Goal: Task Accomplishment & Management: Manage account settings

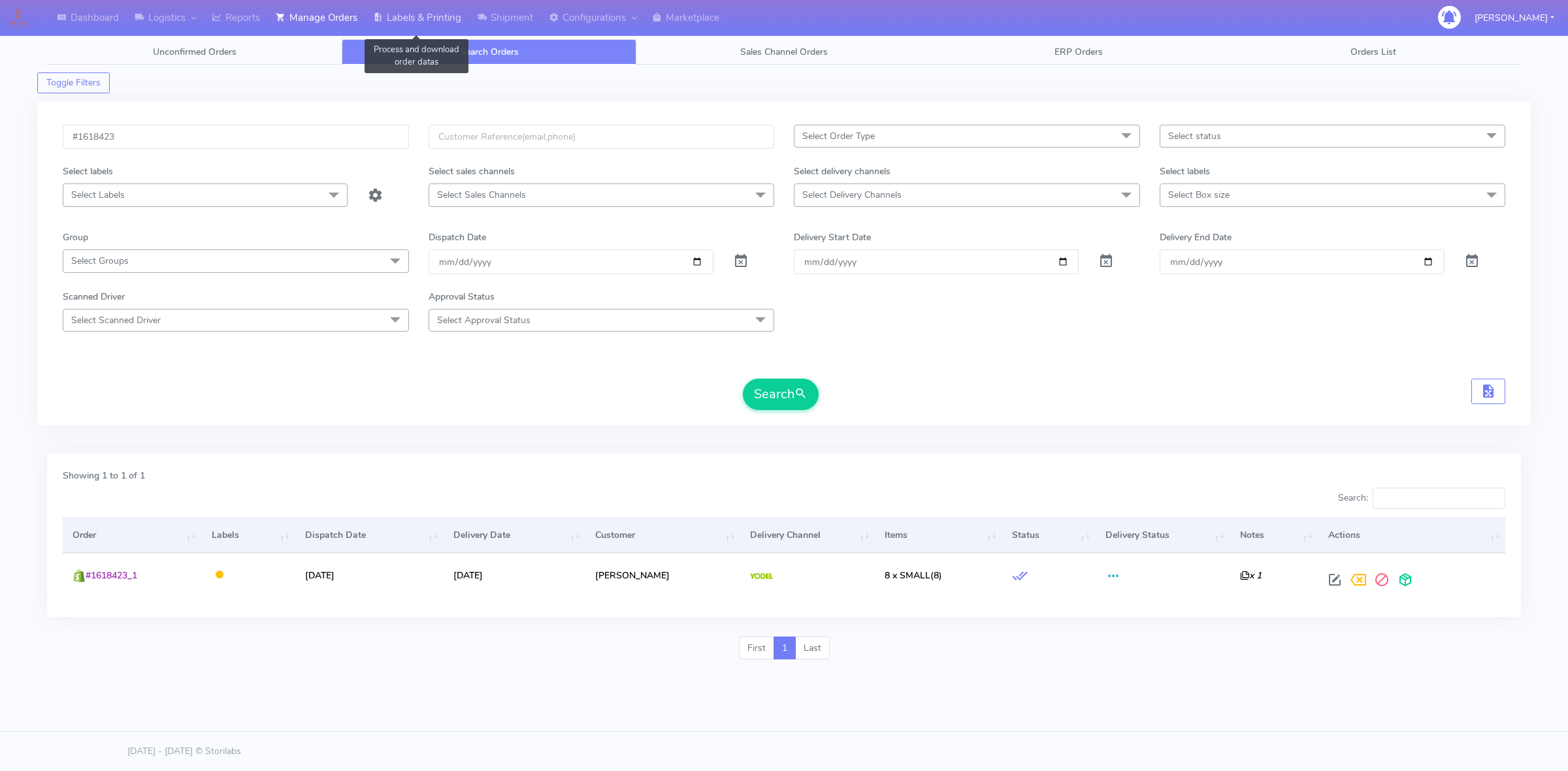
click at [443, 20] on link "Labels & Printing" at bounding box center [417, 18] width 104 height 36
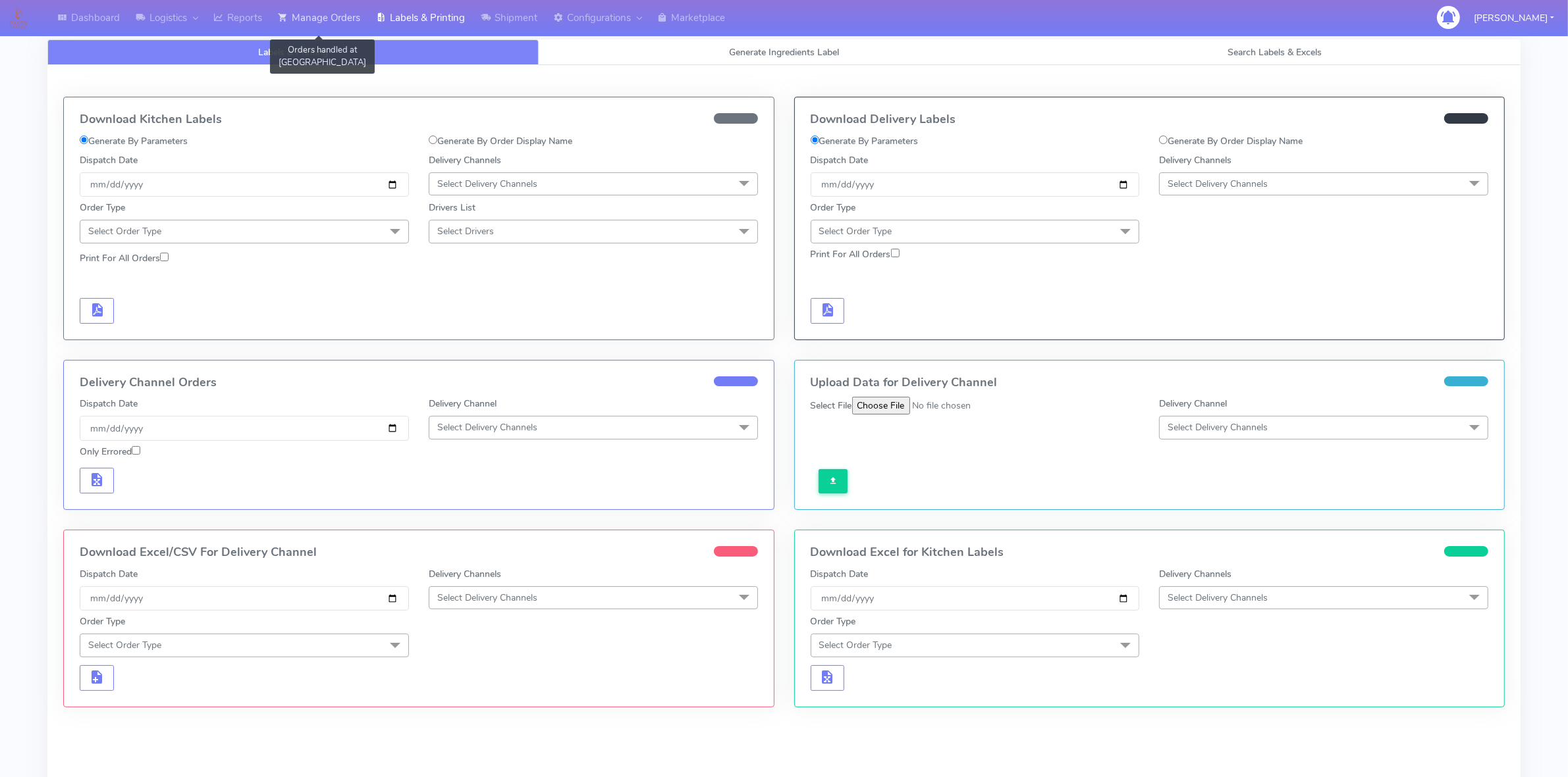
click at [317, 21] on link "Manage Orders" at bounding box center [319, 18] width 98 height 36
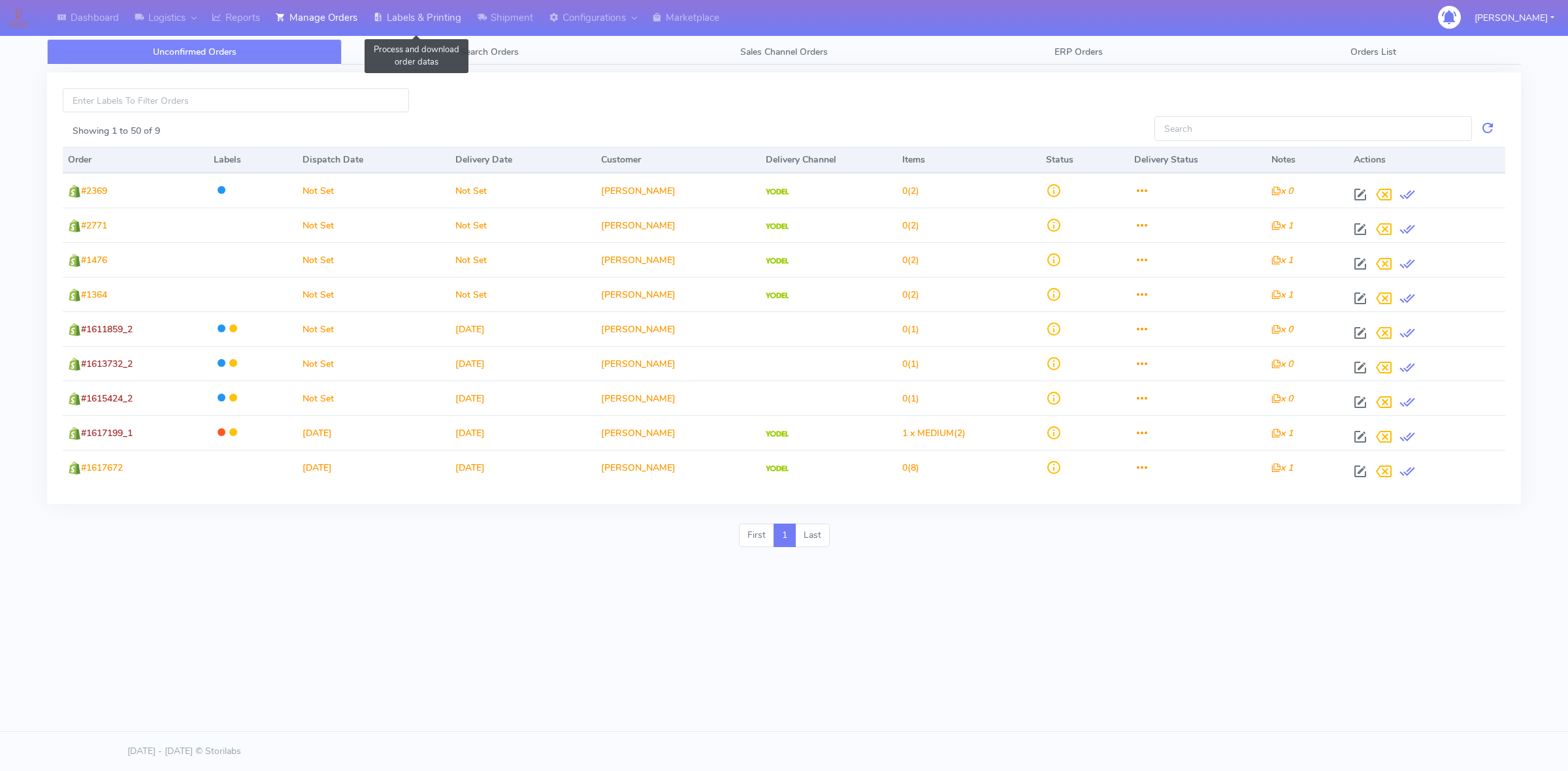
click at [448, 22] on link "Labels & Printing" at bounding box center [417, 18] width 104 height 36
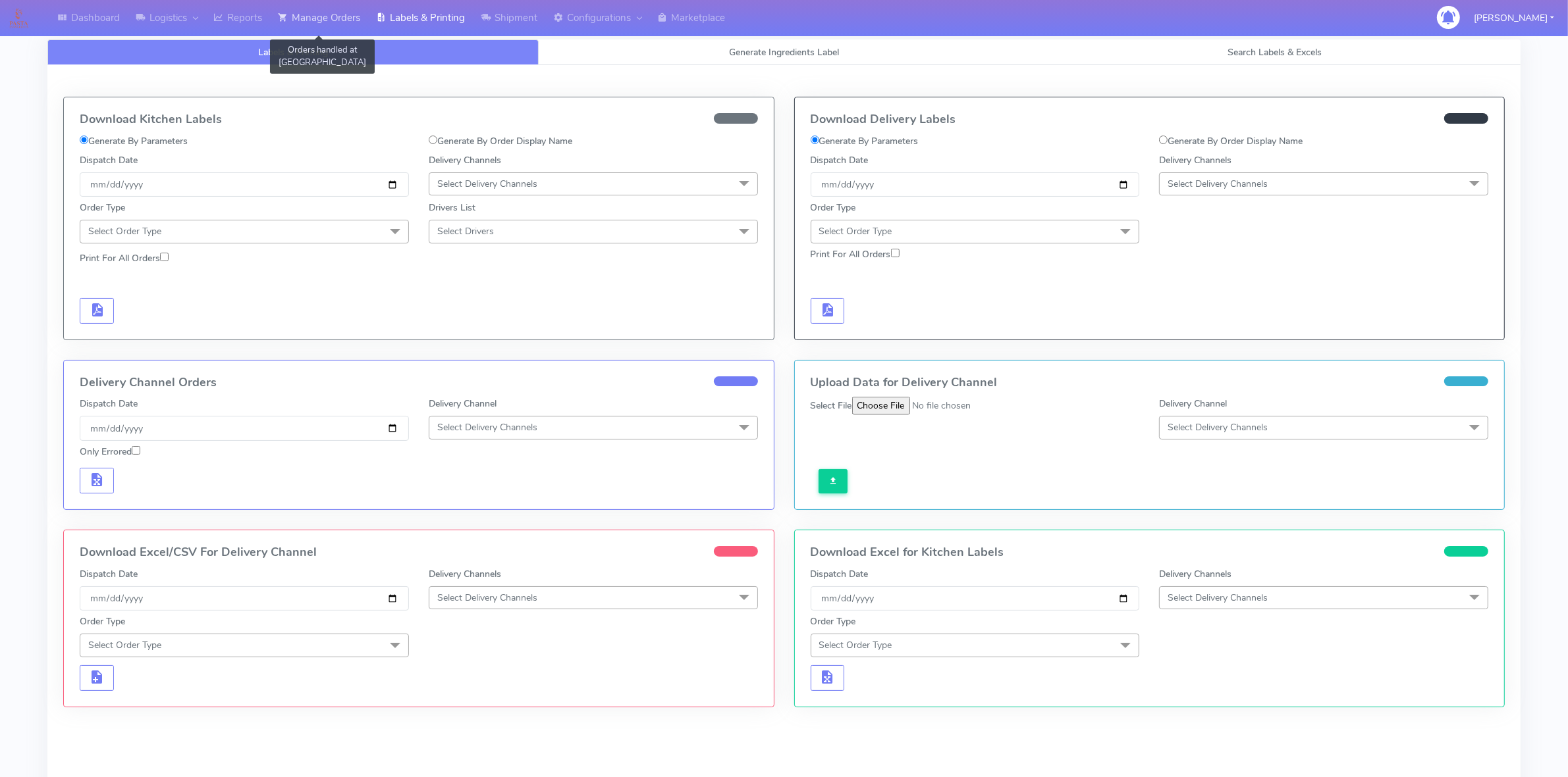
click at [324, 27] on link "Manage Orders" at bounding box center [319, 18] width 98 height 36
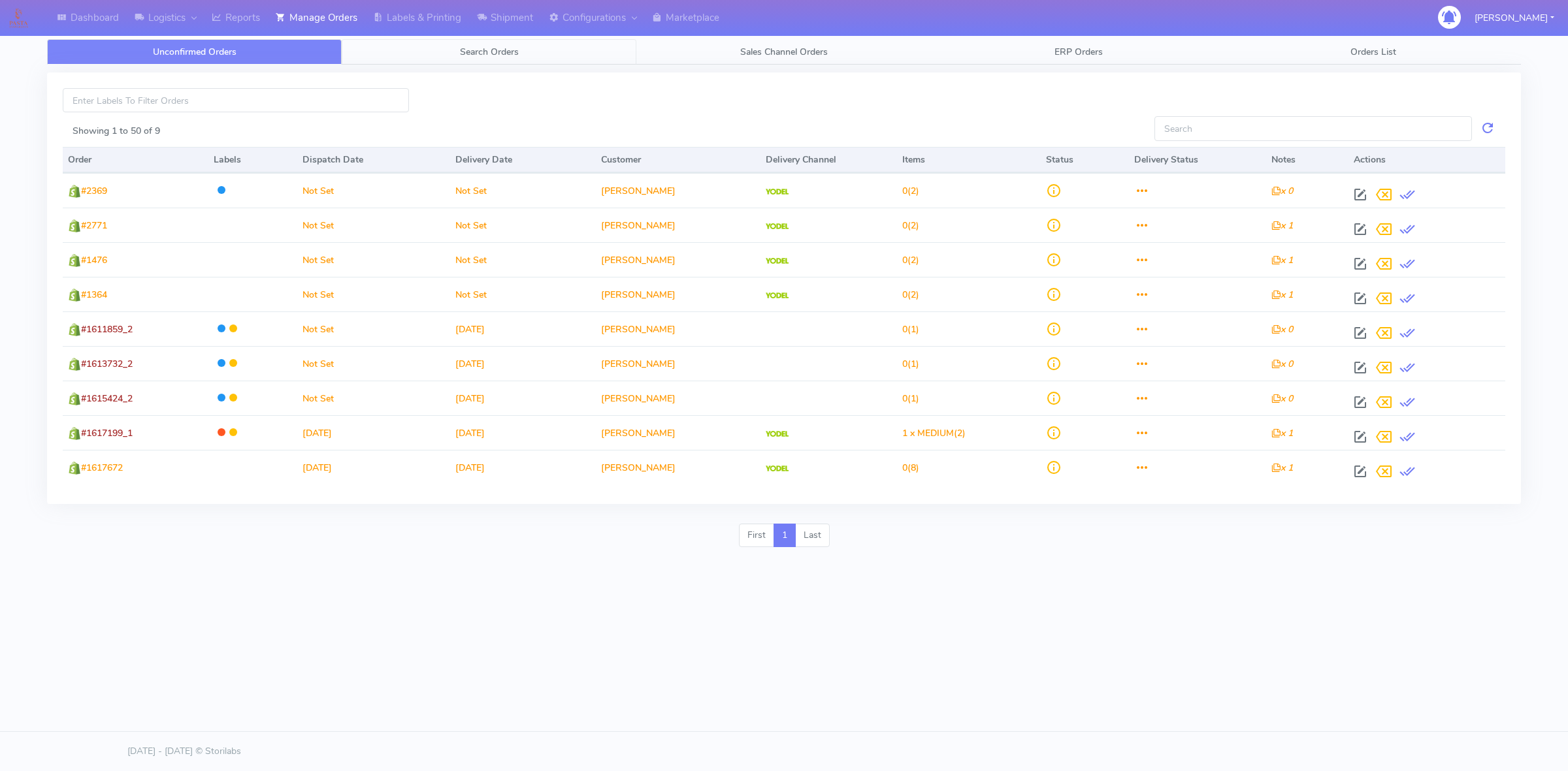
click at [416, 60] on link "Search Orders" at bounding box center [488, 52] width 295 height 25
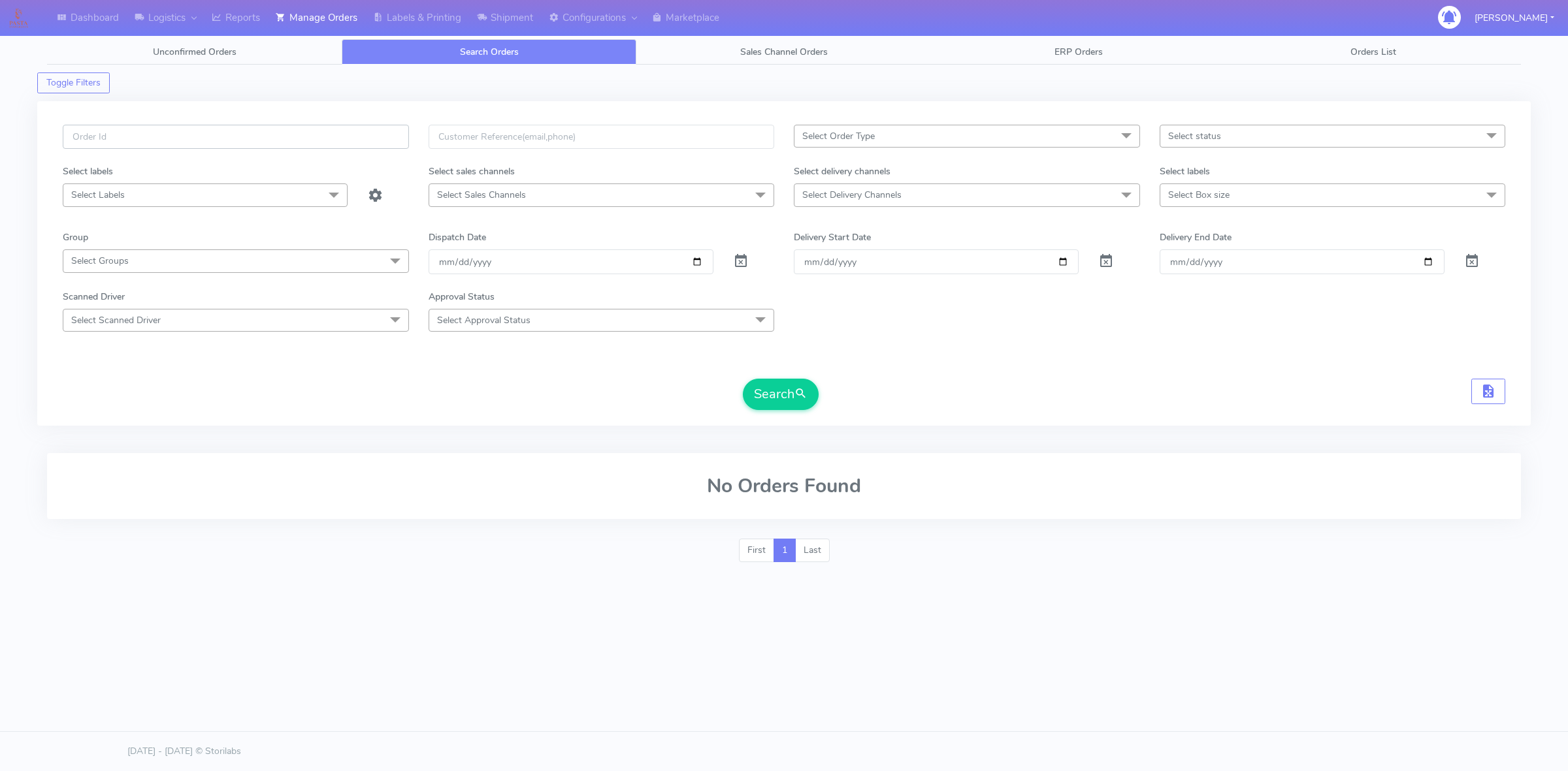
click at [286, 142] on input "text" at bounding box center [235, 137] width 346 height 24
paste input "1617846"
type input "1617846"
click at [746, 265] on span at bounding box center [740, 264] width 16 height 12
click at [799, 395] on span "submit" at bounding box center [801, 394] width 13 height 18
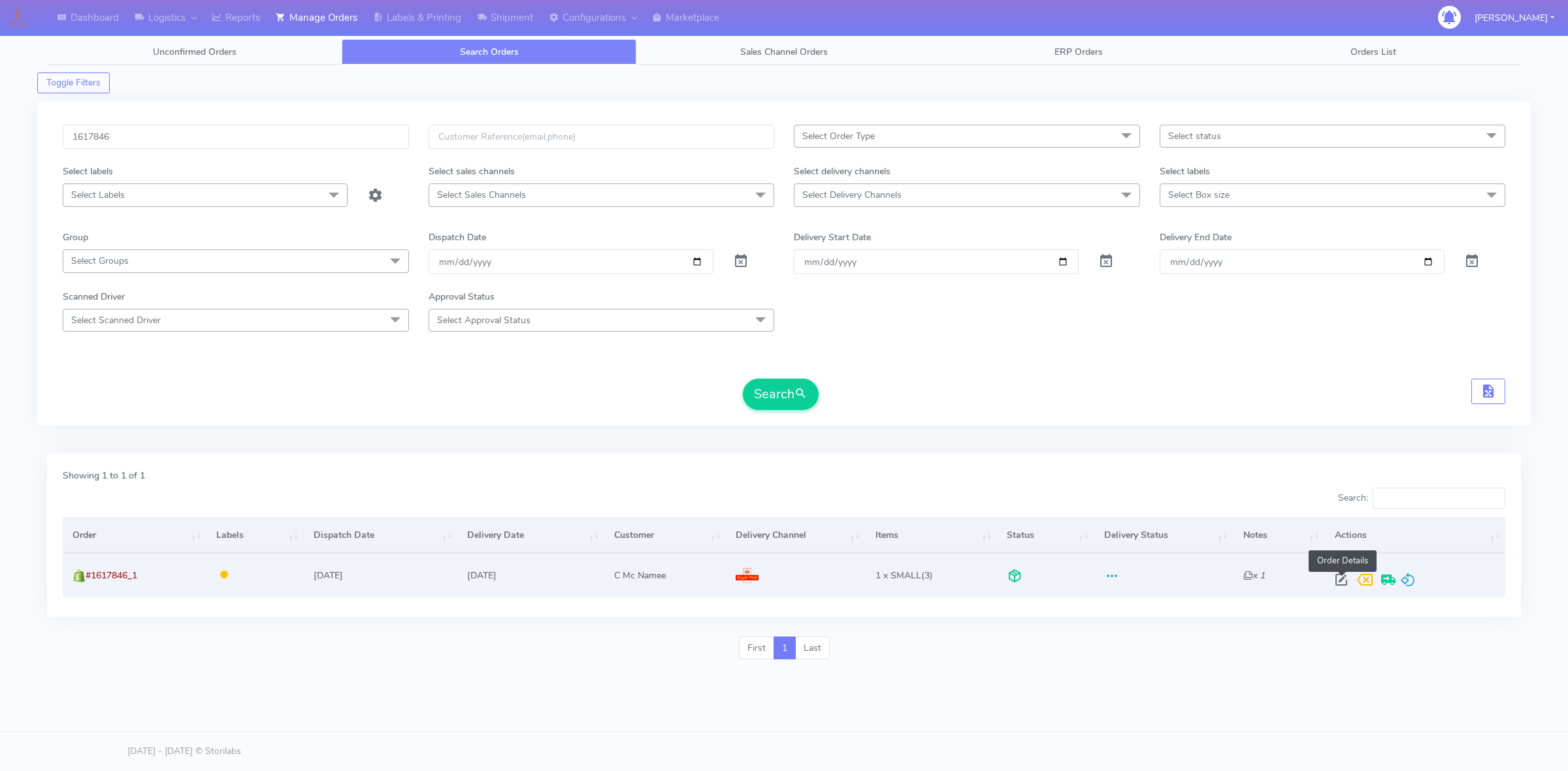
click at [1346, 582] on span at bounding box center [1341, 583] width 24 height 12
select select "3"
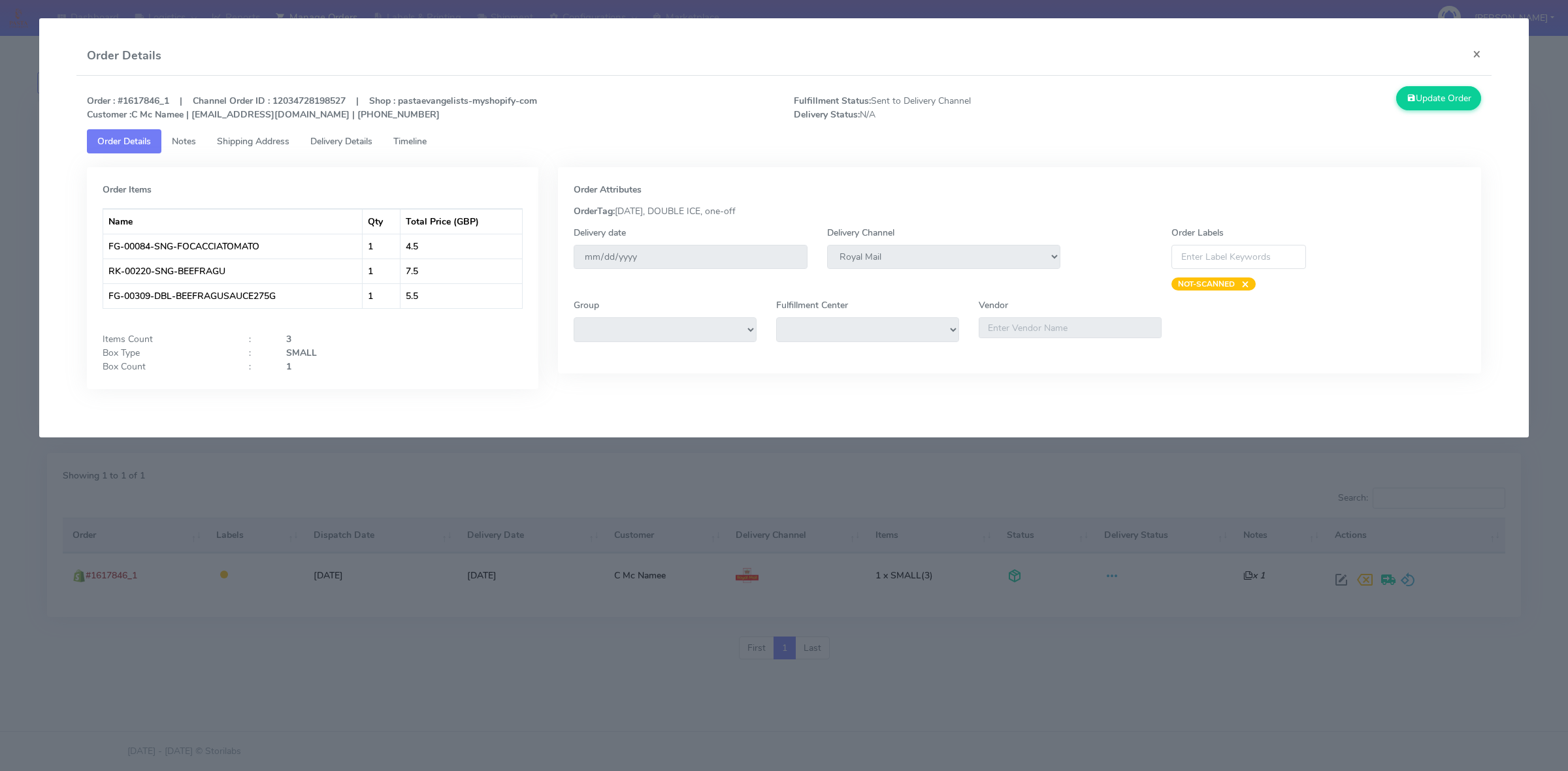
click at [331, 144] on span "Delivery Details" at bounding box center [341, 141] width 62 height 12
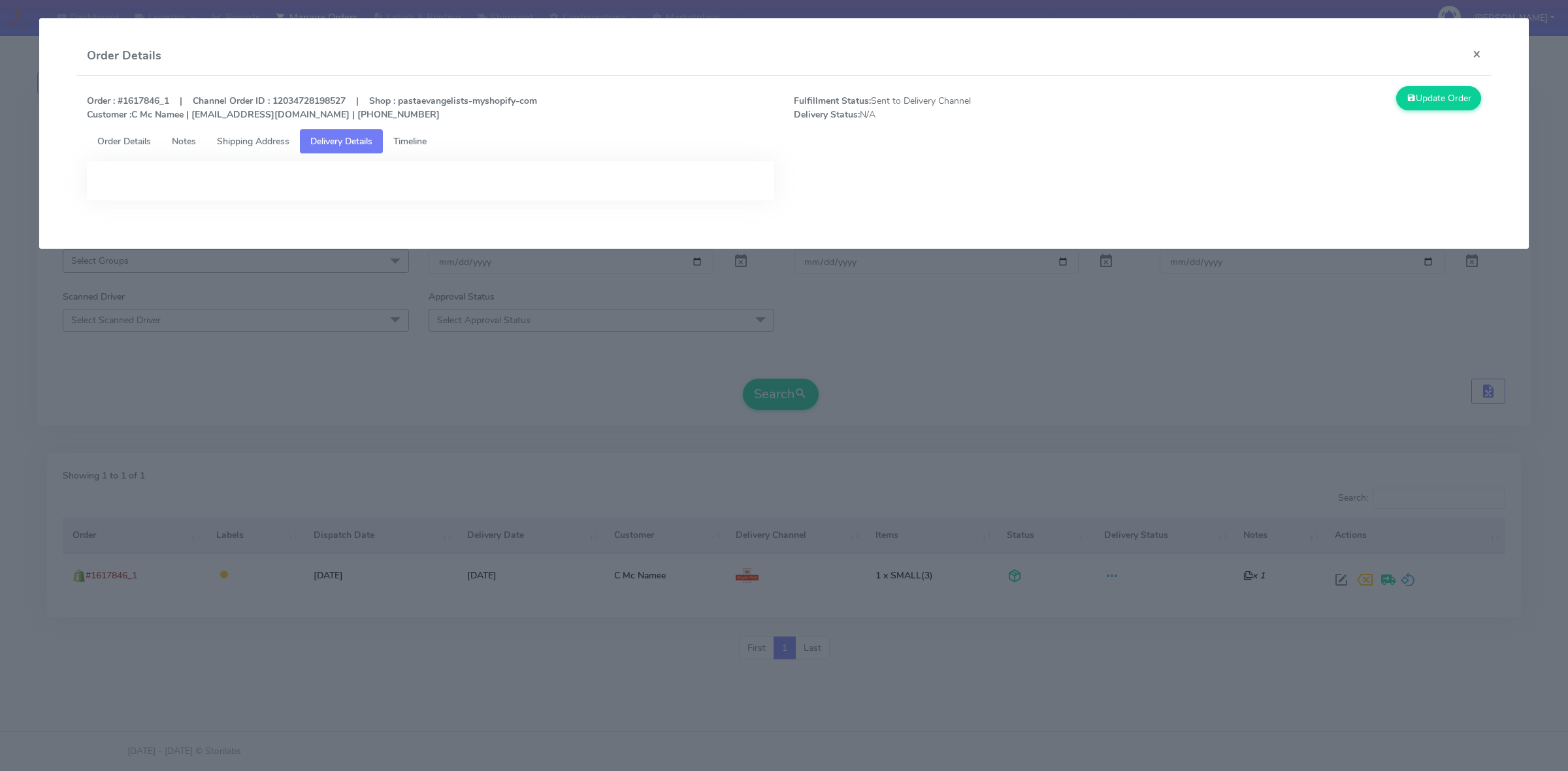
click at [227, 124] on div "Order : #1617846_1 | Channel Order ID : 12034728198527 | Shop : pastaevangelist…" at bounding box center [784, 107] width 1414 height 43
click at [239, 135] on span "Shipping Address" at bounding box center [253, 141] width 73 height 12
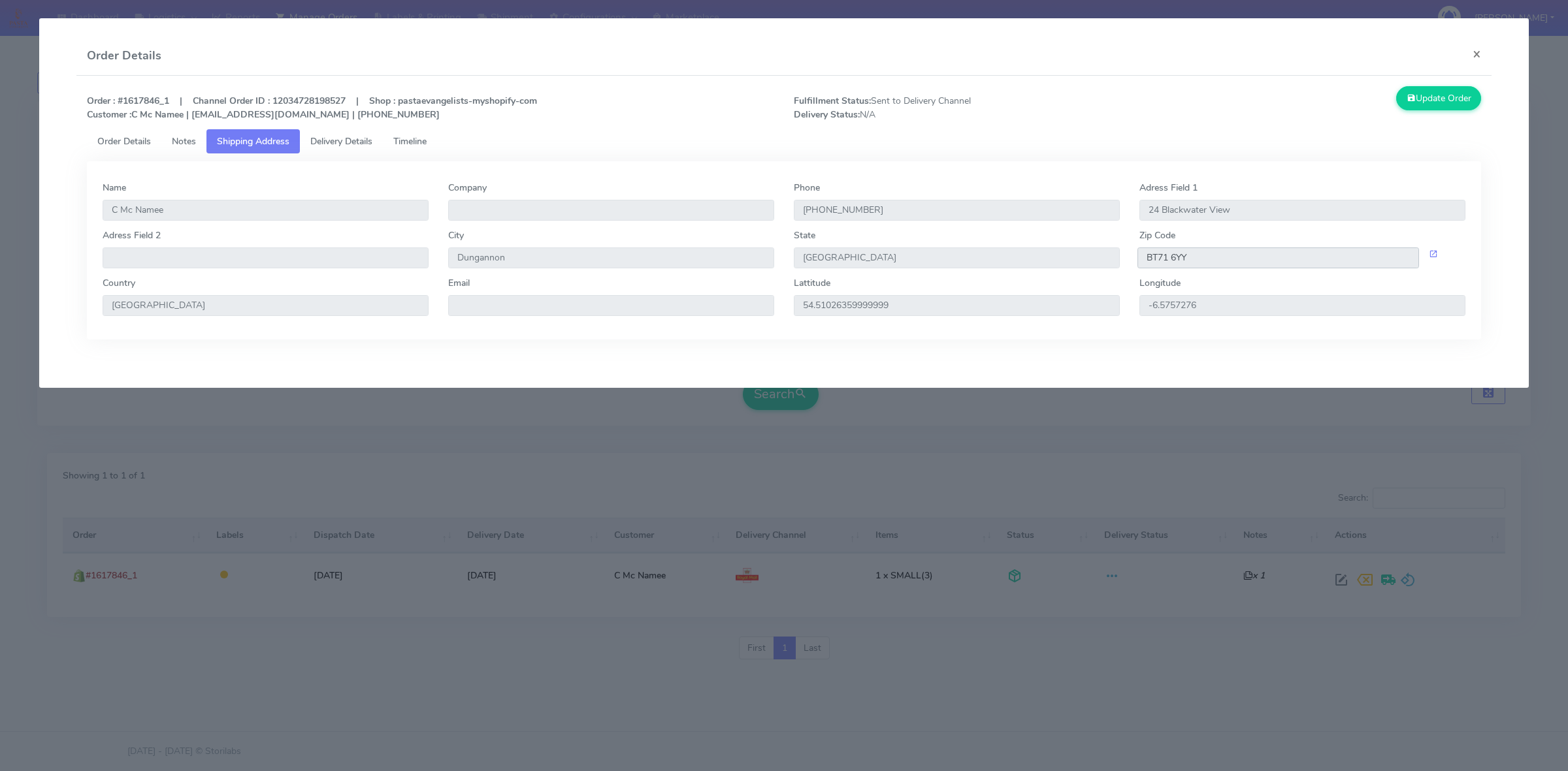
drag, startPoint x: 1179, startPoint y: 264, endPoint x: 1137, endPoint y: 269, distance: 42.3
click at [1137, 269] on div "Zip Code BT71 6YY" at bounding box center [1302, 252] width 346 height 48
click at [1477, 47] on button "×" at bounding box center [1476, 54] width 29 height 35
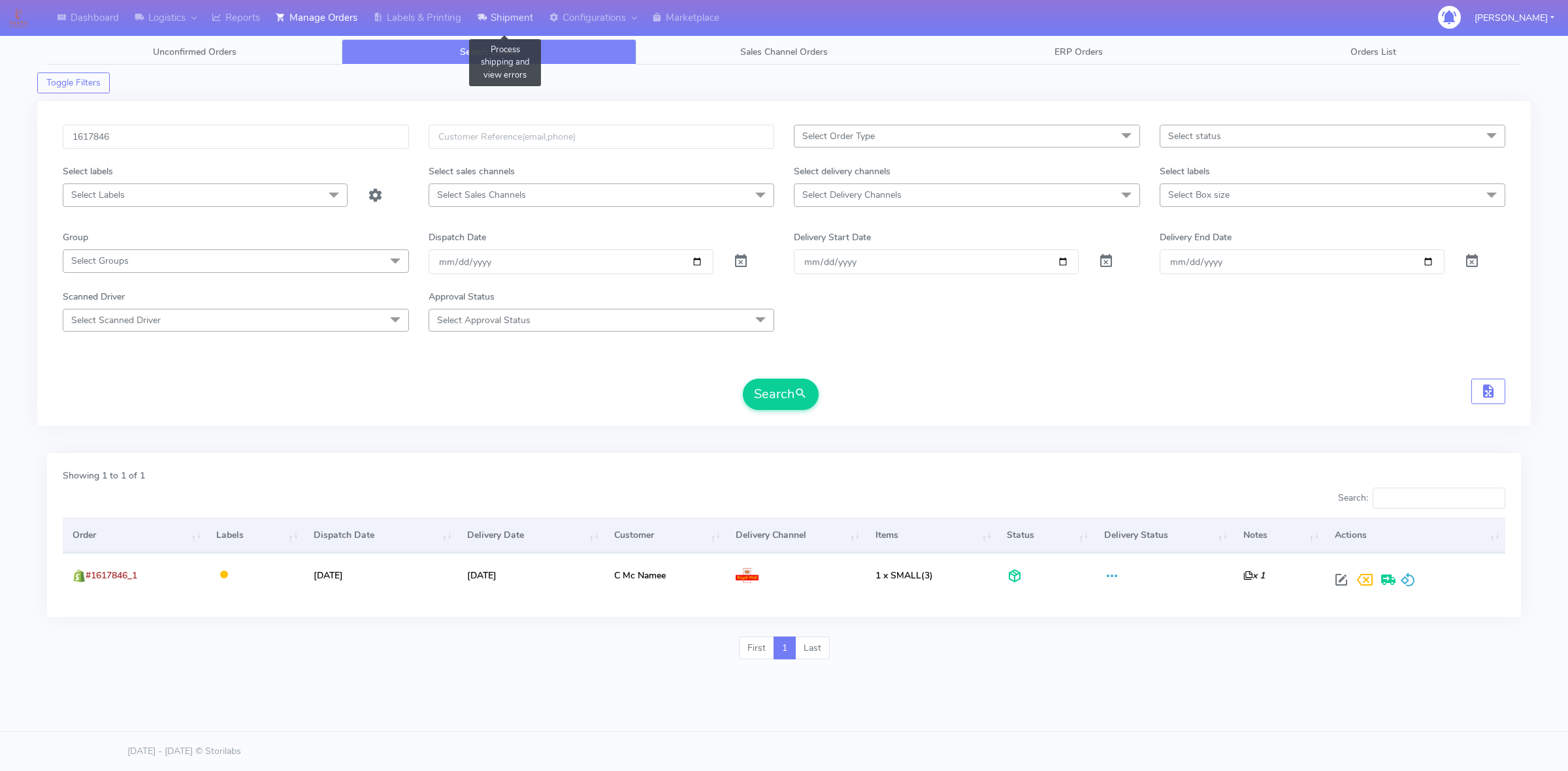
click at [501, 20] on link "Shipment" at bounding box center [505, 18] width 72 height 36
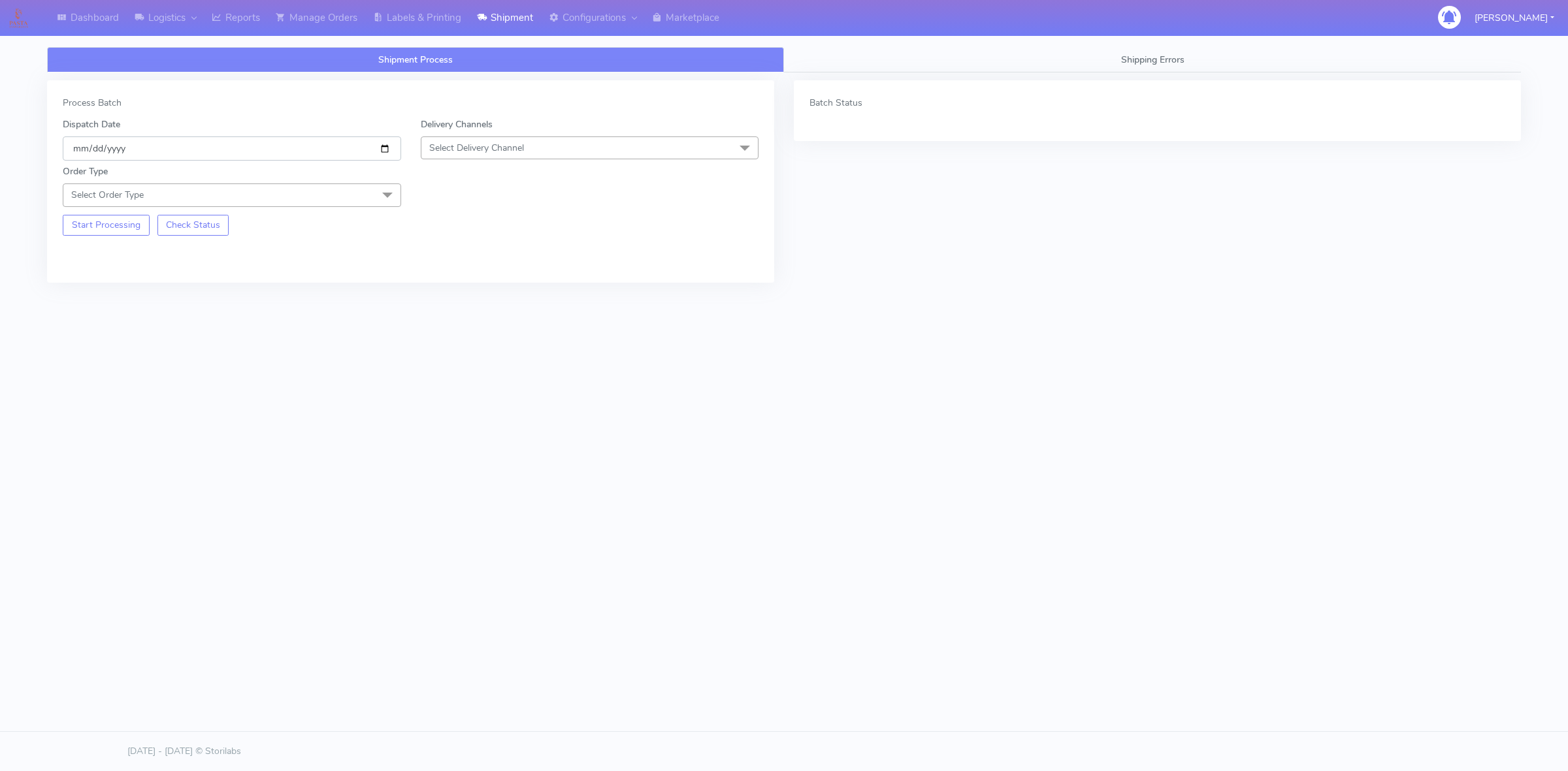
click at [384, 148] on input "[DATE]" at bounding box center [231, 149] width 338 height 24
click at [461, 148] on span "Select Delivery Channel" at bounding box center [476, 148] width 95 height 12
click at [471, 228] on div "OnFleet" at bounding box center [590, 230] width 324 height 14
click at [318, 196] on span "Select Order Type" at bounding box center [231, 195] width 338 height 23
click at [99, 254] on div "Meal" at bounding box center [232, 256] width 324 height 14
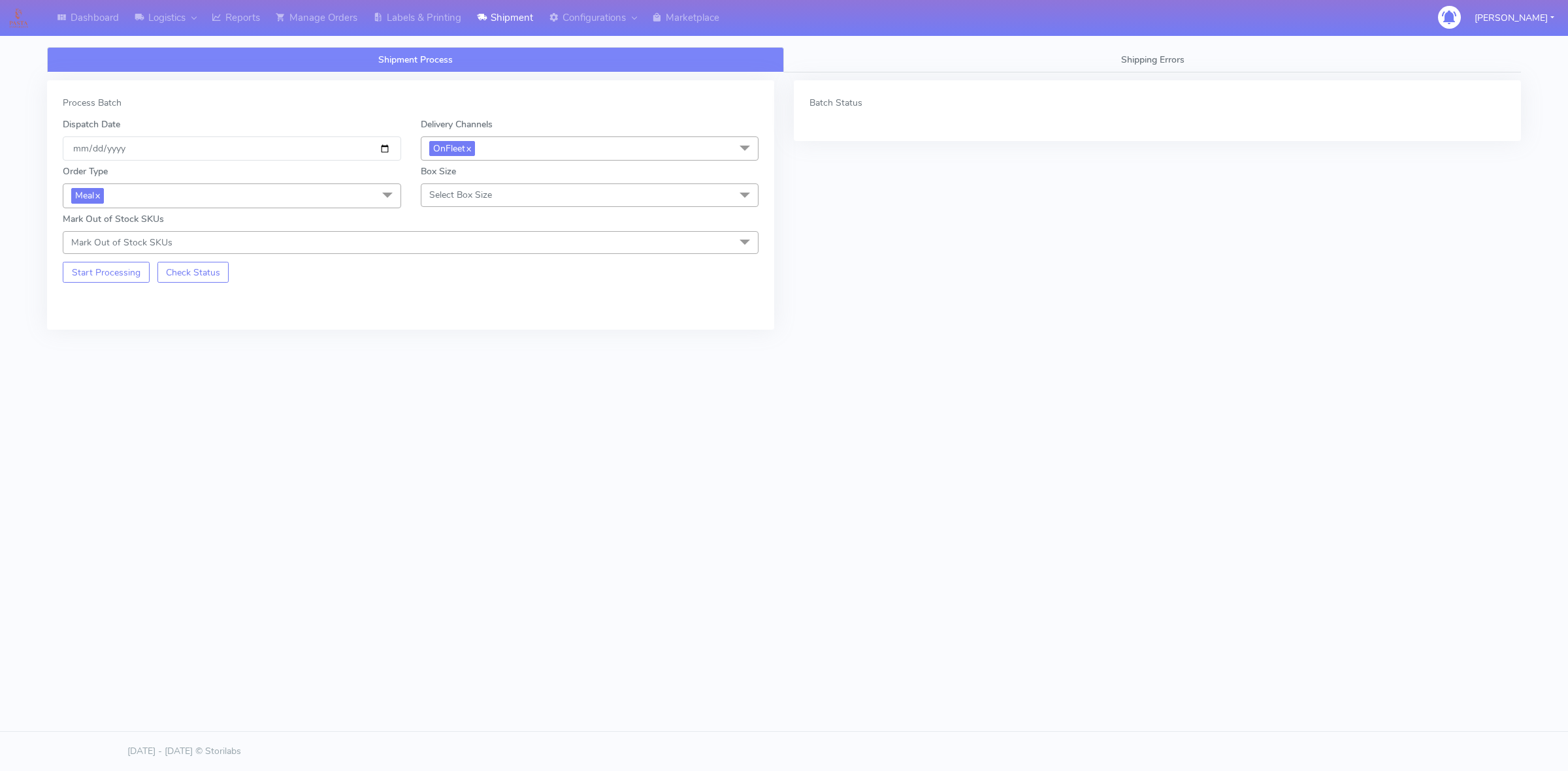
click at [502, 194] on span "Select Box Size" at bounding box center [589, 195] width 338 height 23
click at [465, 255] on div "Small" at bounding box center [590, 256] width 324 height 14
click at [80, 263] on button "Start Processing" at bounding box center [106, 272] width 87 height 21
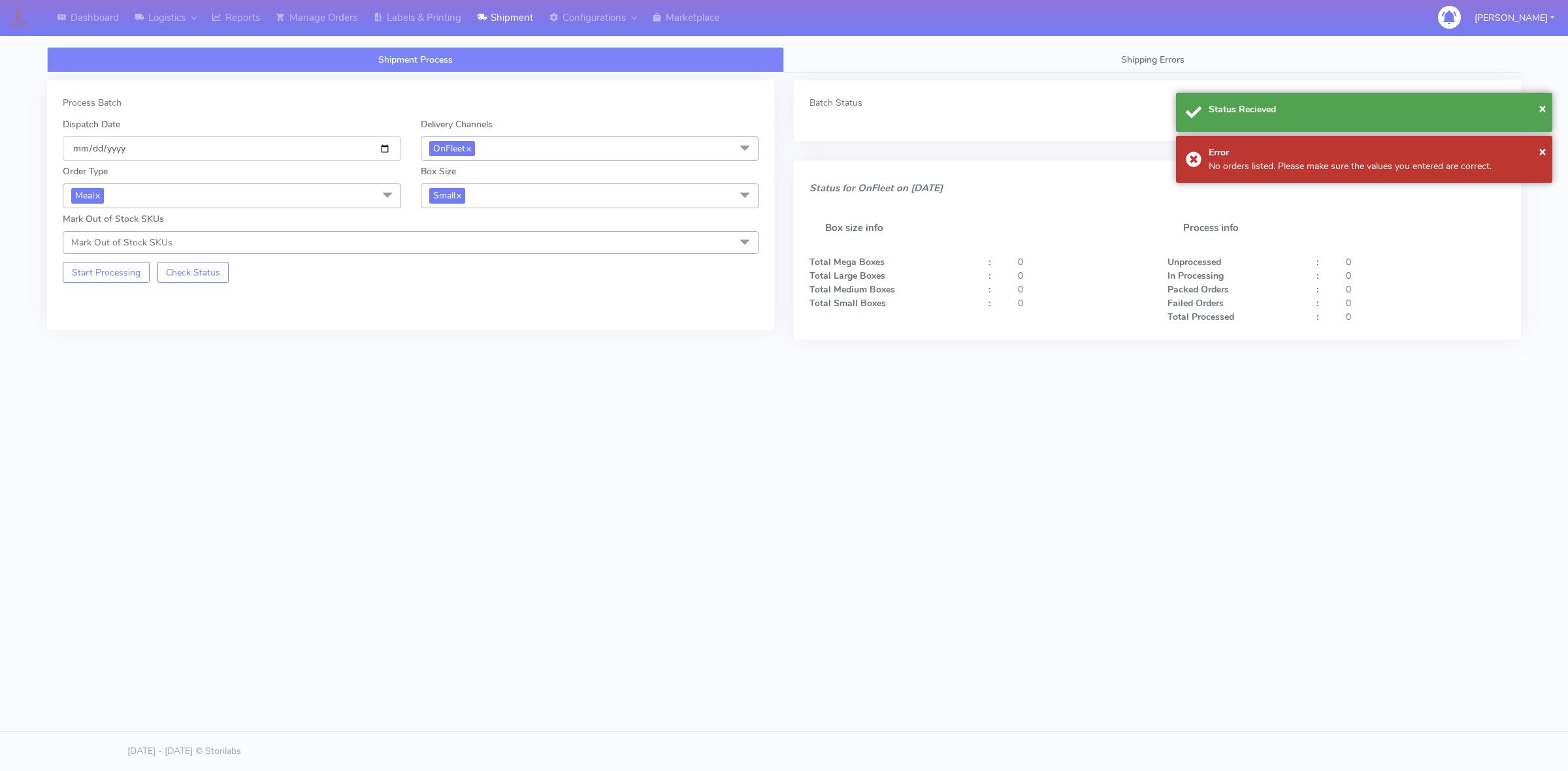
click at [390, 157] on input "[DATE]" at bounding box center [231, 149] width 338 height 24
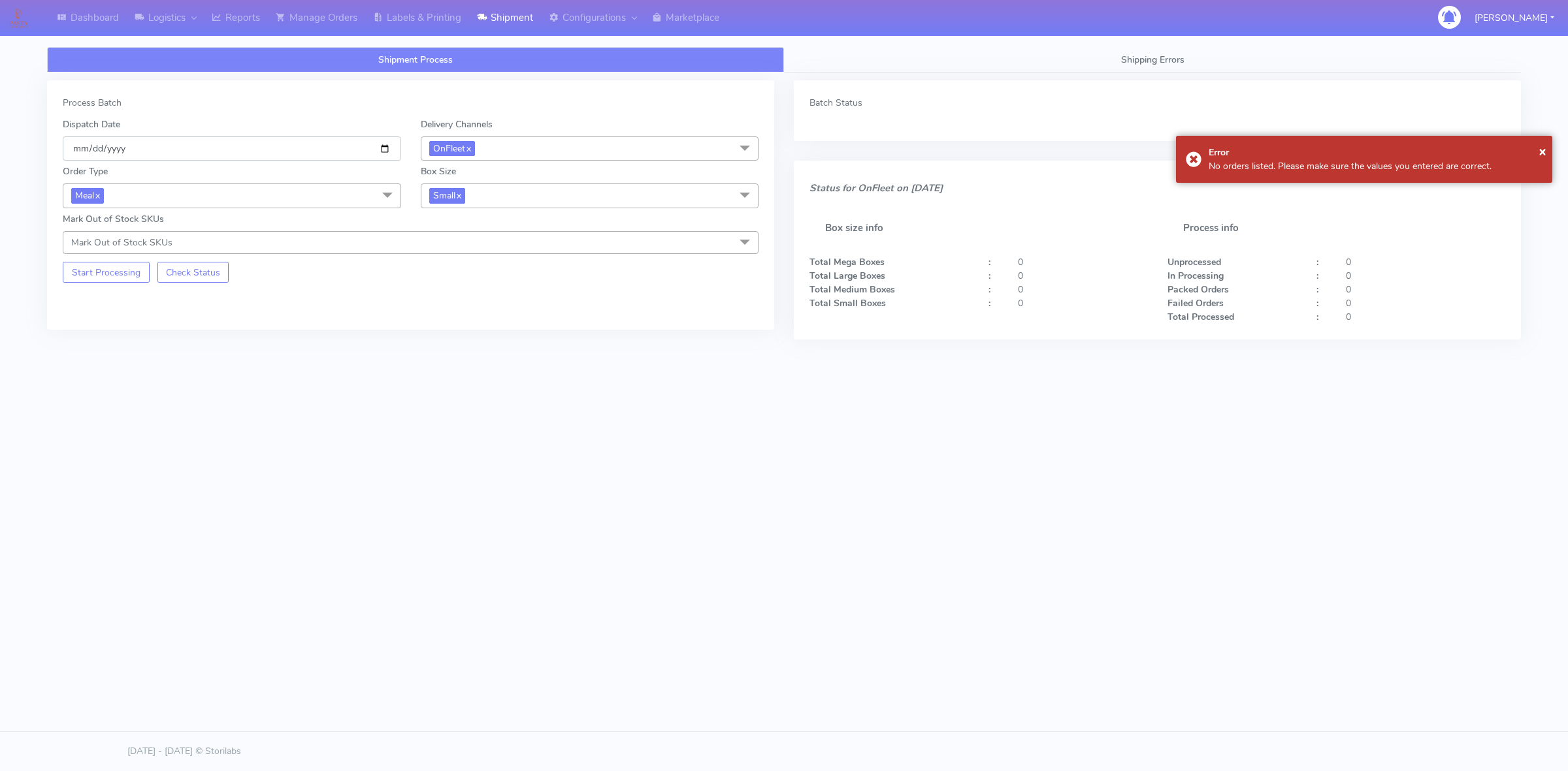
click at [390, 150] on input "[DATE]" at bounding box center [231, 149] width 338 height 24
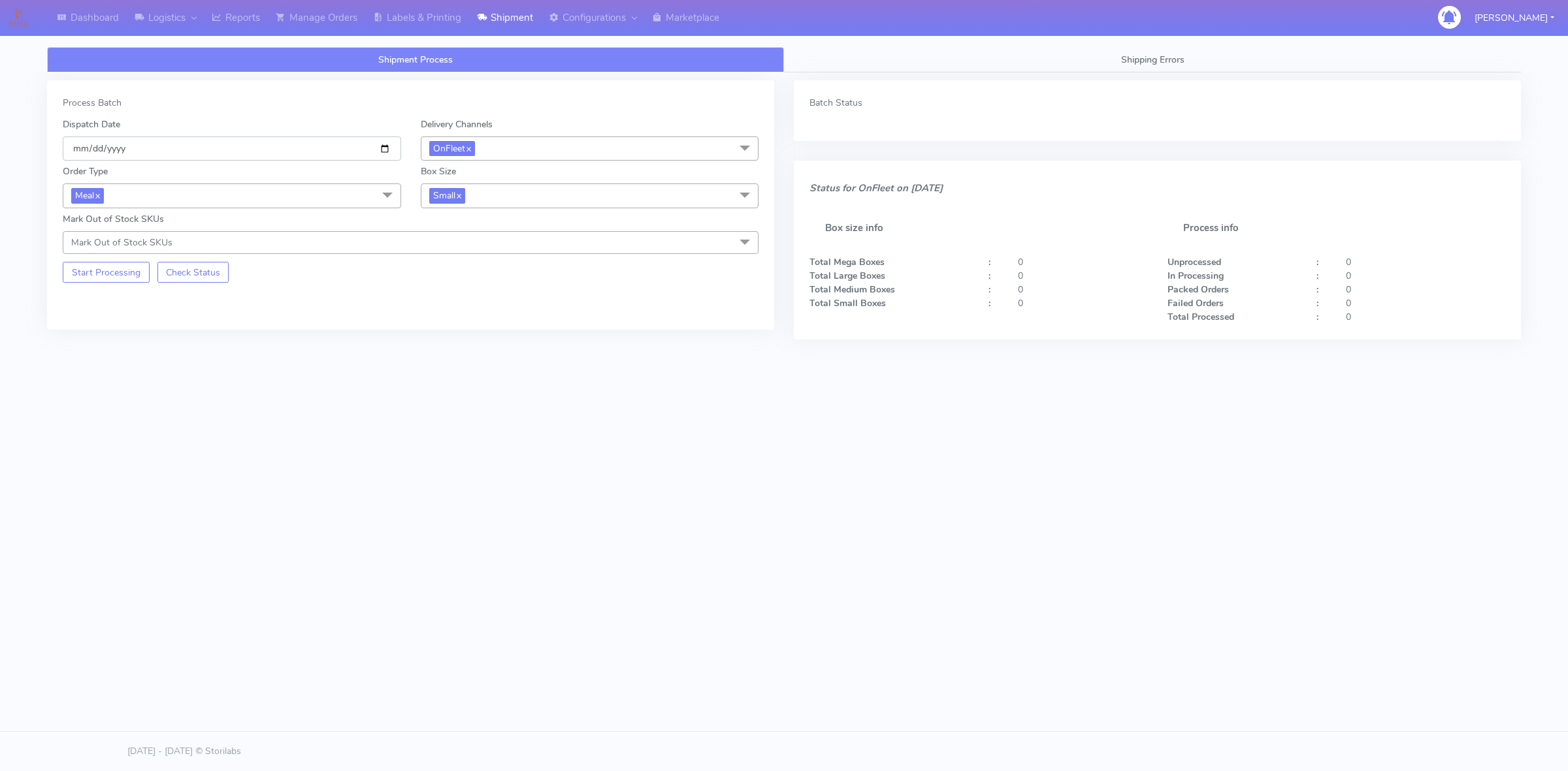
click at [387, 152] on input "[DATE]" at bounding box center [231, 149] width 338 height 24
type input "[DATE]"
click at [107, 282] on button "Start Processing" at bounding box center [106, 272] width 87 height 21
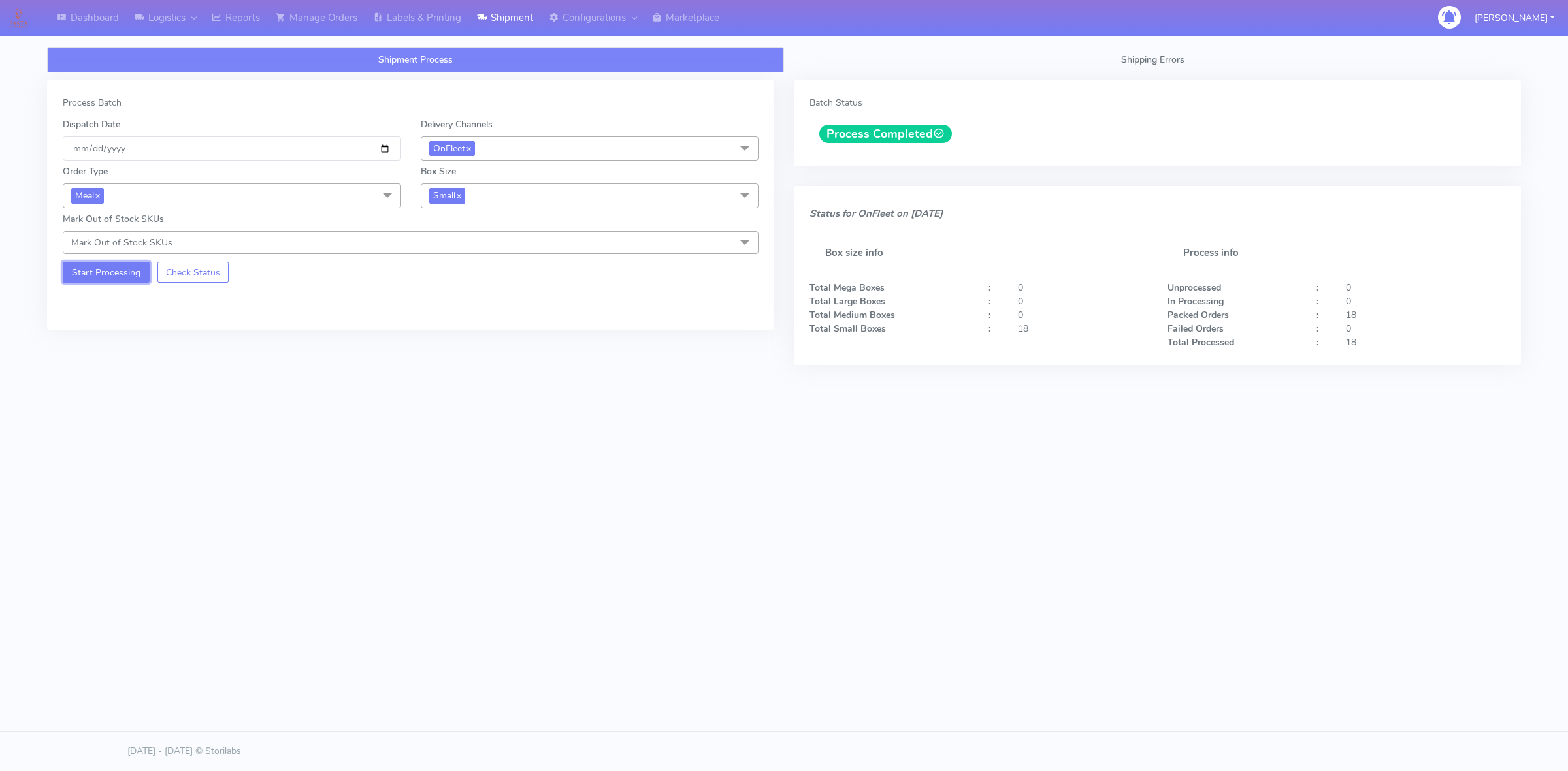
click at [82, 271] on button "Start Processing" at bounding box center [106, 272] width 87 height 21
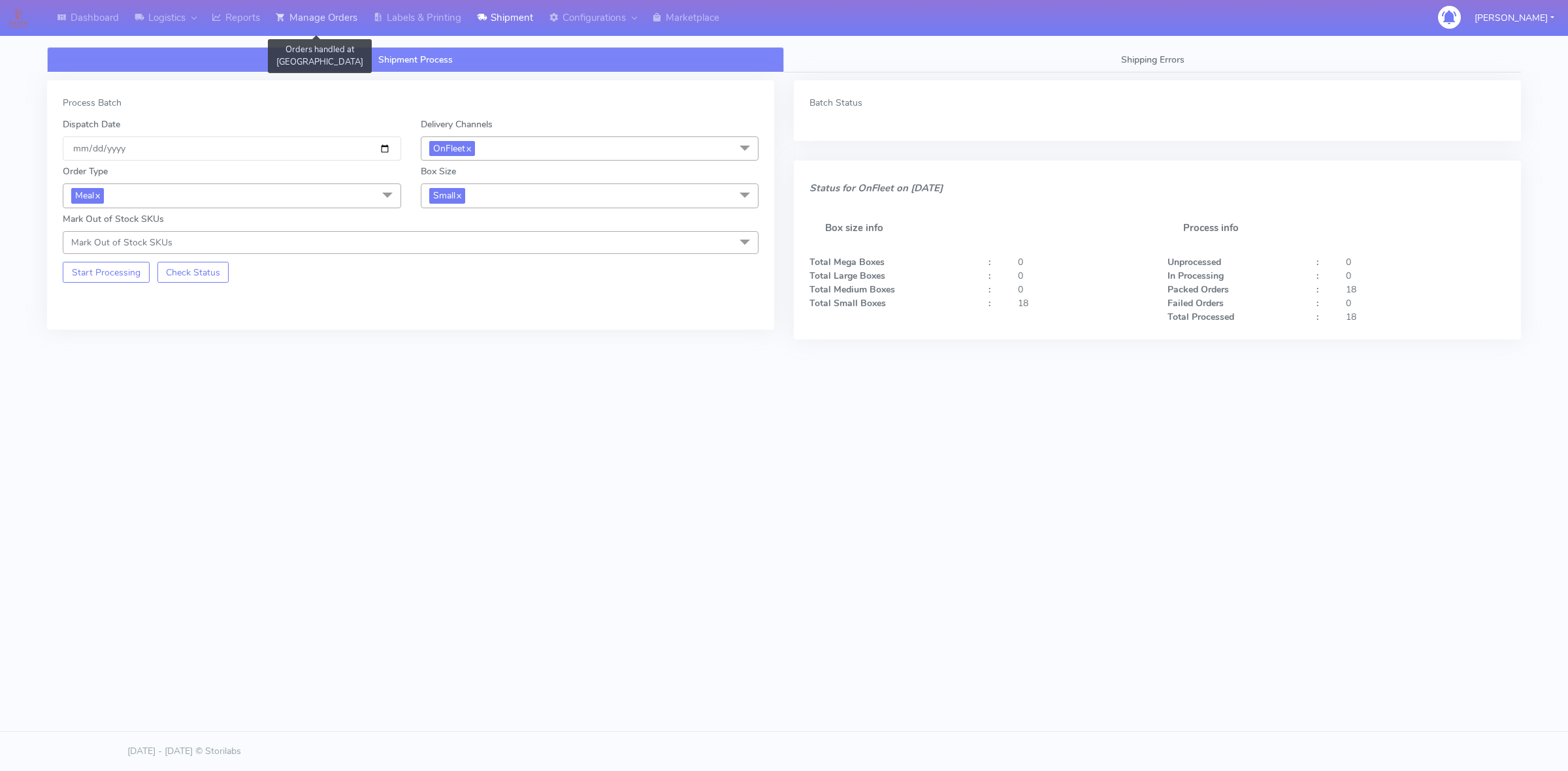
click at [331, 18] on link "Manage Orders" at bounding box center [316, 18] width 97 height 36
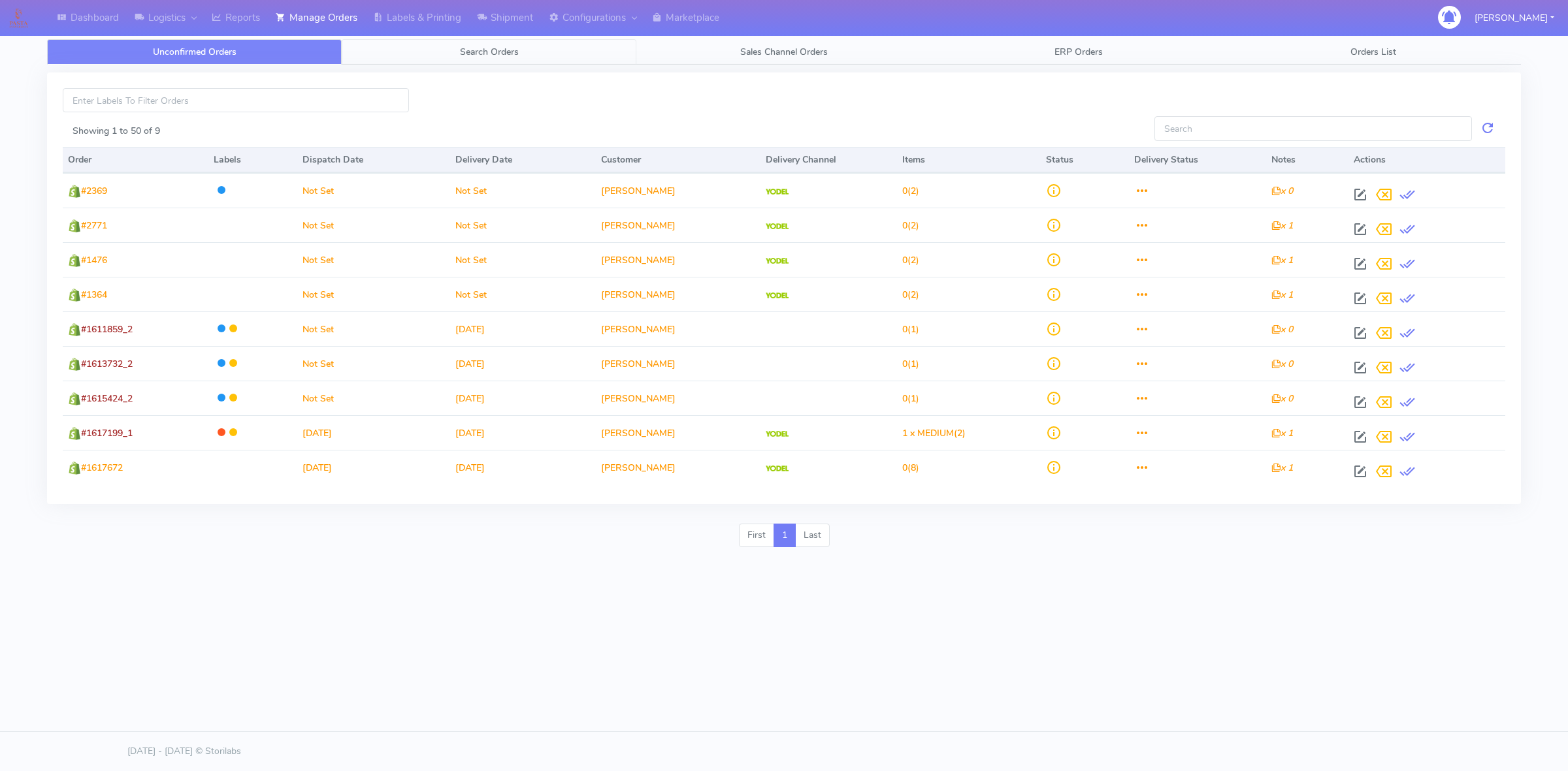
click at [508, 58] on link "Search Orders" at bounding box center [488, 52] width 295 height 25
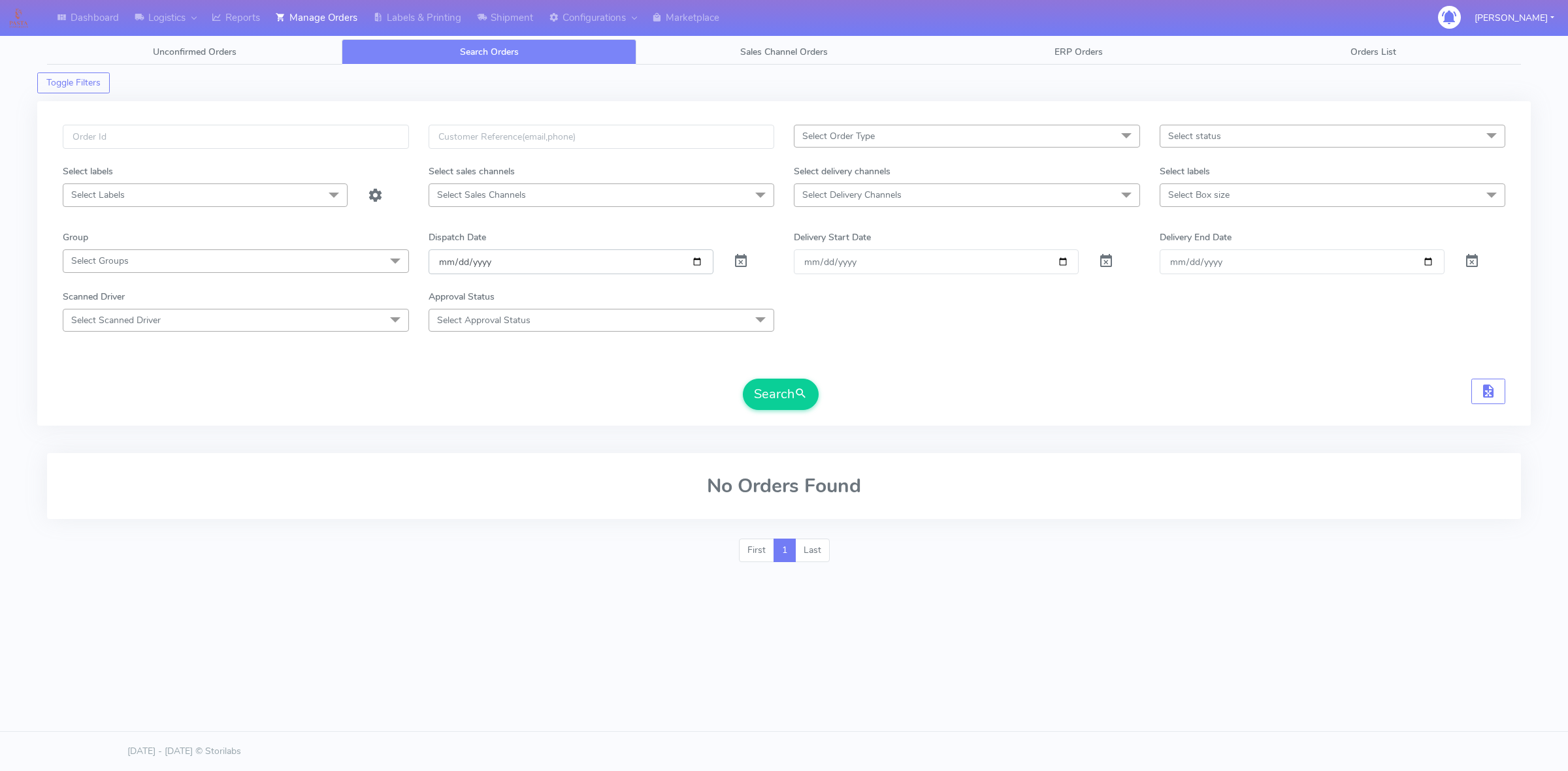
click at [689, 269] on input "[DATE]" at bounding box center [571, 262] width 285 height 24
click at [697, 264] on input "[DATE]" at bounding box center [571, 262] width 285 height 24
type input "[DATE]"
click at [878, 194] on span "Select Delivery Channels" at bounding box center [852, 195] width 99 height 12
click at [854, 301] on div "OnFleet" at bounding box center [967, 305] width 332 height 14
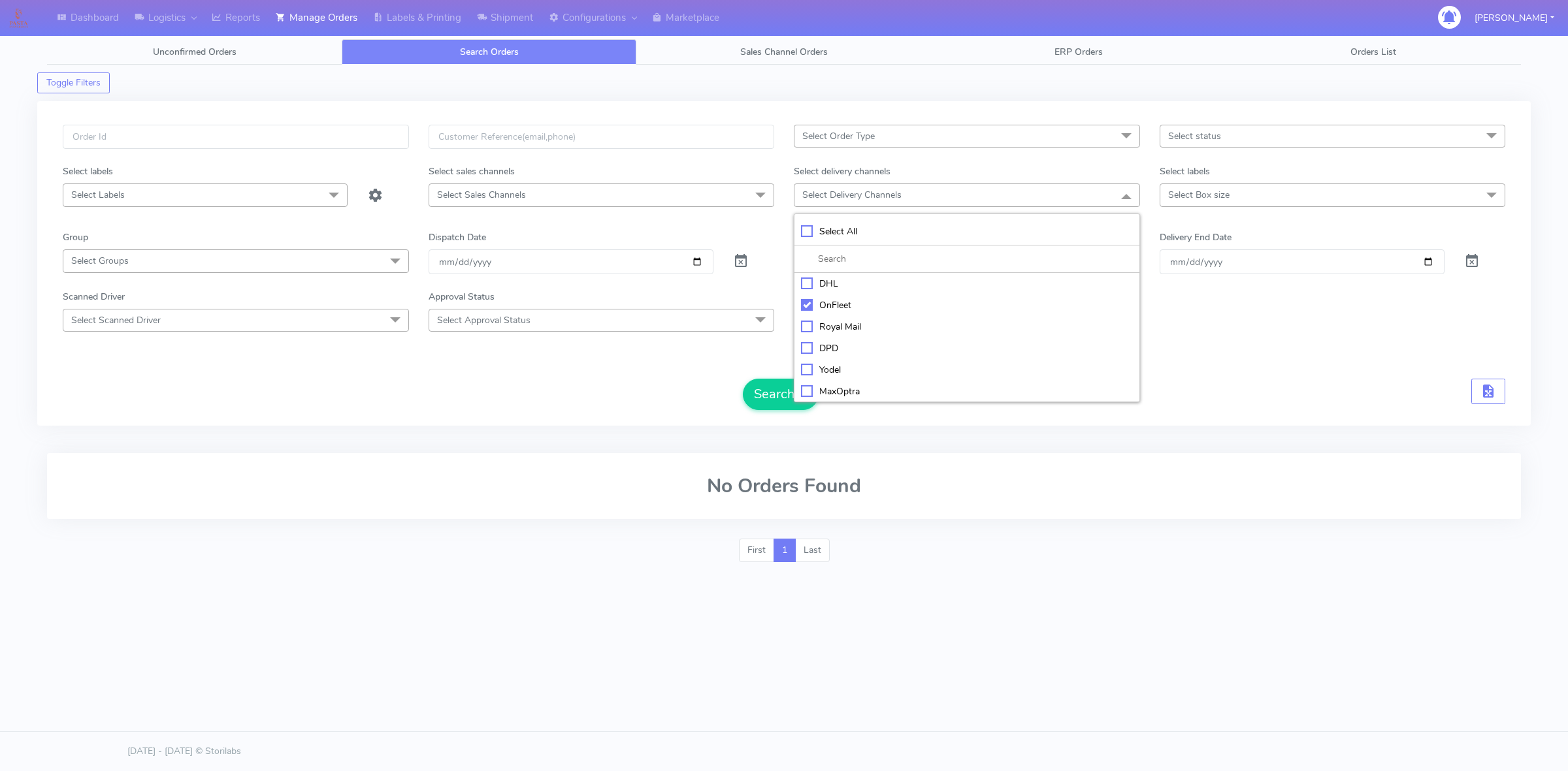
checkbox input "true"
click at [767, 400] on button "Search" at bounding box center [780, 396] width 76 height 31
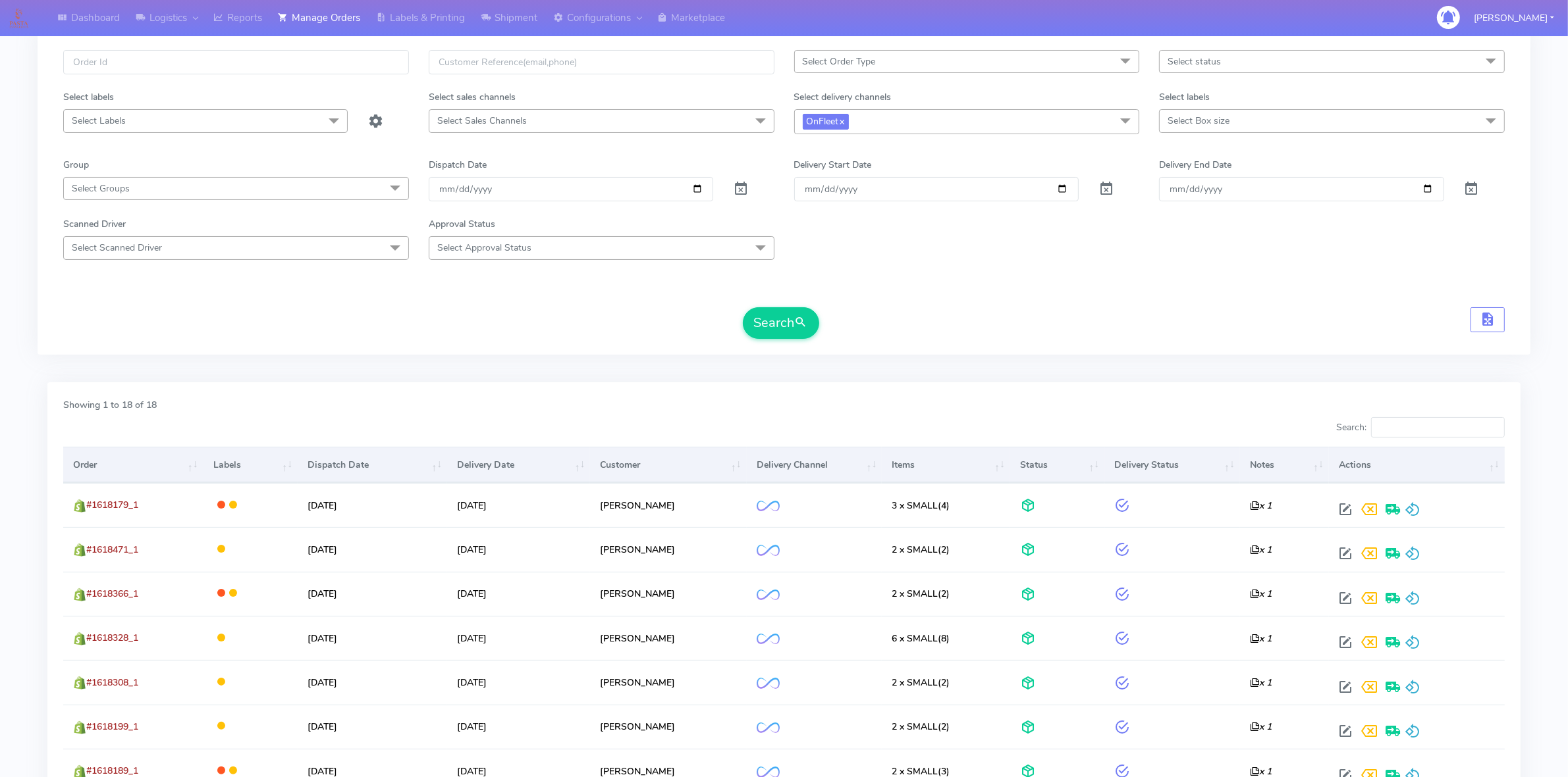
scroll to position [164, 0]
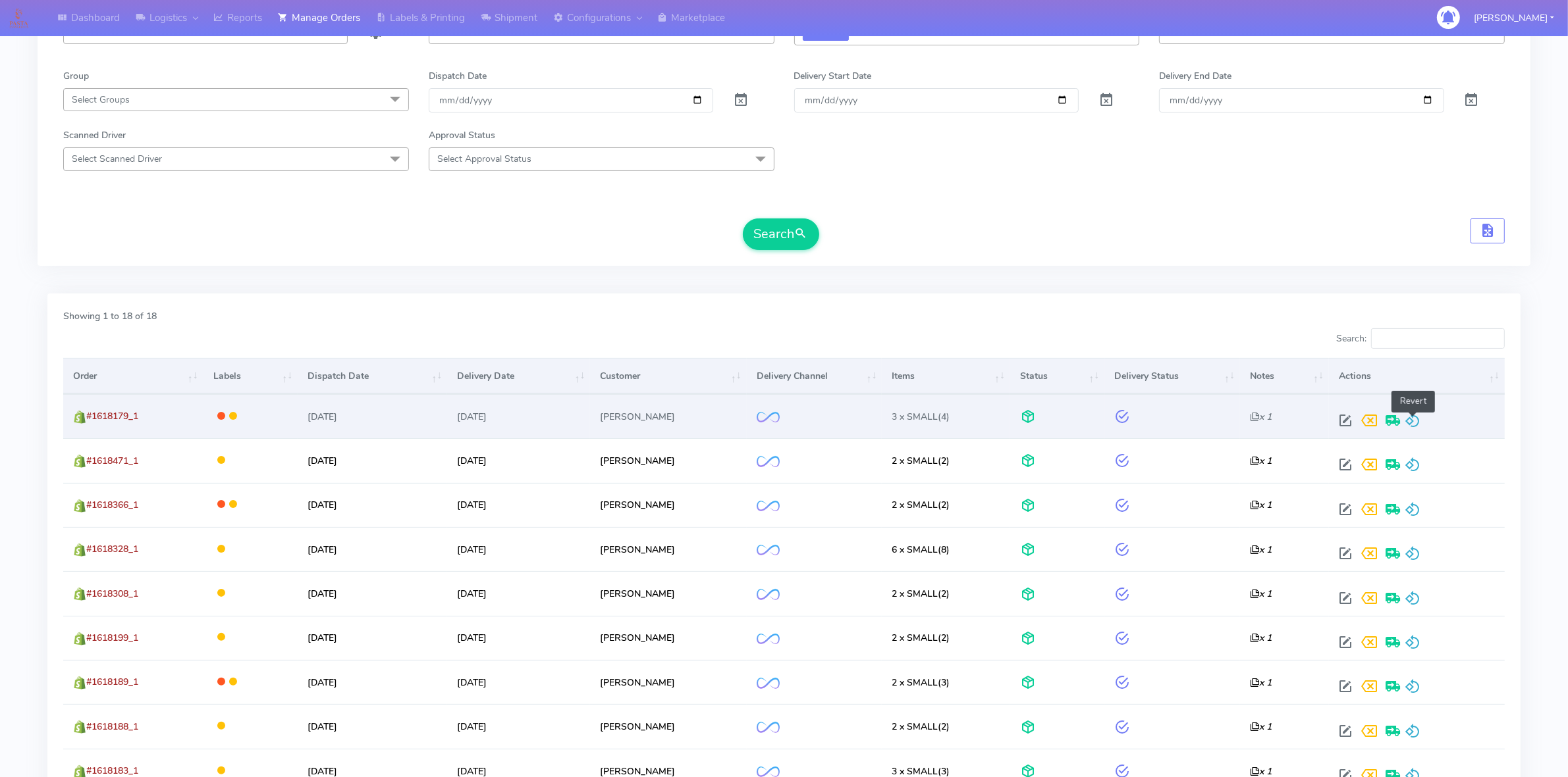
click at [1414, 417] on span at bounding box center [1412, 423] width 16 height 12
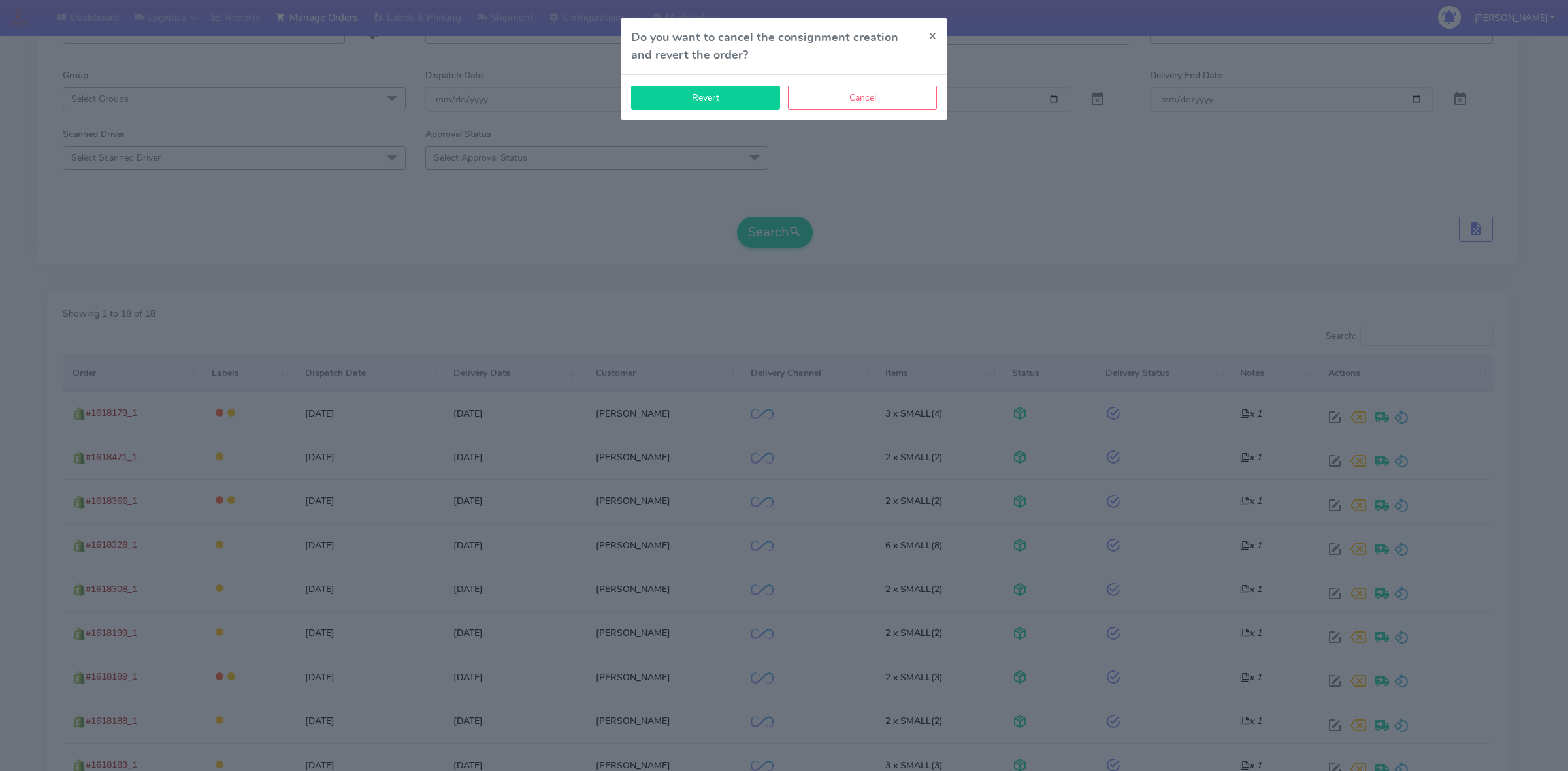
click at [743, 100] on button "Revert" at bounding box center [705, 98] width 149 height 24
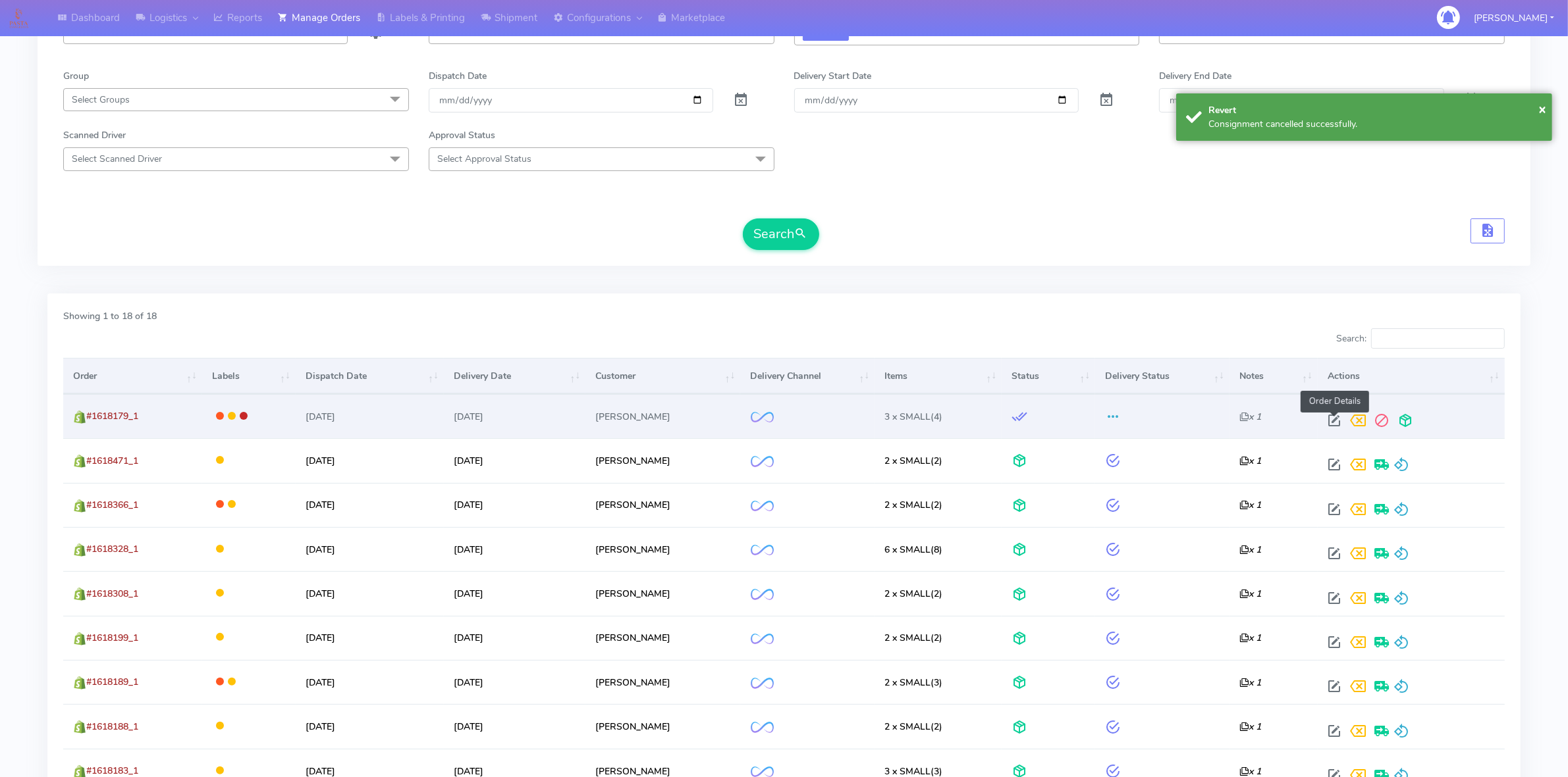
click at [1332, 425] on span at bounding box center [1334, 423] width 24 height 12
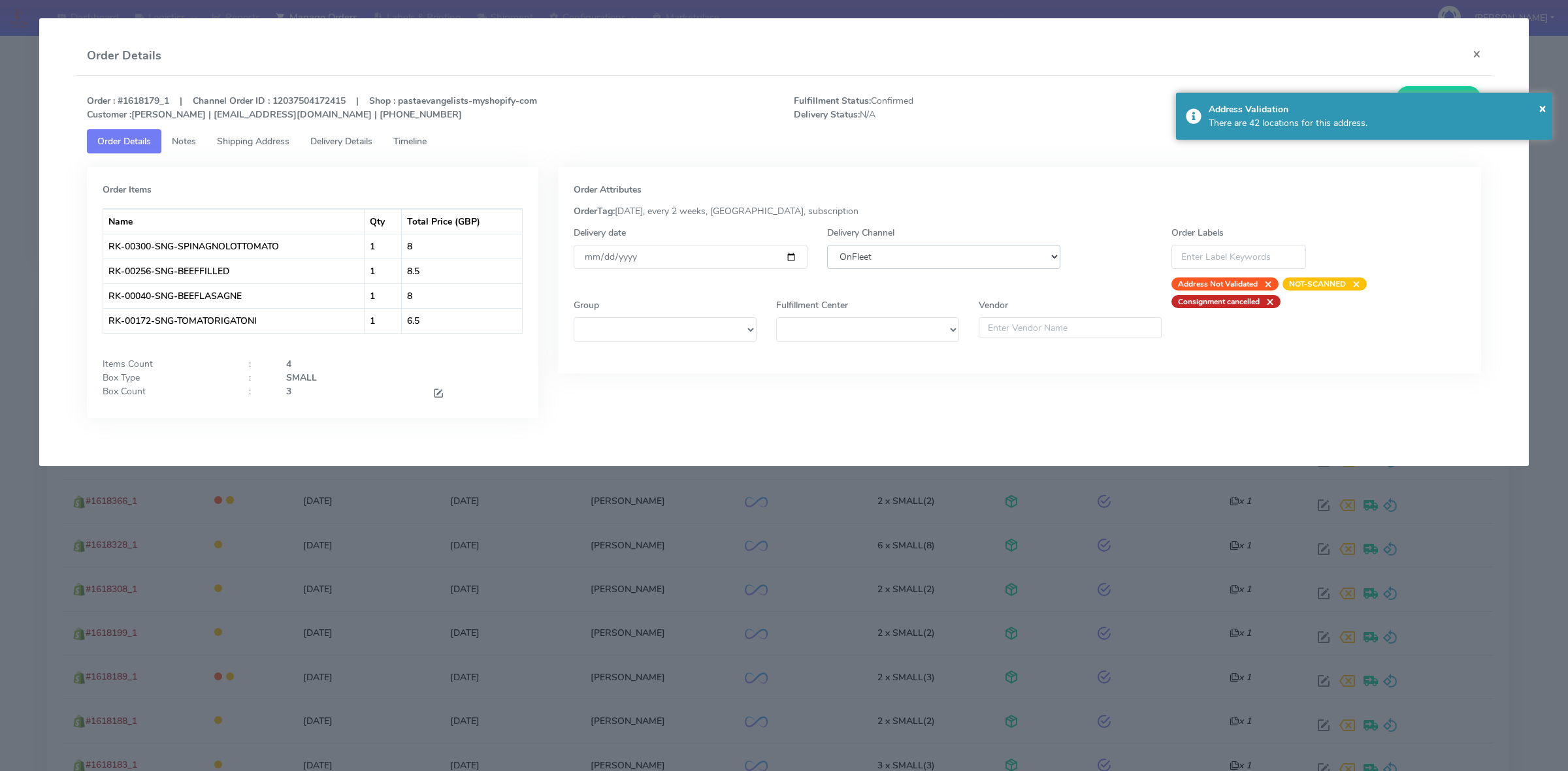
click at [924, 261] on select "DHL OnFleet Royal Mail DPD Yodel MaxOptra Amazon Collection" at bounding box center [944, 257] width 233 height 24
select select "5"
click at [827, 245] on select "DHL OnFleet Royal Mail DPD Yodel MaxOptra Amazon Collection" at bounding box center [944, 257] width 233 height 24
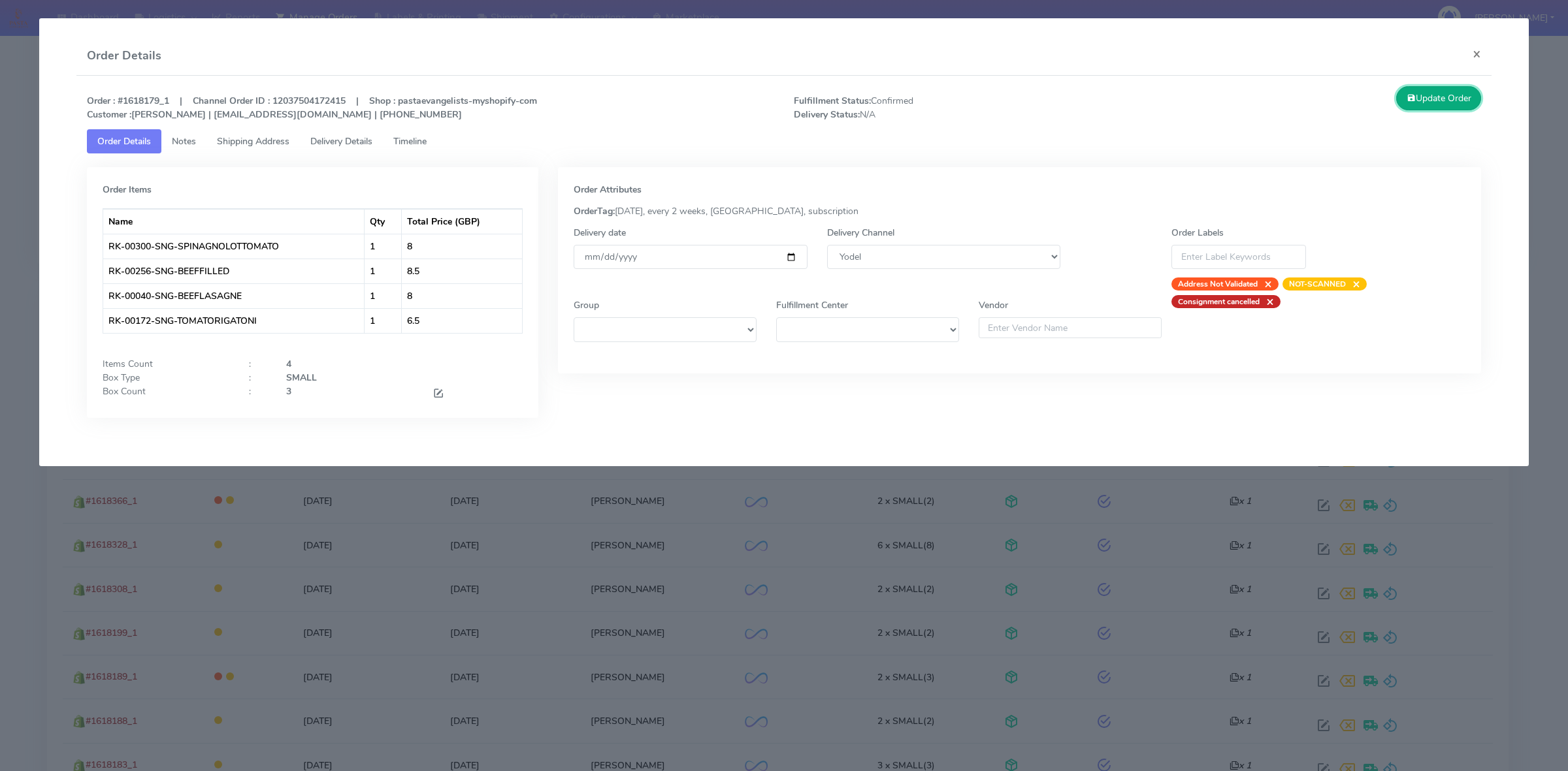
click at [1458, 96] on button "Update Order" at bounding box center [1438, 99] width 85 height 24
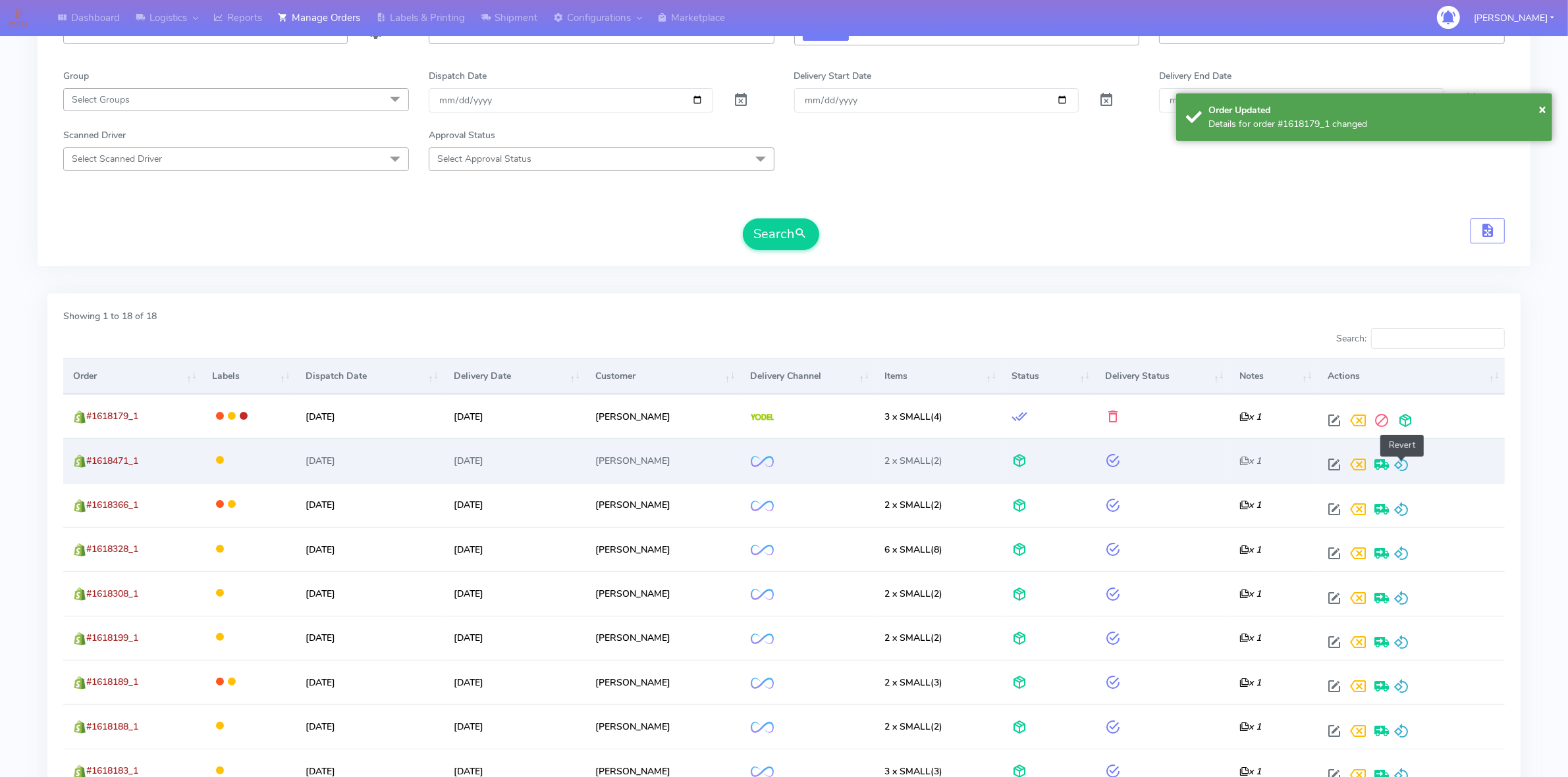
click at [1402, 461] on span at bounding box center [1401, 467] width 16 height 12
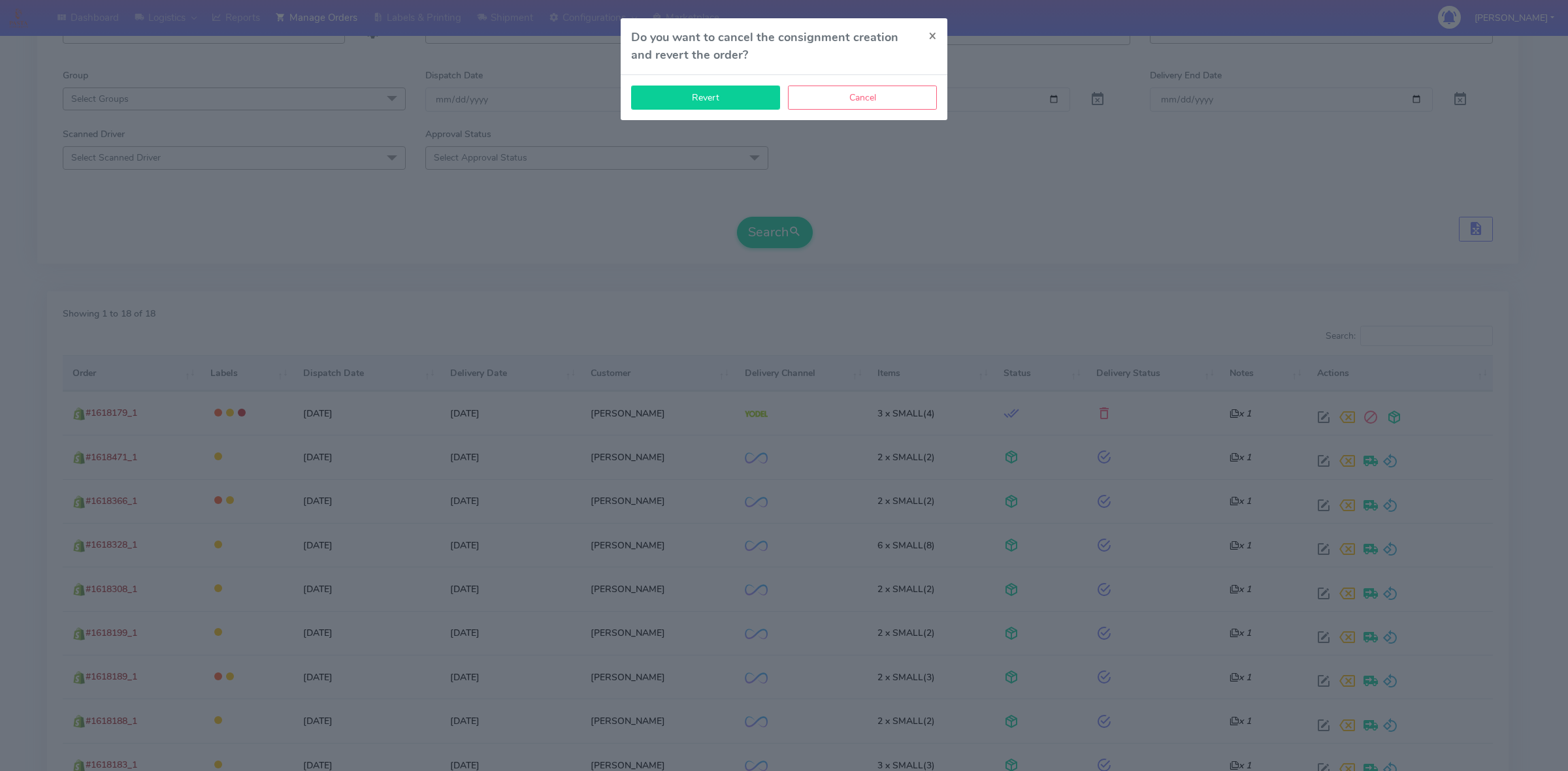
click at [729, 101] on button "Revert" at bounding box center [705, 98] width 149 height 24
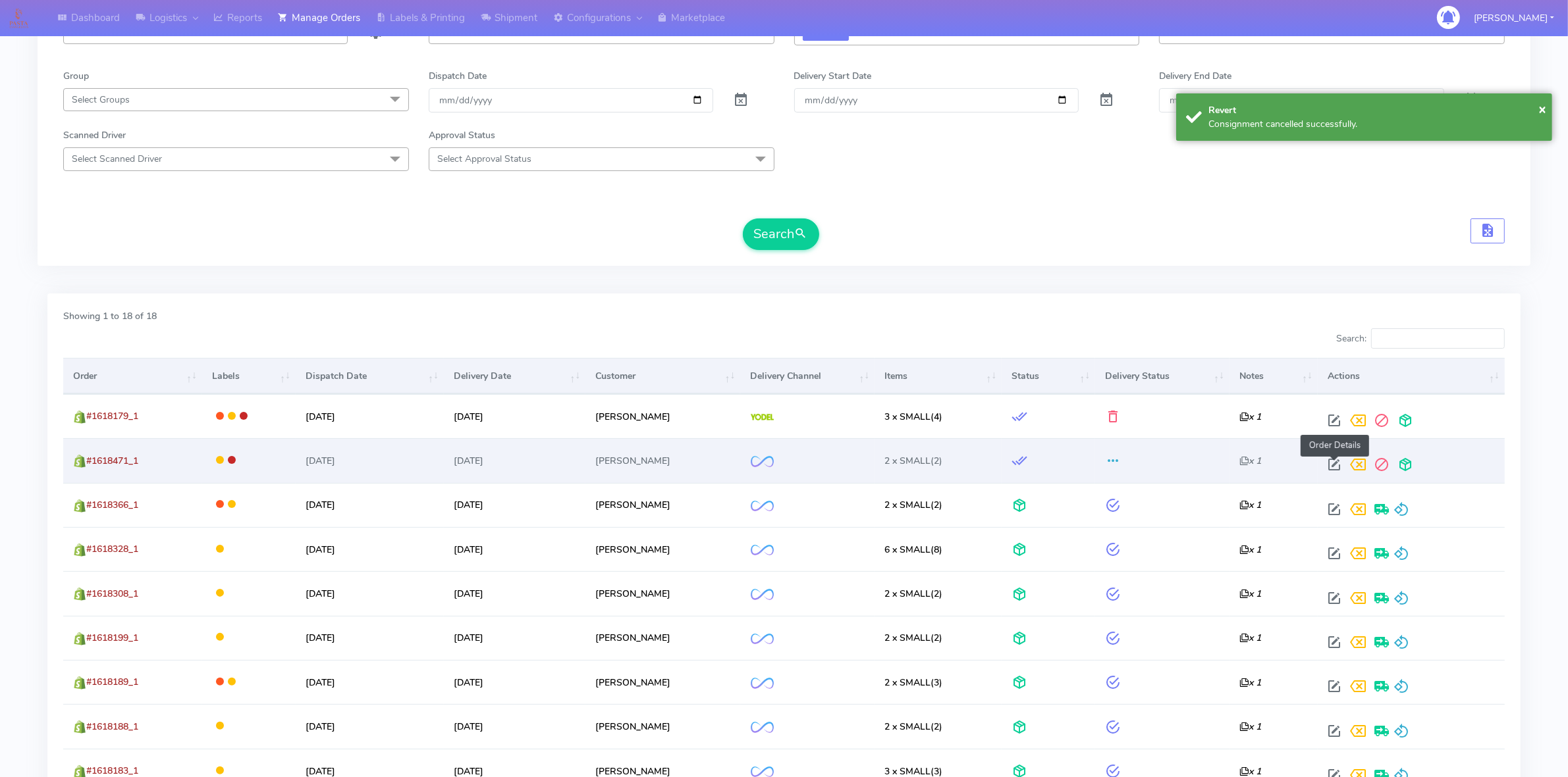
click at [1328, 469] on span at bounding box center [1334, 467] width 24 height 12
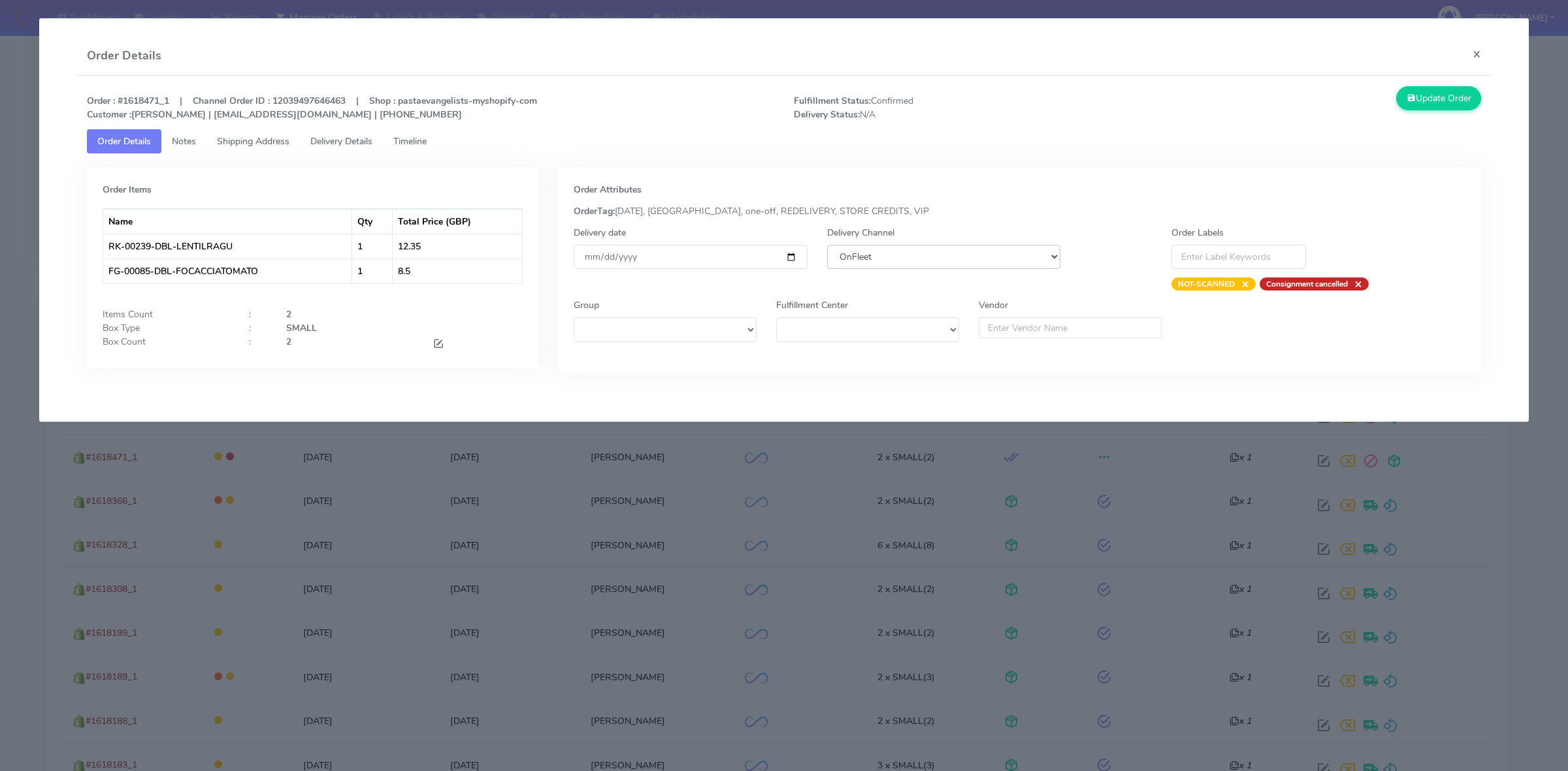
click at [941, 259] on select "DHL OnFleet Royal Mail DPD Yodel MaxOptra Amazon Collection" at bounding box center [944, 257] width 233 height 24
select select "5"
click at [827, 245] on select "DHL OnFleet Royal Mail DPD Yodel MaxOptra Amazon Collection" at bounding box center [944, 257] width 233 height 24
click at [1445, 92] on button "Update Order" at bounding box center [1438, 99] width 85 height 24
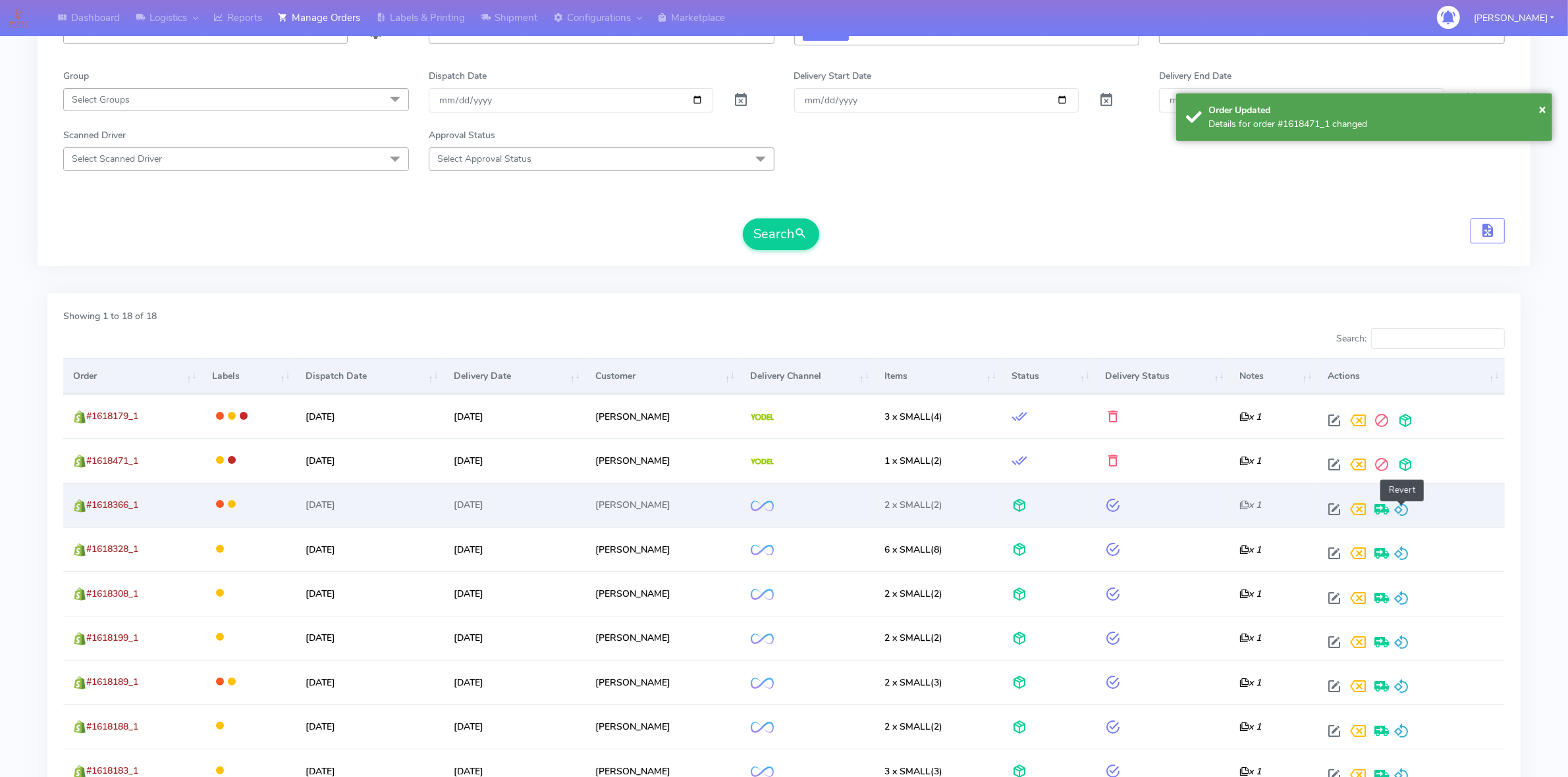
click at [1399, 507] on span at bounding box center [1401, 512] width 16 height 12
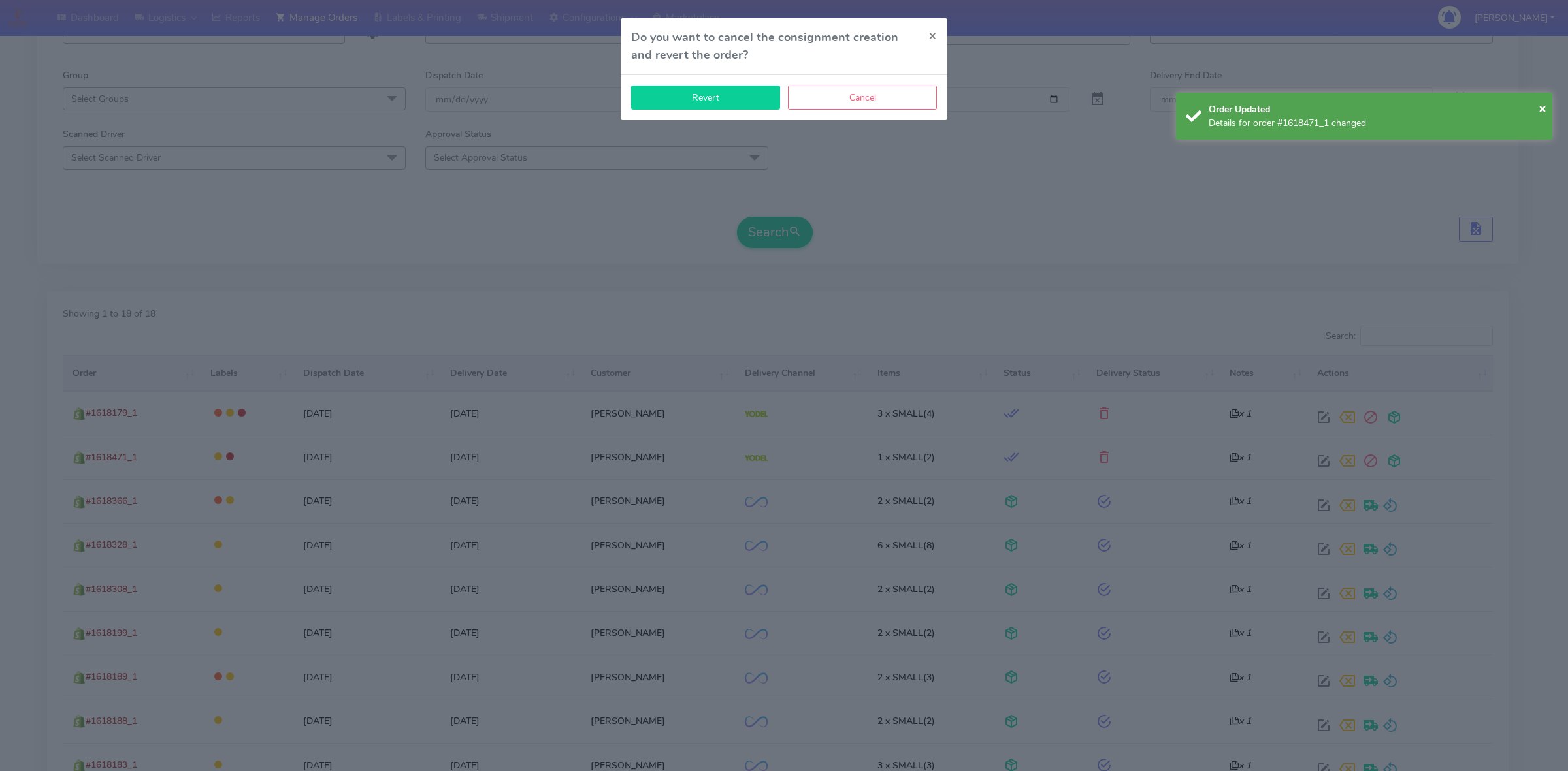
click at [745, 108] on button "Revert" at bounding box center [705, 98] width 149 height 24
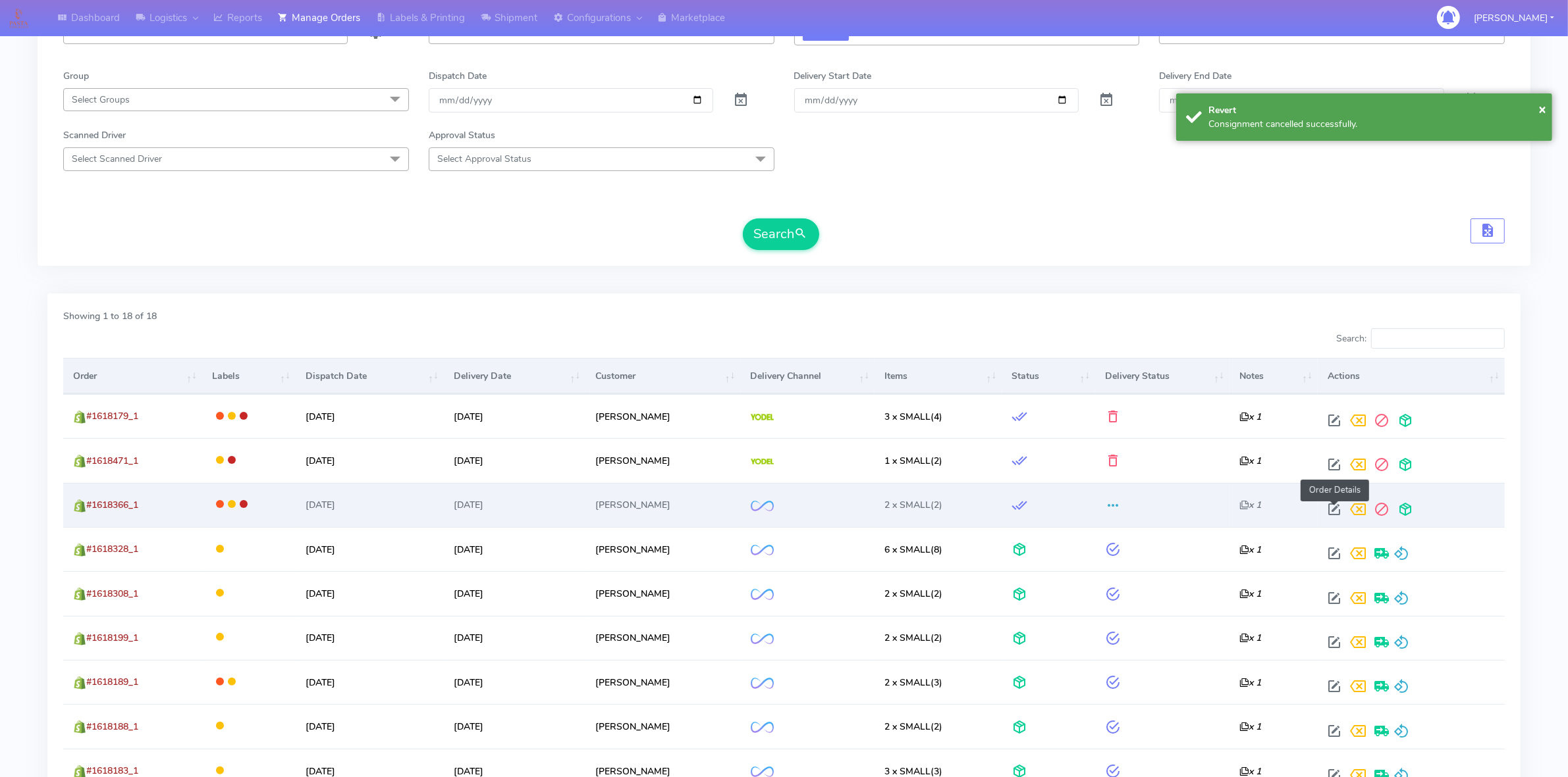
click at [1334, 506] on span at bounding box center [1334, 512] width 24 height 12
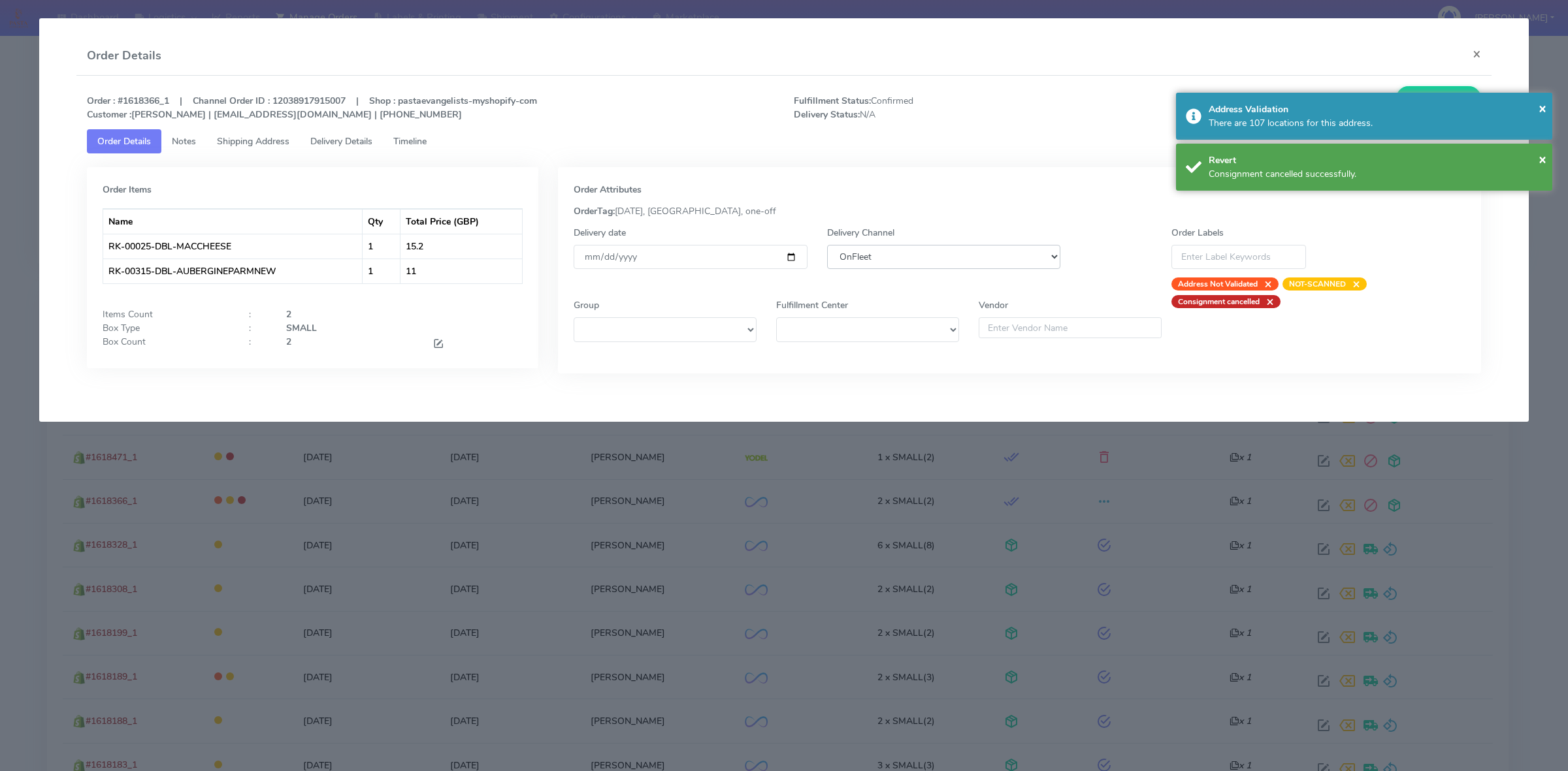
click at [914, 256] on select "DHL OnFleet Royal Mail DPD Yodel MaxOptra Amazon Collection" at bounding box center [944, 257] width 233 height 24
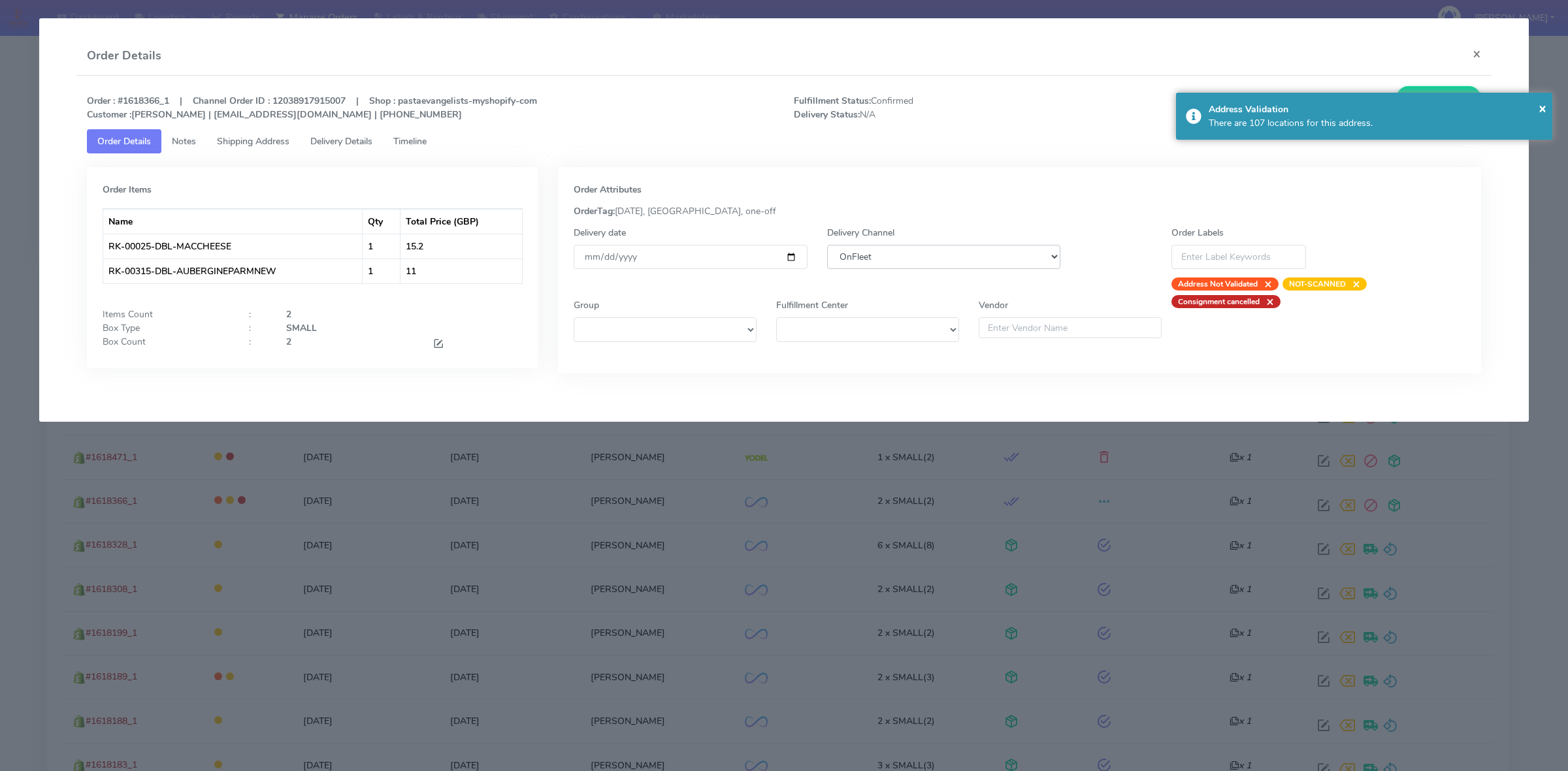
select select "5"
click at [827, 245] on select "DHL OnFleet Royal Mail DPD Yodel MaxOptra Amazon Collection" at bounding box center [944, 257] width 233 height 24
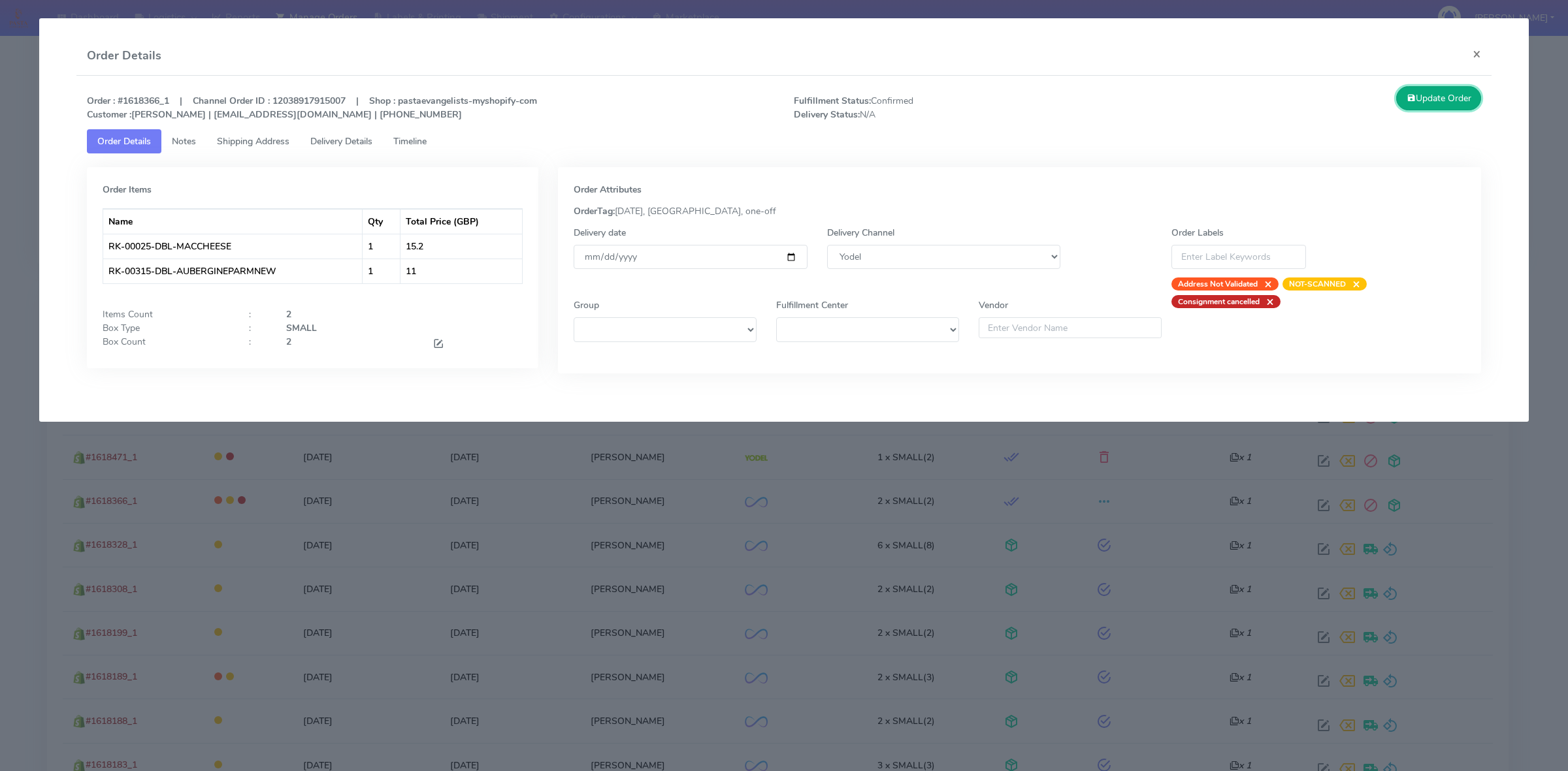
click at [1431, 90] on button "Update Order" at bounding box center [1438, 99] width 85 height 24
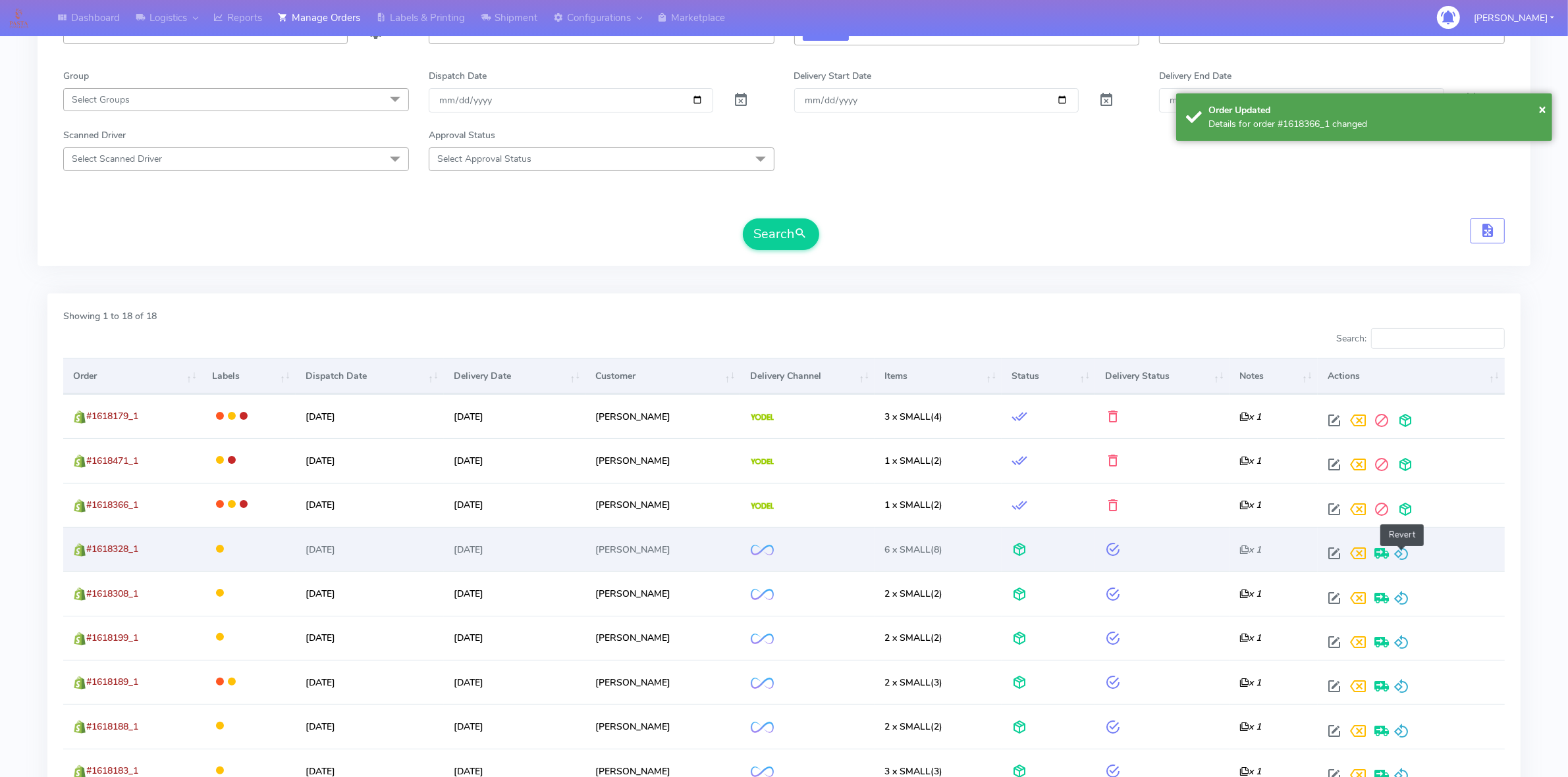
click at [1401, 555] on span at bounding box center [1401, 556] width 16 height 12
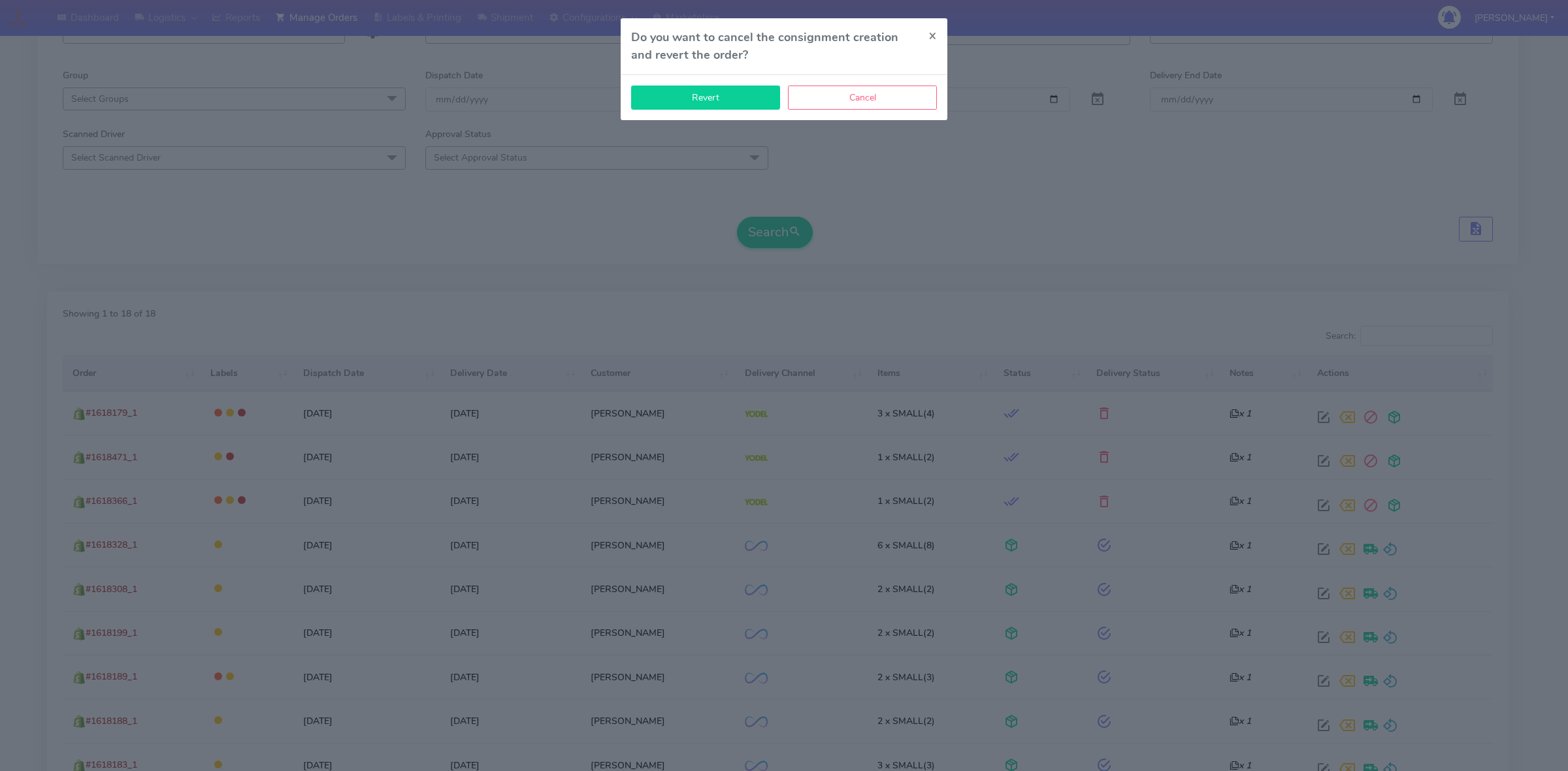
click at [727, 96] on button "Revert" at bounding box center [705, 98] width 149 height 24
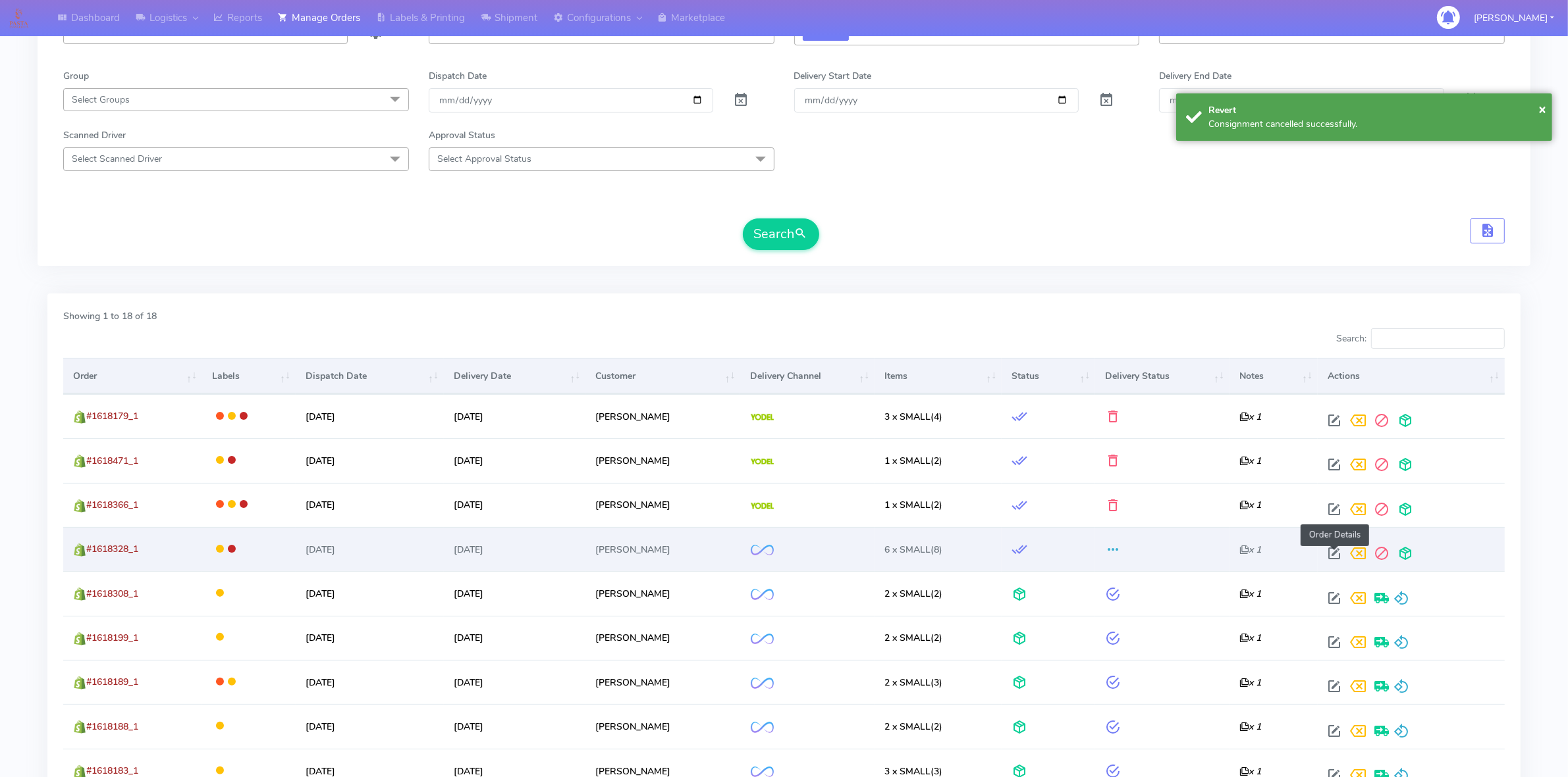
click at [1327, 551] on span at bounding box center [1334, 556] width 24 height 12
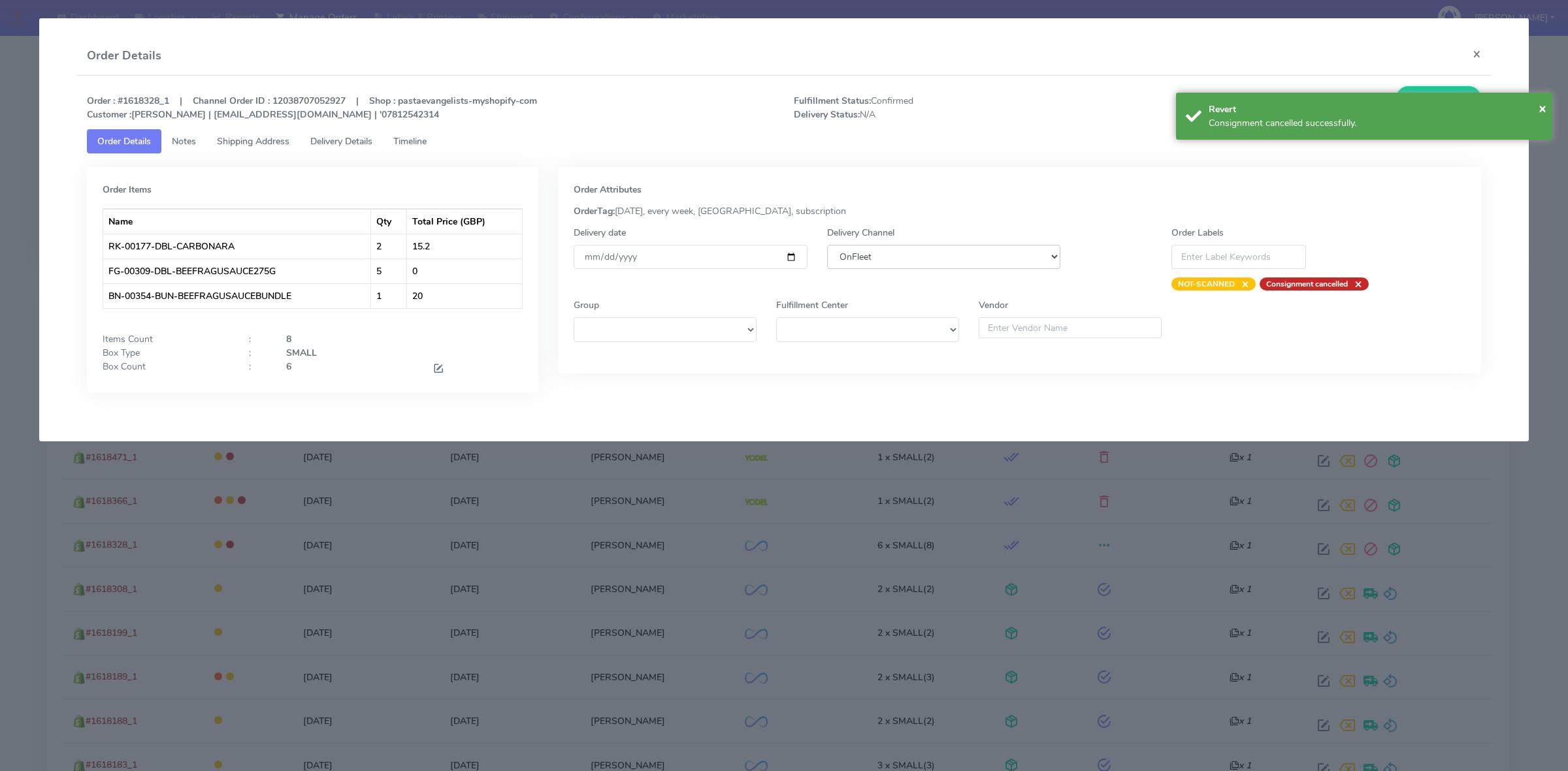
click at [893, 255] on select "DHL OnFleet Royal Mail DPD Yodel MaxOptra Amazon Collection" at bounding box center [944, 257] width 233 height 24
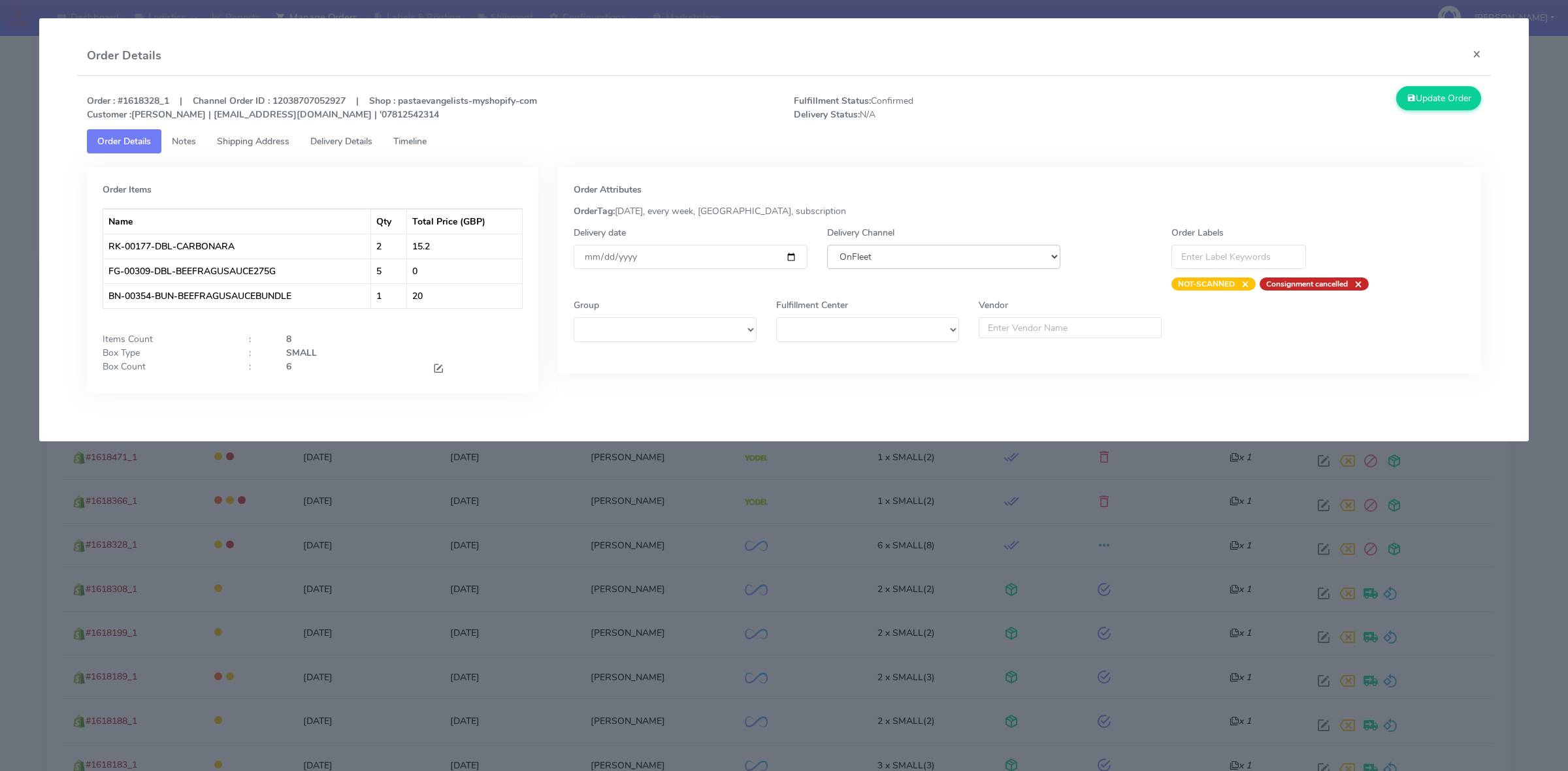
select select "5"
click at [827, 245] on select "DHL OnFleet Royal Mail DPD Yodel MaxOptra Amazon Collection" at bounding box center [944, 257] width 233 height 24
click at [1437, 101] on button "Update Order" at bounding box center [1438, 99] width 85 height 24
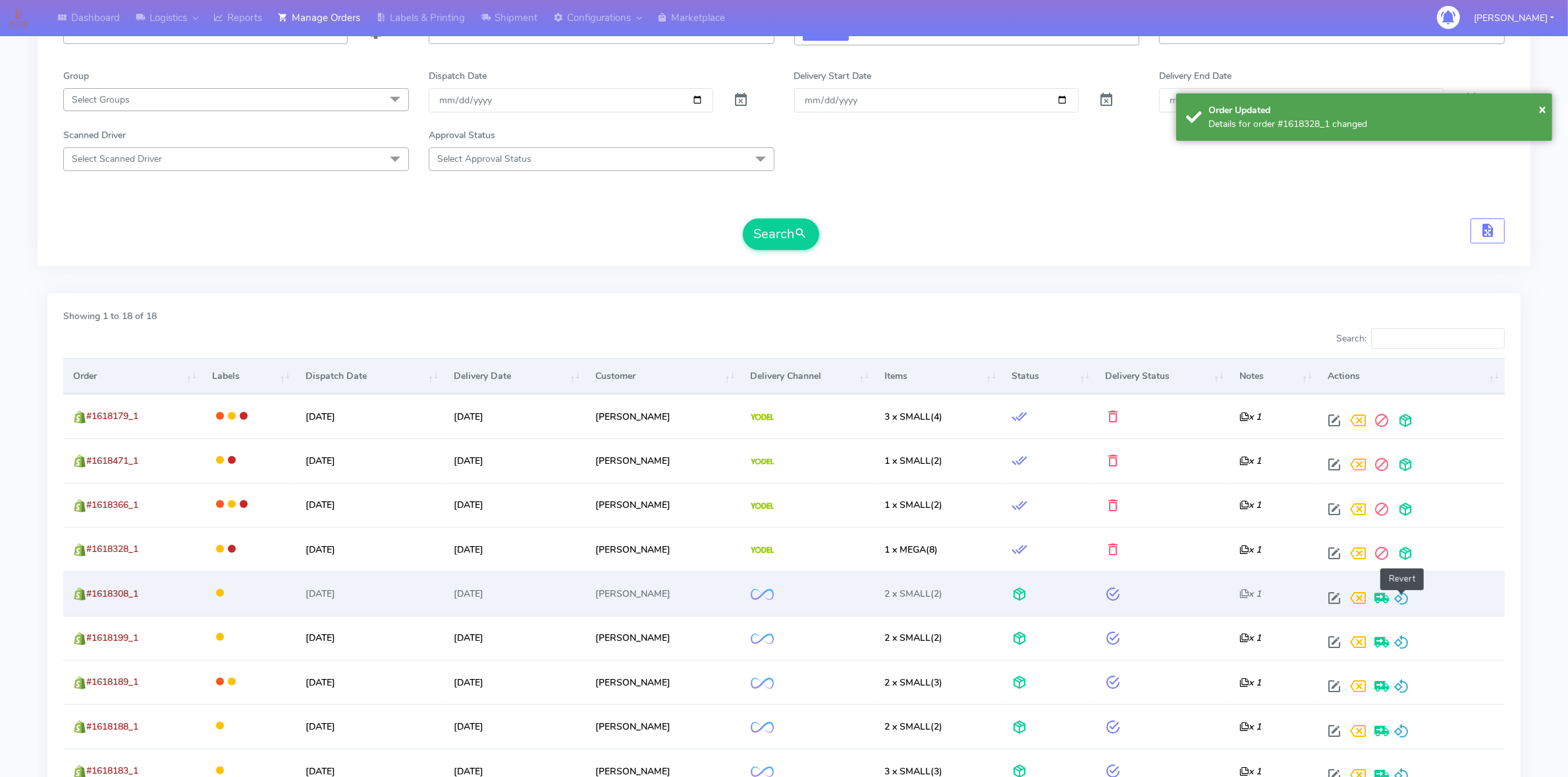
click at [1402, 595] on span at bounding box center [1401, 601] width 16 height 12
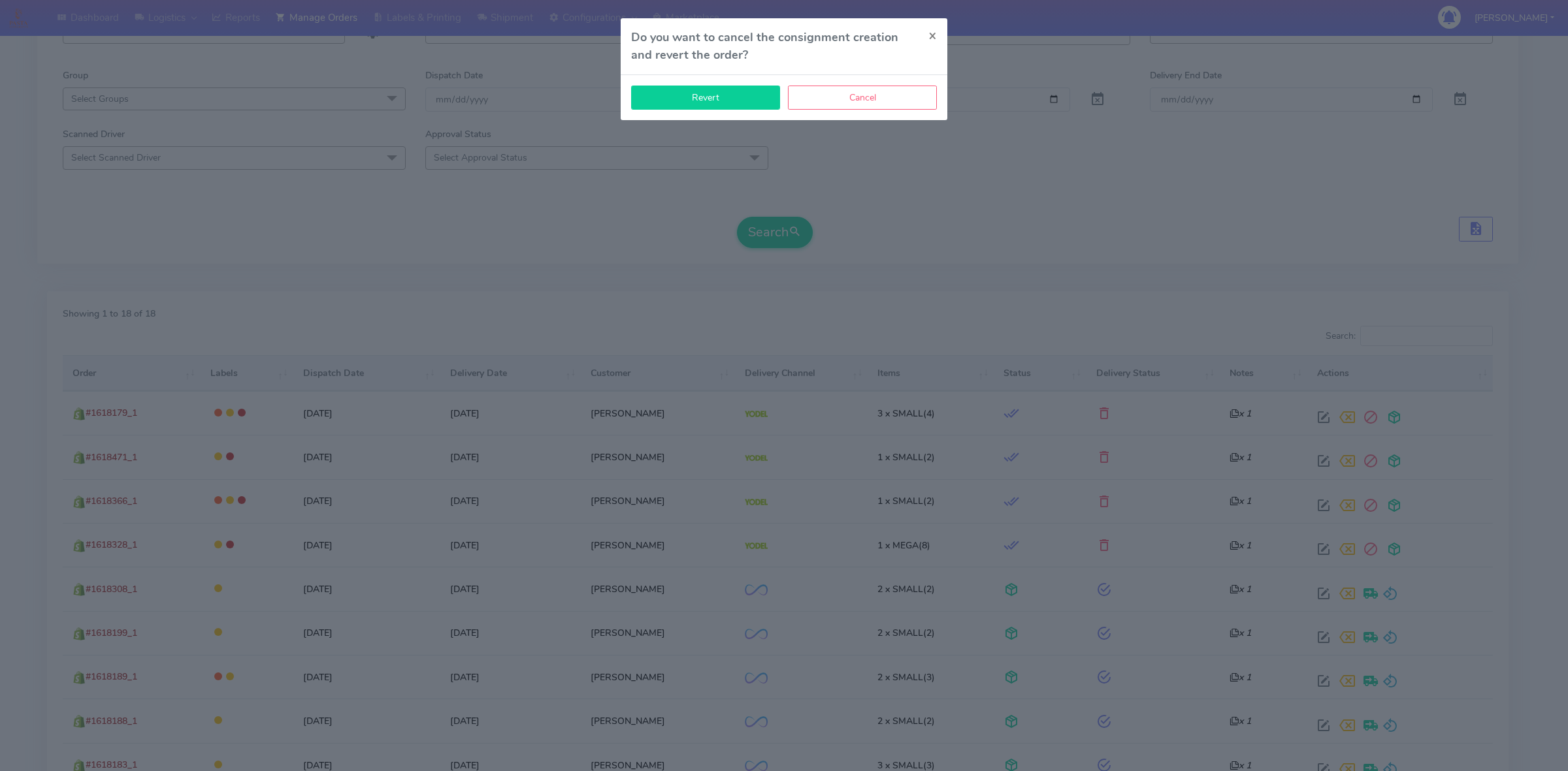
click at [718, 103] on button "Revert" at bounding box center [705, 98] width 149 height 24
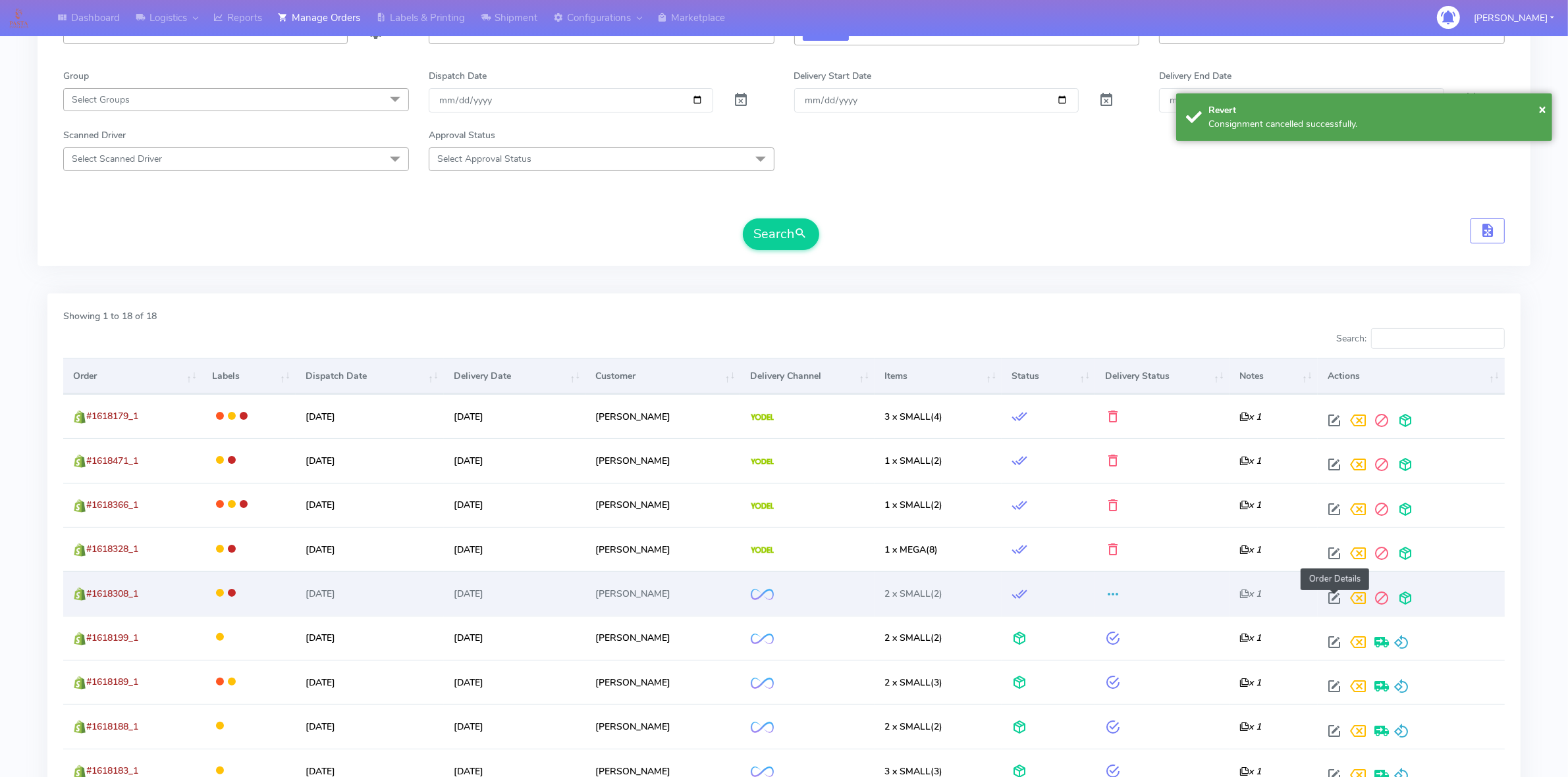
click at [1329, 595] on span at bounding box center [1334, 601] width 24 height 12
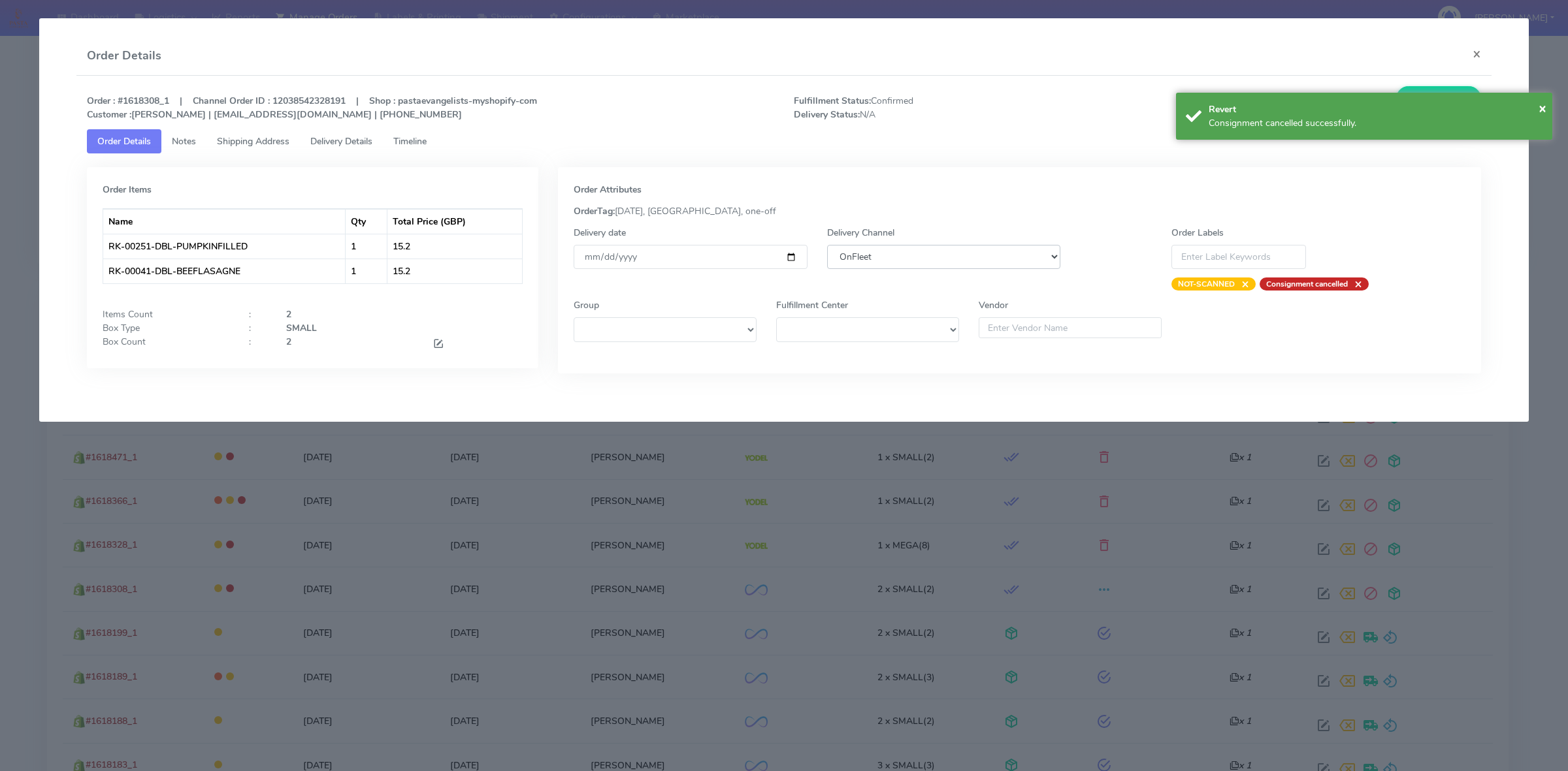
click at [910, 258] on select "DHL OnFleet Royal Mail DPD Yodel MaxOptra Amazon Collection" at bounding box center [944, 257] width 233 height 24
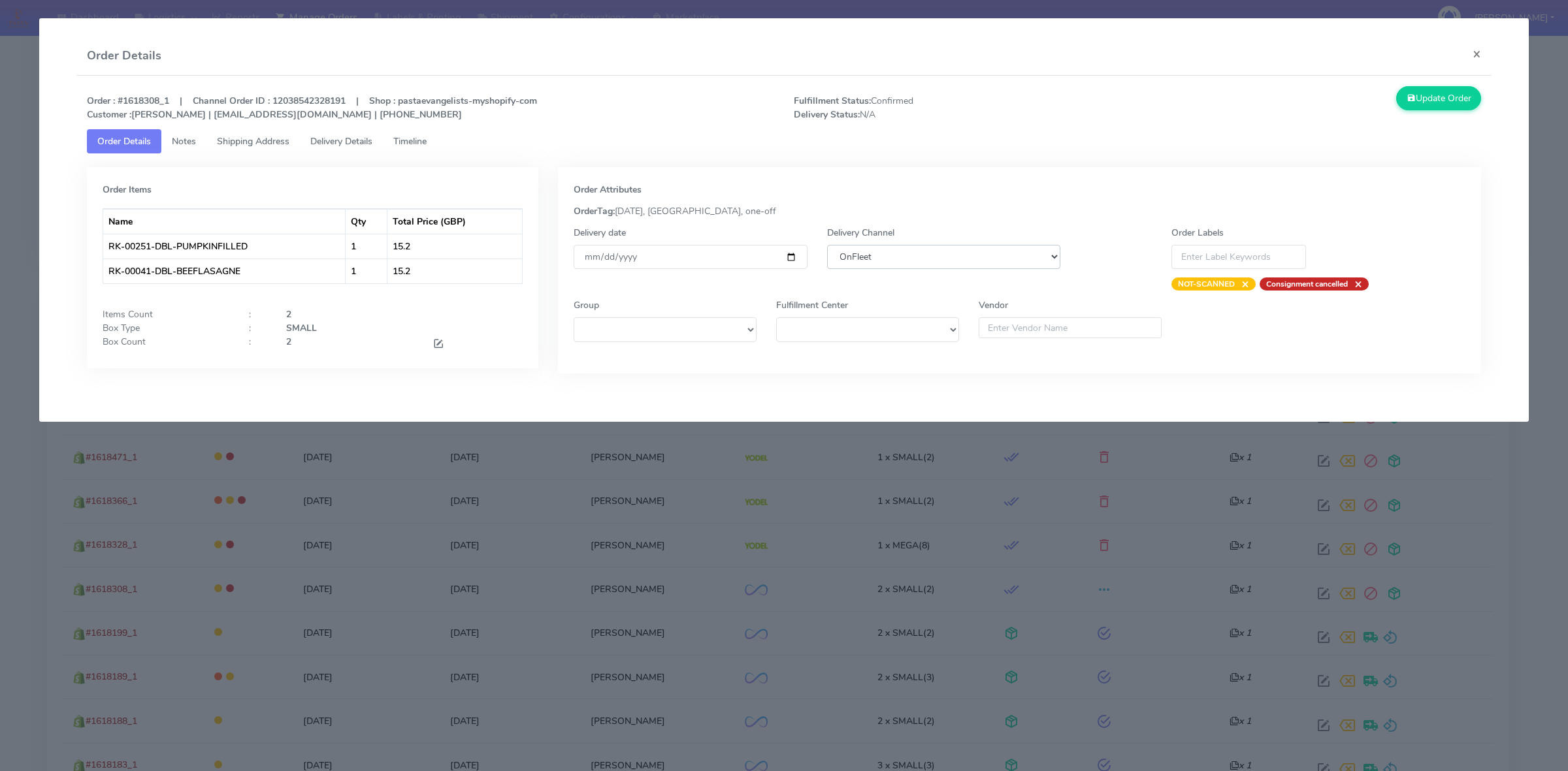
select select "5"
click at [827, 245] on select "DHL OnFleet Royal Mail DPD Yodel MaxOptra Amazon Collection" at bounding box center [944, 257] width 233 height 24
click at [1424, 103] on button "Update Order" at bounding box center [1438, 99] width 85 height 24
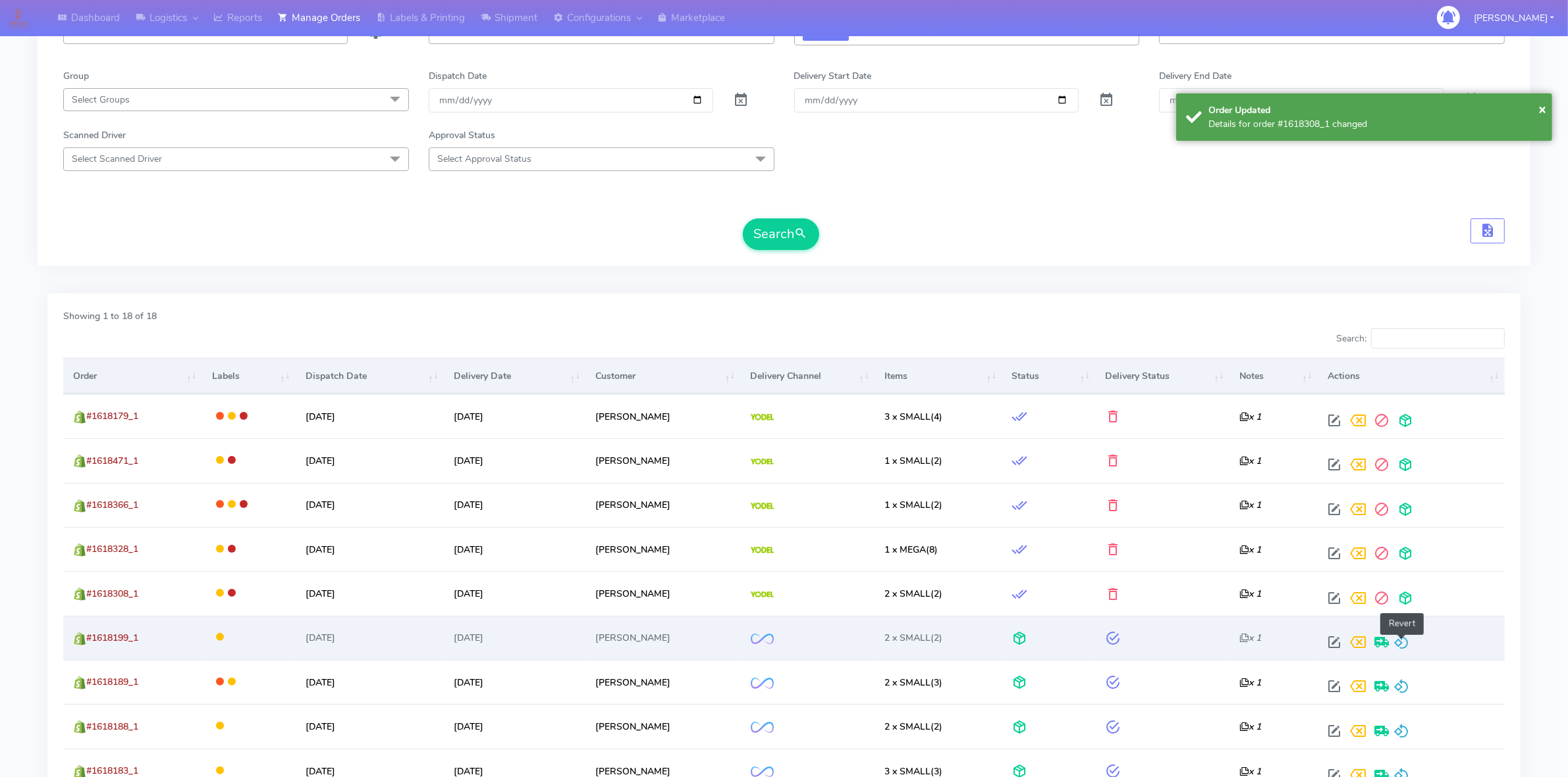
click at [1403, 648] on span at bounding box center [1401, 645] width 16 height 12
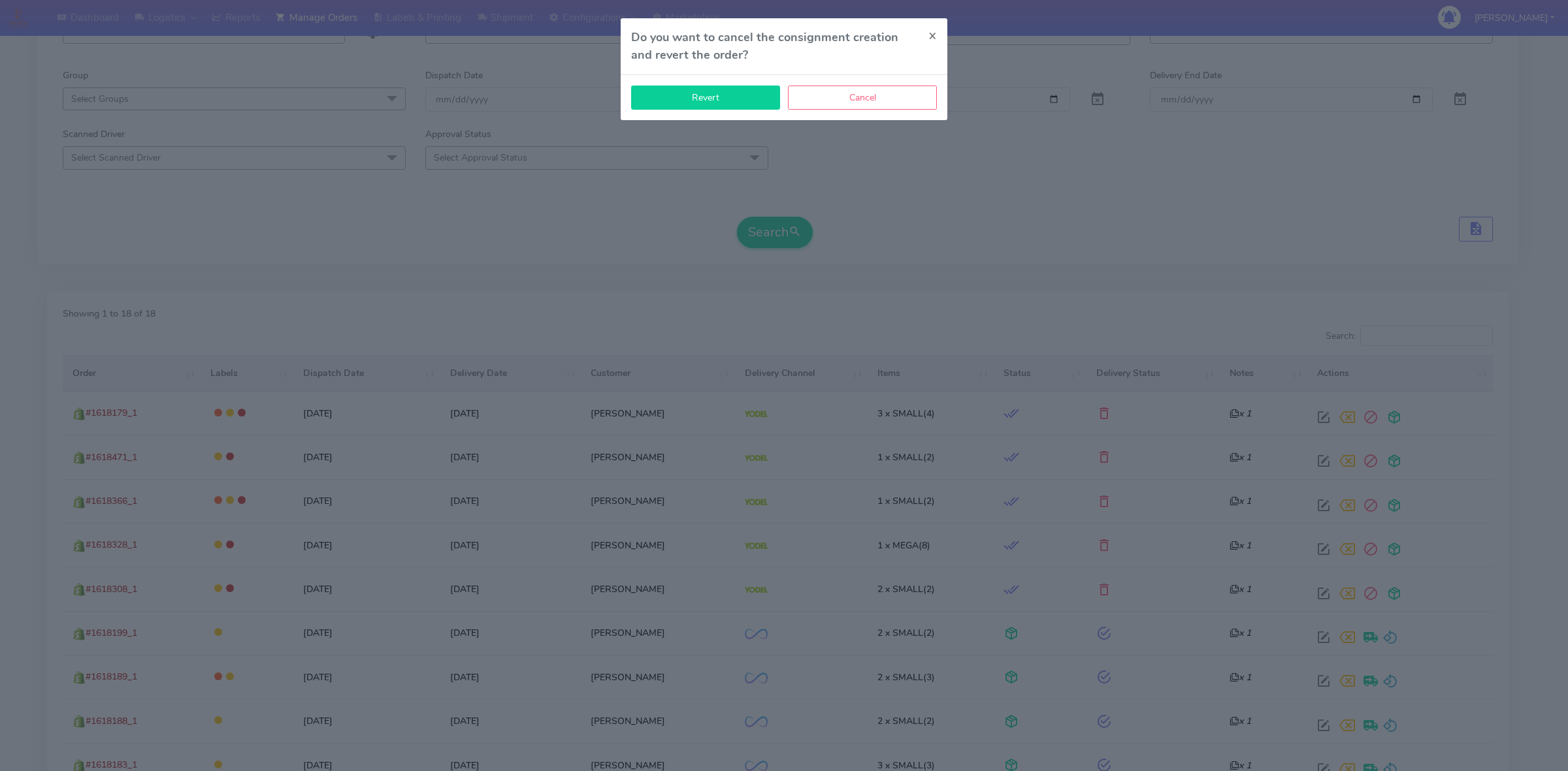
click at [731, 103] on button "Revert" at bounding box center [705, 98] width 149 height 24
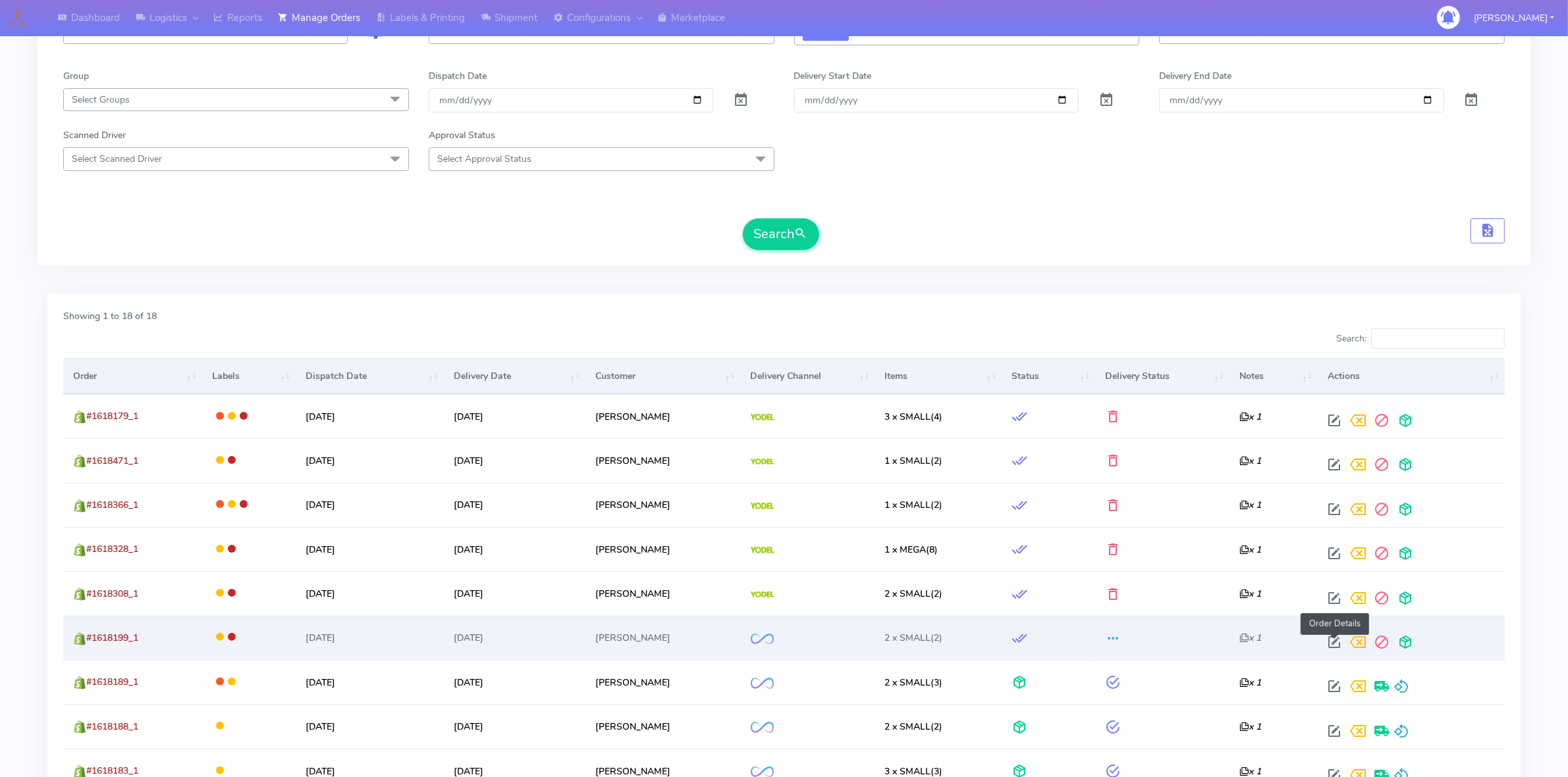
click at [1334, 649] on span at bounding box center [1334, 645] width 24 height 12
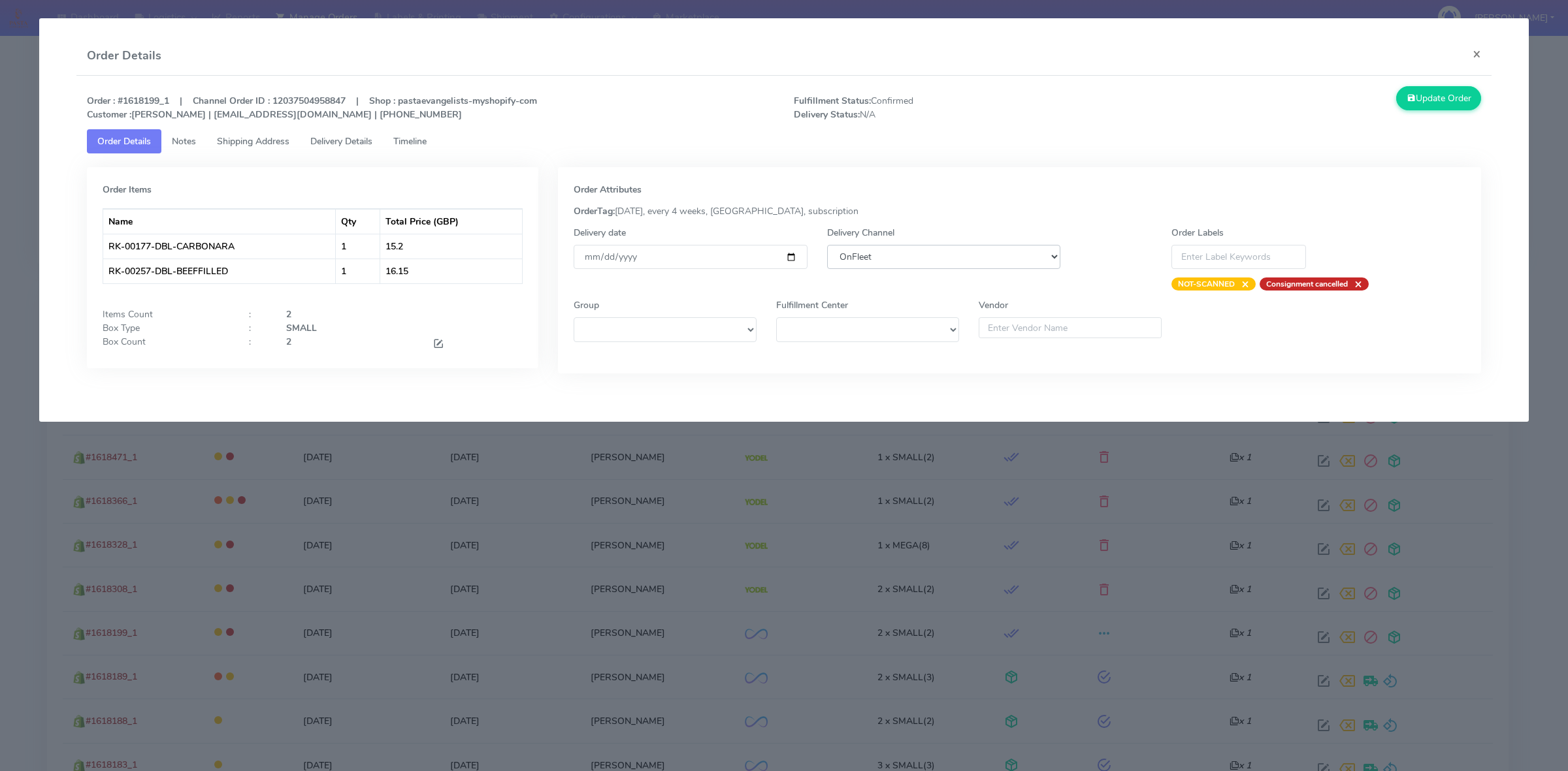
click at [943, 260] on select "DHL OnFleet Royal Mail DPD Yodel MaxOptra Amazon Collection" at bounding box center [944, 257] width 233 height 24
select select "5"
click at [827, 245] on select "DHL OnFleet Royal Mail DPD Yodel MaxOptra Amazon Collection" at bounding box center [944, 257] width 233 height 24
click at [1432, 93] on button "Update Order" at bounding box center [1438, 99] width 85 height 24
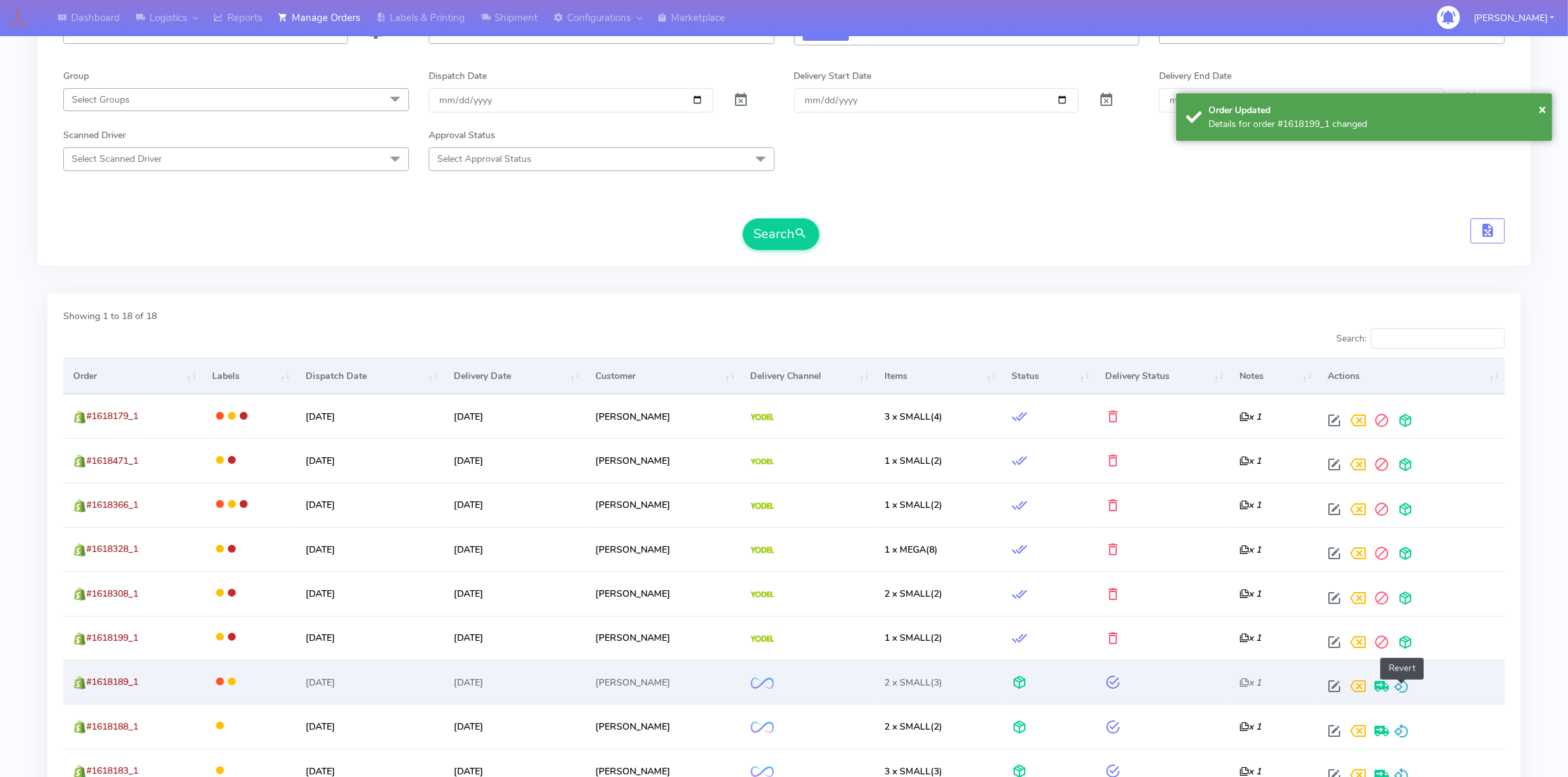
click at [1399, 686] on span at bounding box center [1401, 689] width 16 height 12
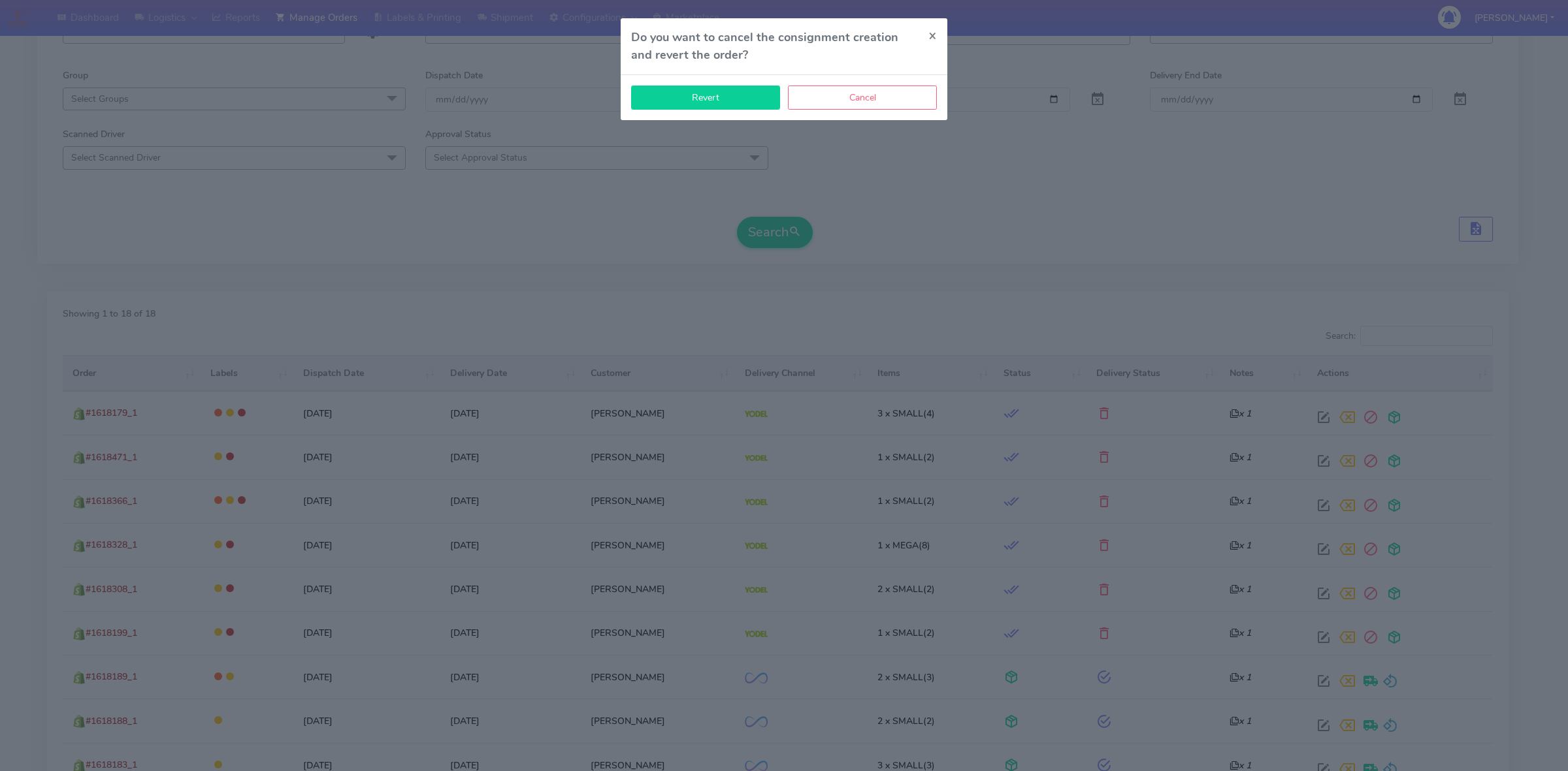
click at [745, 98] on button "Revert" at bounding box center [705, 98] width 149 height 24
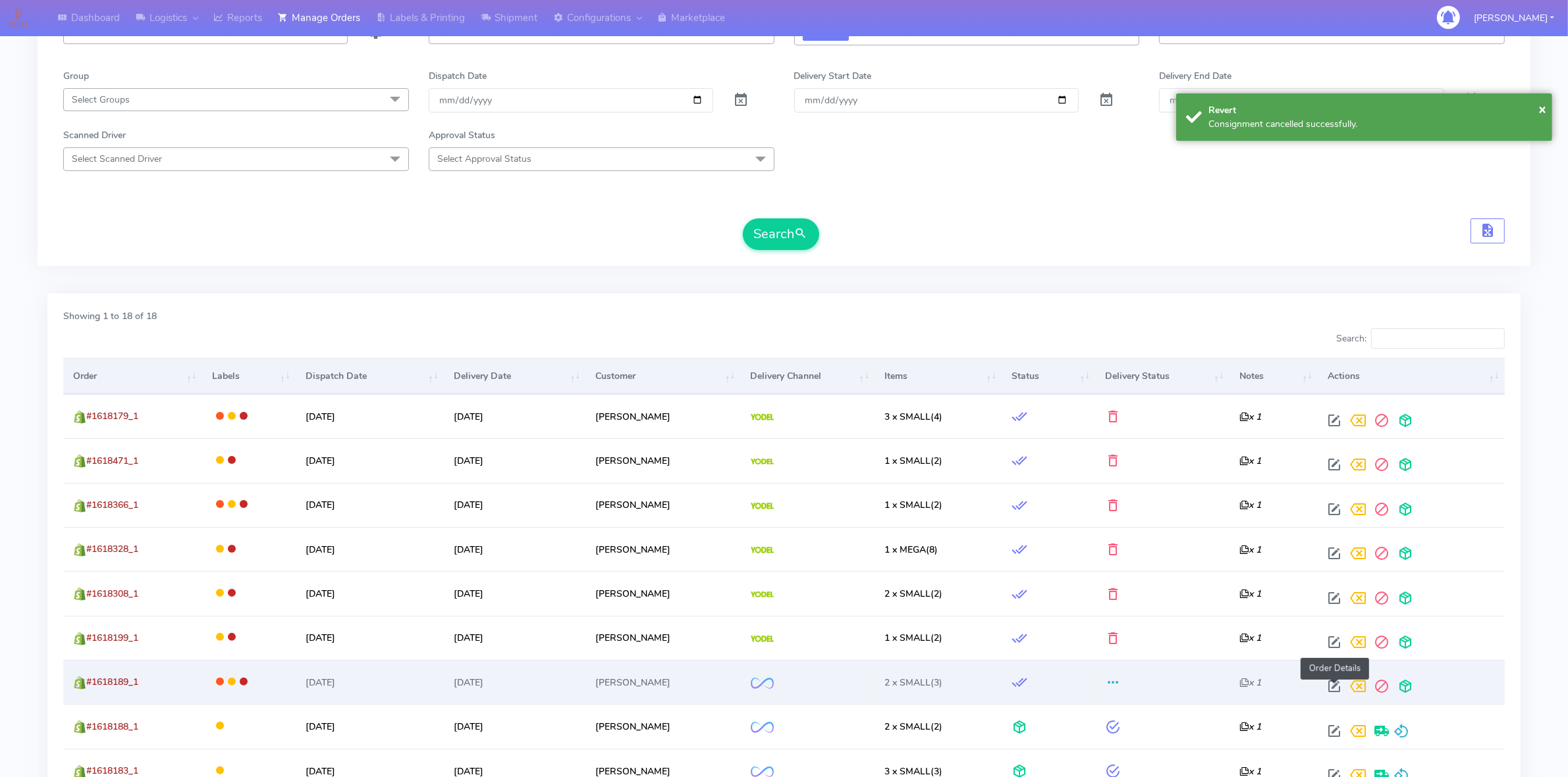
click at [1340, 688] on span at bounding box center [1334, 689] width 24 height 12
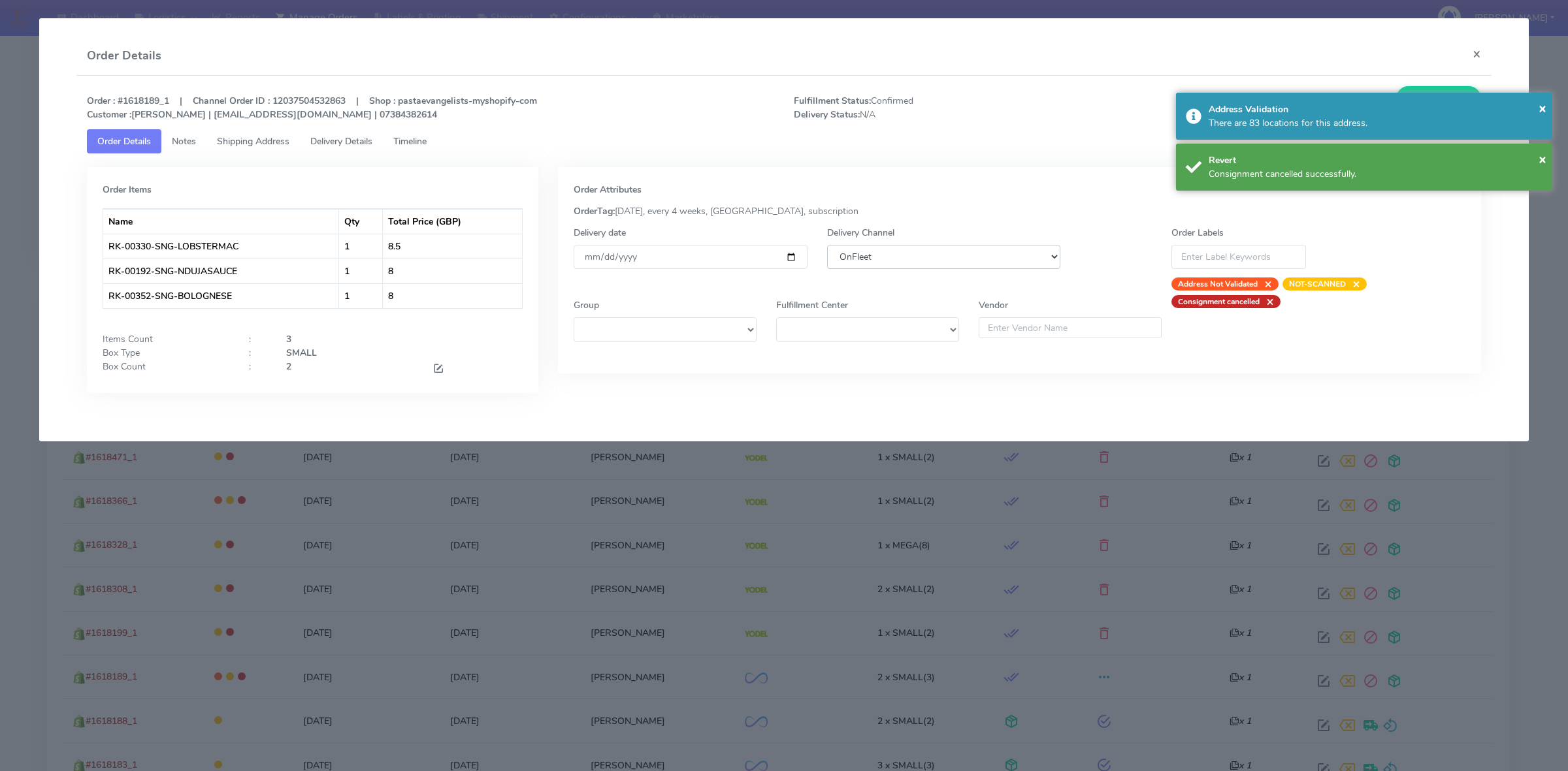
click at [1003, 255] on select "DHL OnFleet Royal Mail DPD Yodel MaxOptra Amazon Collection" at bounding box center [944, 257] width 233 height 24
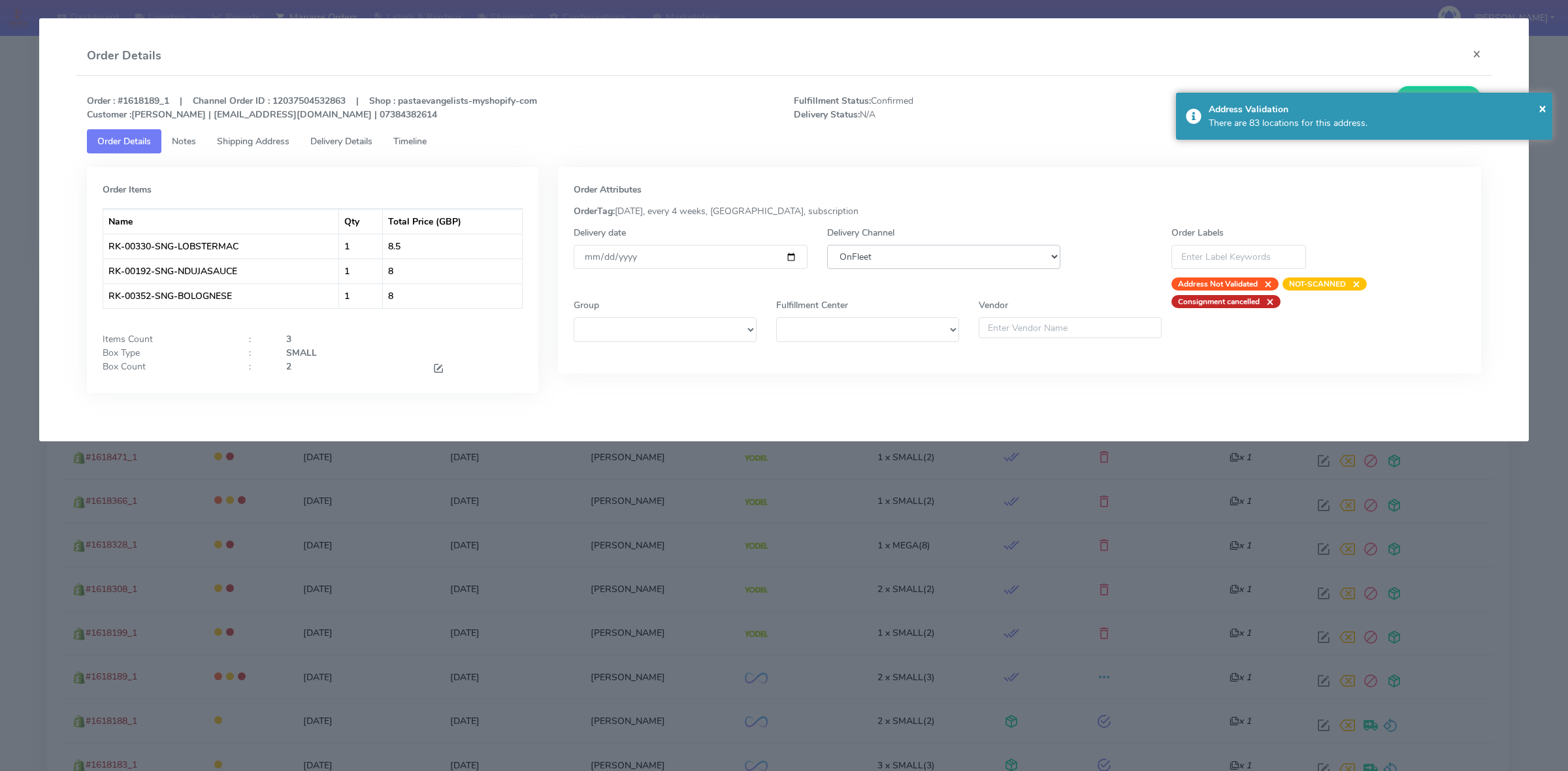
select select "5"
click at [827, 245] on select "DHL OnFleet Royal Mail DPD Yodel MaxOptra Amazon Collection" at bounding box center [944, 257] width 233 height 24
click at [1447, 95] on div "× Address Validation There are 83 locations for this address." at bounding box center [1364, 116] width 376 height 47
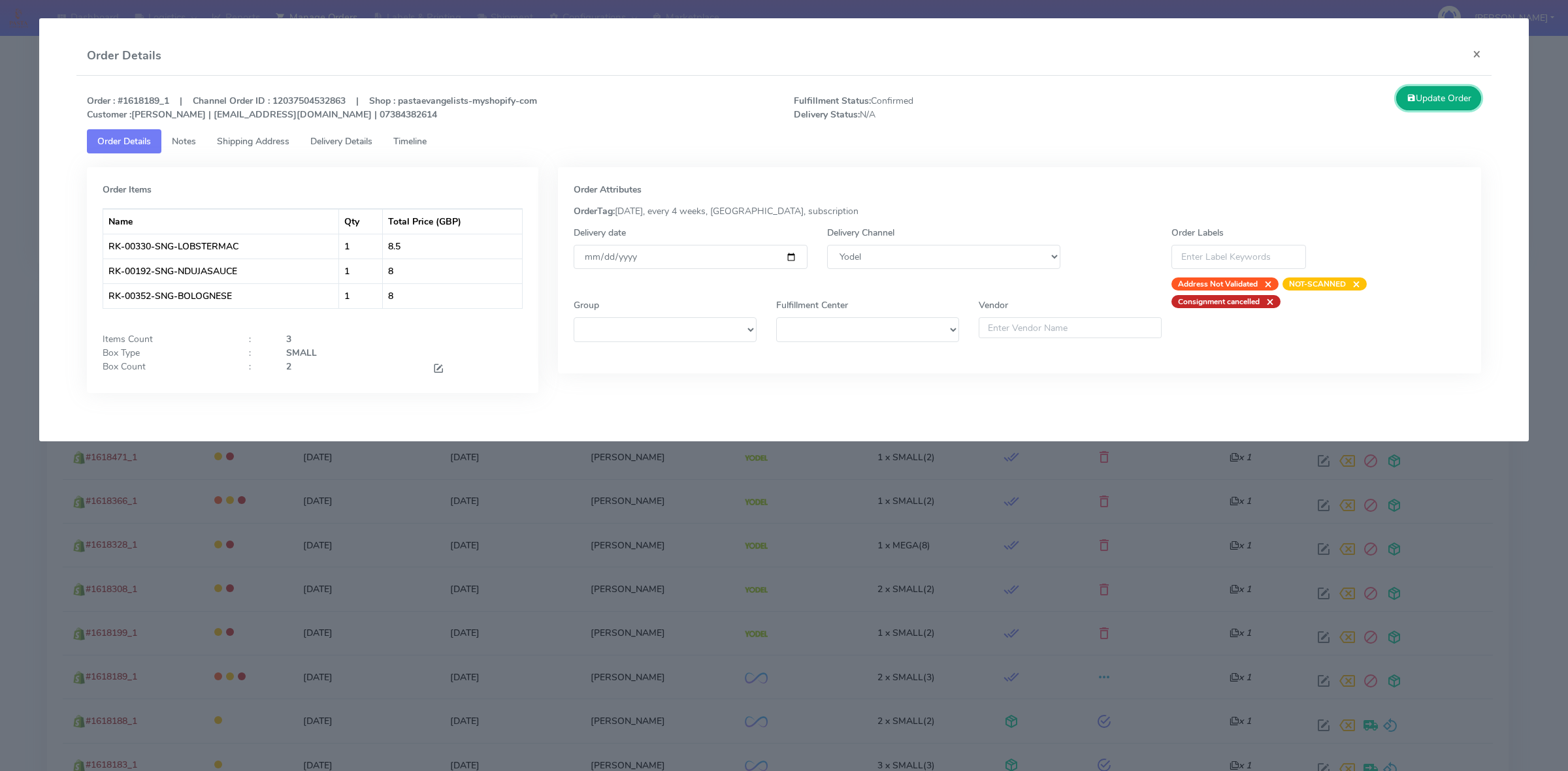
click at [1450, 90] on button "Update Order" at bounding box center [1438, 99] width 85 height 24
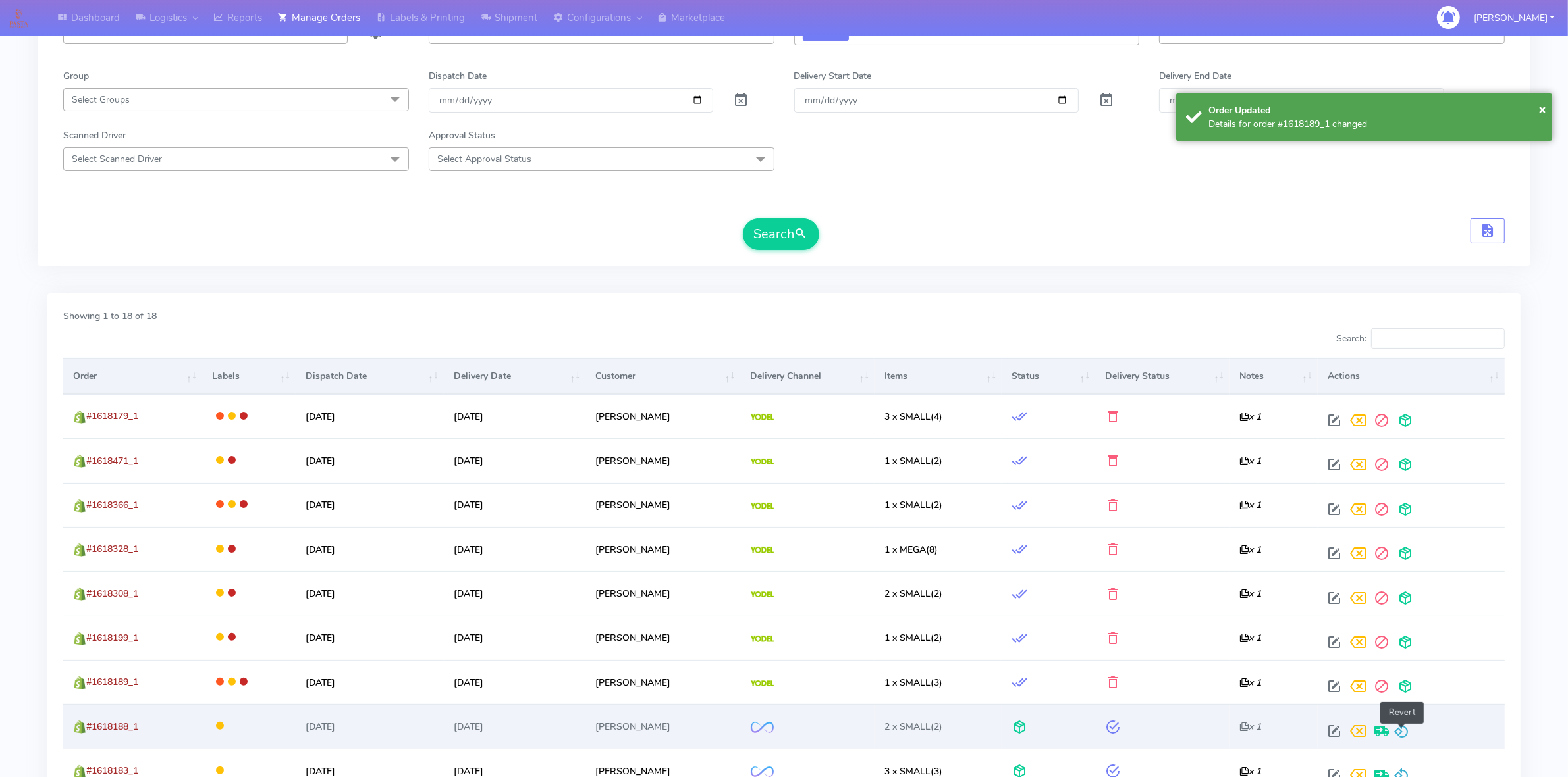
click at [1406, 728] on span at bounding box center [1401, 734] width 16 height 12
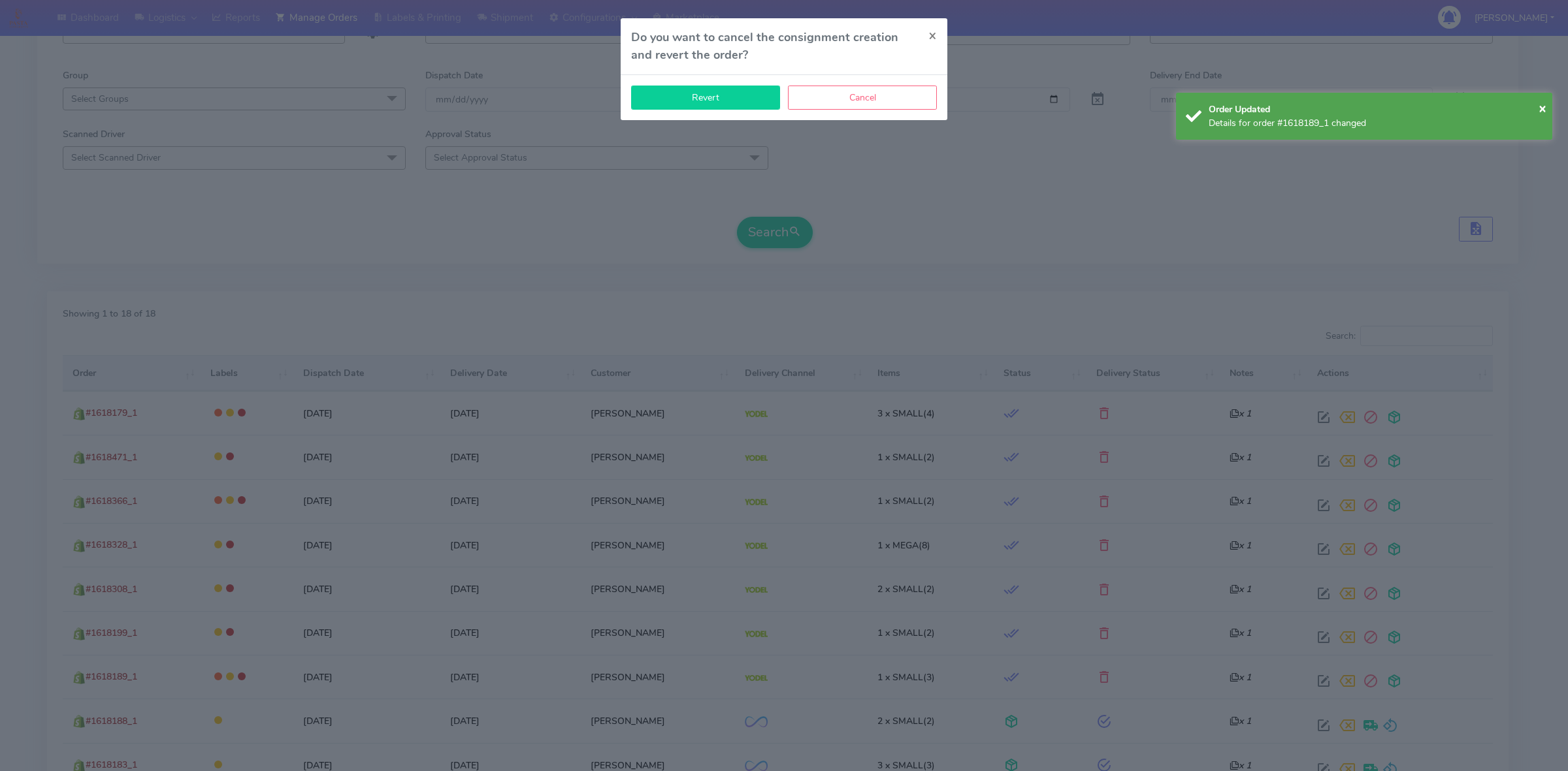
click at [735, 95] on button "Revert" at bounding box center [705, 98] width 149 height 24
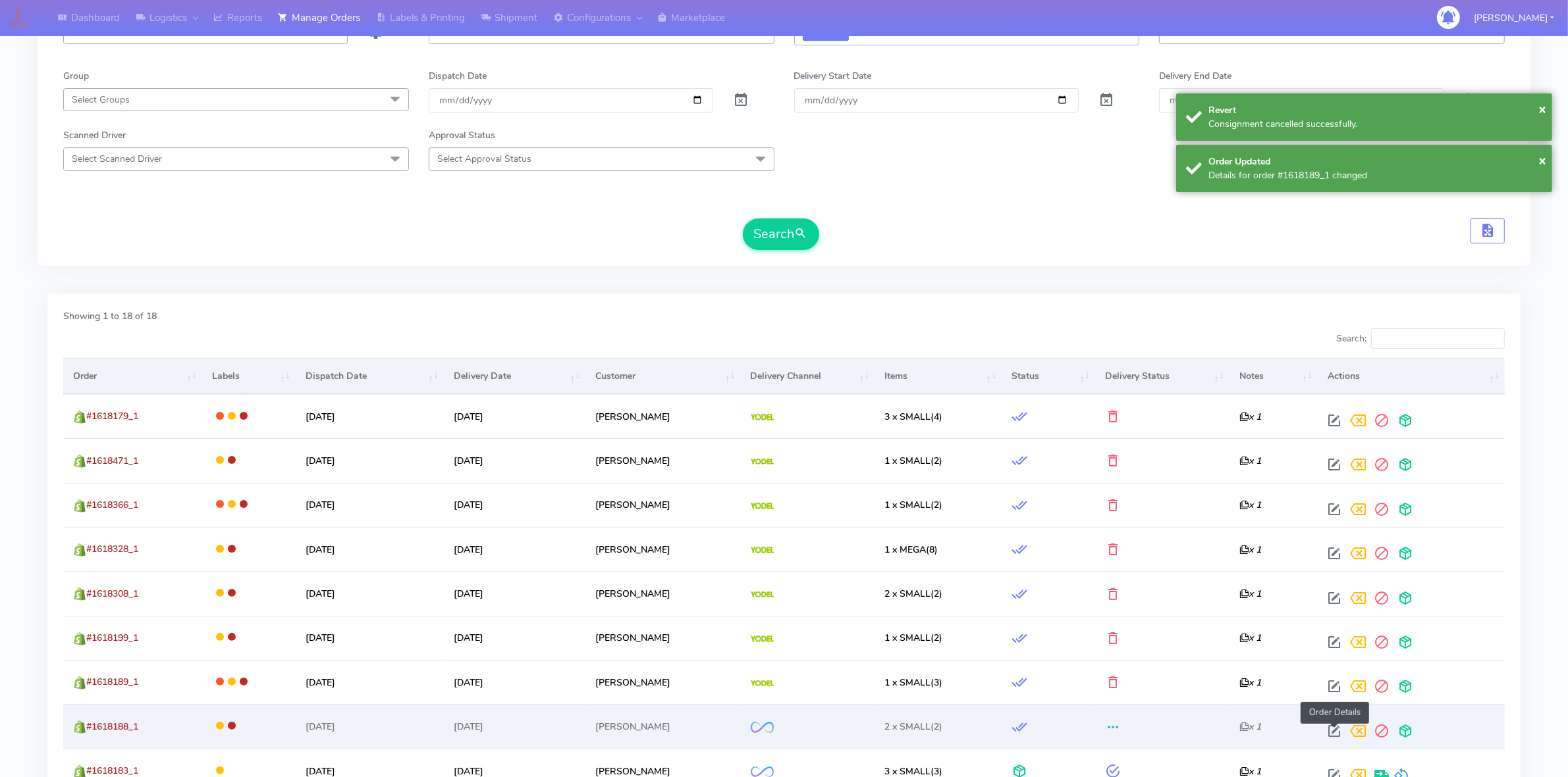
click at [1330, 732] on span at bounding box center [1334, 734] width 24 height 12
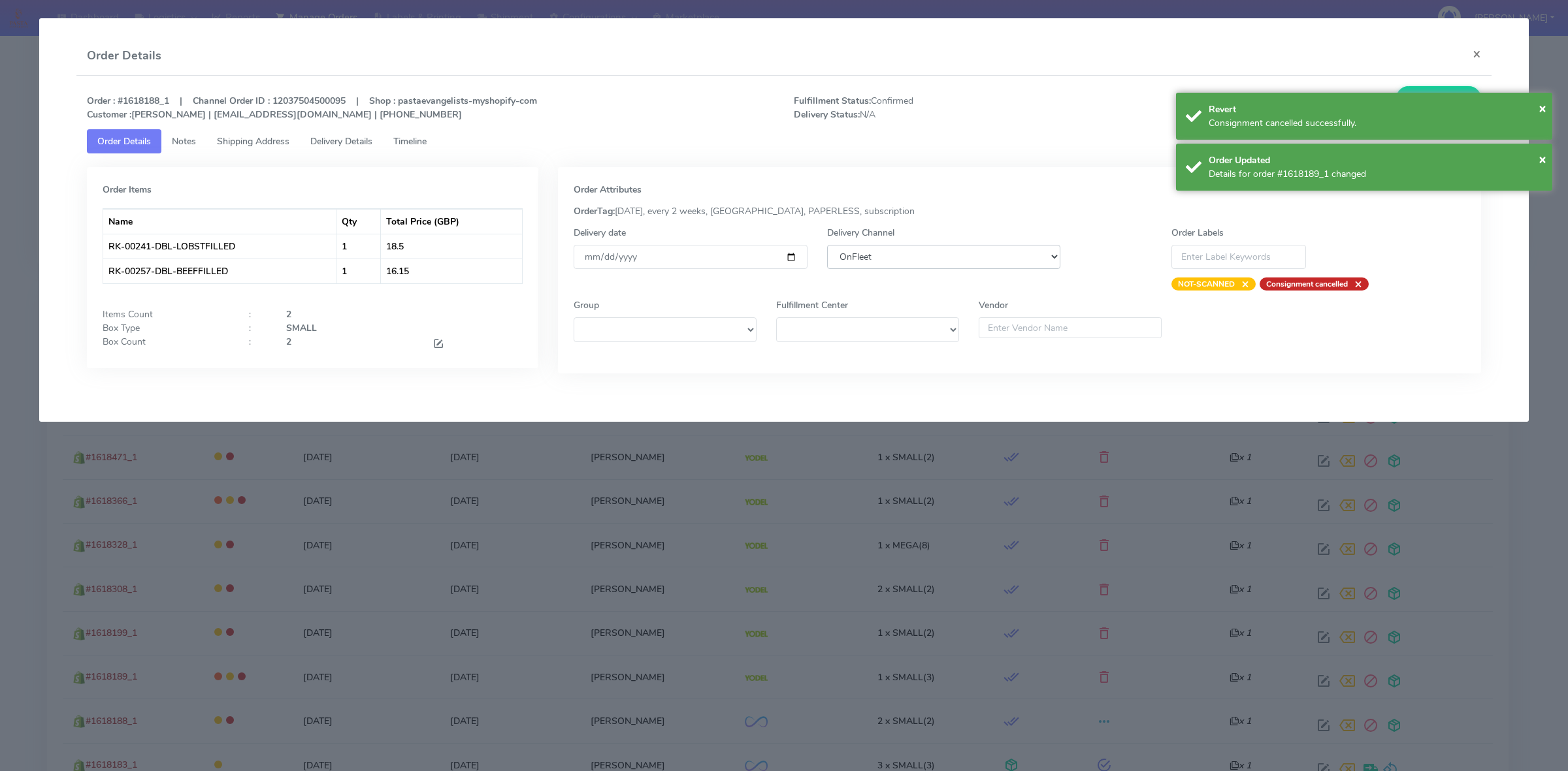
click at [909, 254] on select "DHL OnFleet Royal Mail DPD Yodel MaxOptra Amazon Collection" at bounding box center [944, 257] width 233 height 24
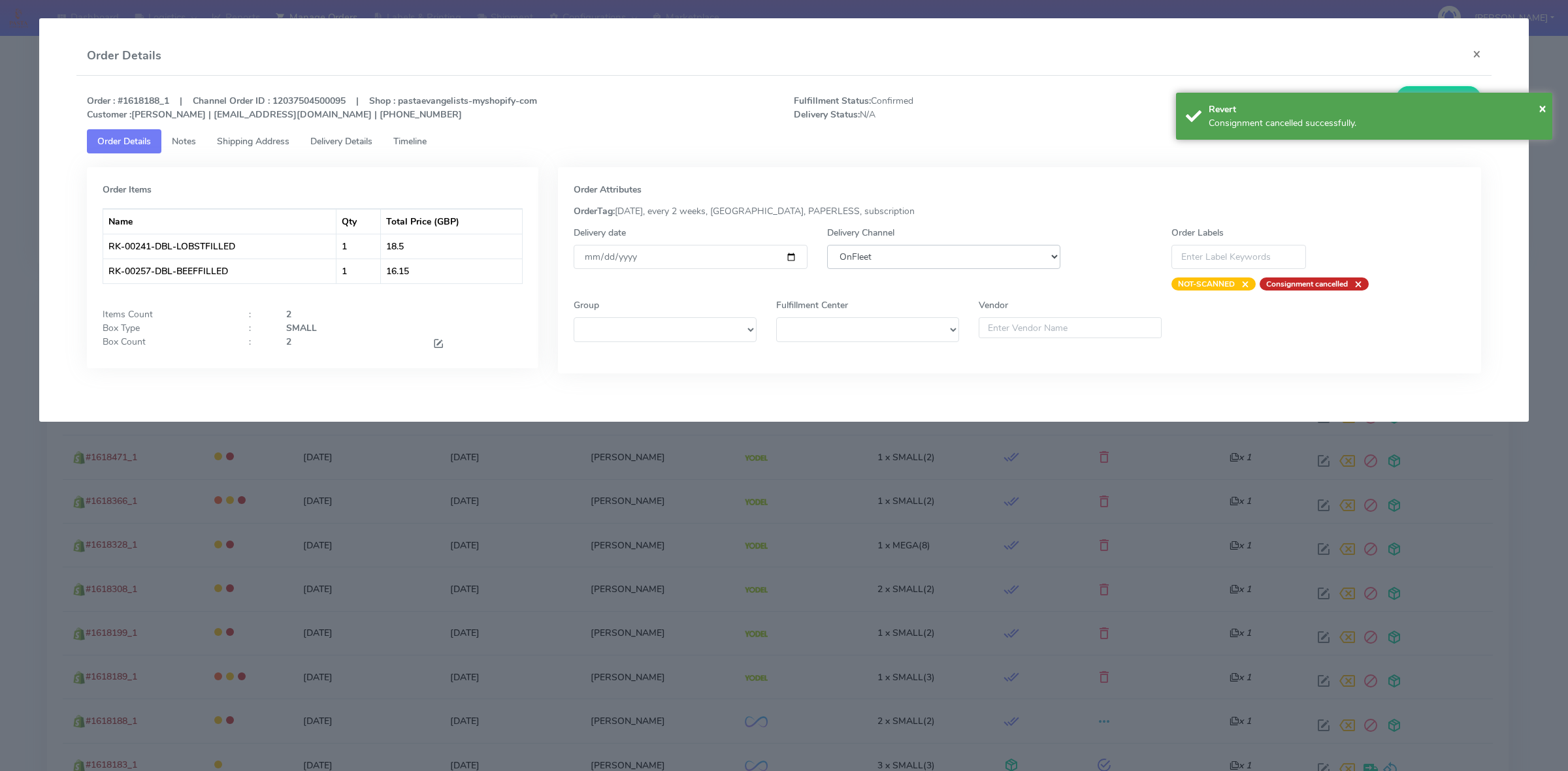
select select "5"
click at [827, 245] on select "DHL OnFleet Royal Mail DPD Yodel MaxOptra Amazon Collection" at bounding box center [944, 257] width 233 height 24
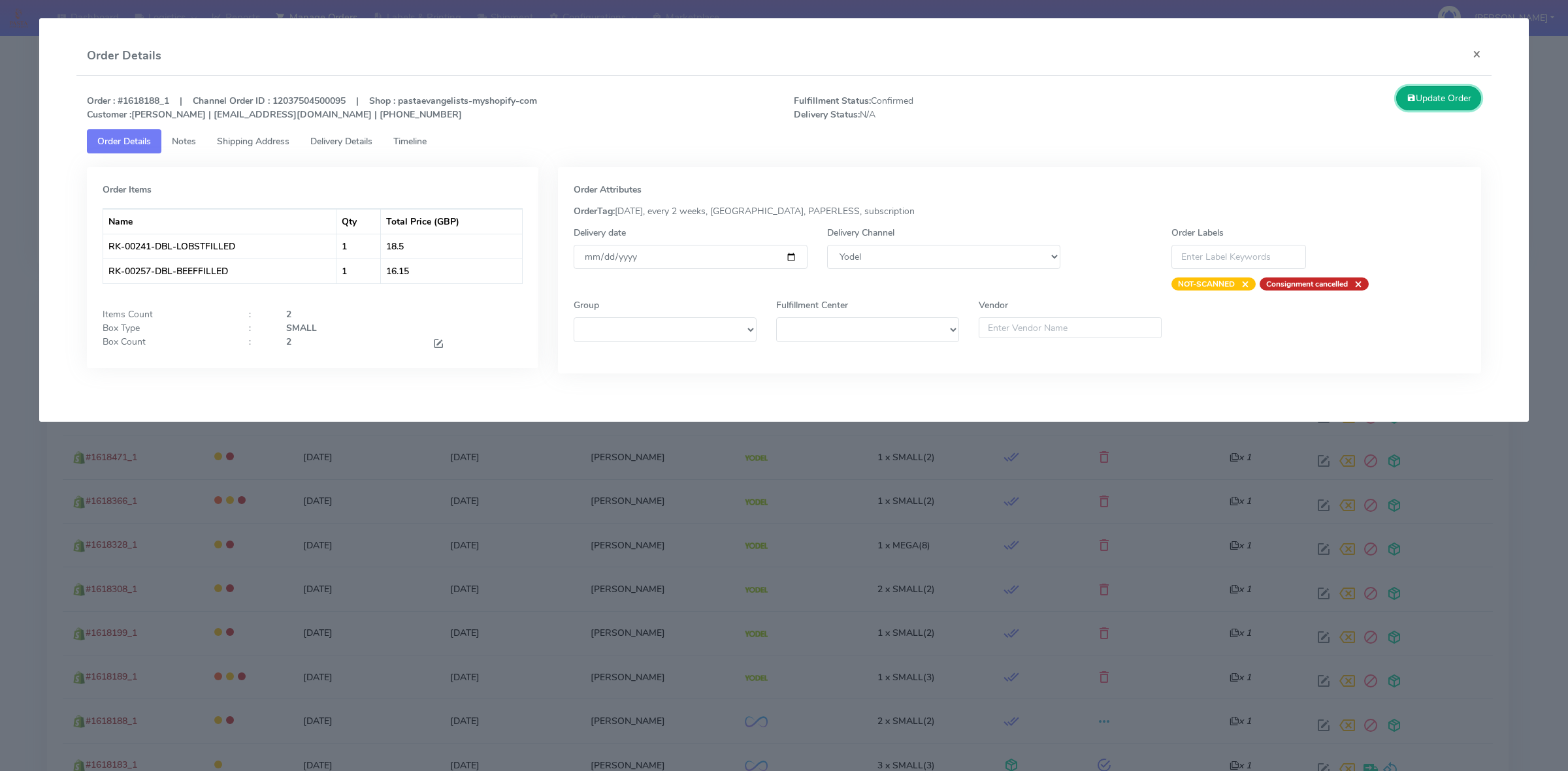
click at [1431, 107] on button "Update Order" at bounding box center [1438, 99] width 85 height 24
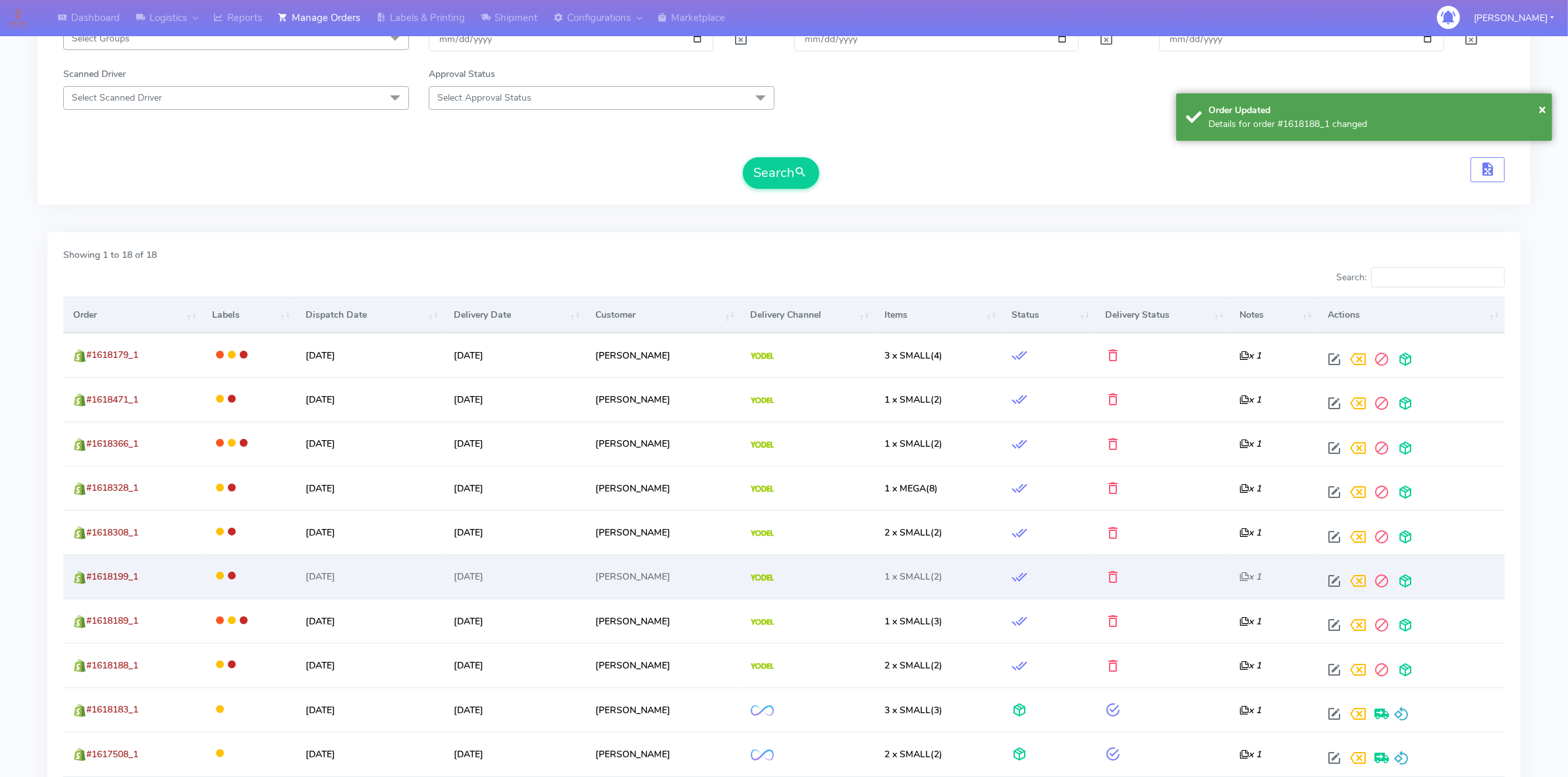
scroll to position [329, 0]
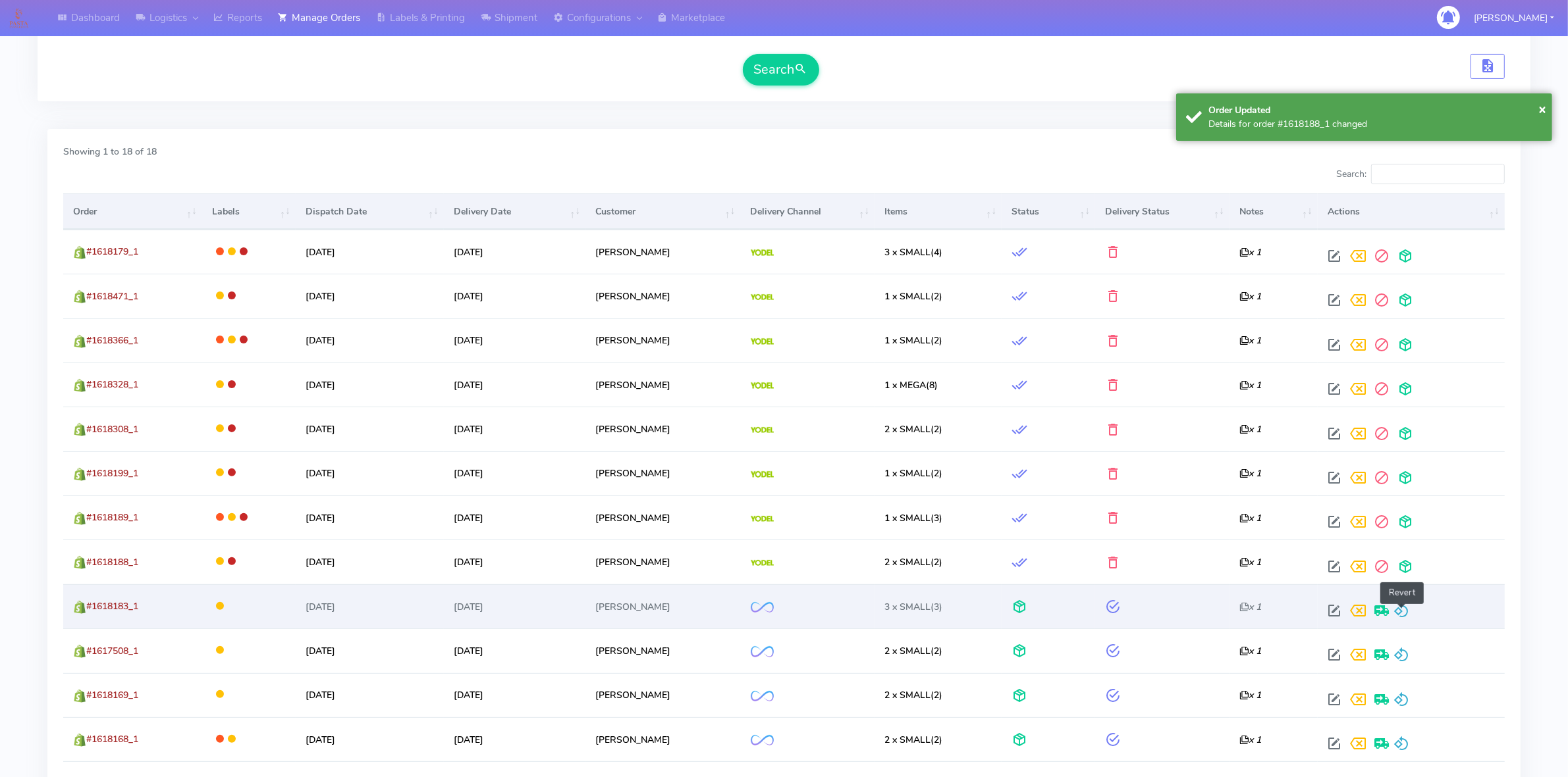
click at [1402, 617] on span at bounding box center [1401, 613] width 16 height 12
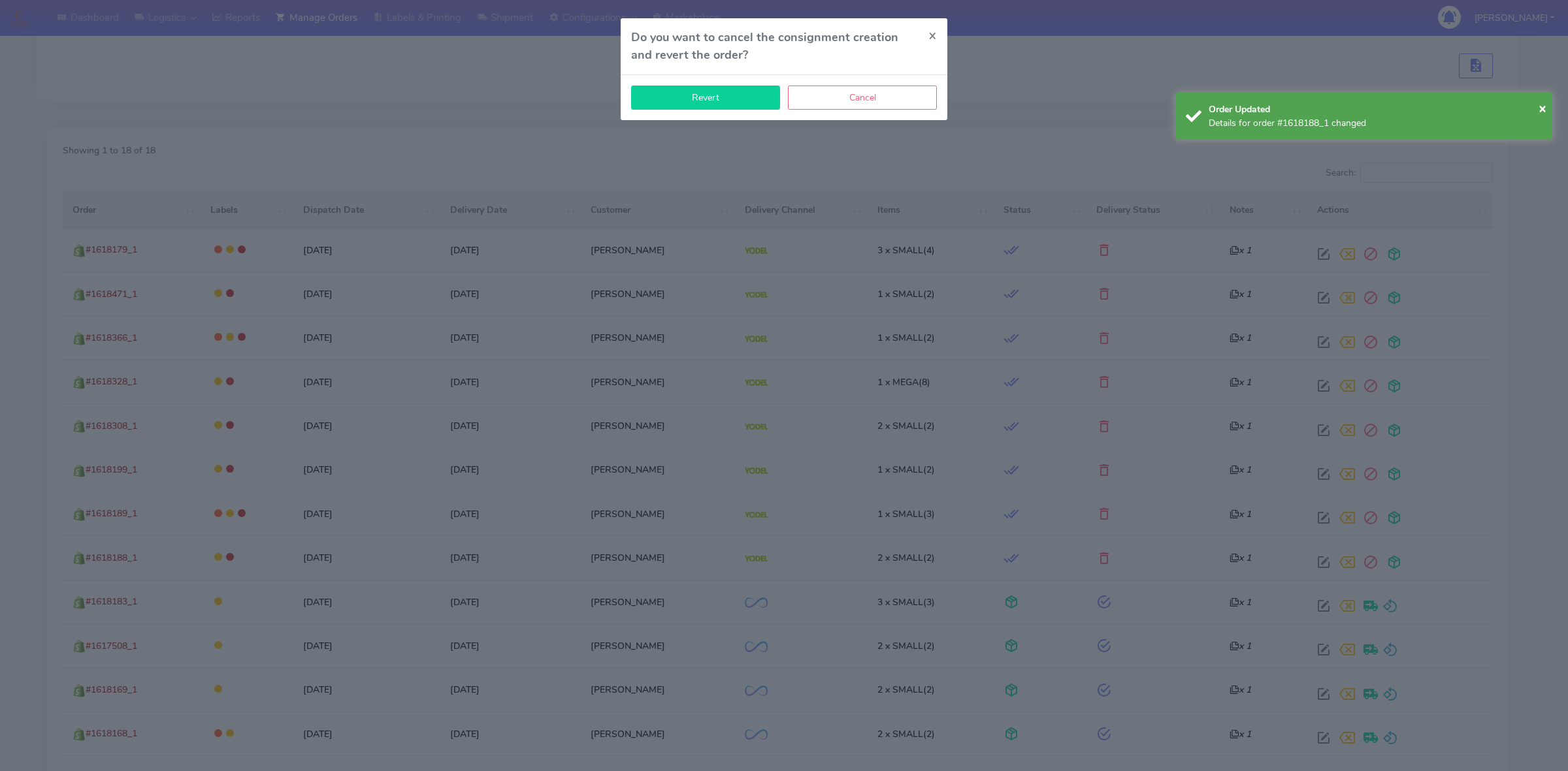
click at [717, 99] on button "Revert" at bounding box center [705, 98] width 149 height 24
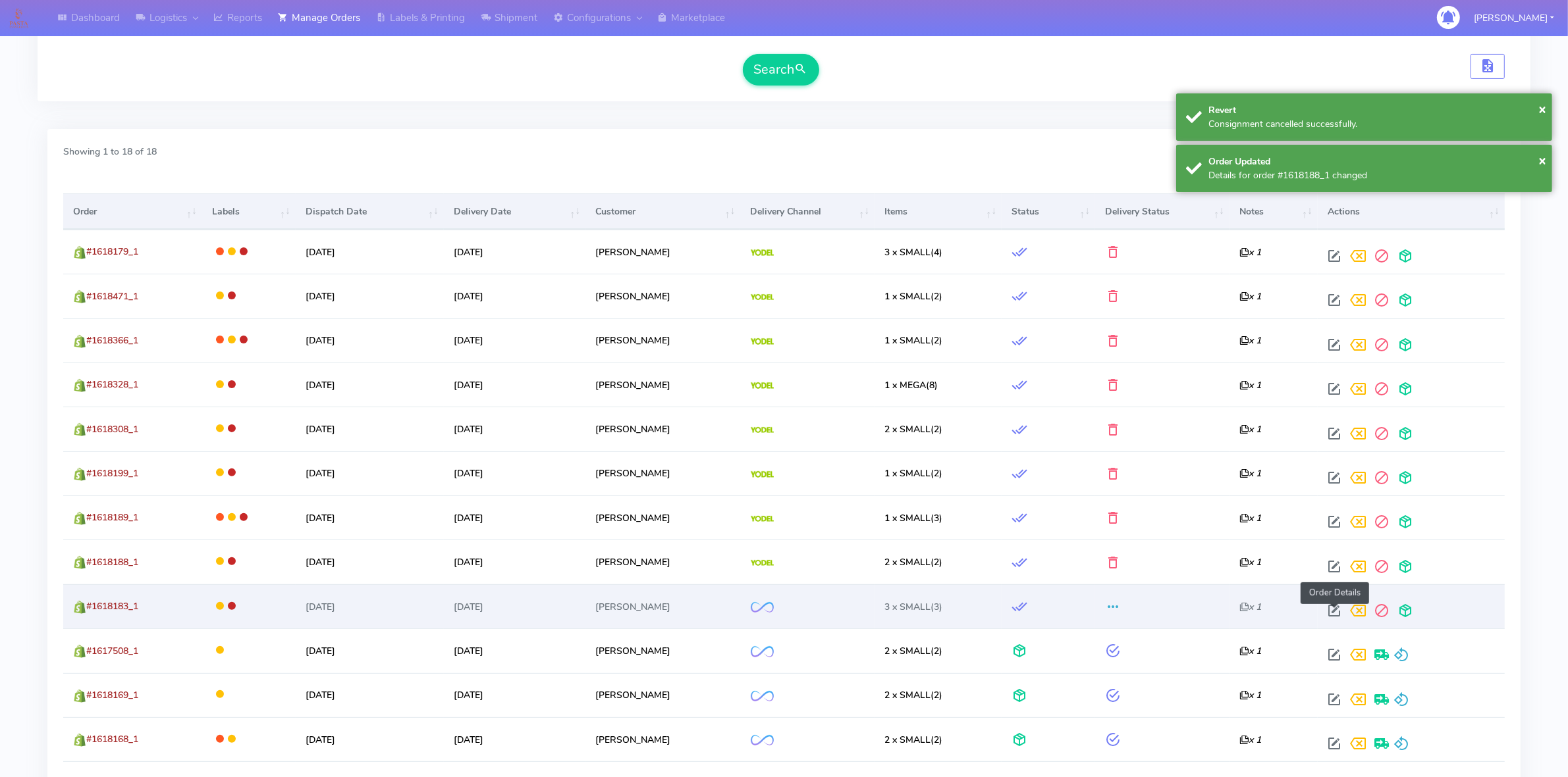
click at [1331, 616] on span at bounding box center [1334, 613] width 24 height 12
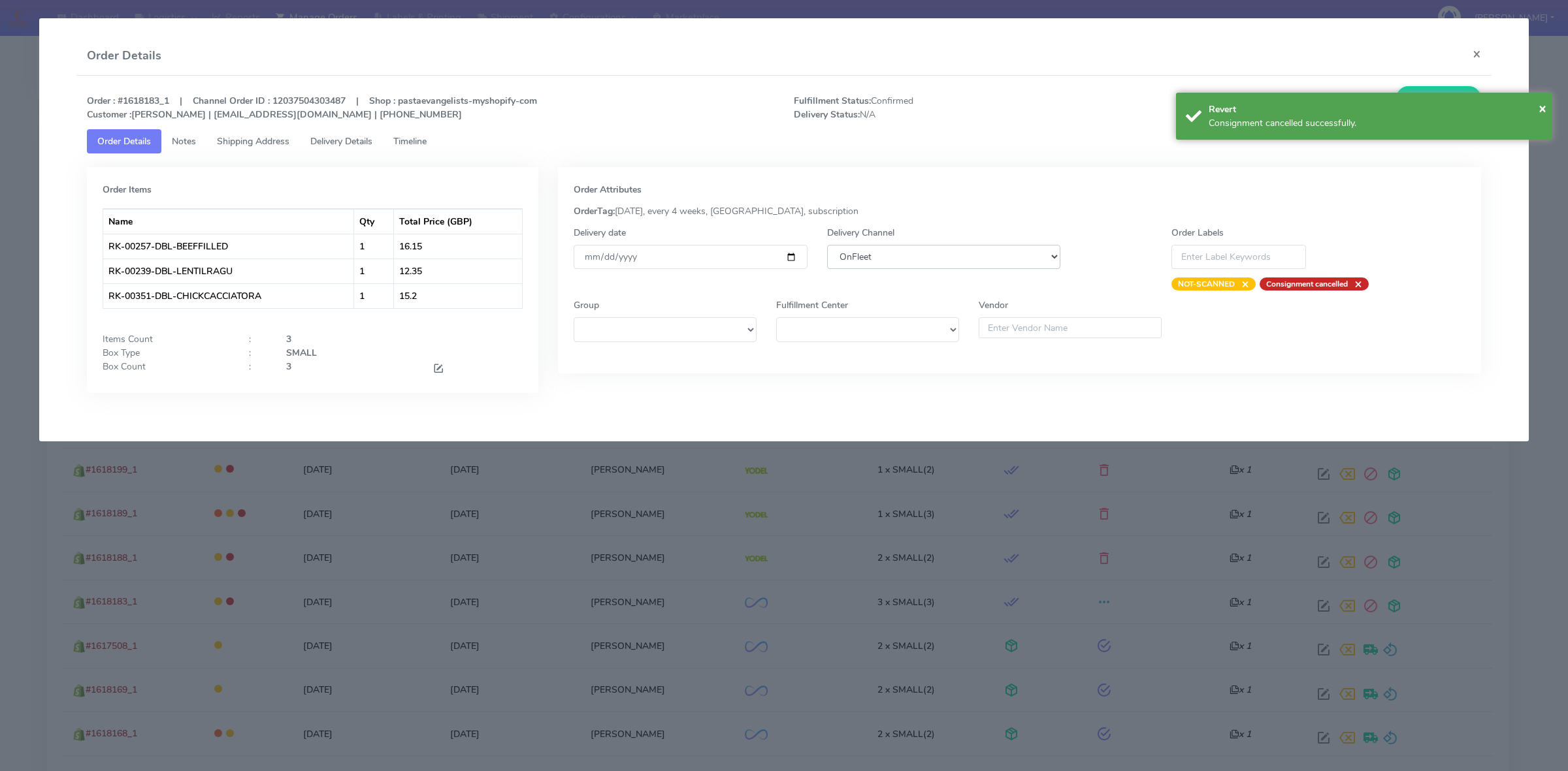
click at [922, 261] on select "DHL OnFleet Royal Mail DPD Yodel MaxOptra Amazon Collection" at bounding box center [944, 257] width 233 height 24
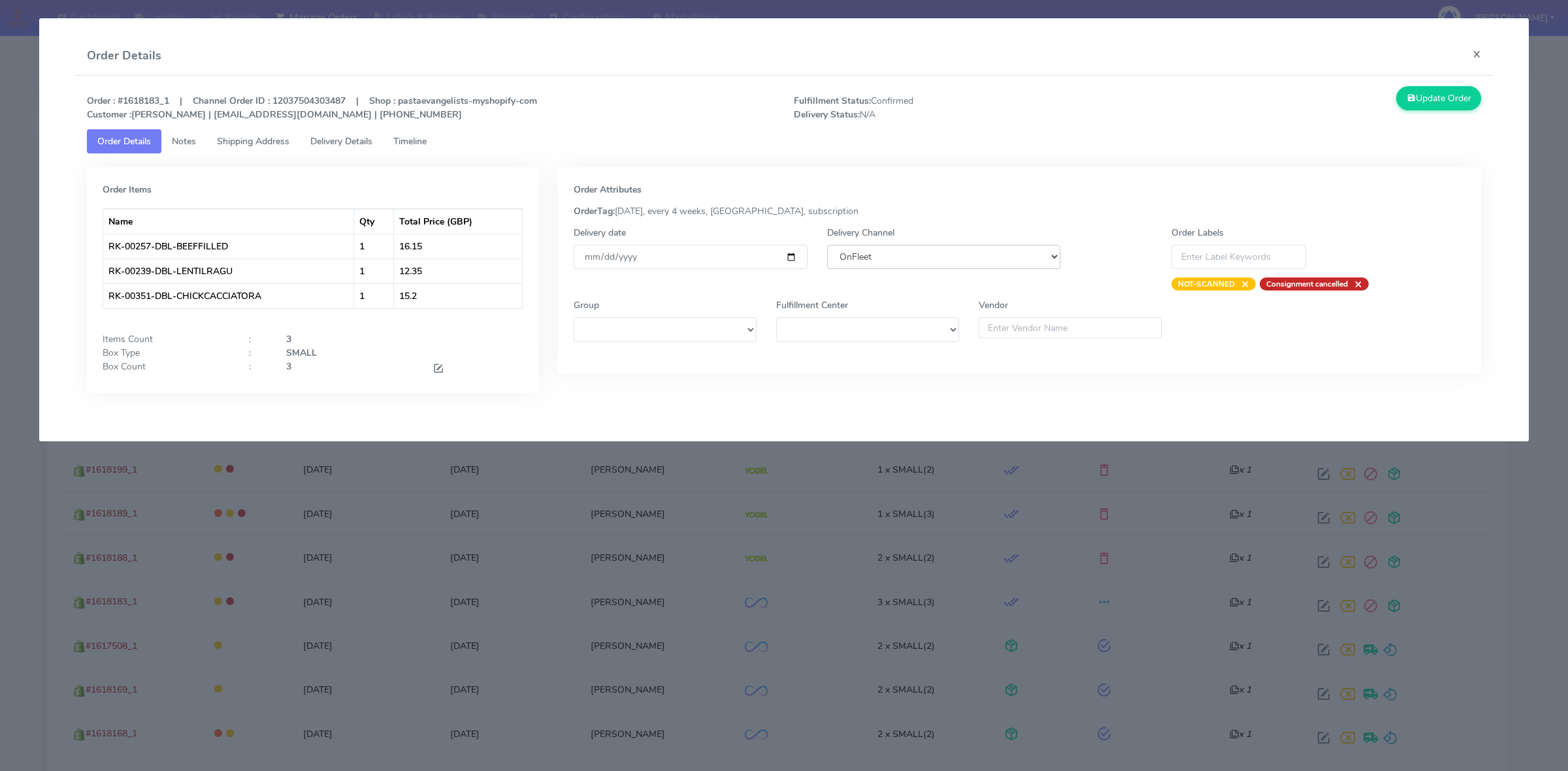
select select "5"
click at [827, 245] on select "DHL OnFleet Royal Mail DPD Yodel MaxOptra Amazon Collection" at bounding box center [944, 257] width 233 height 24
click at [1416, 95] on button "Update Order" at bounding box center [1438, 99] width 85 height 24
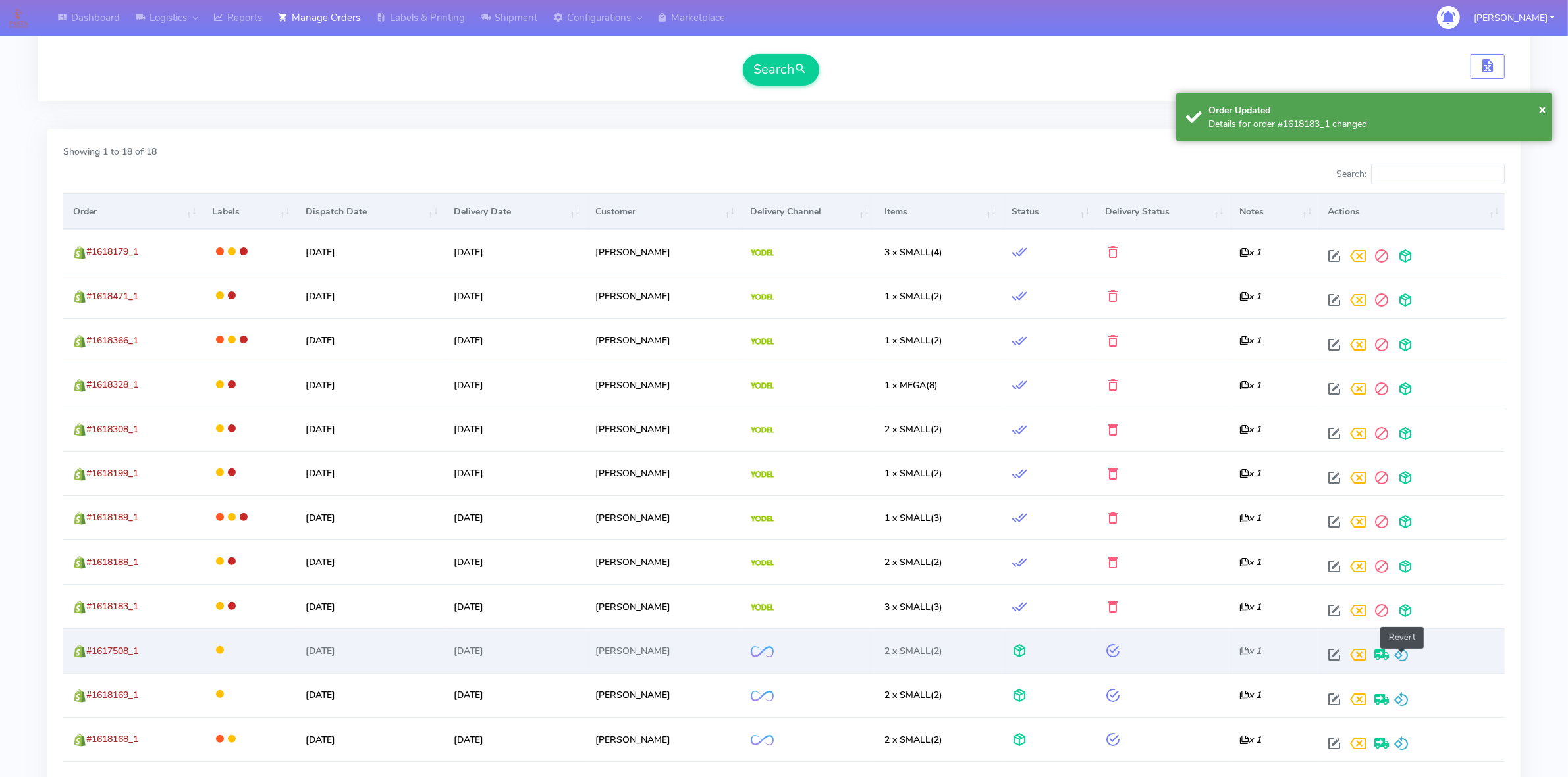
click at [1401, 658] on span at bounding box center [1401, 658] width 16 height 12
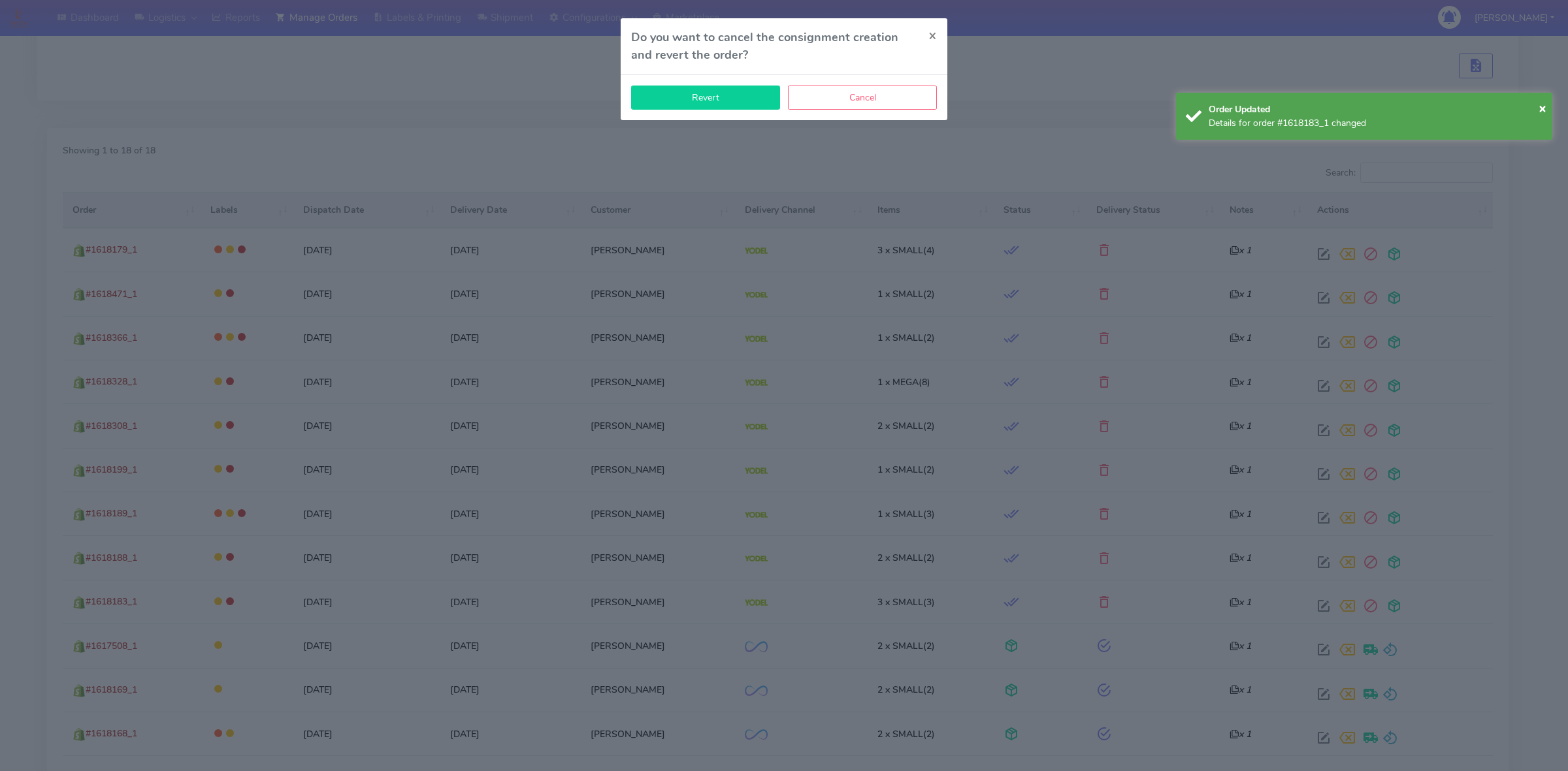
click at [686, 105] on button "Revert" at bounding box center [705, 98] width 149 height 24
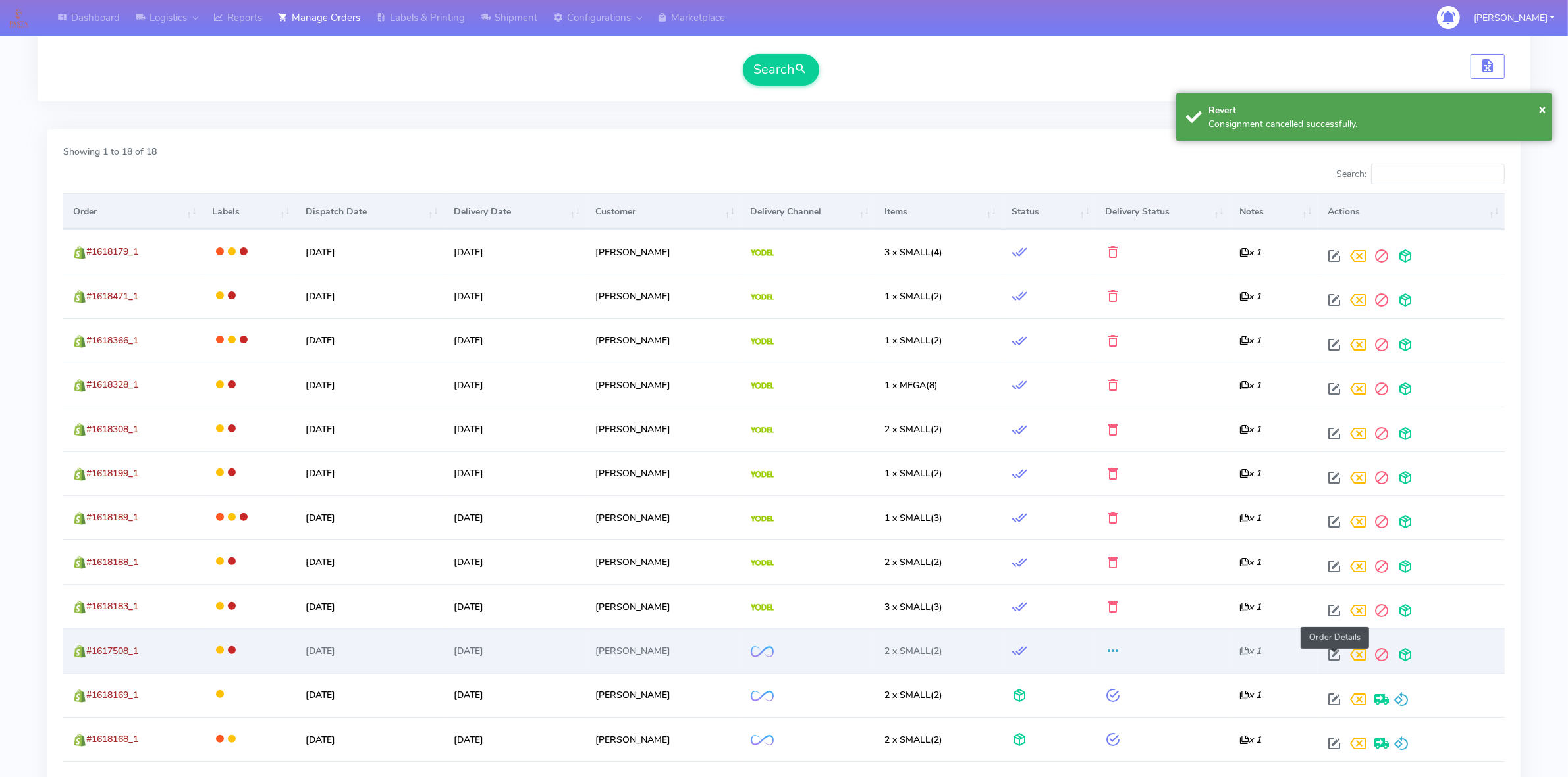
click at [1329, 652] on span at bounding box center [1334, 658] width 24 height 12
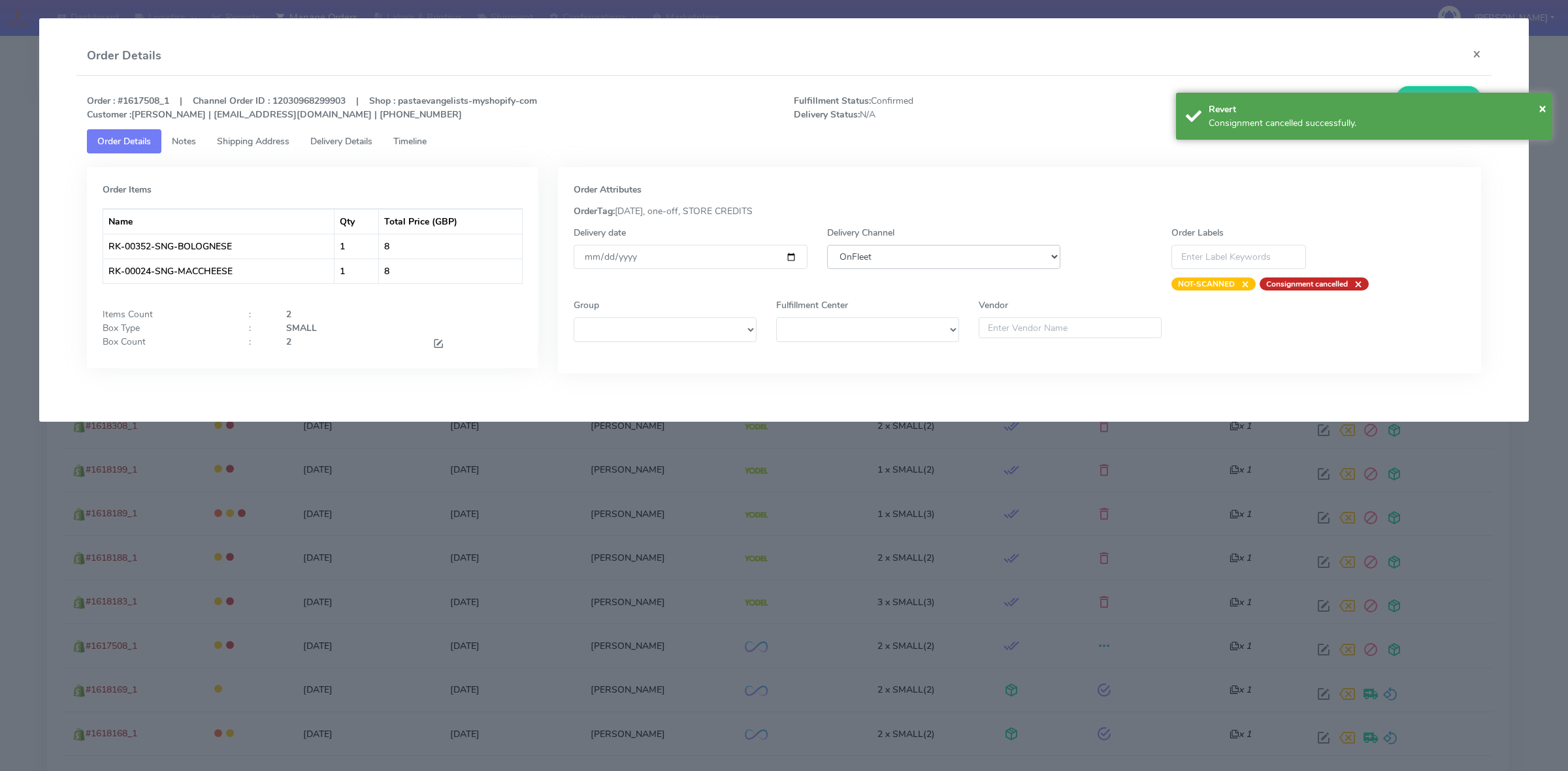
click at [963, 259] on select "DHL OnFleet Royal Mail DPD Yodel MaxOptra Amazon Collection" at bounding box center [944, 257] width 233 height 24
select select "5"
click at [827, 245] on select "DHL OnFleet Royal Mail DPD Yodel MaxOptra Amazon Collection" at bounding box center [944, 257] width 233 height 24
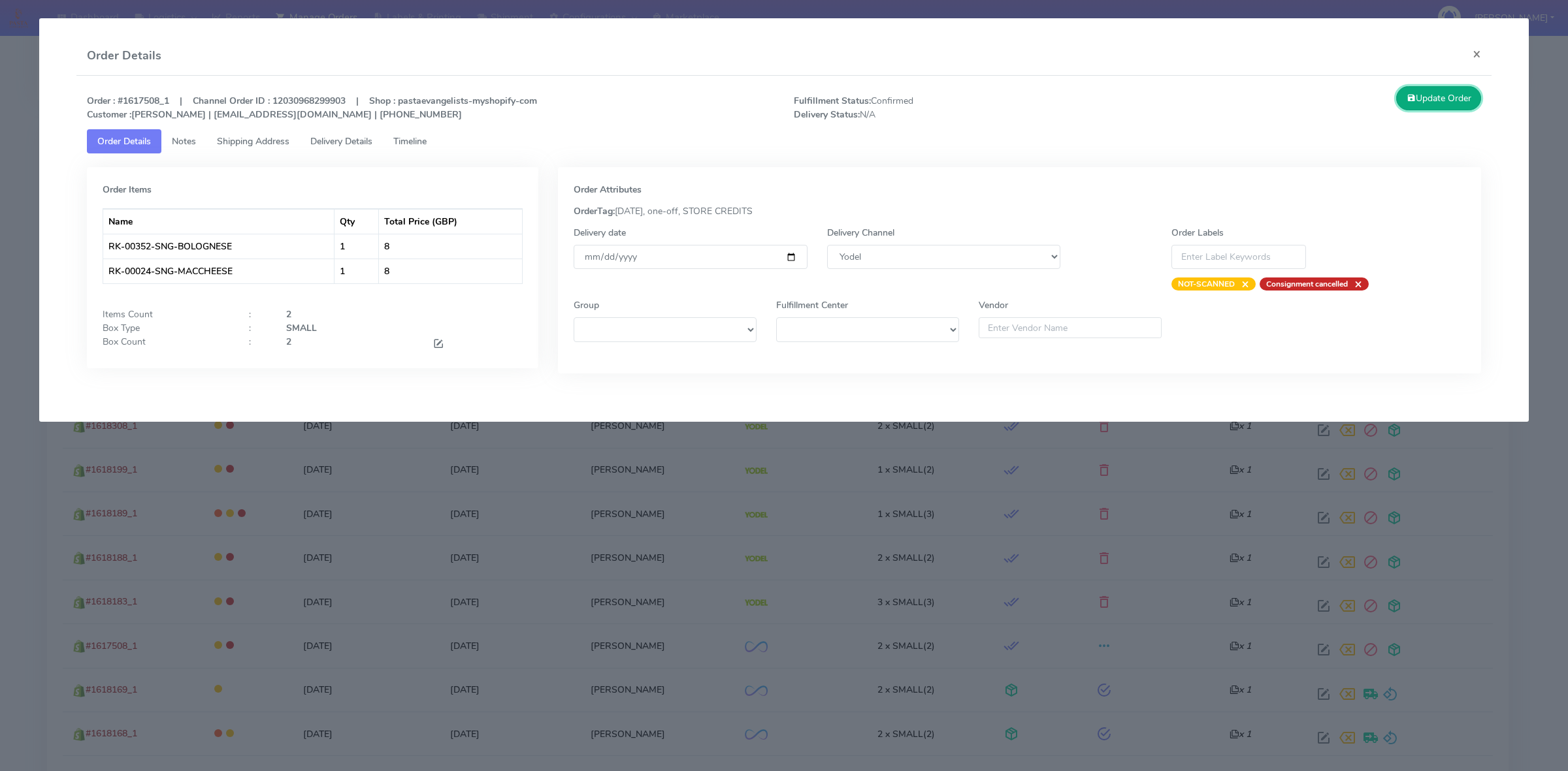
click at [1409, 101] on icon at bounding box center [1411, 98] width 9 height 12
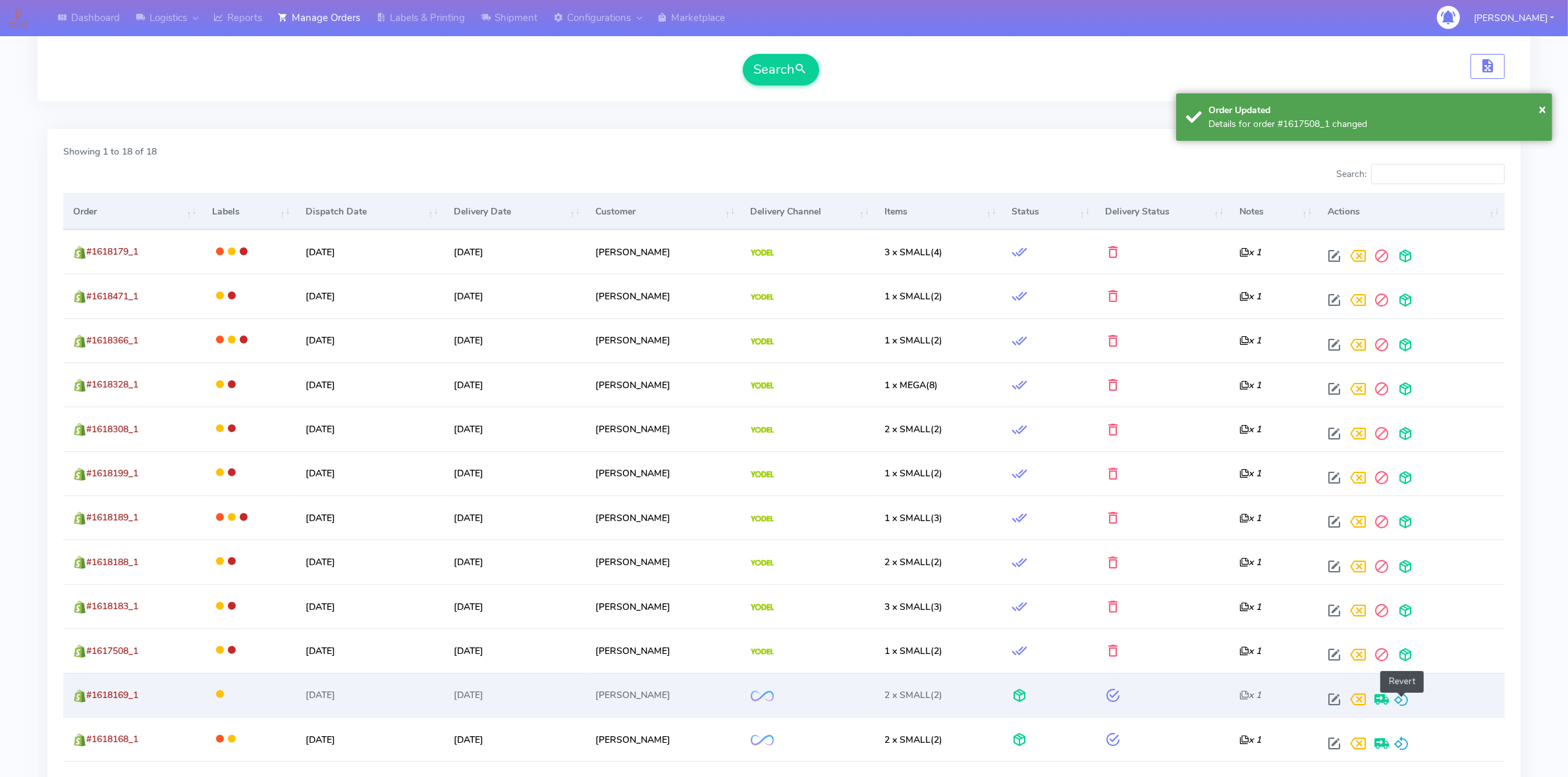
click at [1403, 708] on span at bounding box center [1401, 702] width 16 height 12
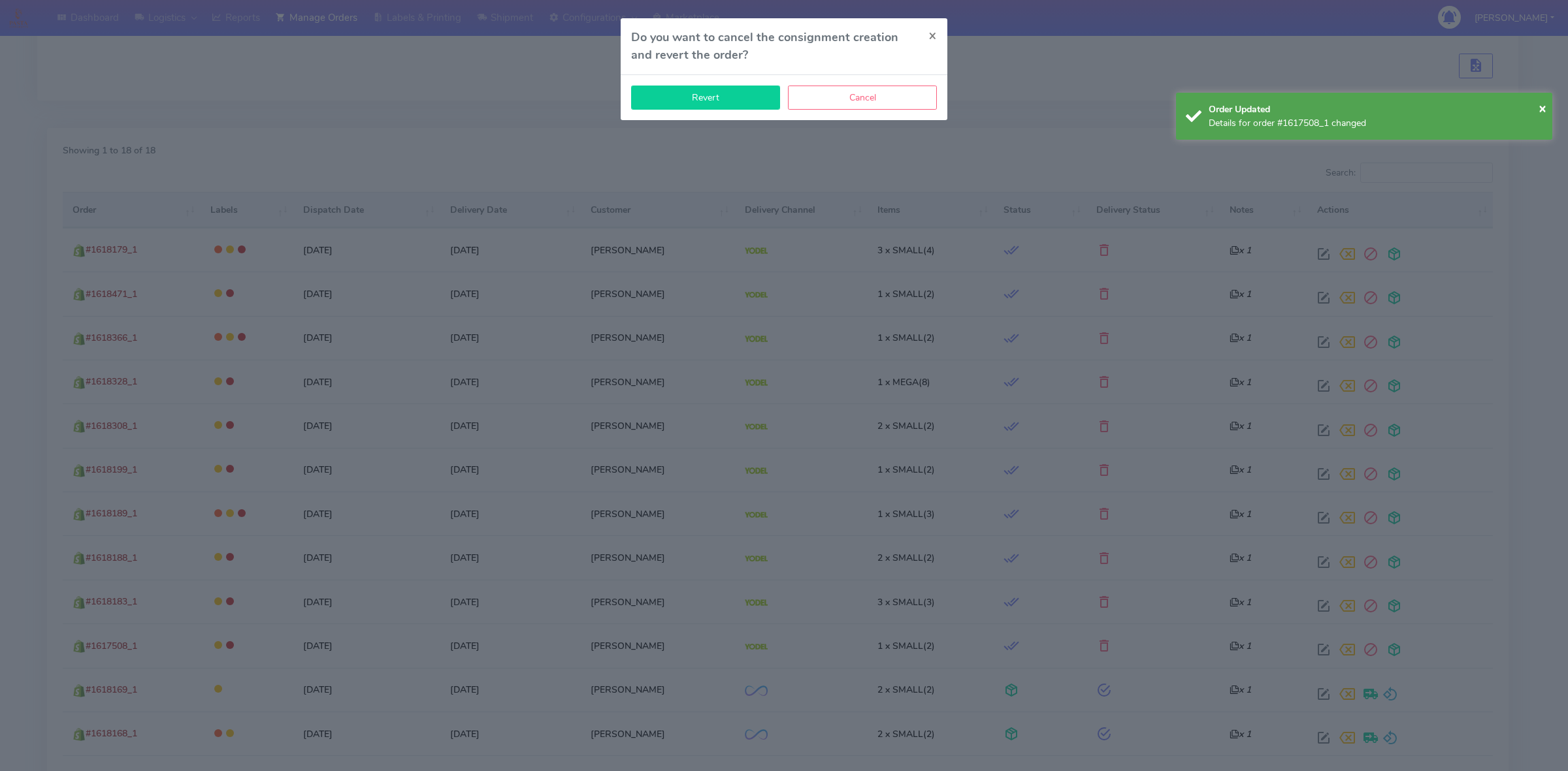
click at [743, 103] on button "Revert" at bounding box center [705, 98] width 149 height 24
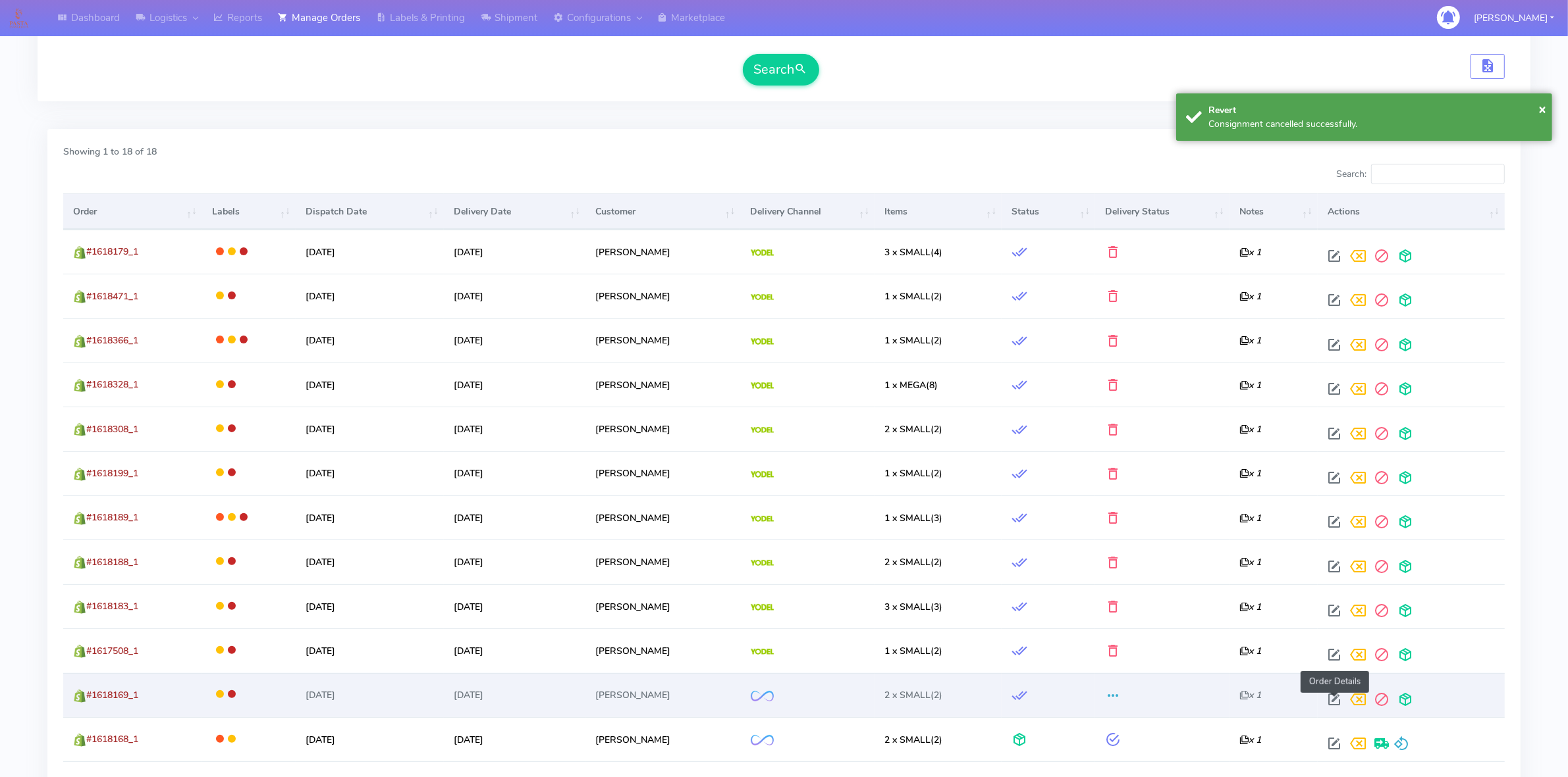
click at [1334, 701] on span at bounding box center [1334, 702] width 24 height 12
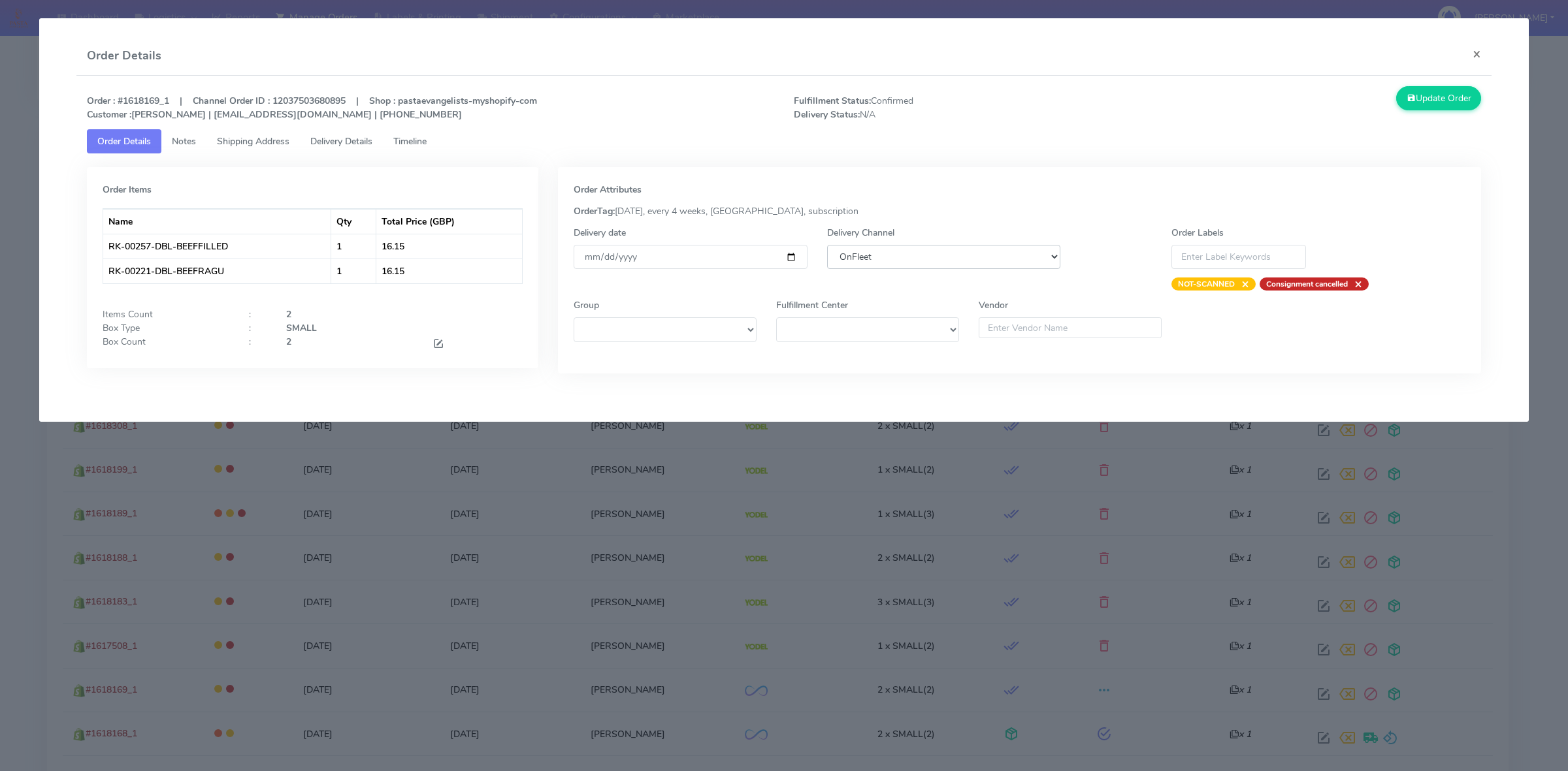
click at [984, 261] on select "DHL OnFleet Royal Mail DPD Yodel MaxOptra Amazon Collection" at bounding box center [944, 257] width 233 height 24
select select "5"
click at [827, 245] on select "DHL OnFleet Royal Mail DPD Yodel MaxOptra Amazon Collection" at bounding box center [944, 257] width 233 height 24
click at [1455, 95] on button "Update Order" at bounding box center [1438, 99] width 85 height 24
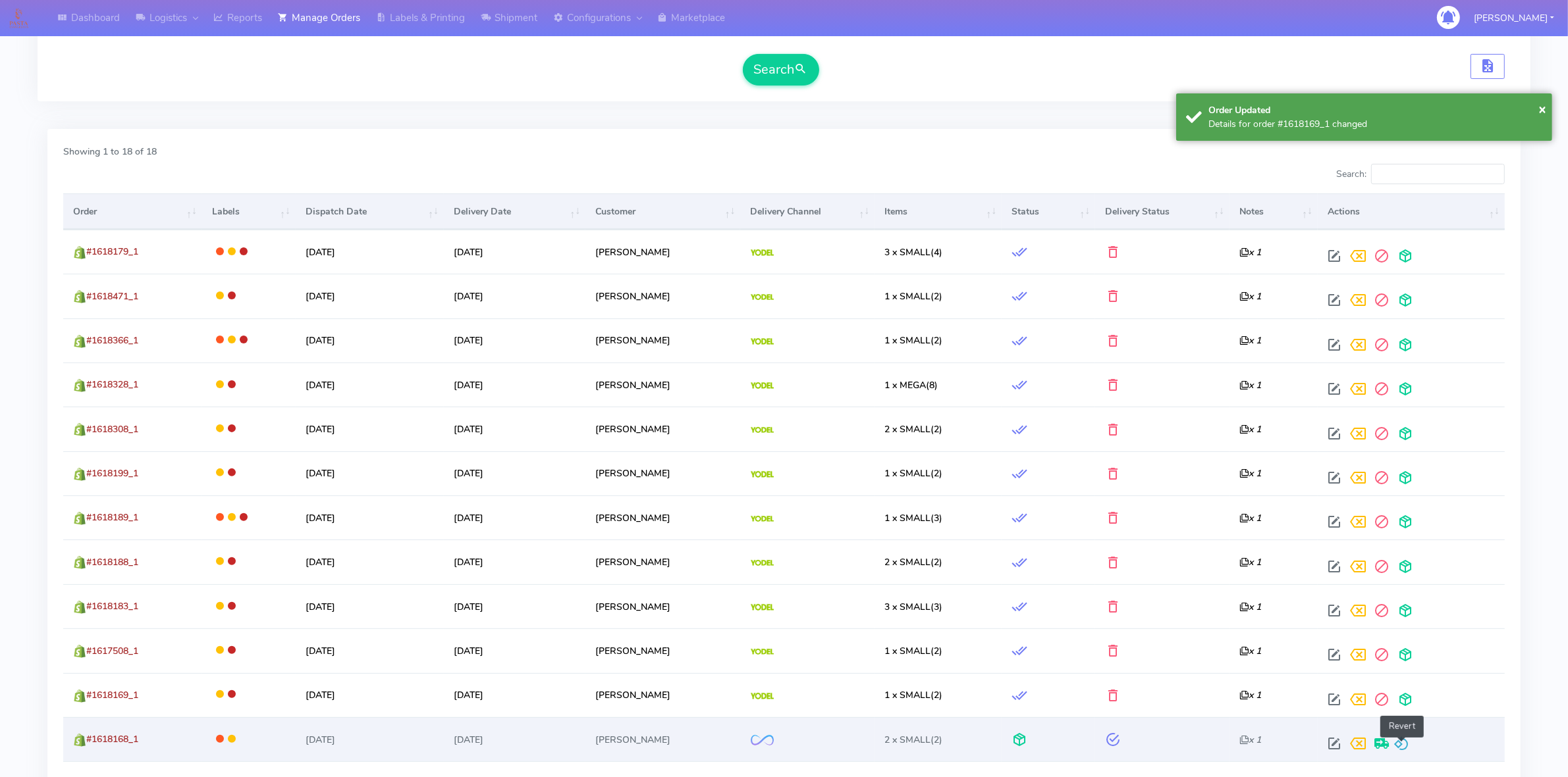
click at [1402, 745] on span at bounding box center [1401, 746] width 16 height 12
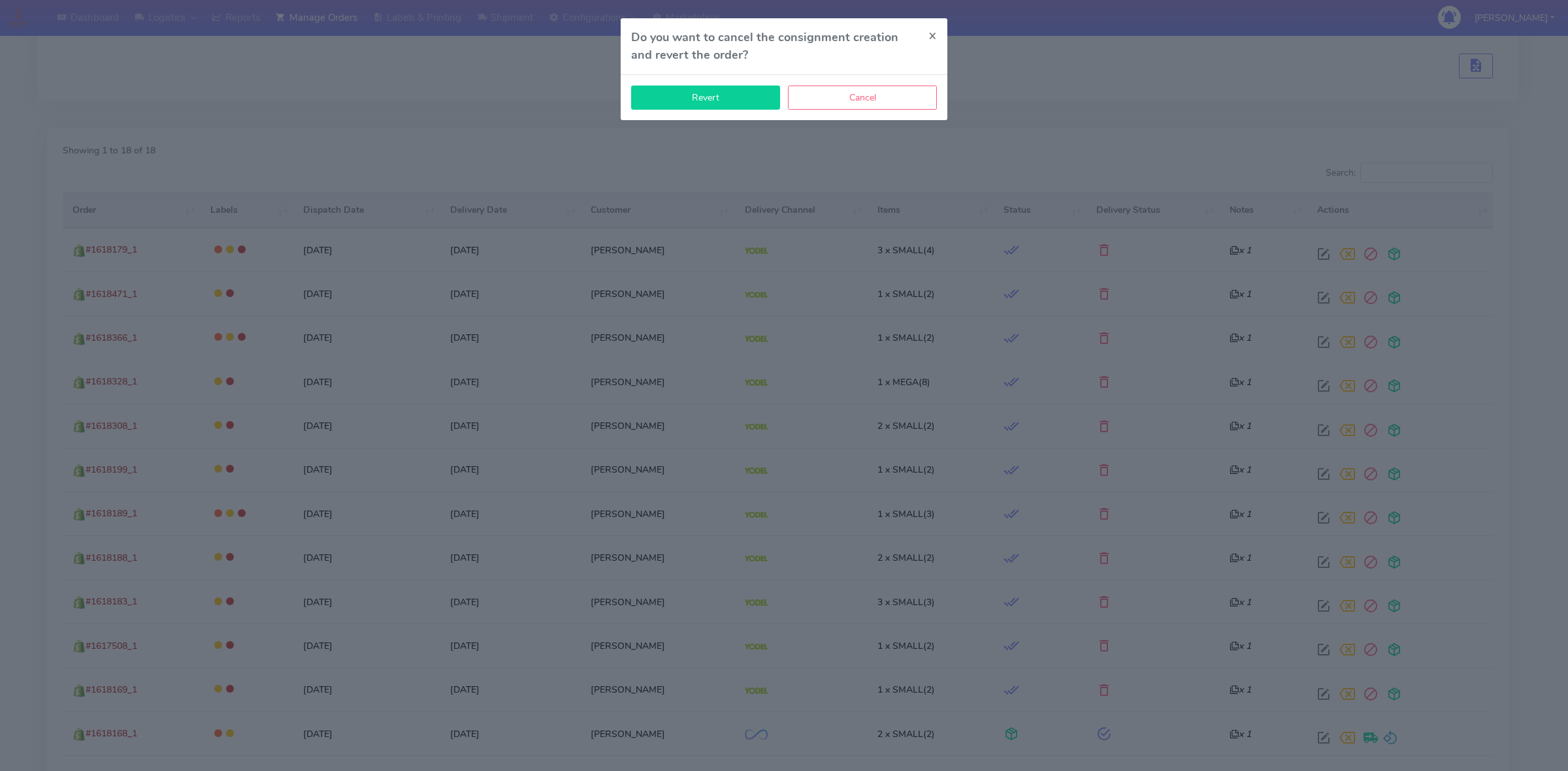
click at [720, 102] on button "Revert" at bounding box center [705, 98] width 149 height 24
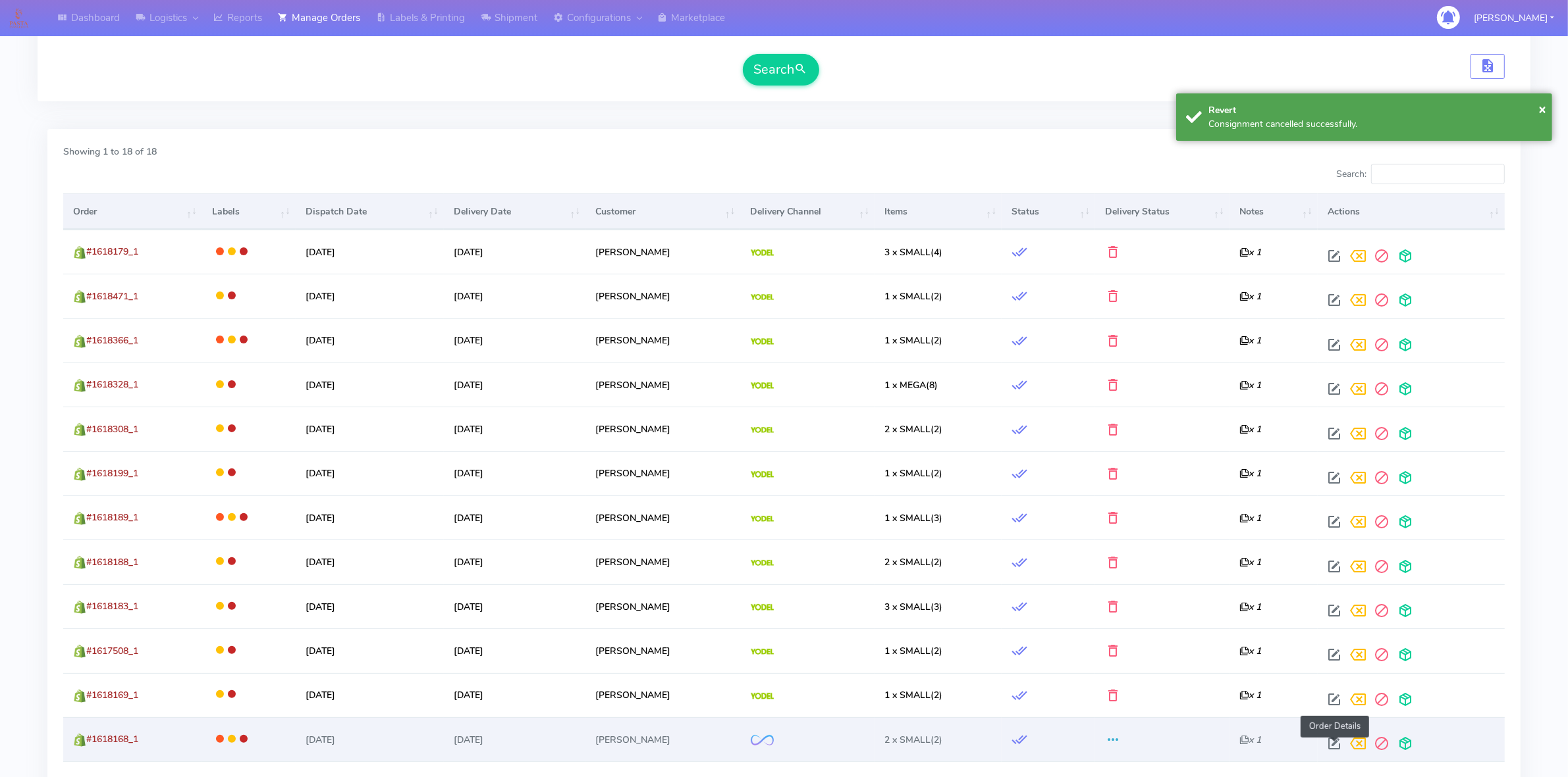
click at [1338, 745] on span at bounding box center [1334, 746] width 24 height 12
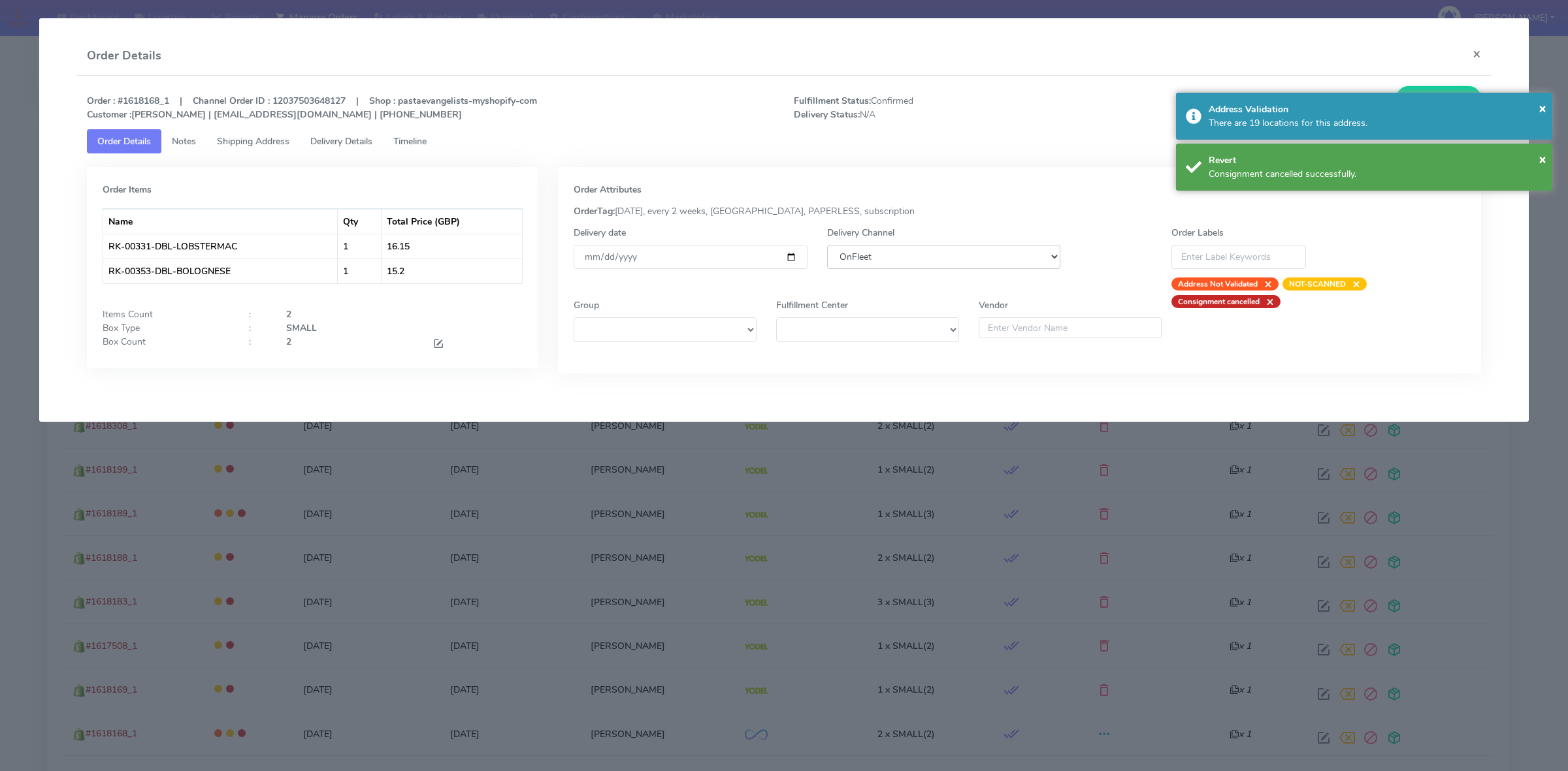
click at [991, 254] on select "DHL OnFleet Royal Mail DPD Yodel MaxOptra Amazon Collection" at bounding box center [944, 257] width 233 height 24
click at [827, 245] on select "DHL OnFleet Royal Mail DPD Yodel MaxOptra Amazon Collection" at bounding box center [944, 257] width 233 height 24
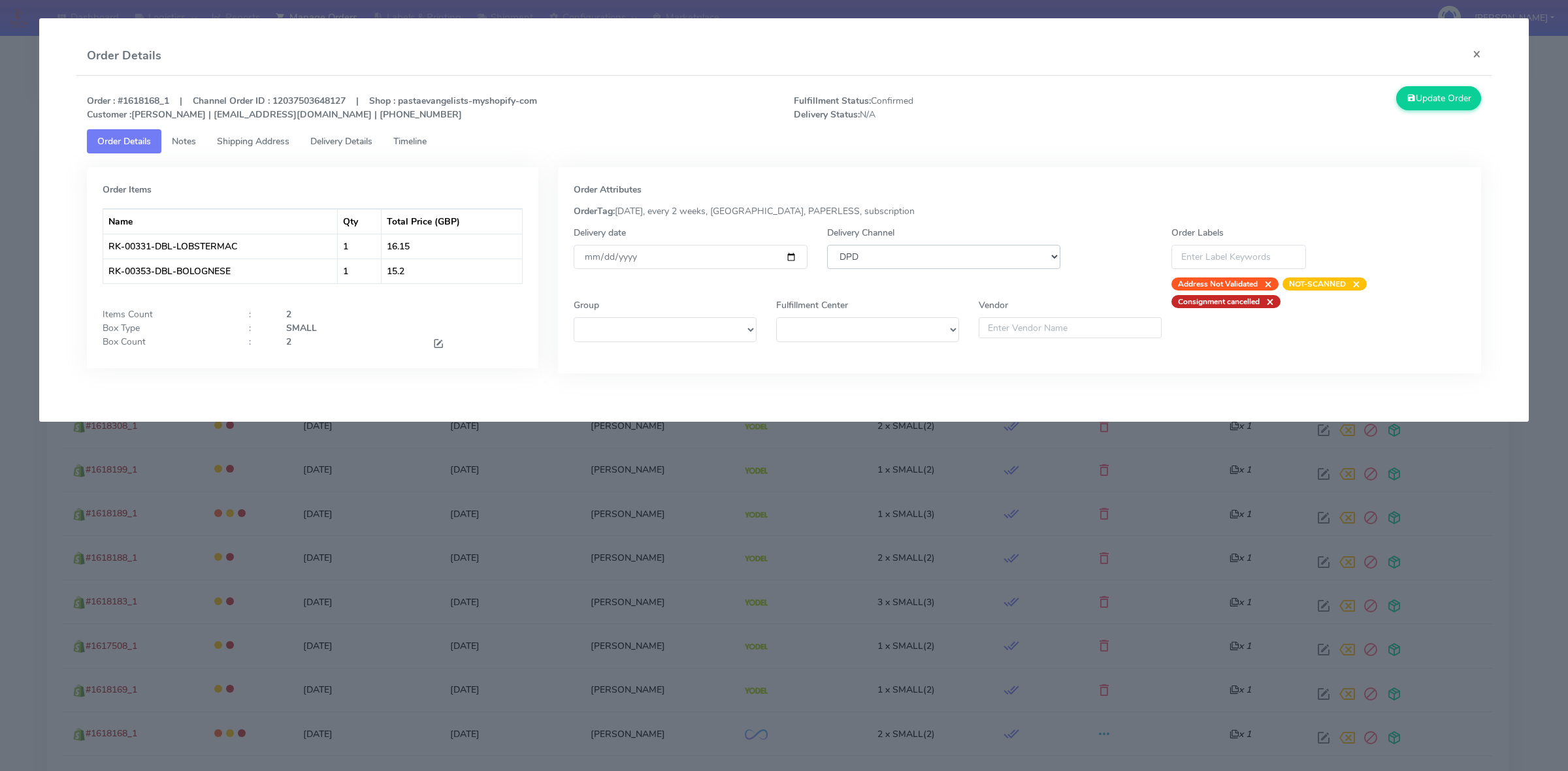
click at [924, 258] on select "DHL OnFleet Royal Mail DPD Yodel MaxOptra Amazon Collection" at bounding box center [944, 257] width 233 height 24
select select "5"
click at [827, 245] on select "DHL OnFleet Royal Mail DPD Yodel MaxOptra Amazon Collection" at bounding box center [944, 257] width 233 height 24
click at [1431, 102] on button "Update Order" at bounding box center [1438, 99] width 85 height 24
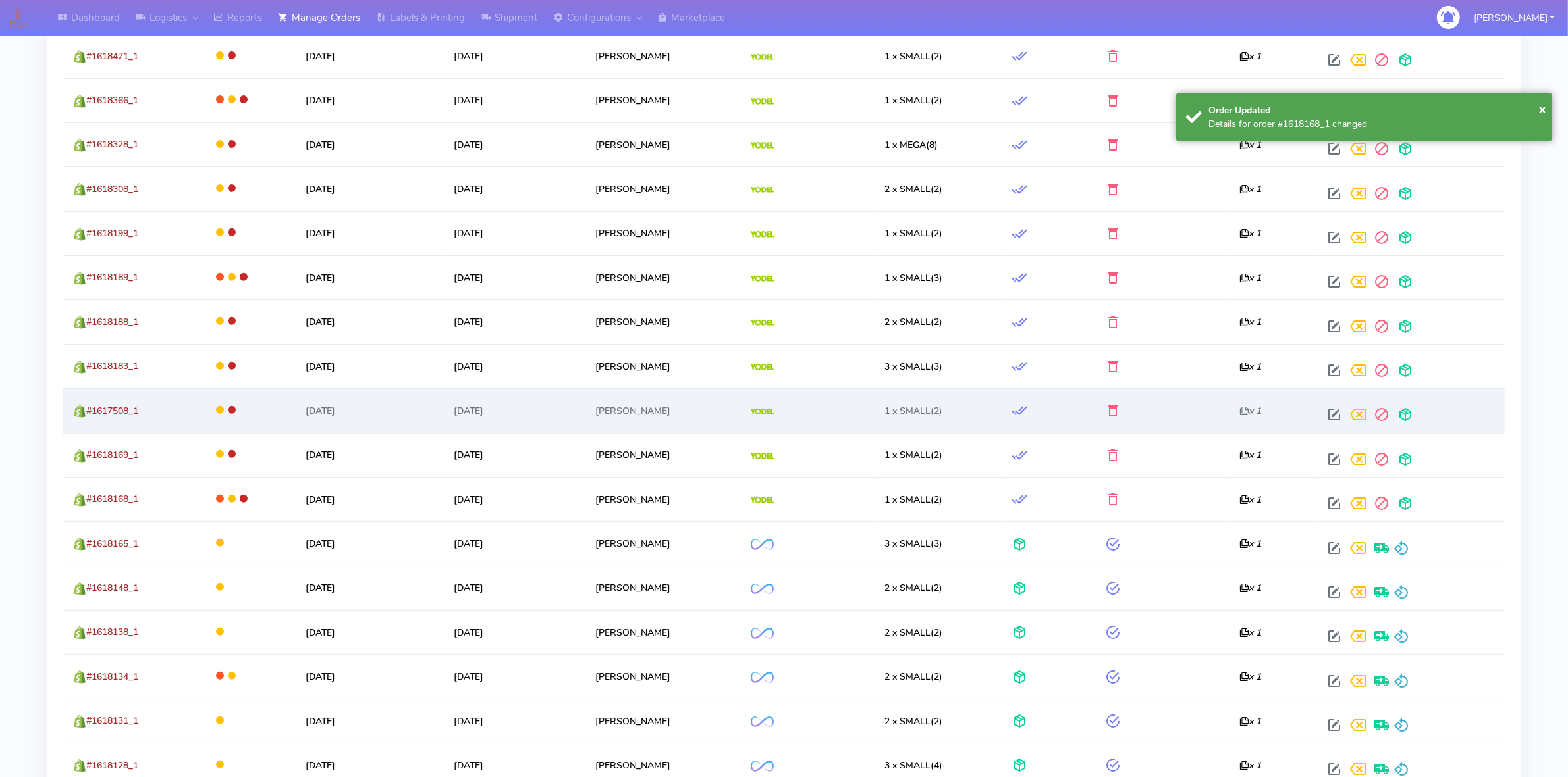
scroll to position [576, 0]
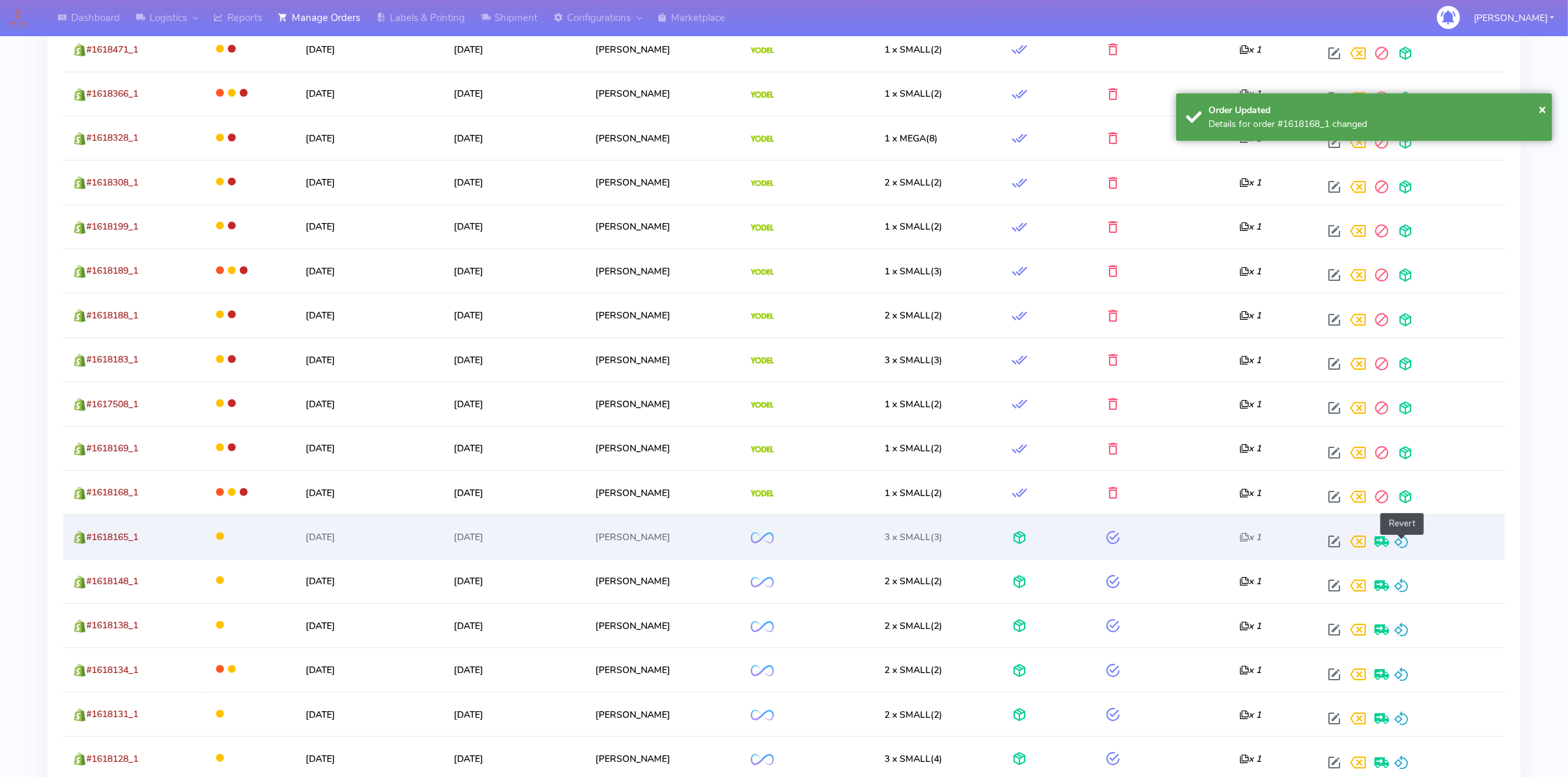
click at [1404, 547] on span at bounding box center [1401, 545] width 16 height 12
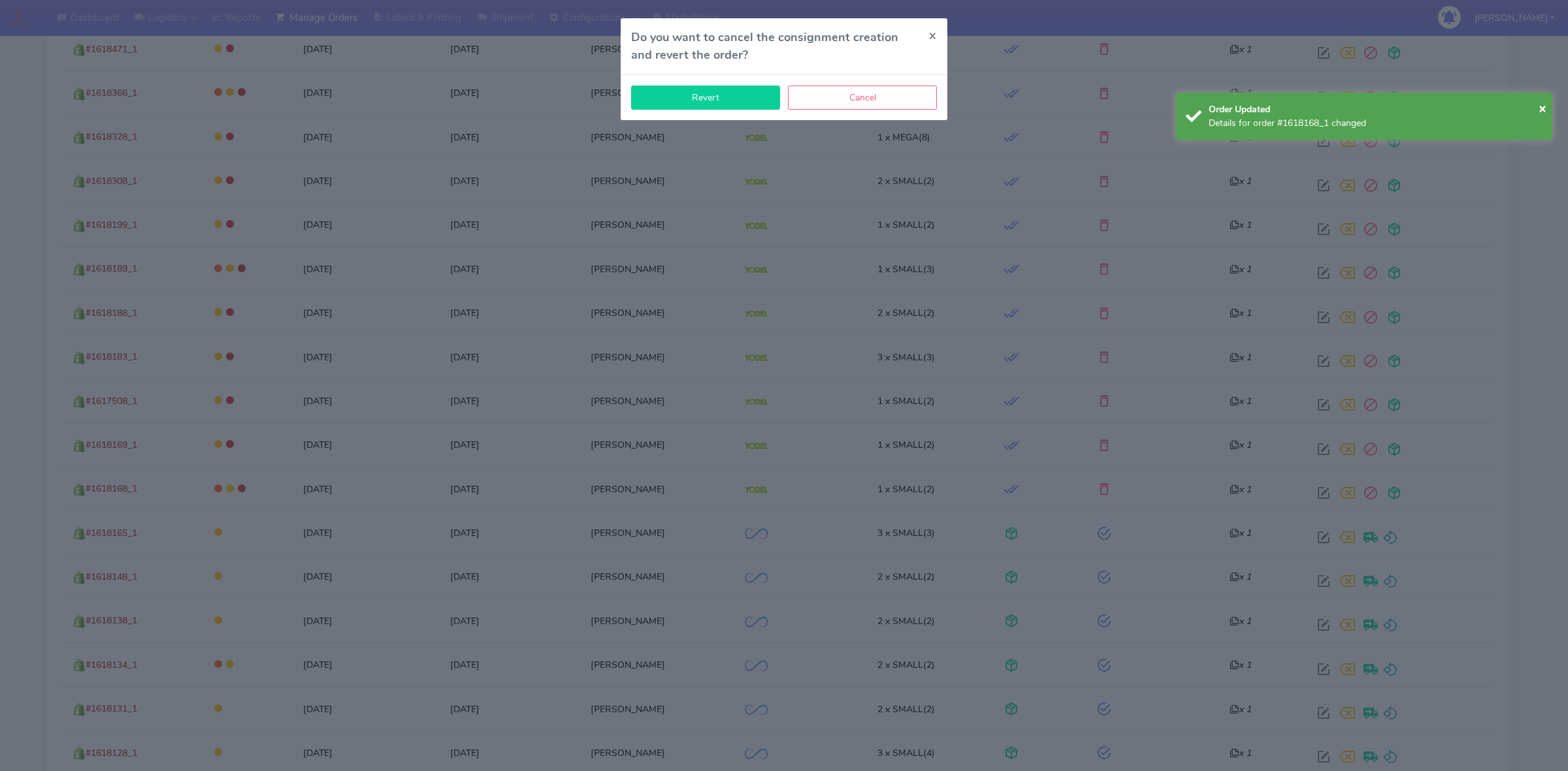
click at [733, 96] on button "Revert" at bounding box center [705, 98] width 149 height 24
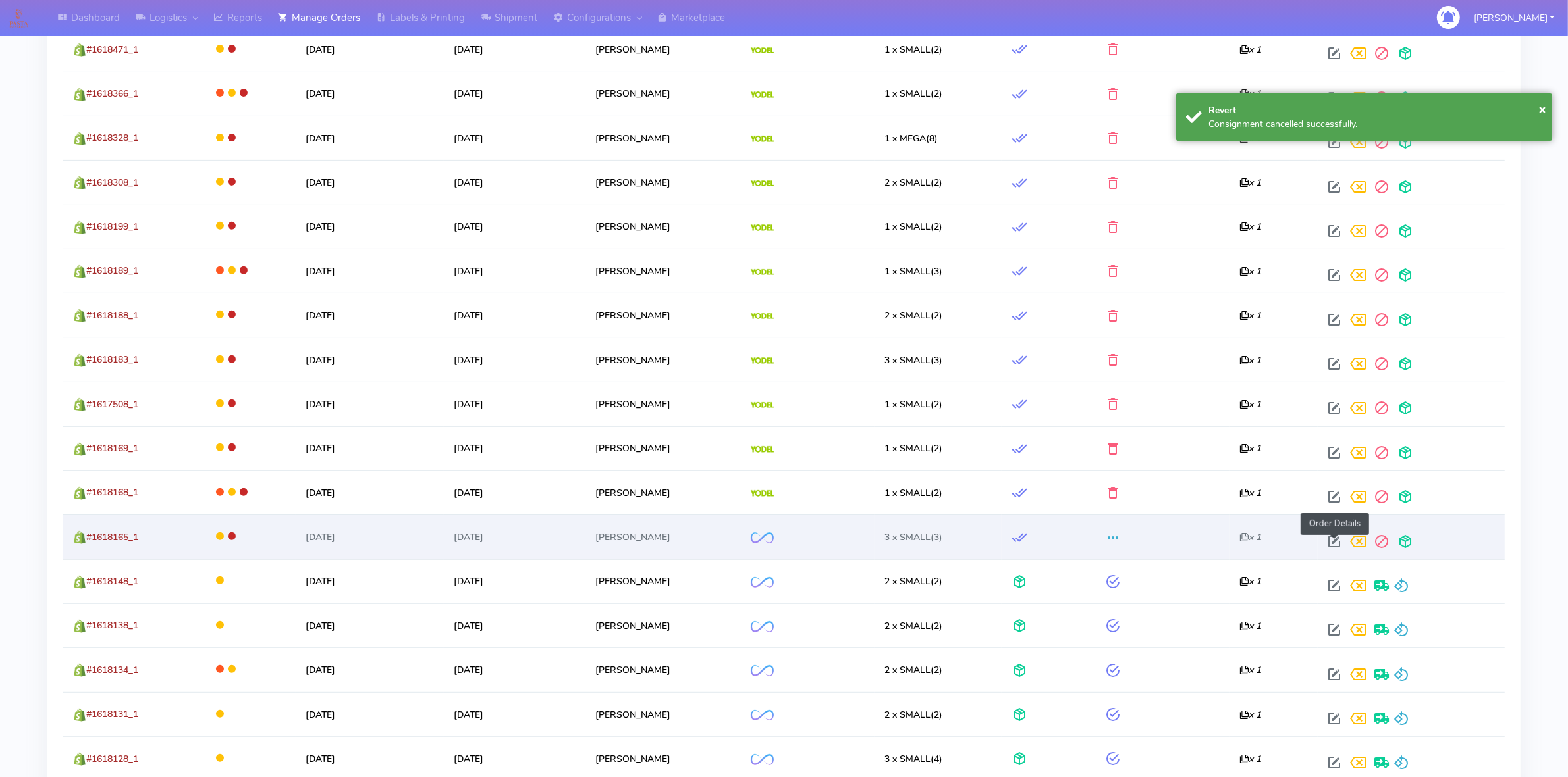
click at [1332, 547] on span at bounding box center [1334, 545] width 24 height 12
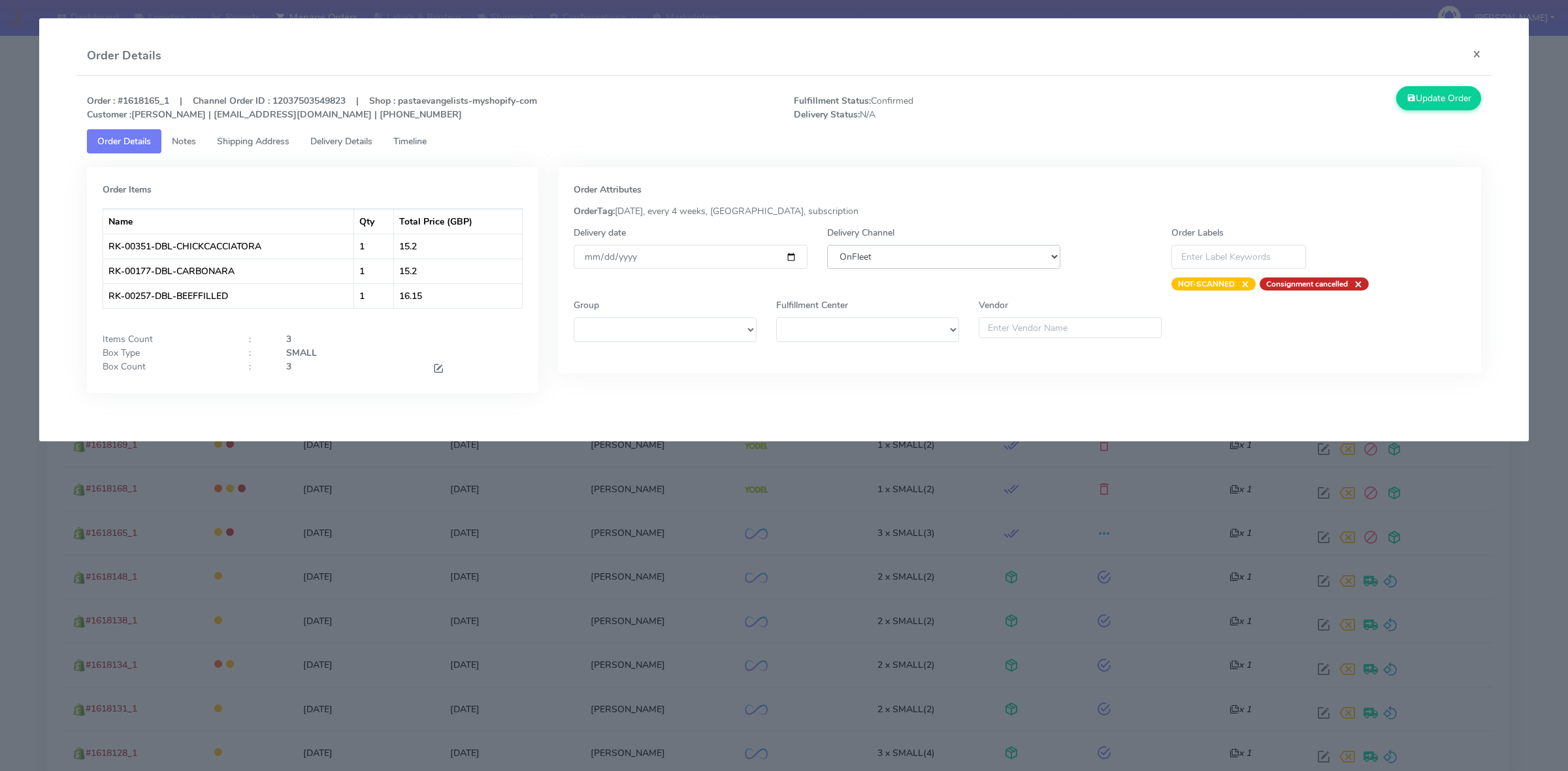
click at [922, 256] on select "DHL OnFleet Royal Mail DPD Yodel MaxOptra Amazon Collection" at bounding box center [944, 257] width 233 height 24
select select "5"
click at [827, 245] on select "DHL OnFleet Royal Mail DPD Yodel MaxOptra Amazon Collection" at bounding box center [944, 257] width 233 height 24
click at [1424, 95] on button "Update Order" at bounding box center [1438, 99] width 85 height 24
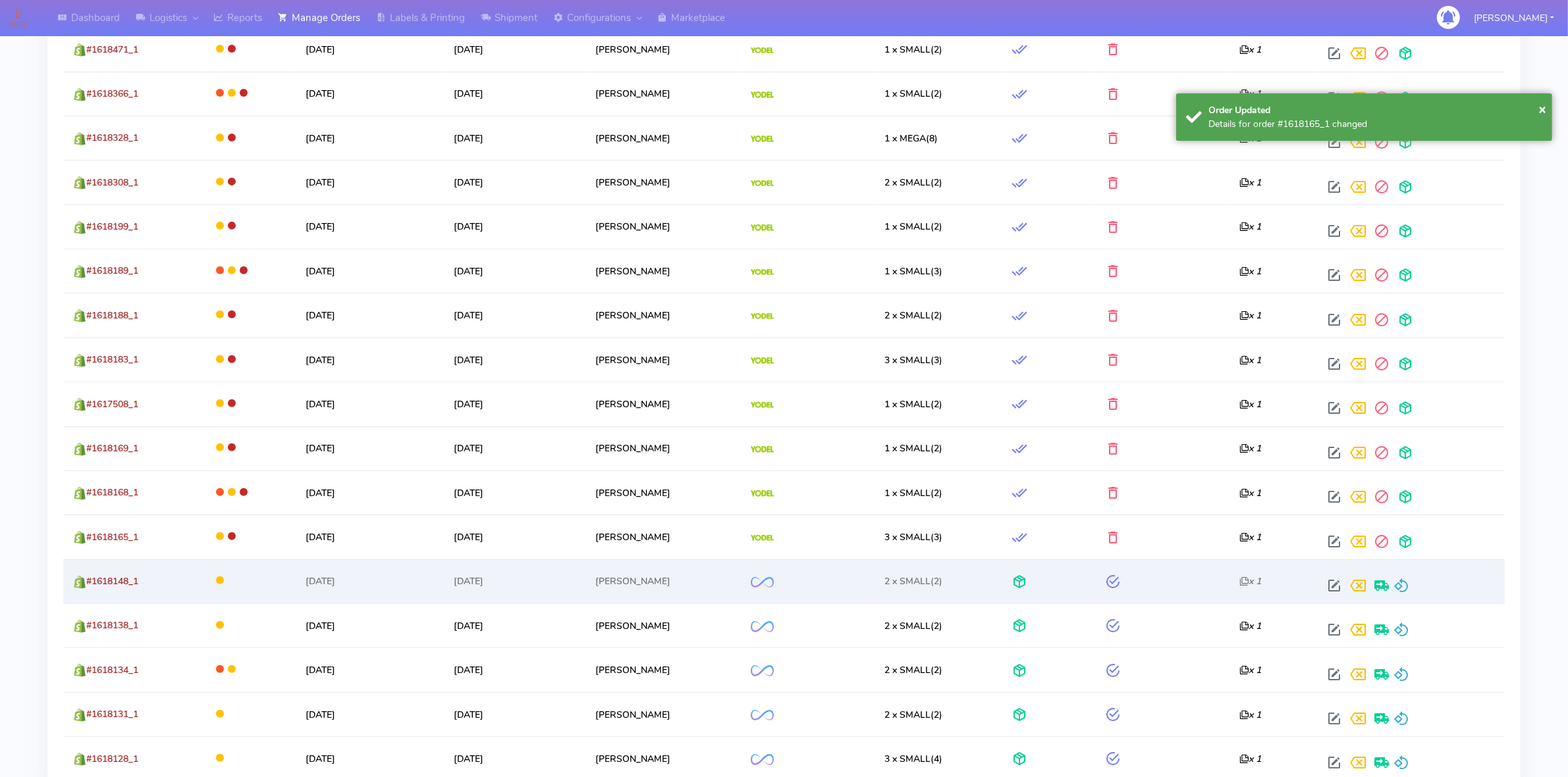
click at [1407, 589] on div at bounding box center [1408, 585] width 173 height 24
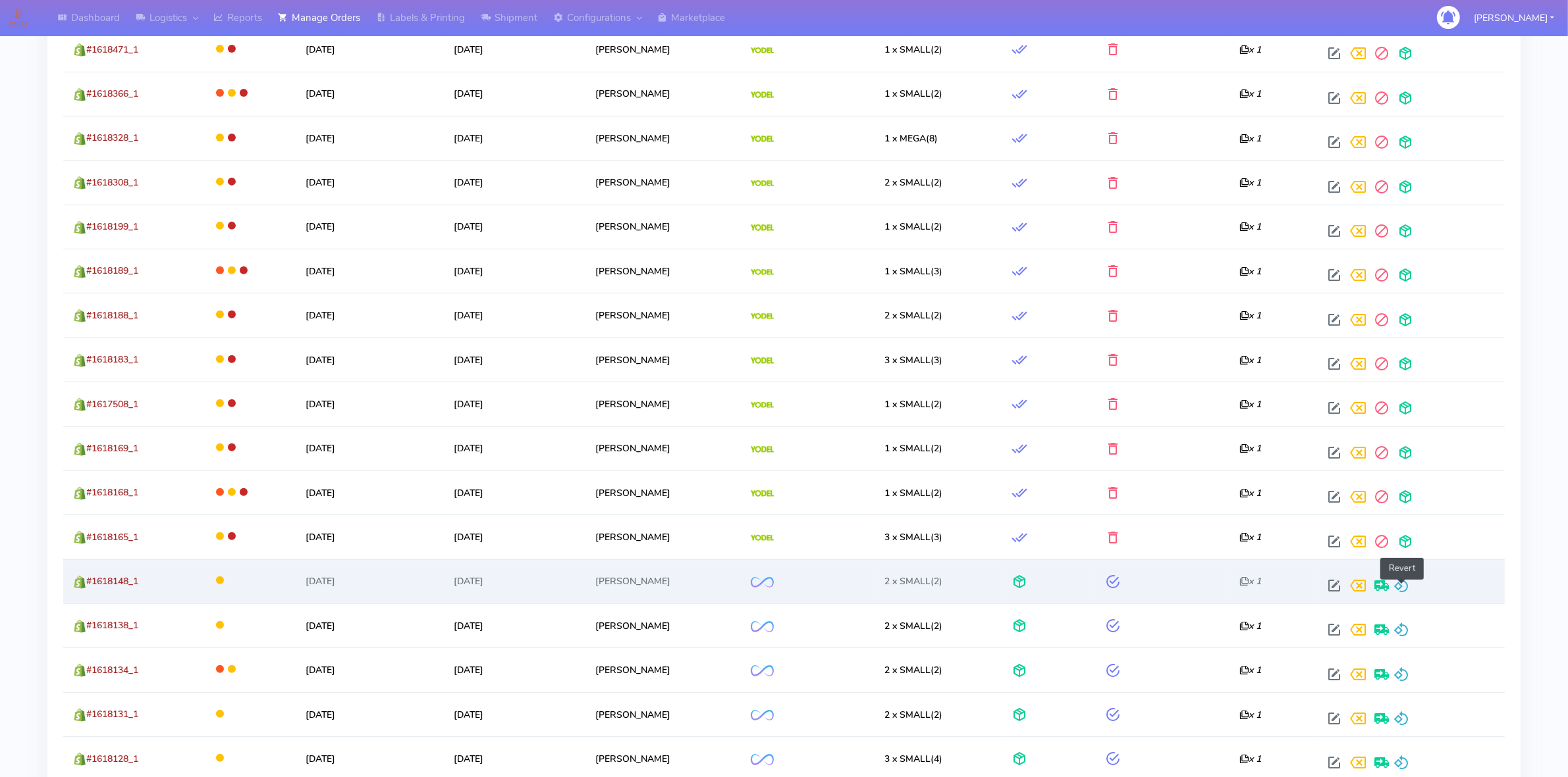
click at [1403, 591] on span at bounding box center [1401, 589] width 16 height 12
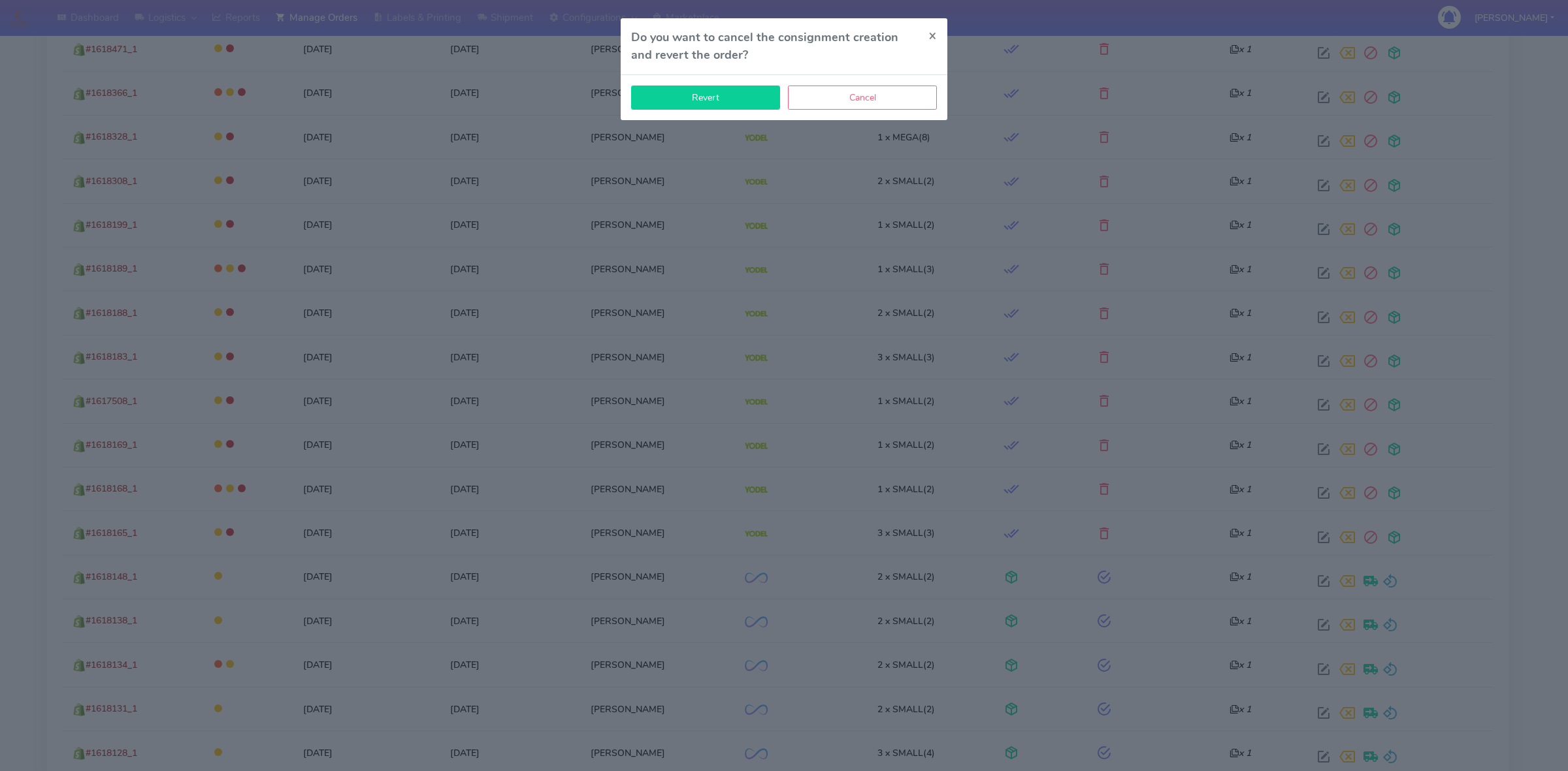
click at [722, 105] on button "Revert" at bounding box center [705, 98] width 149 height 24
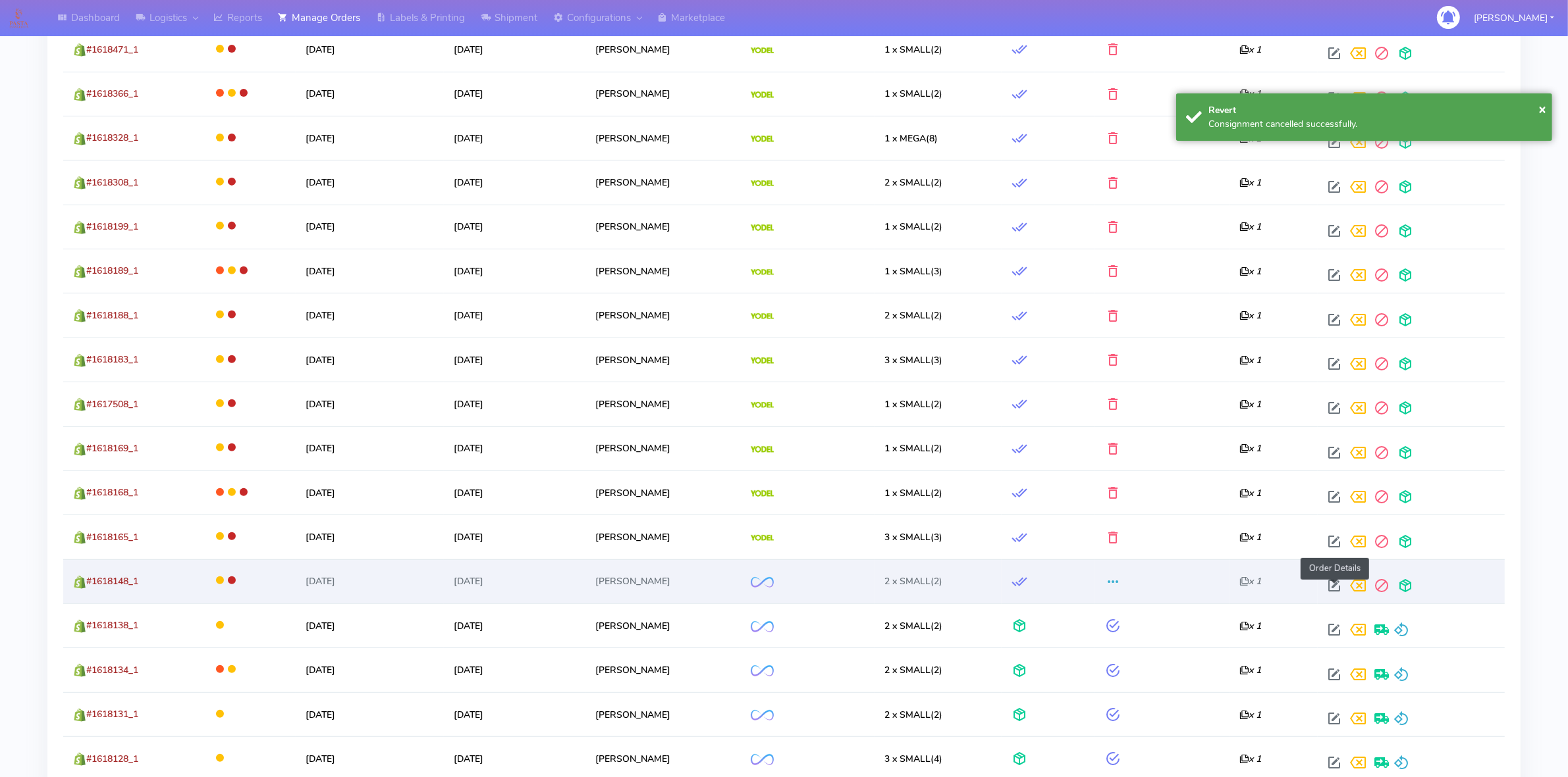
click at [1332, 593] on span at bounding box center [1334, 589] width 24 height 12
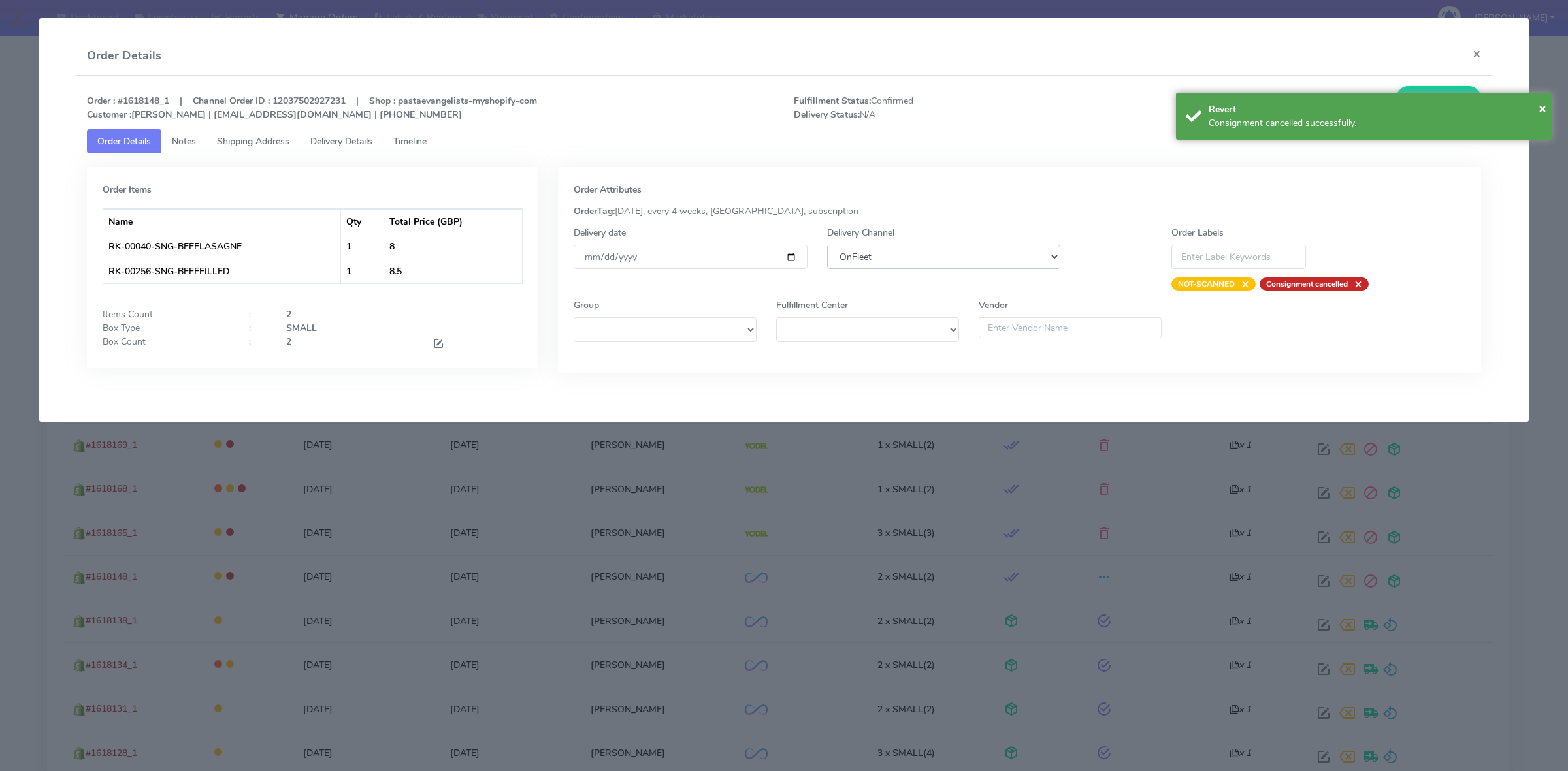
click at [971, 258] on select "DHL OnFleet Royal Mail DPD Yodel MaxOptra Amazon Collection" at bounding box center [944, 257] width 233 height 24
click at [827, 245] on select "DHL OnFleet Royal Mail DPD Yodel MaxOptra Amazon Collection" at bounding box center [944, 257] width 233 height 24
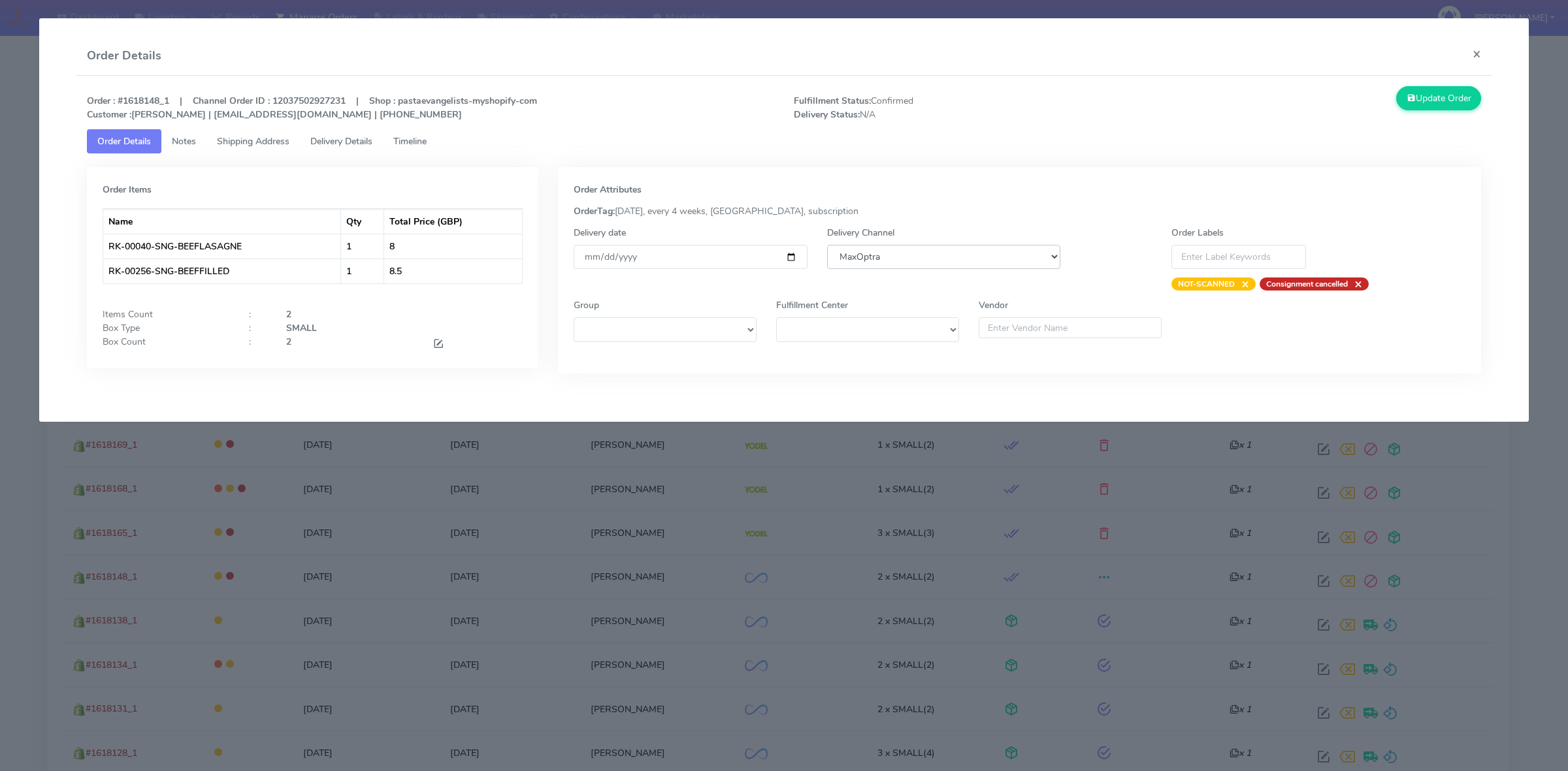
click at [918, 252] on select "DHL OnFleet Royal Mail DPD Yodel MaxOptra Amazon Collection" at bounding box center [944, 257] width 233 height 24
select select "5"
click at [827, 245] on select "DHL OnFleet Royal Mail DPD Yodel MaxOptra Amazon Collection" at bounding box center [944, 257] width 233 height 24
click at [1421, 107] on button "Update Order" at bounding box center [1438, 99] width 85 height 24
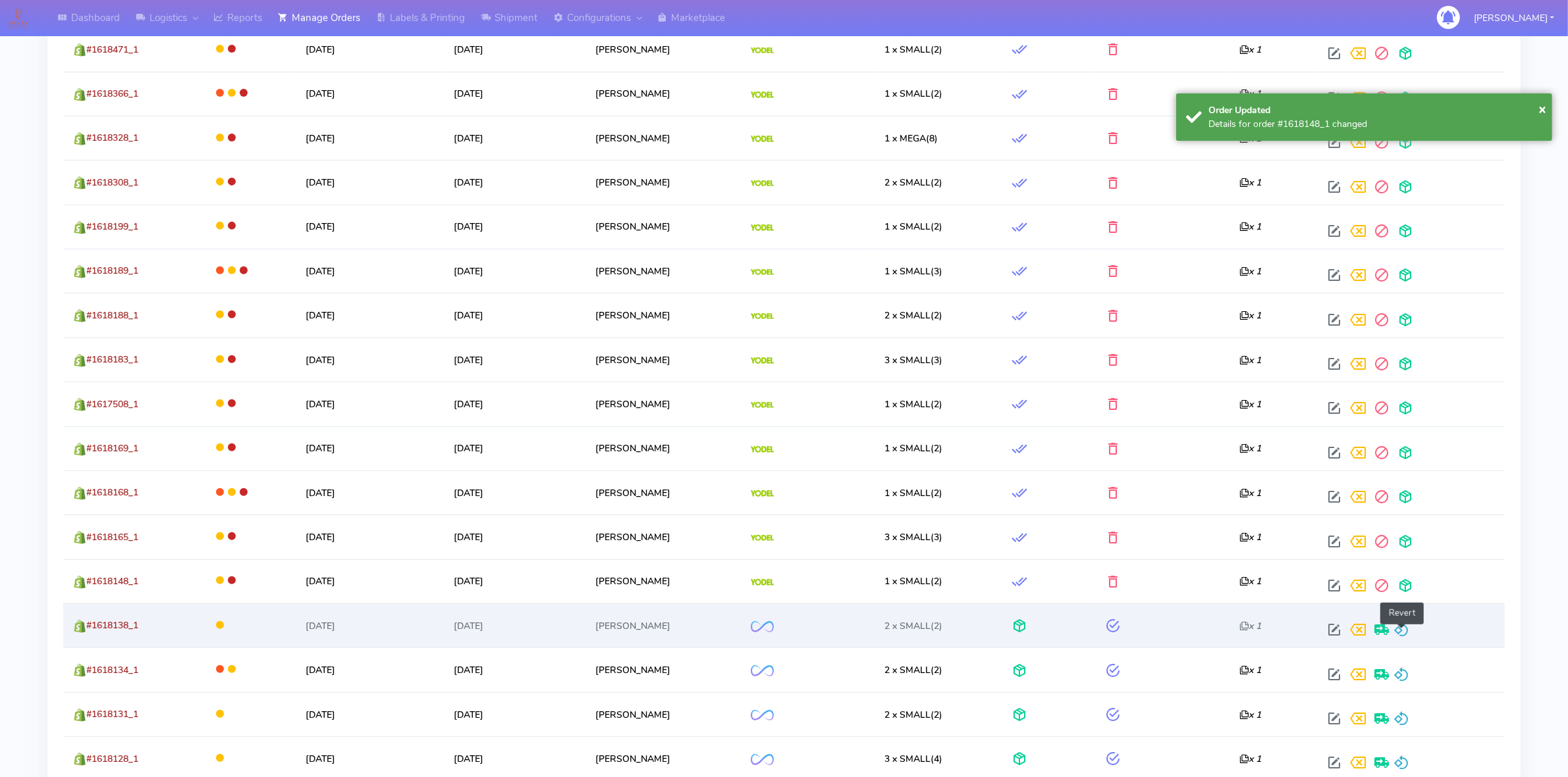
click at [1403, 626] on span at bounding box center [1401, 632] width 16 height 12
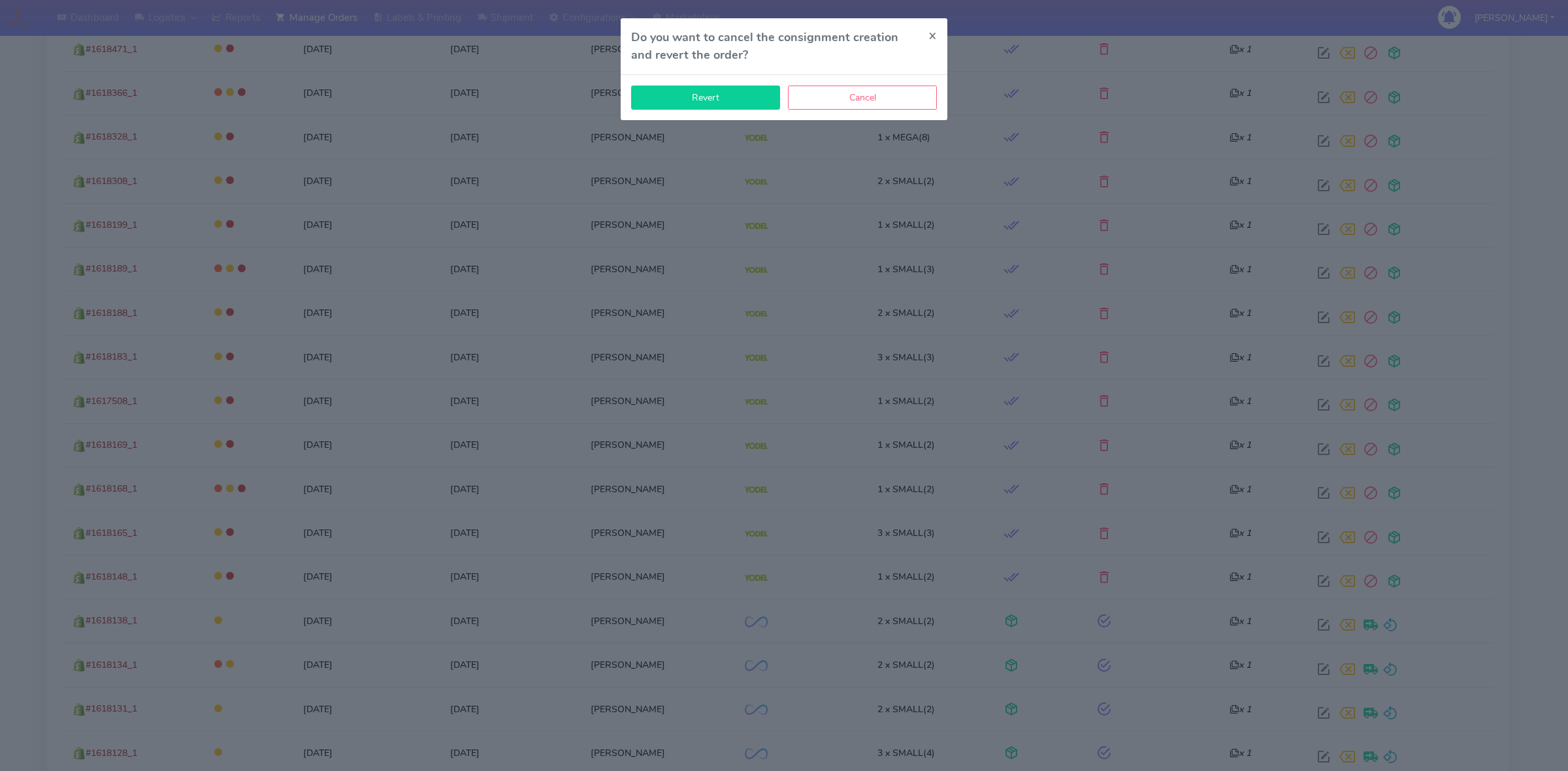
click at [733, 105] on button "Revert" at bounding box center [705, 98] width 149 height 24
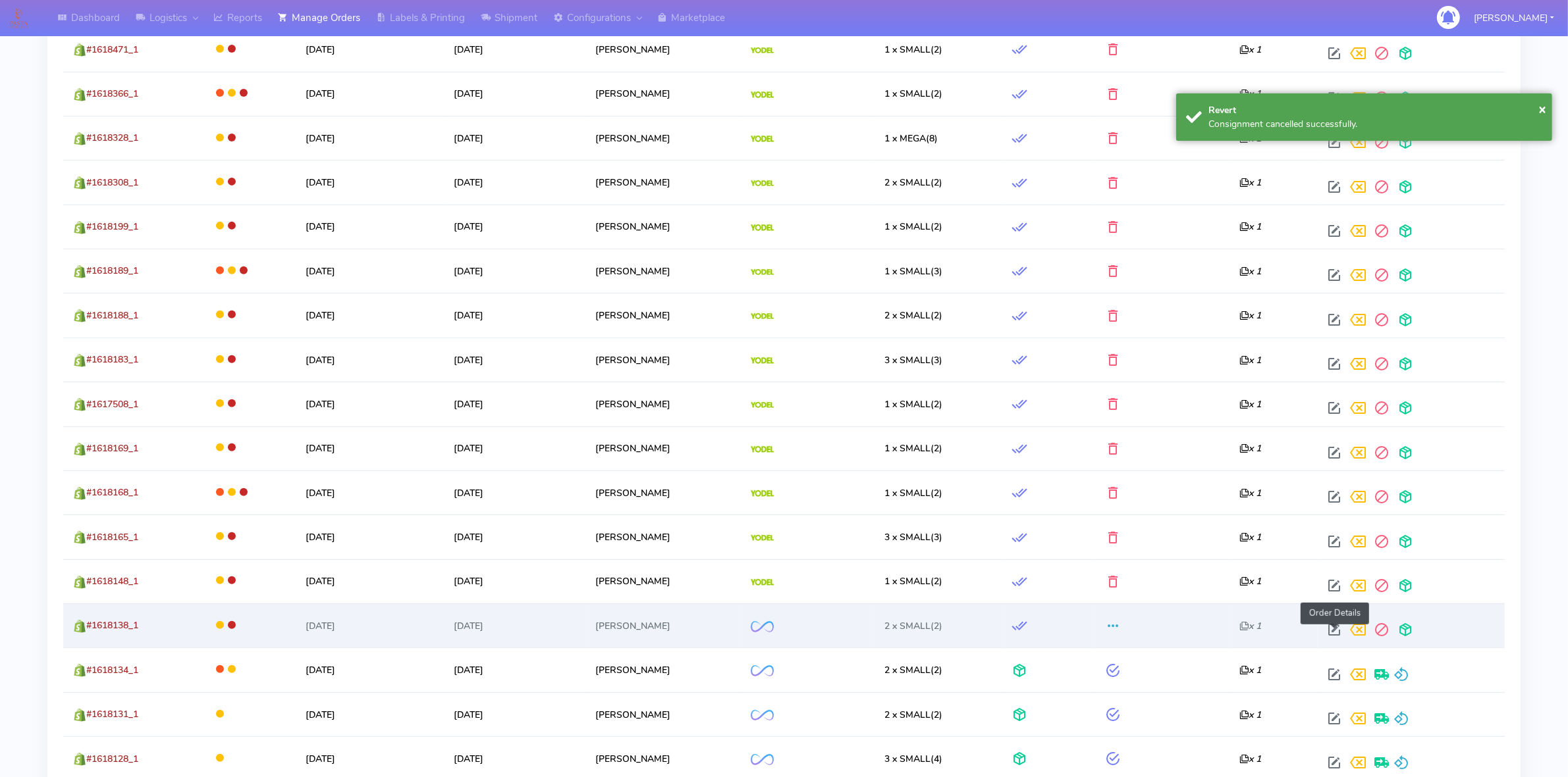
click at [1334, 639] on span at bounding box center [1334, 632] width 24 height 12
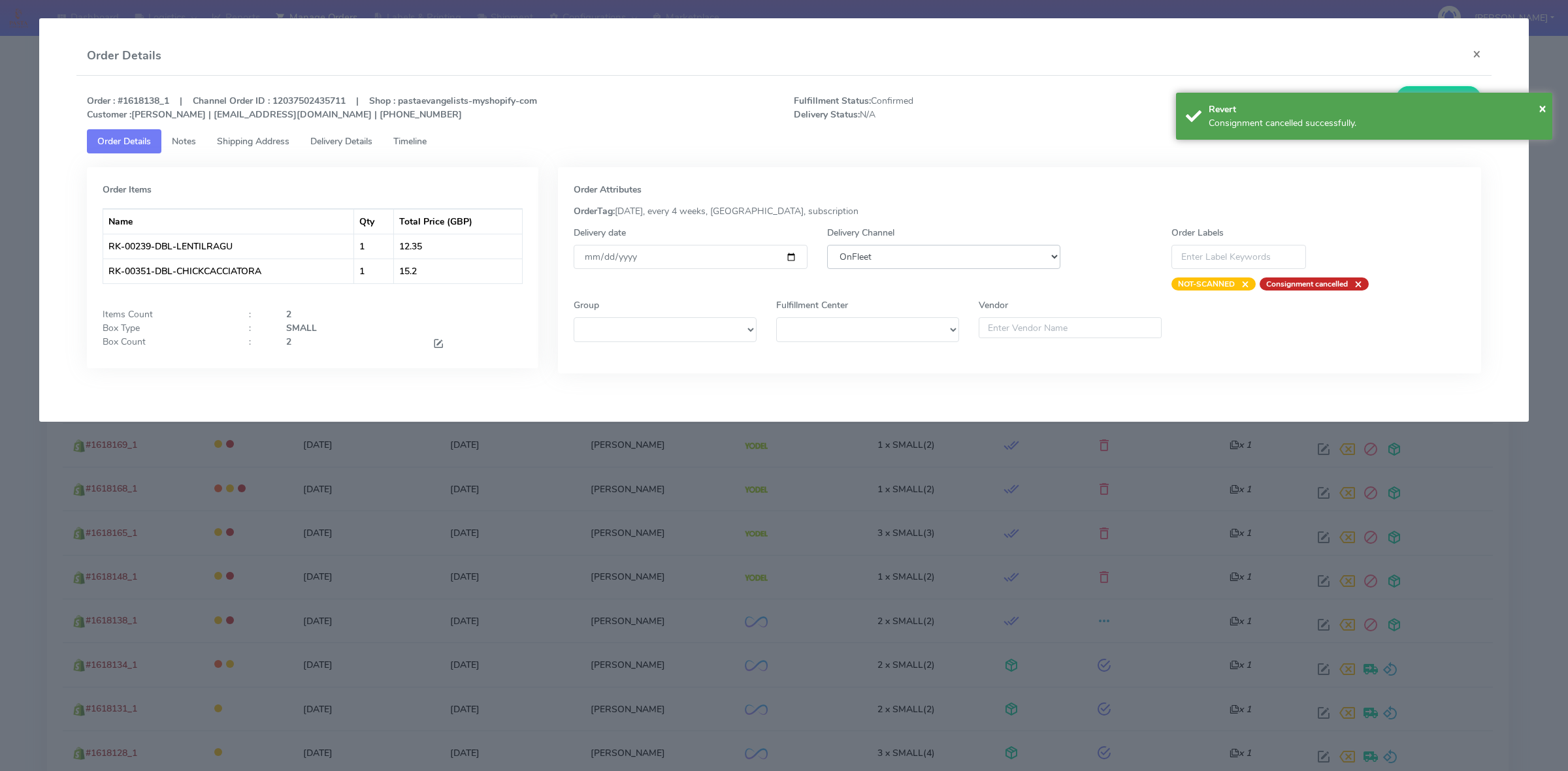
click at [879, 253] on select "DHL OnFleet Royal Mail DPD Yodel MaxOptra Amazon Collection" at bounding box center [944, 257] width 233 height 24
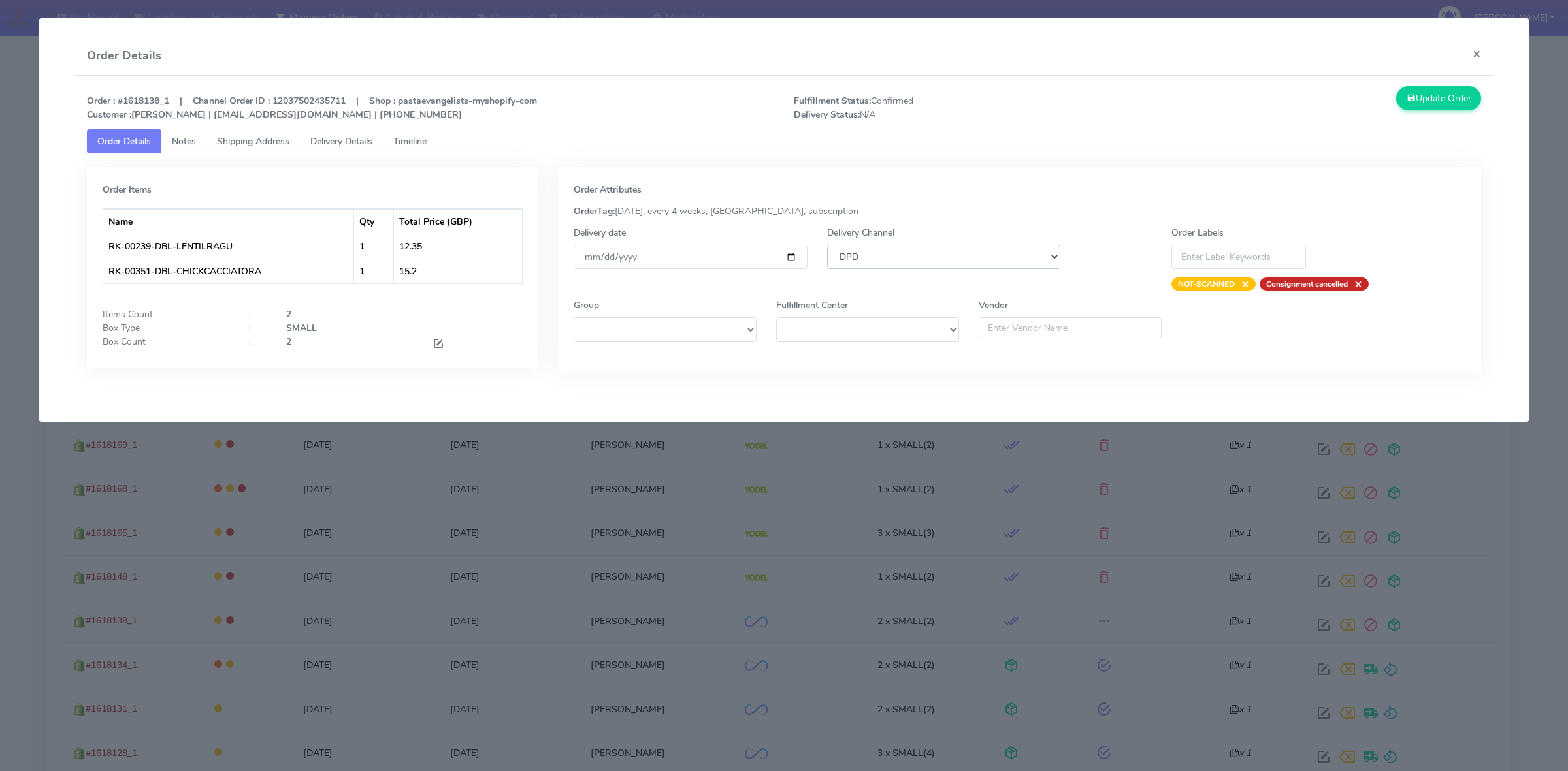
click at [827, 245] on select "DHL OnFleet Royal Mail DPD Yodel MaxOptra Amazon Collection" at bounding box center [944, 257] width 233 height 24
click at [912, 246] on select "DHL OnFleet Royal Mail DPD Yodel MaxOptra Amazon Collection" at bounding box center [944, 257] width 233 height 24
select select "5"
click at [827, 245] on select "DHL OnFleet Royal Mail DPD Yodel MaxOptra Amazon Collection" at bounding box center [944, 257] width 233 height 24
click at [1440, 101] on button "Update Order" at bounding box center [1438, 99] width 85 height 24
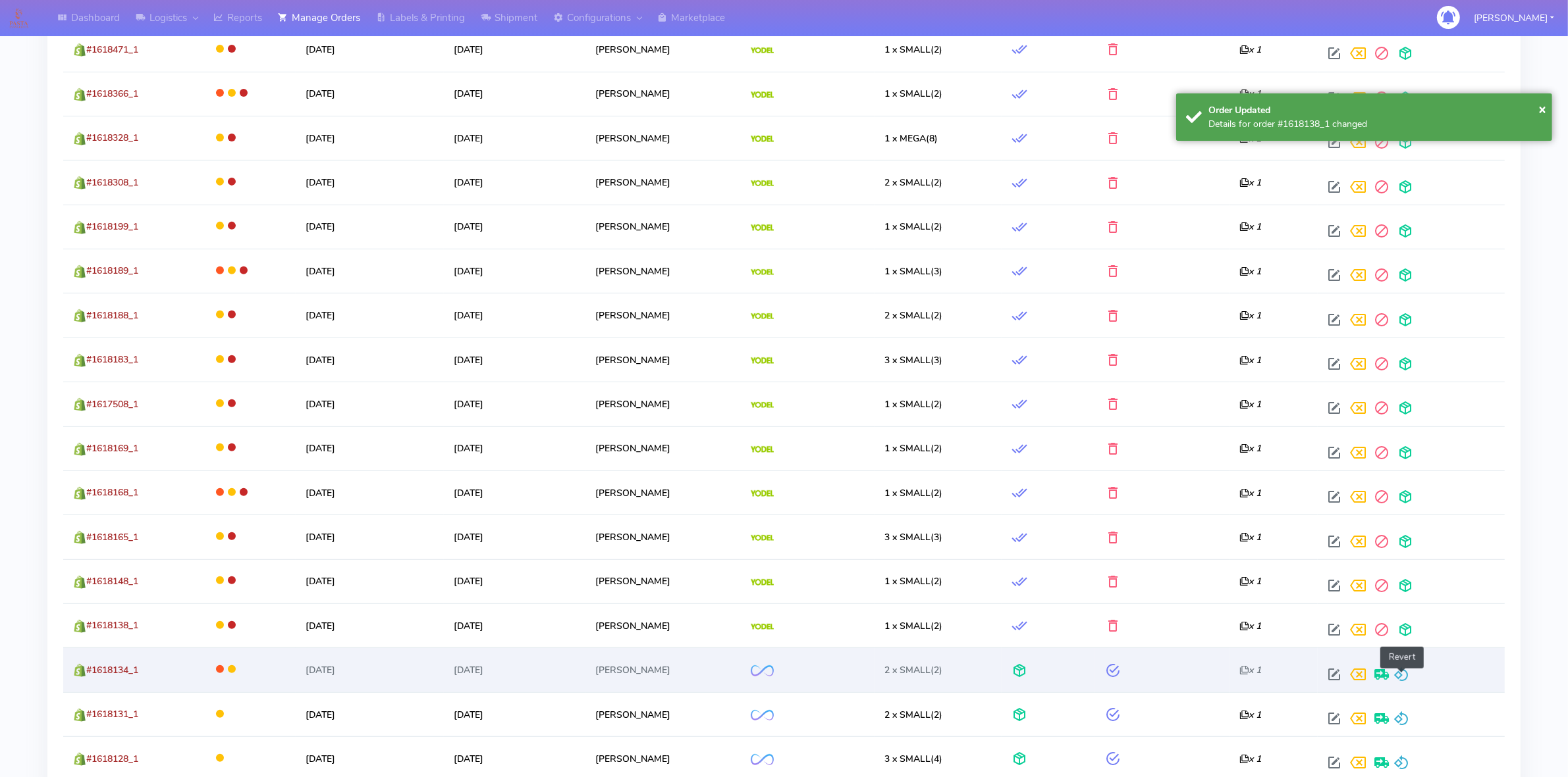
click at [1402, 678] on span at bounding box center [1401, 678] width 16 height 12
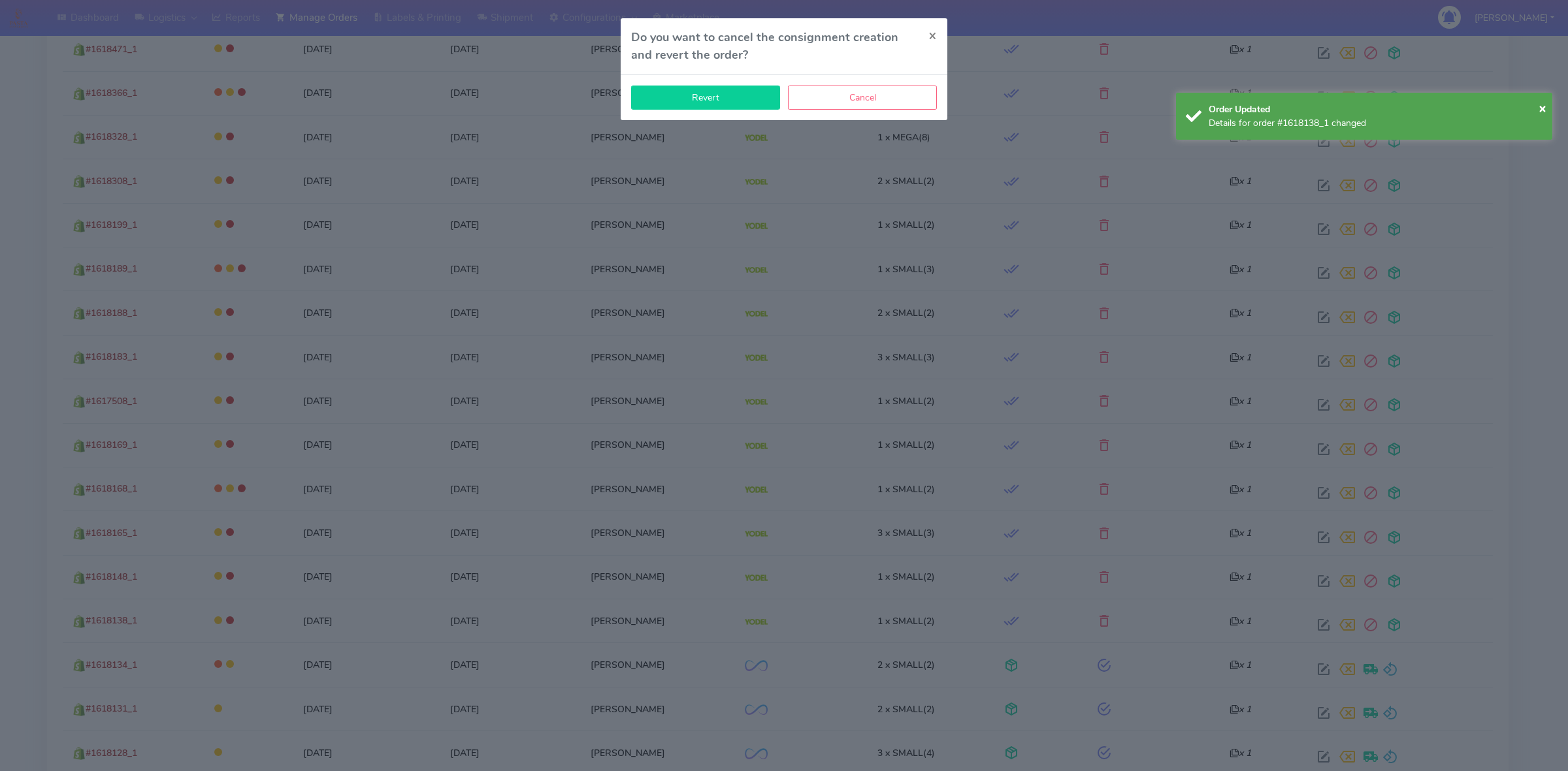
click at [737, 99] on button "Revert" at bounding box center [705, 98] width 149 height 24
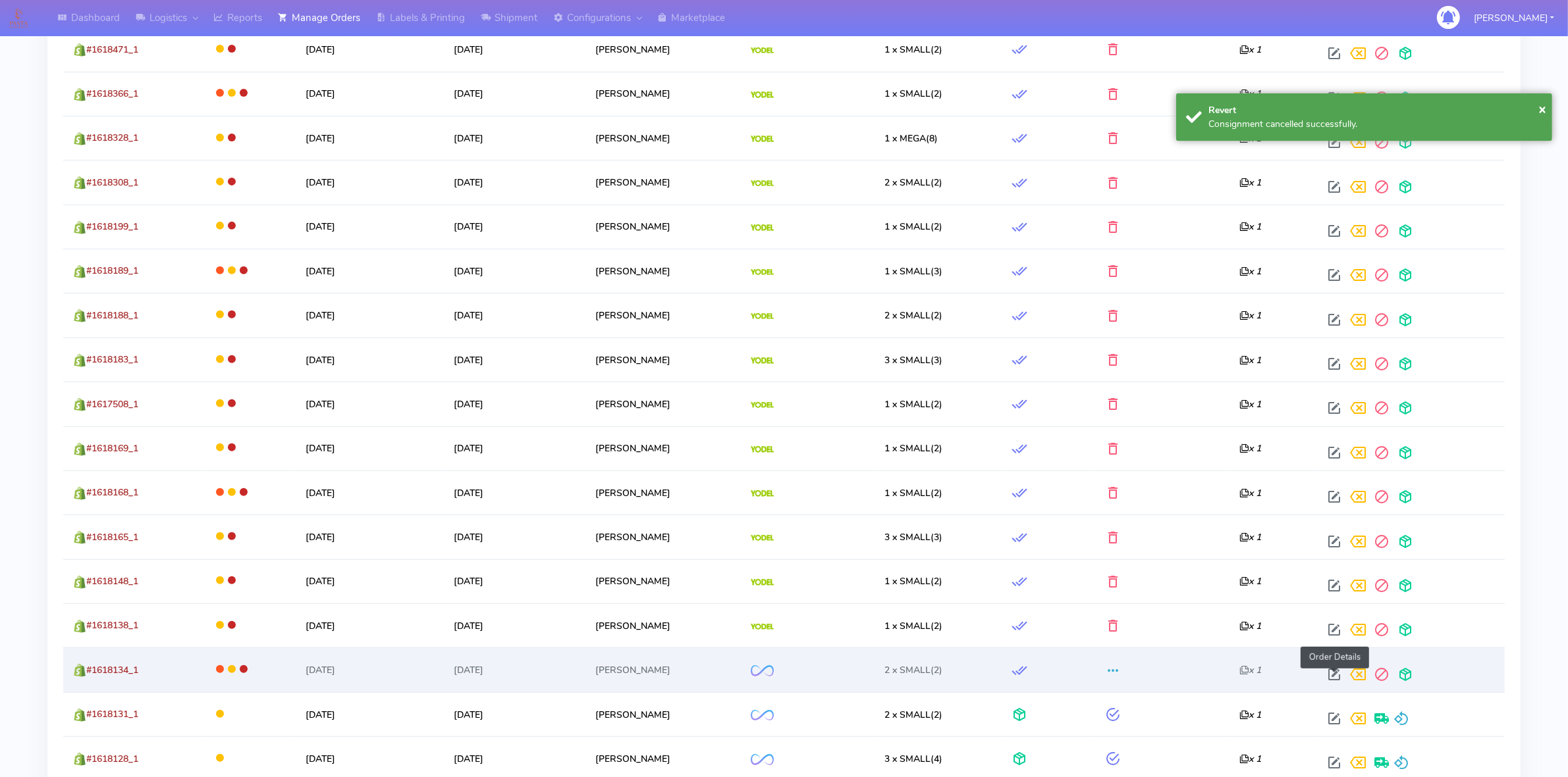
click at [1334, 680] on span at bounding box center [1334, 678] width 24 height 12
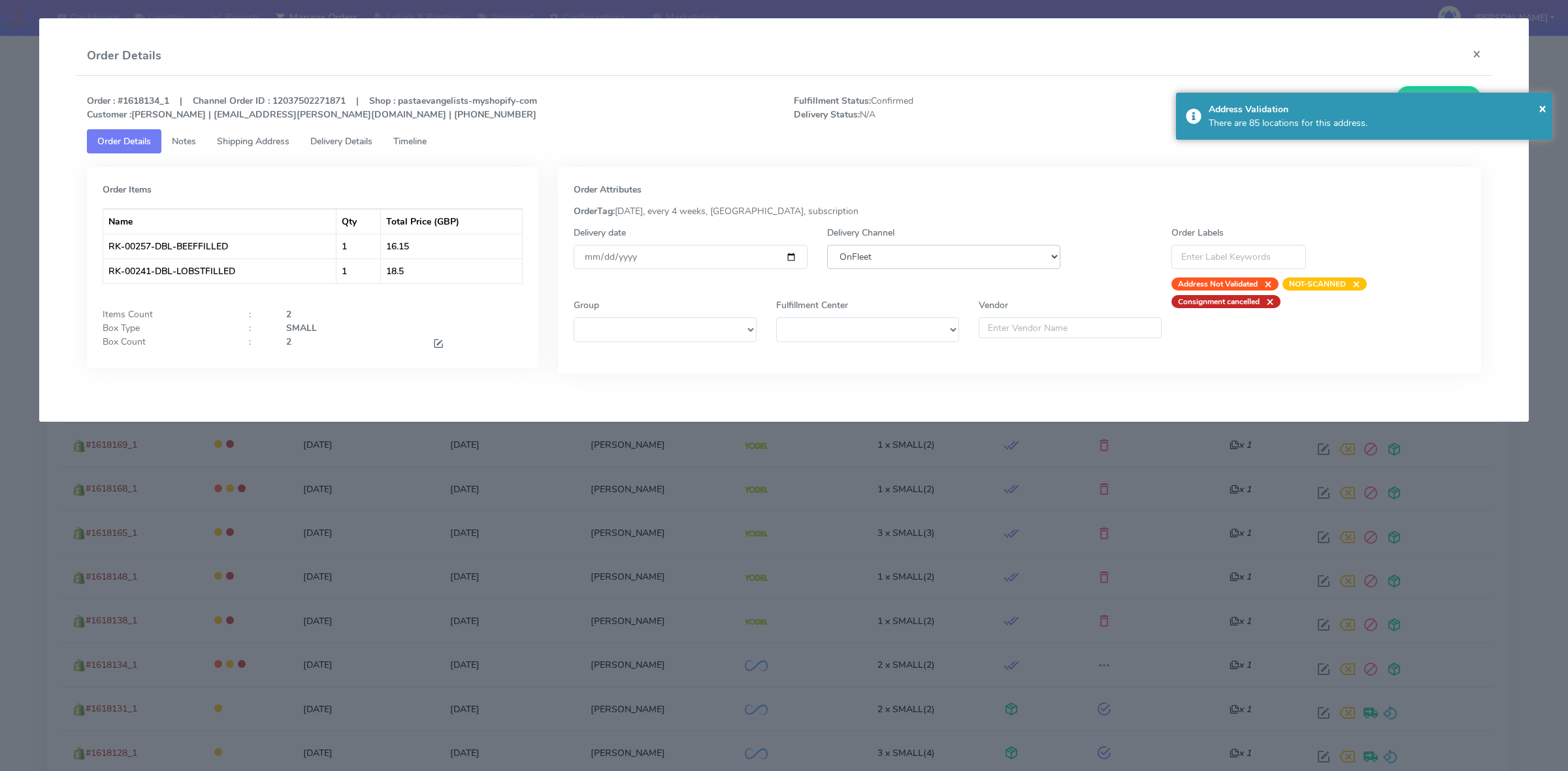
click at [942, 254] on select "DHL OnFleet Royal Mail DPD Yodel MaxOptra Amazon Collection" at bounding box center [944, 257] width 233 height 24
select select "5"
click at [827, 245] on select "DHL OnFleet Royal Mail DPD Yodel MaxOptra Amazon Collection" at bounding box center [944, 257] width 233 height 24
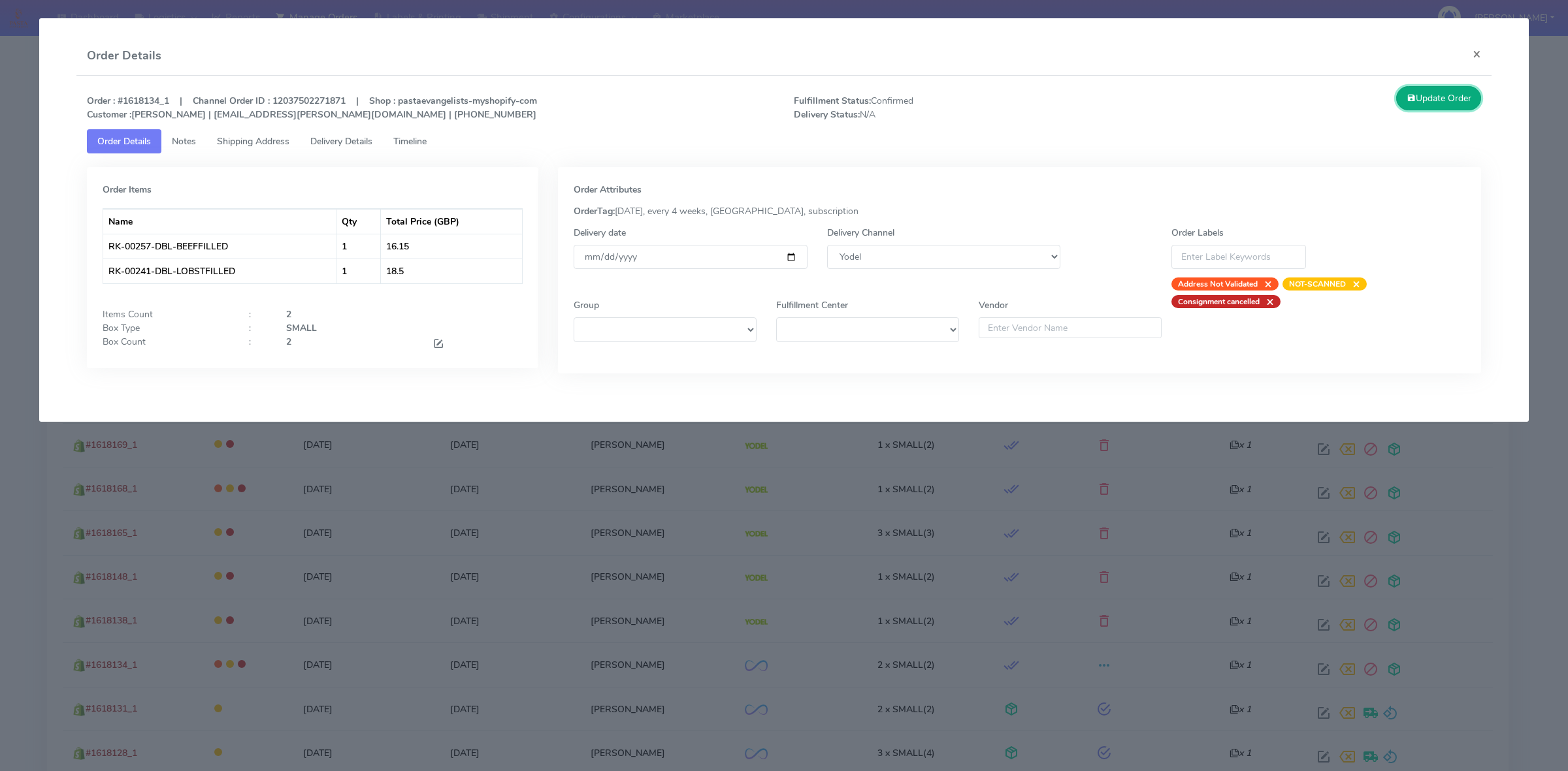
click at [1433, 99] on button "Update Order" at bounding box center [1438, 99] width 85 height 24
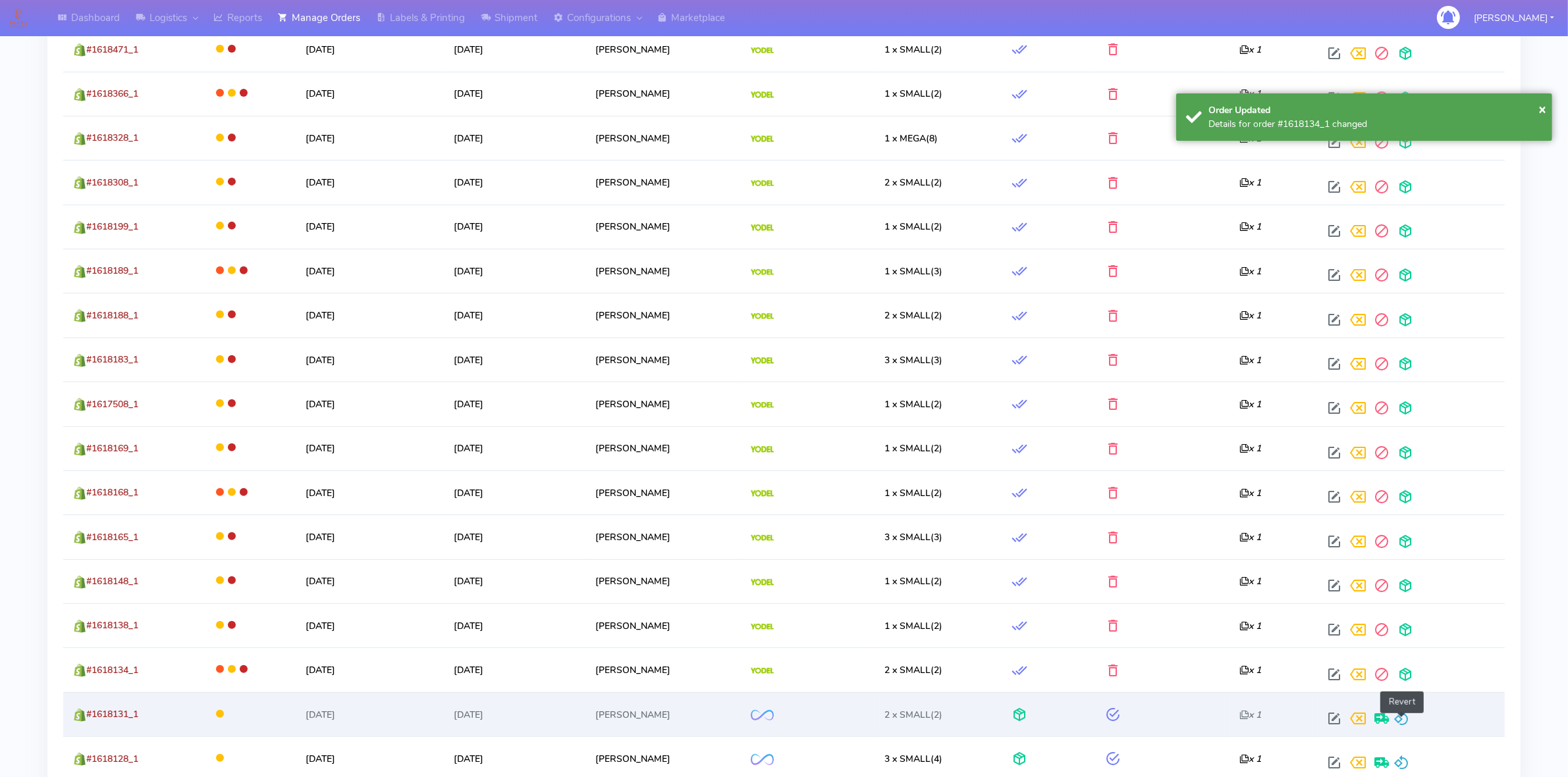
click at [1406, 722] on span at bounding box center [1401, 722] width 16 height 12
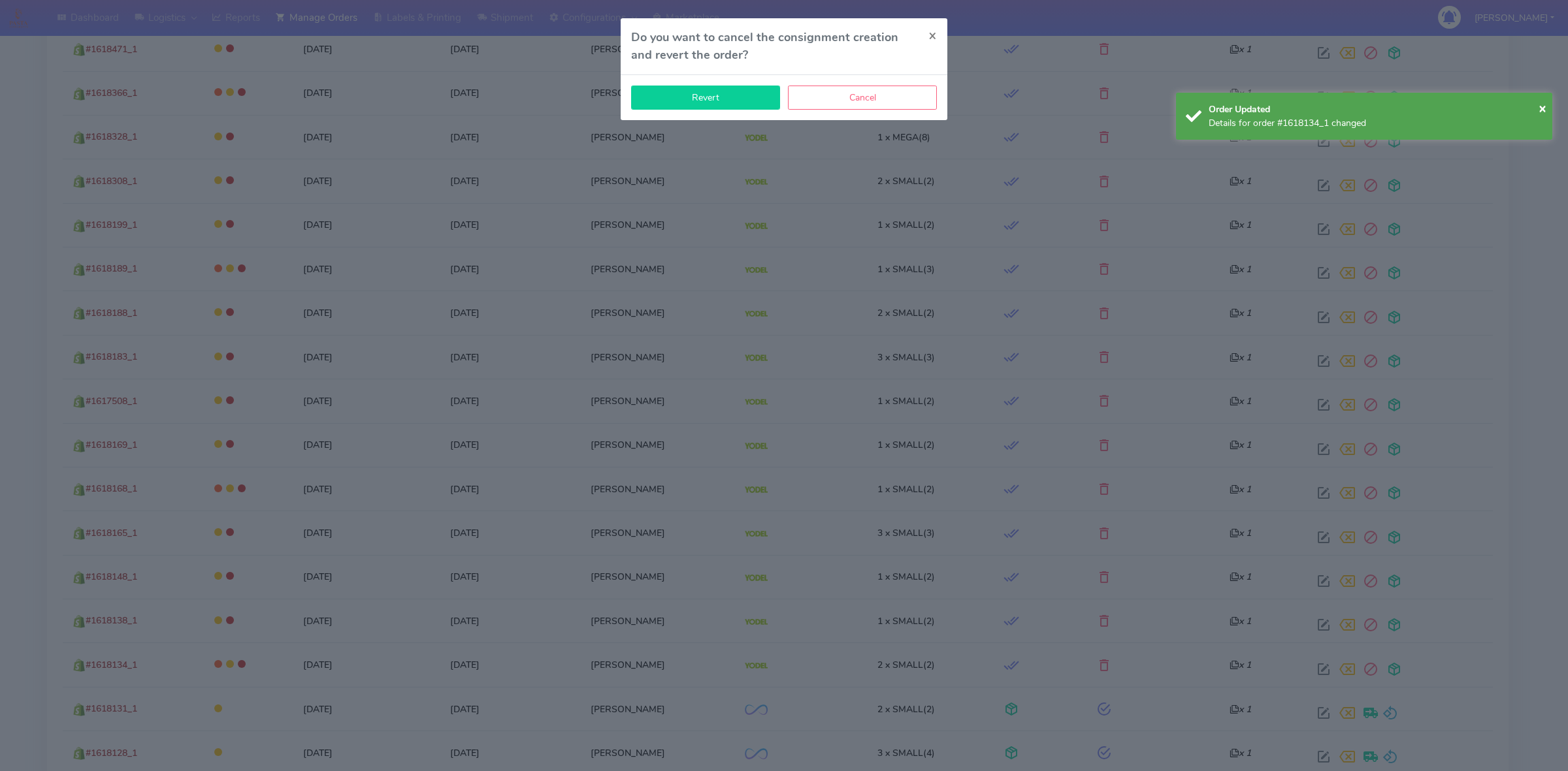
click at [710, 99] on button "Revert" at bounding box center [705, 98] width 149 height 24
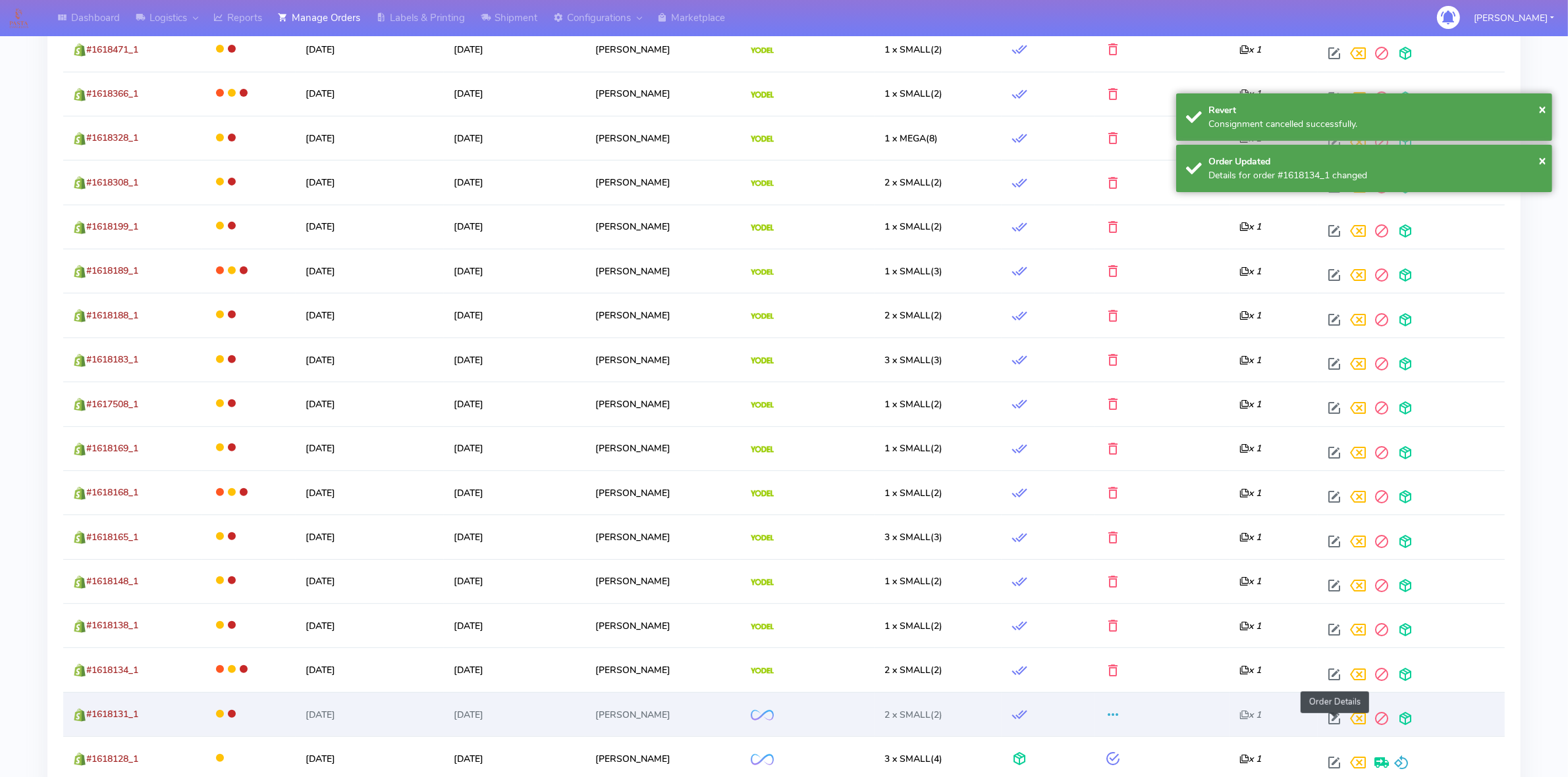
click at [1337, 716] on span at bounding box center [1334, 722] width 24 height 12
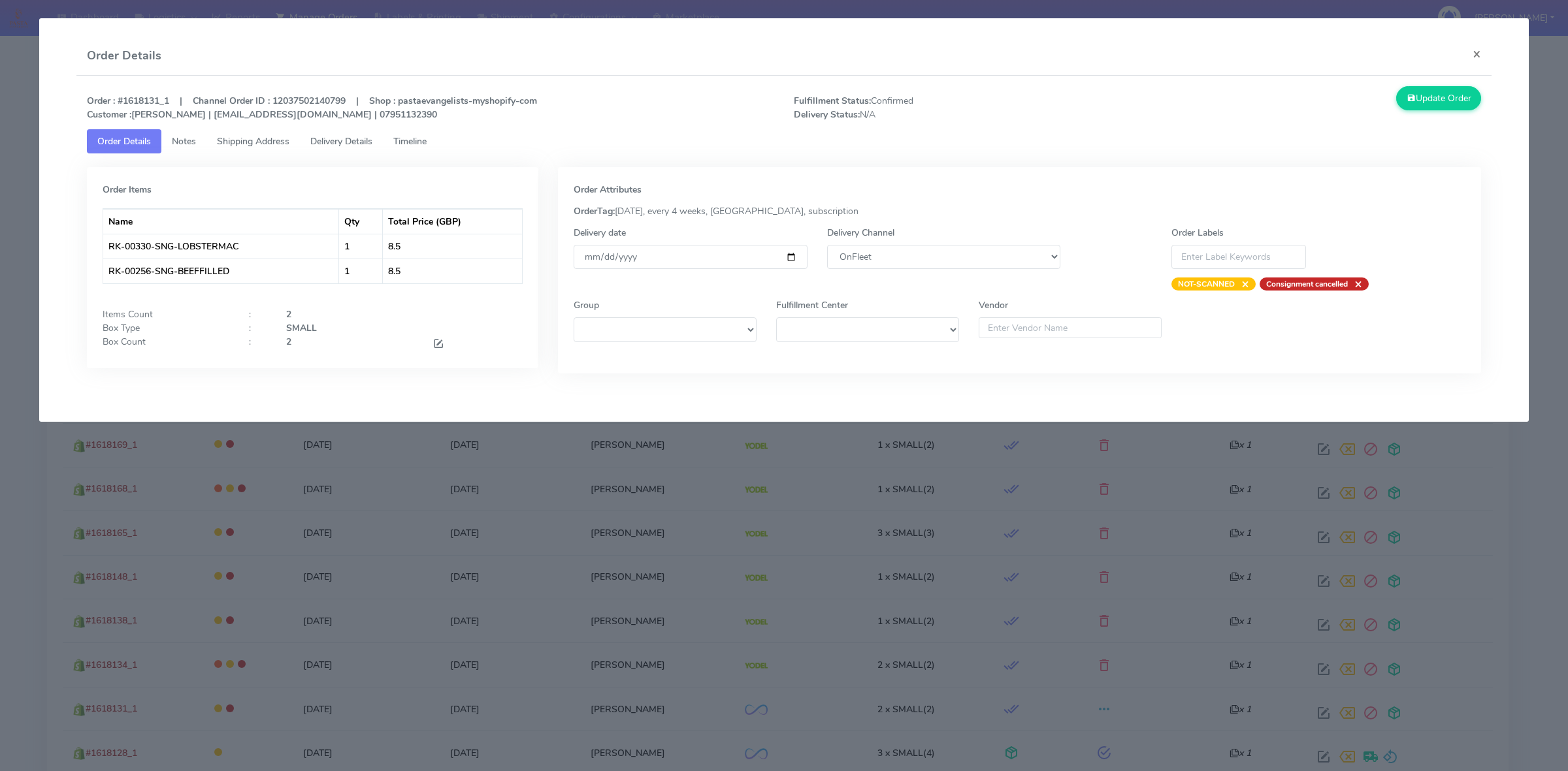
click at [922, 243] on div "Delivery Channel DHL OnFleet Royal Mail DPD Yodel MaxOptra Amazon Collection" at bounding box center [944, 258] width 253 height 65
click at [919, 254] on select "DHL OnFleet Royal Mail DPD Yodel MaxOptra Amazon Collection" at bounding box center [944, 257] width 233 height 24
select select "5"
click at [827, 245] on select "DHL OnFleet Royal Mail DPD Yodel MaxOptra Amazon Collection" at bounding box center [944, 257] width 233 height 24
click at [1439, 103] on button "Update Order" at bounding box center [1438, 99] width 85 height 24
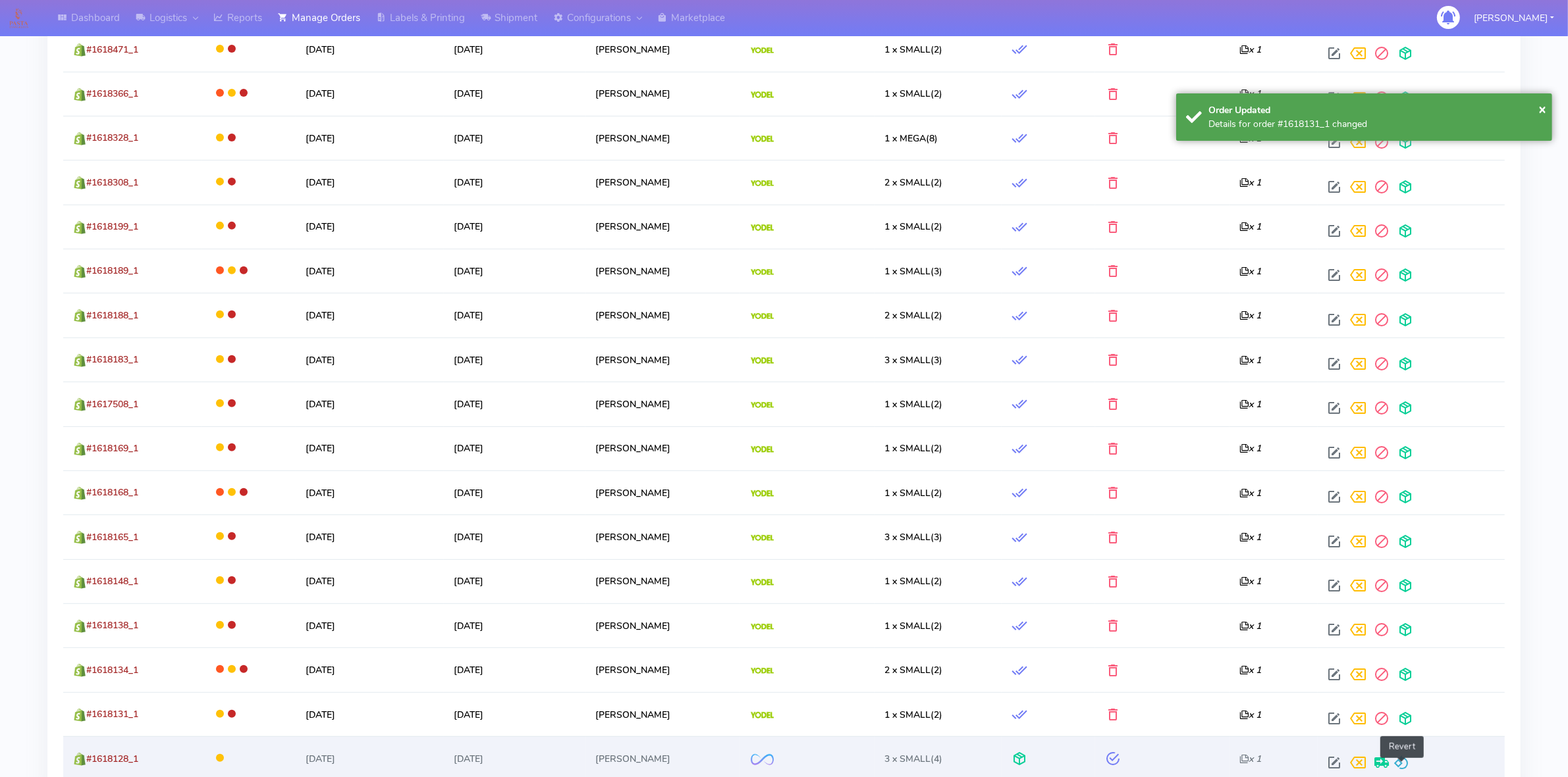
click at [1397, 760] on span at bounding box center [1401, 765] width 16 height 12
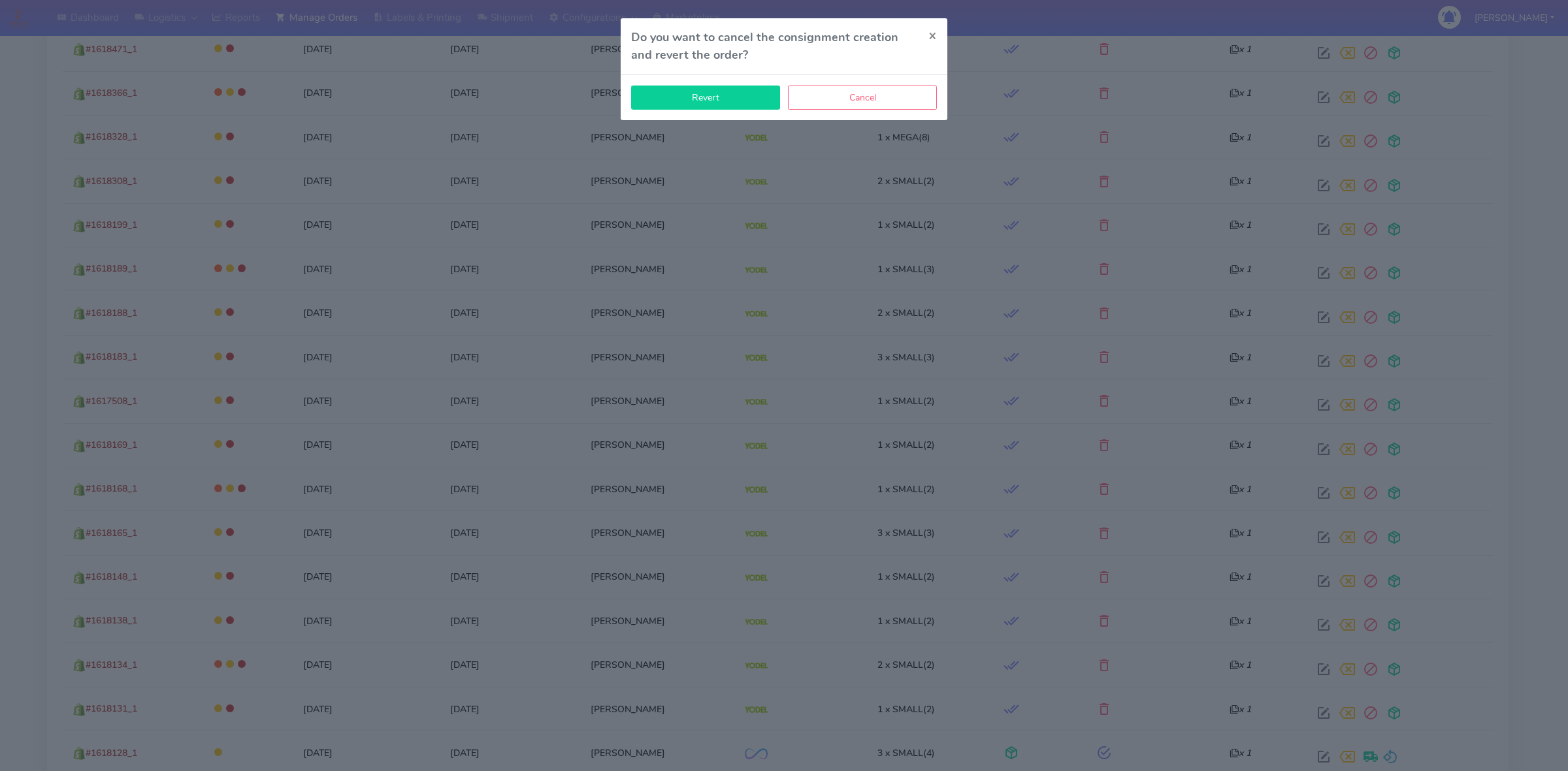
click at [729, 96] on button "Revert" at bounding box center [705, 98] width 149 height 24
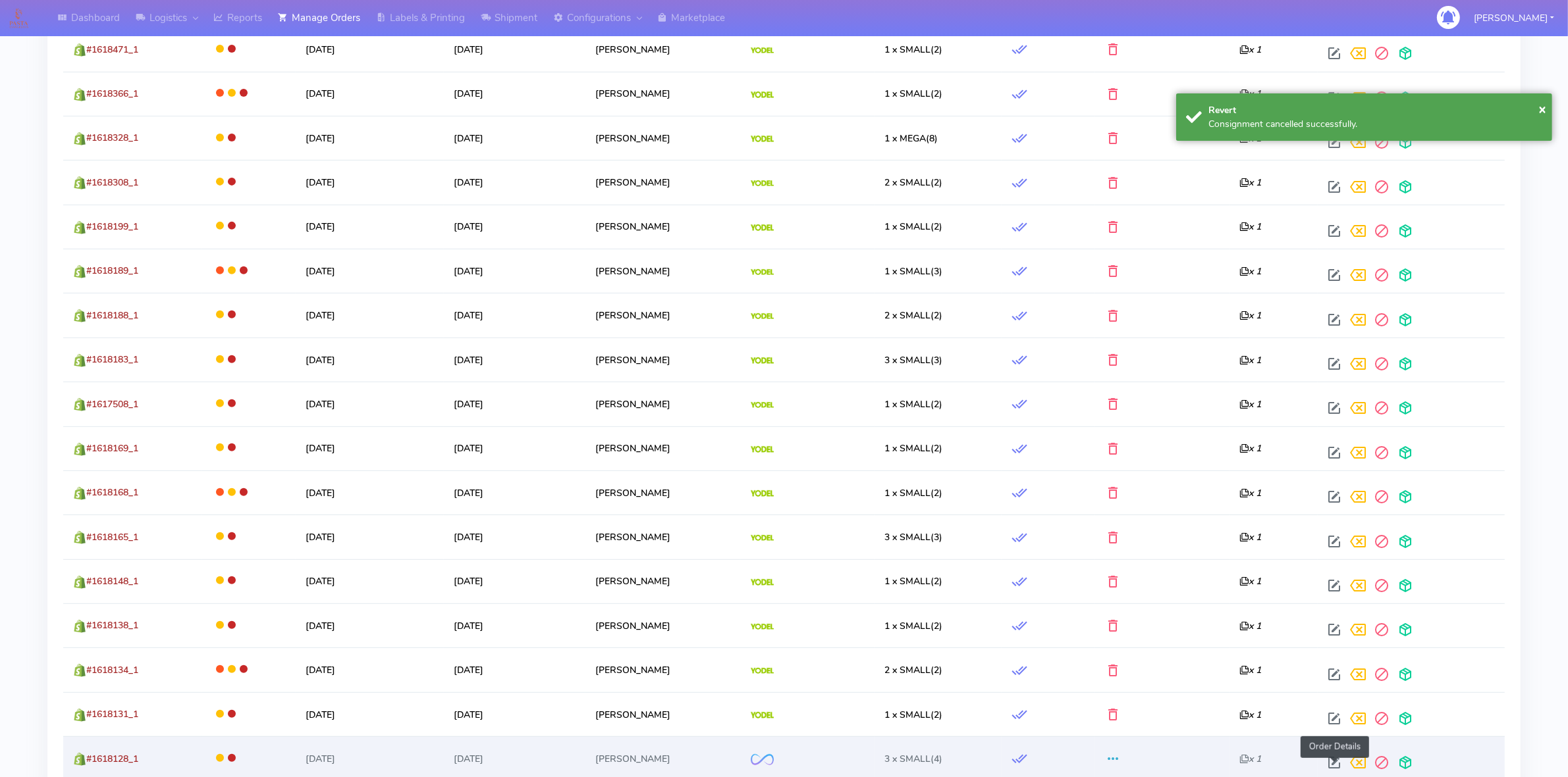
click at [1338, 767] on span at bounding box center [1334, 765] width 24 height 12
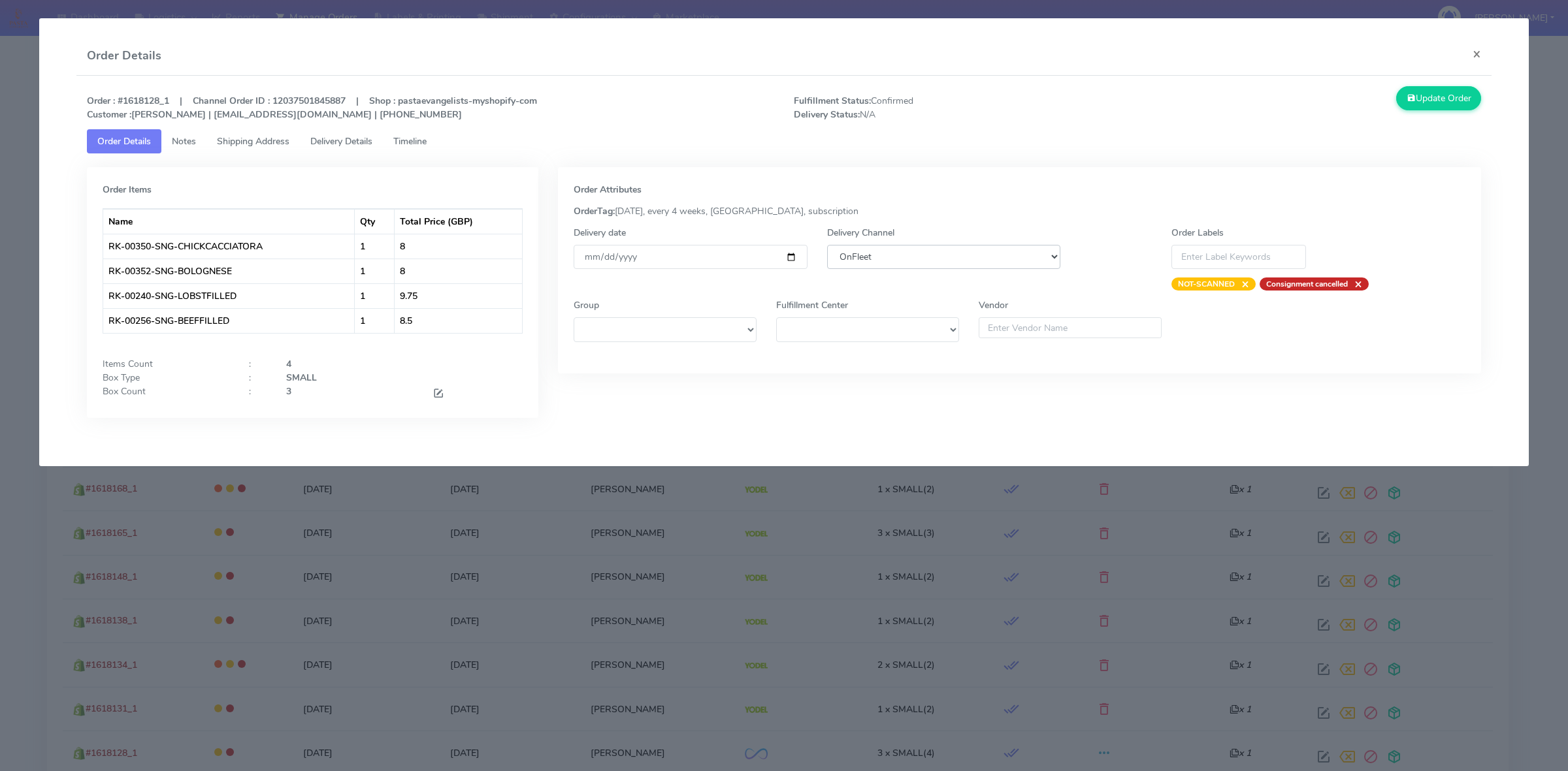
click at [968, 256] on select "DHL OnFleet Royal Mail DPD Yodel MaxOptra Amazon Collection" at bounding box center [944, 257] width 233 height 24
select select "5"
click at [827, 245] on select "DHL OnFleet Royal Mail DPD Yodel MaxOptra Amazon Collection" at bounding box center [944, 257] width 233 height 24
click at [1424, 99] on button "Update Order" at bounding box center [1438, 99] width 85 height 24
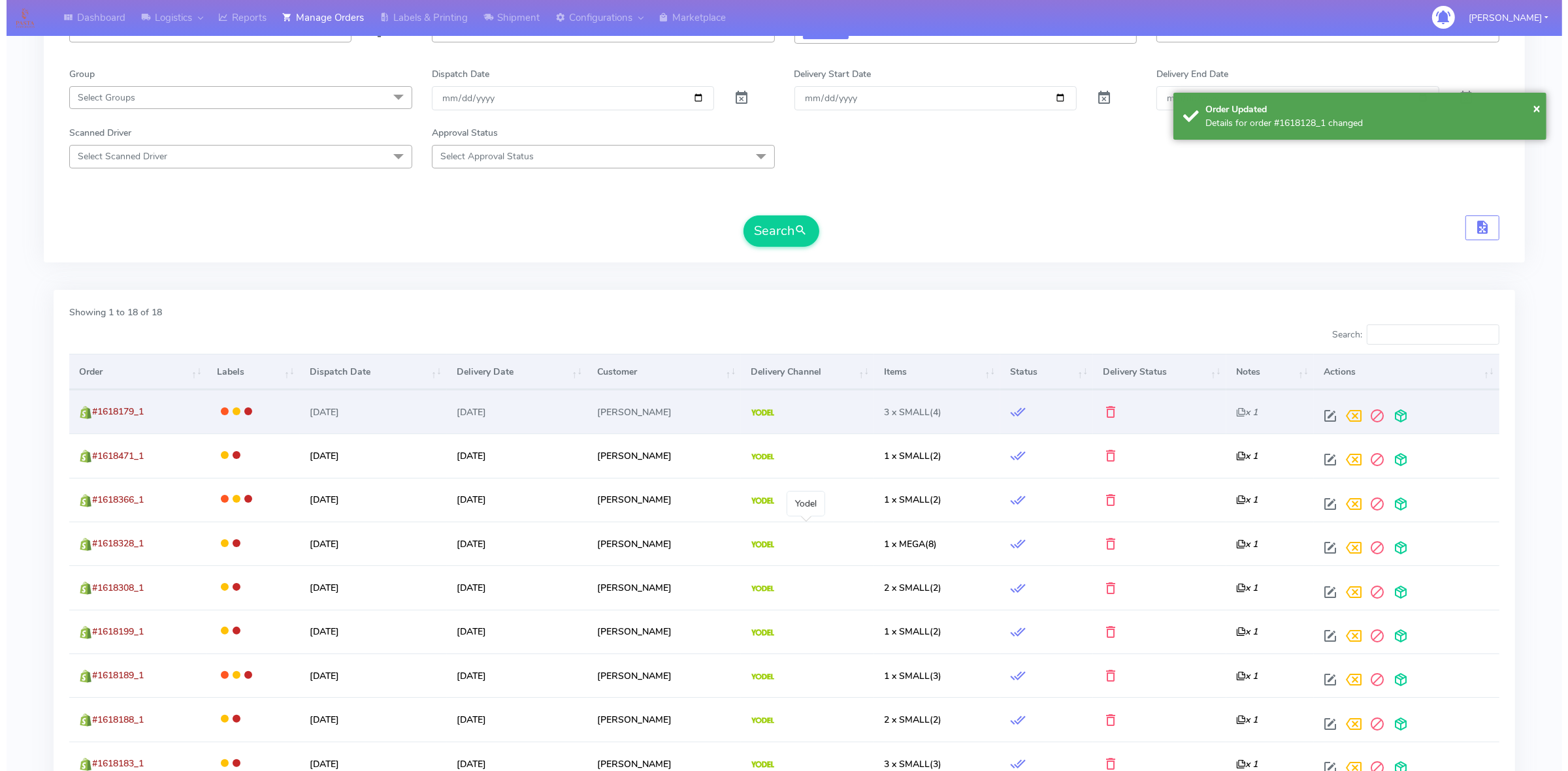
scroll to position [0, 0]
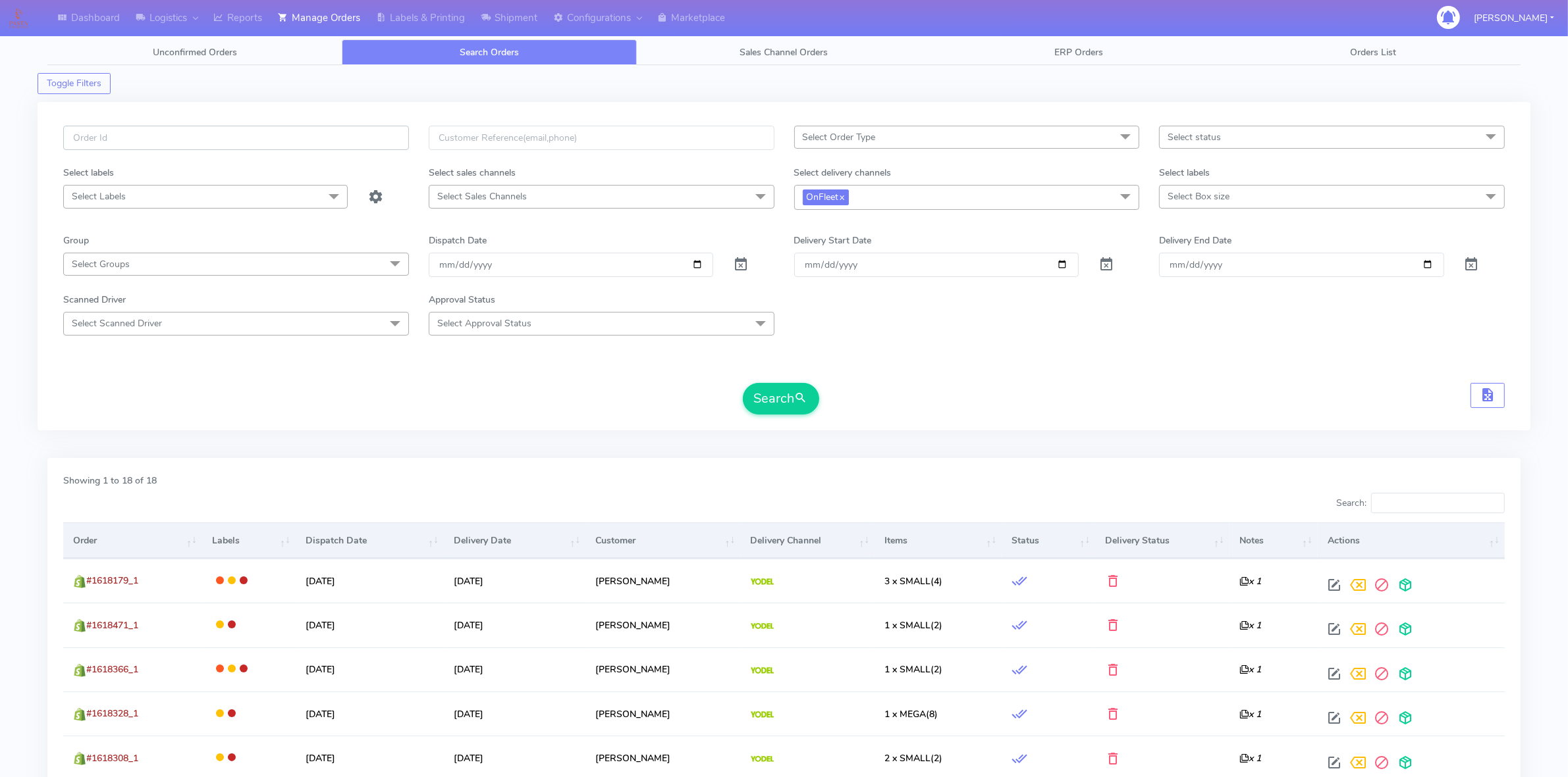
click at [199, 142] on input "text" at bounding box center [236, 138] width 346 height 25
paste input "1617846"
type input "1617846"
click at [1121, 201] on span at bounding box center [1125, 197] width 26 height 25
click at [807, 303] on li "OnFleet" at bounding box center [967, 309] width 344 height 22
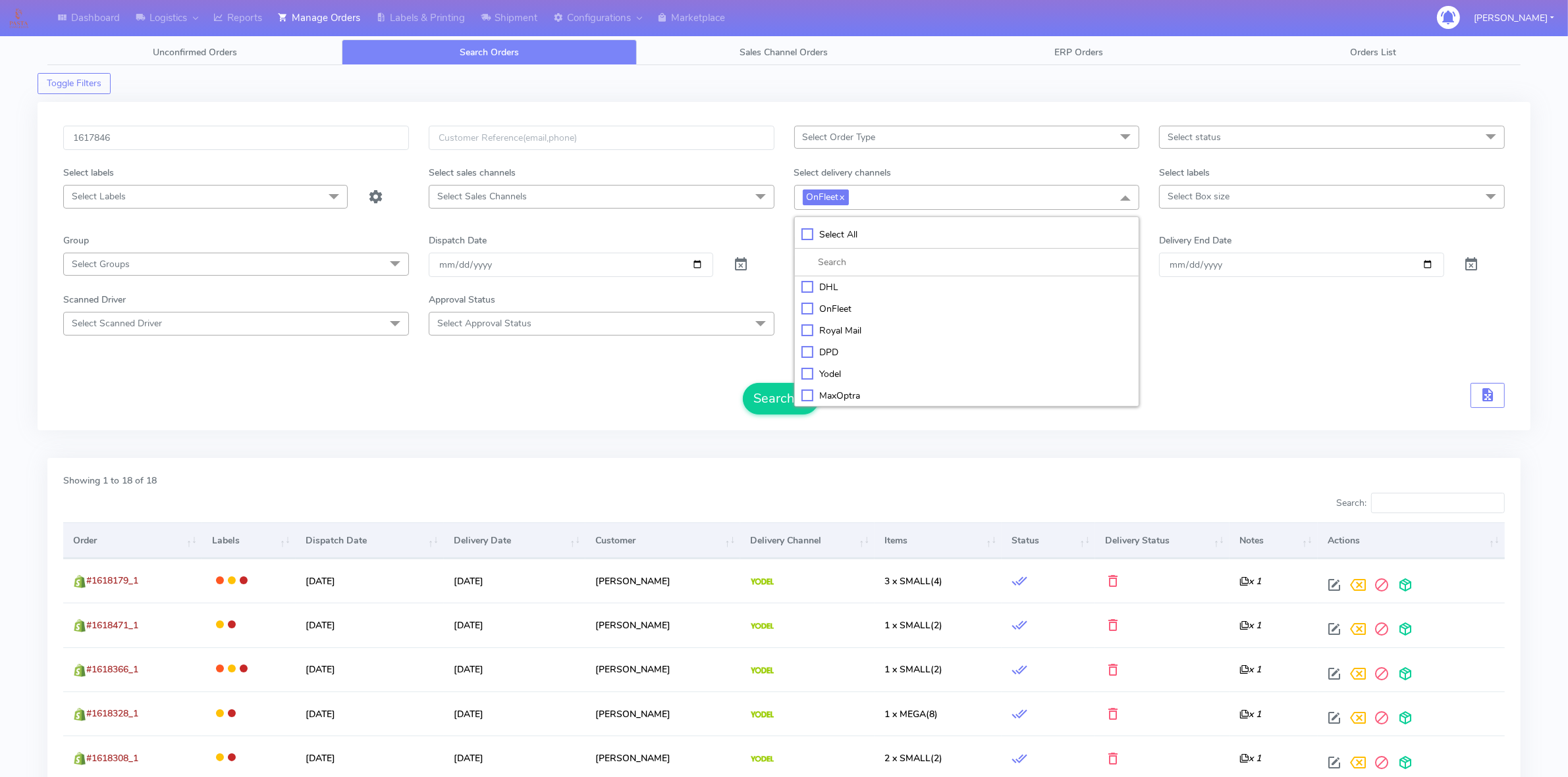
checkbox input "false"
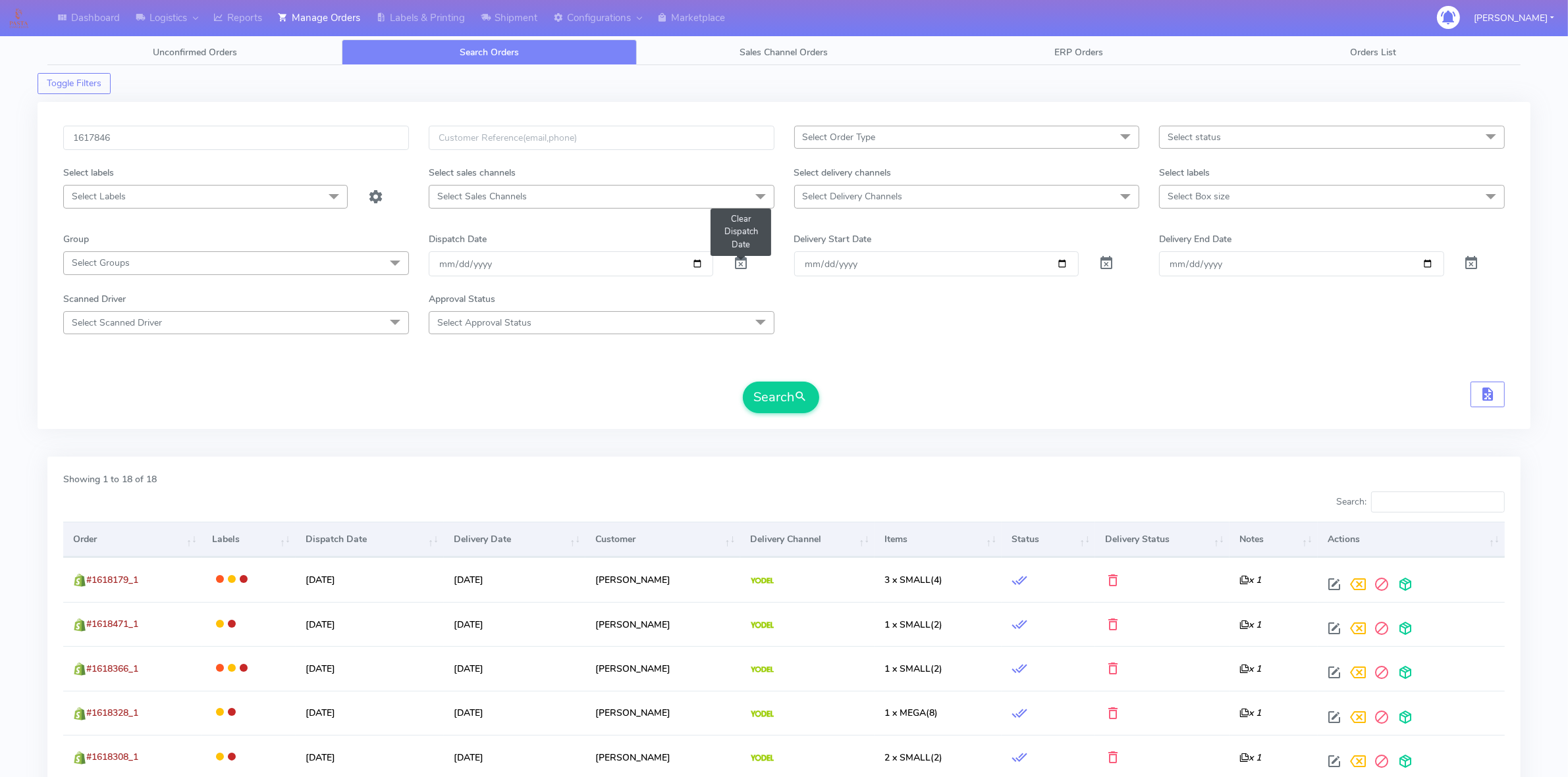
click at [740, 261] on span at bounding box center [740, 266] width 16 height 12
click at [793, 398] on button "Search" at bounding box center [780, 397] width 76 height 32
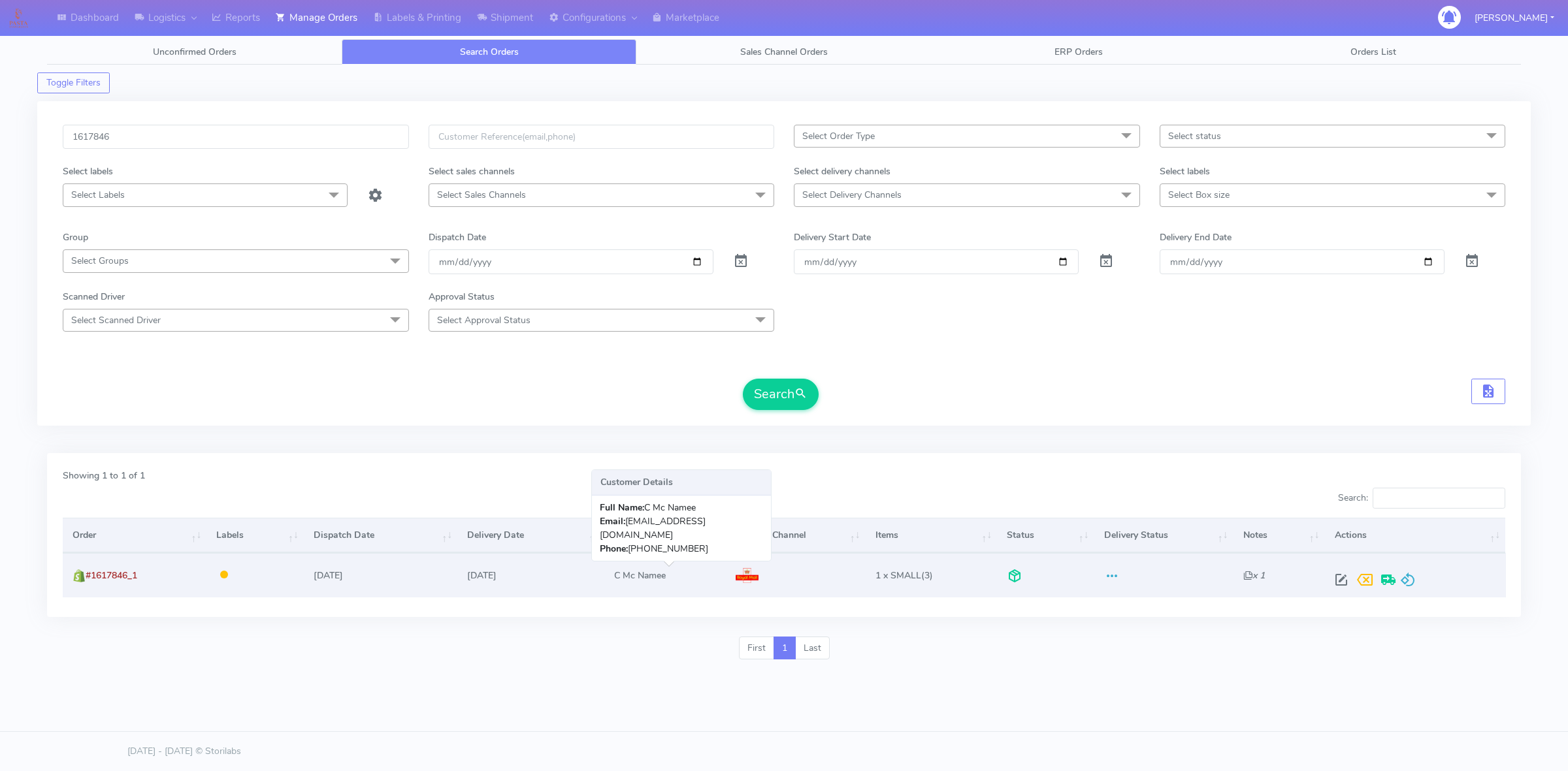
drag, startPoint x: 680, startPoint y: 581, endPoint x: 616, endPoint y: 577, distance: 64.1
click at [616, 577] on td "C Mc Namee" at bounding box center [665, 575] width 122 height 44
copy td "C Mc Namee"
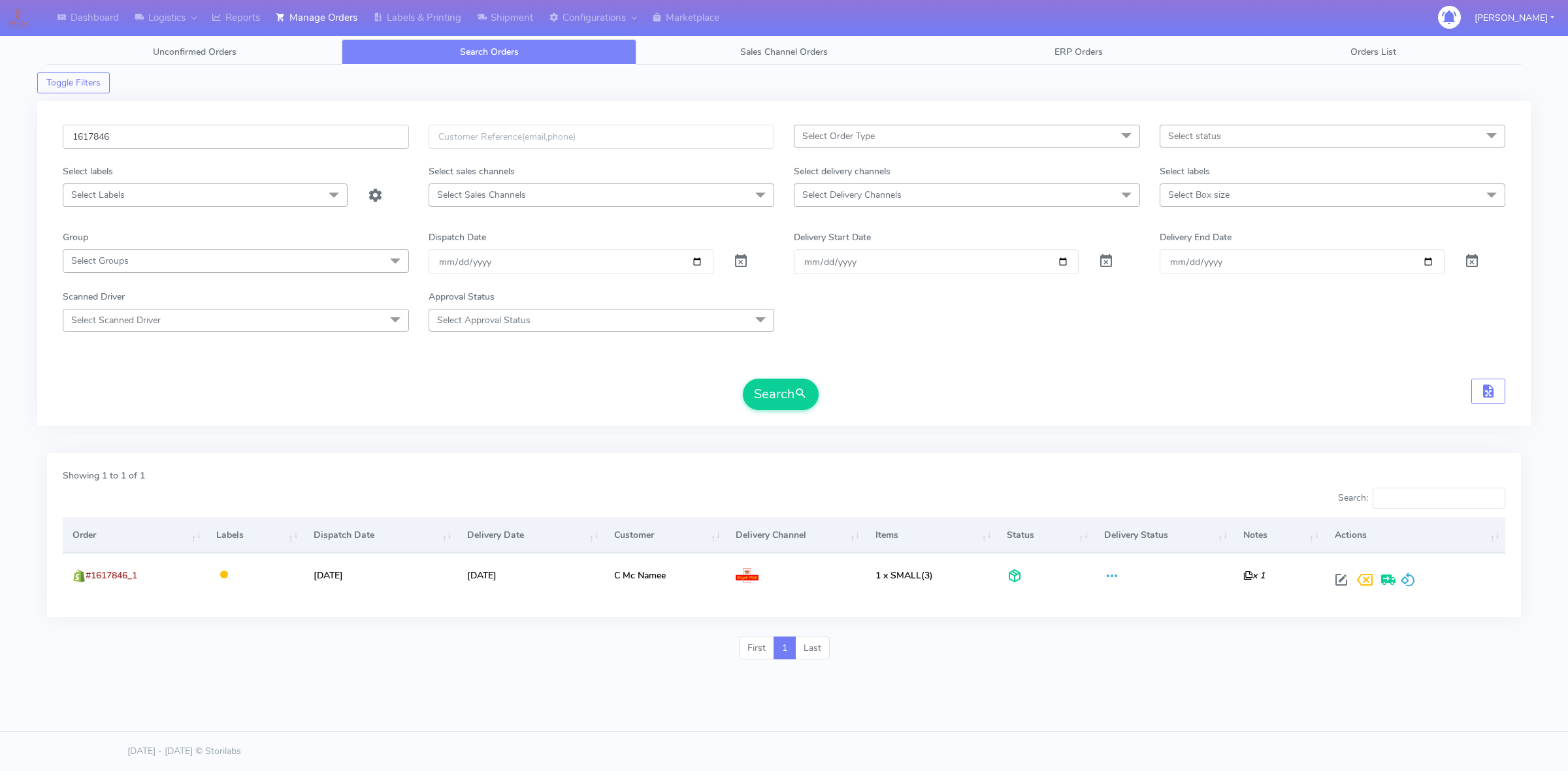
click at [214, 143] on input "1617846" at bounding box center [235, 137] width 346 height 24
paste input "C Mc Namee"
type input "C Mc Namee"
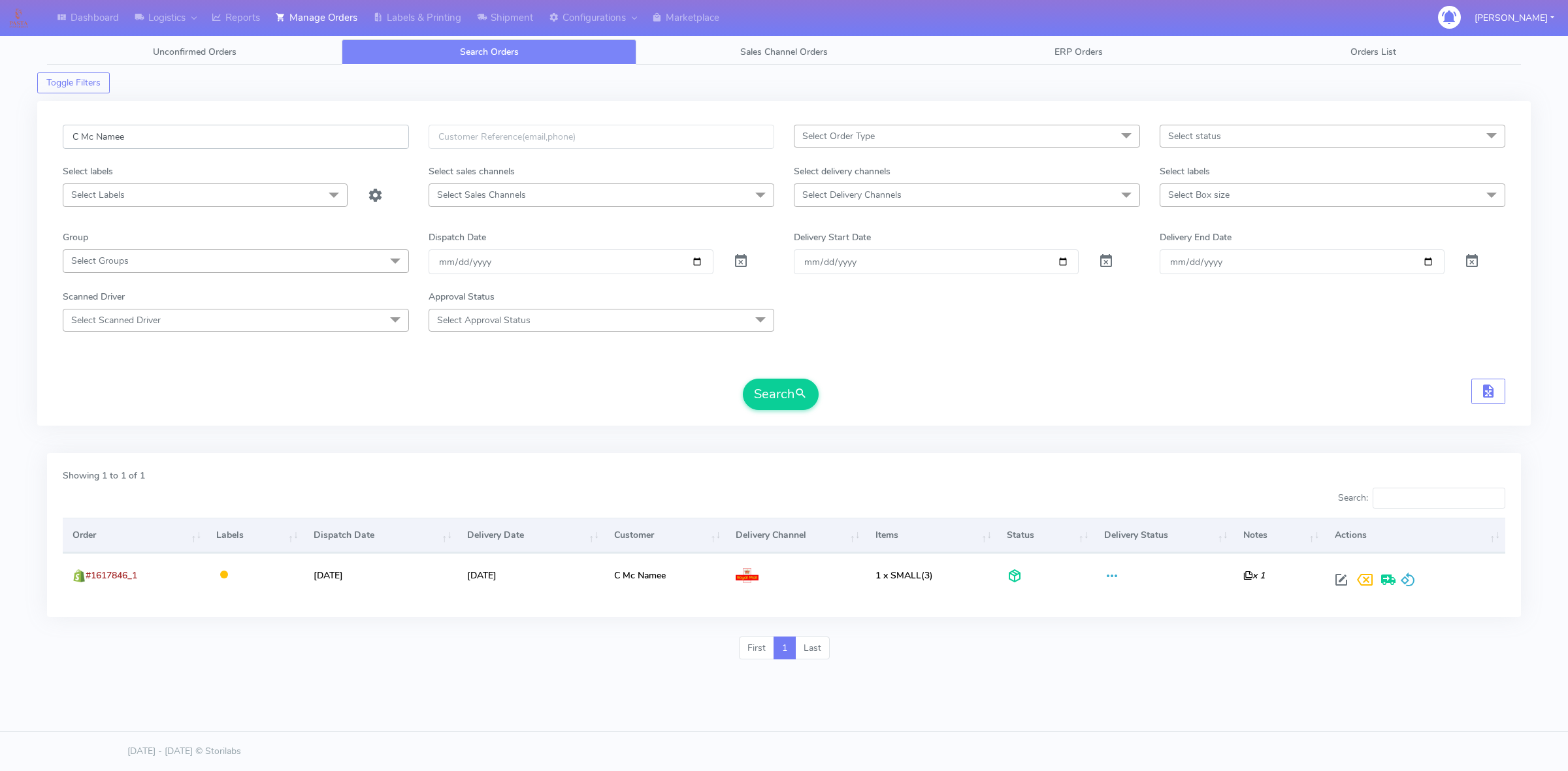
click at [276, 142] on input "C Mc Namee" at bounding box center [235, 137] width 346 height 24
click at [1096, 337] on form "Select Order Type Select All MEALS ATAVI One Off Pasta Club Gift Kit Event Unkn…" at bounding box center [784, 267] width 1442 height 286
click at [593, 139] on input "text" at bounding box center [601, 137] width 346 height 24
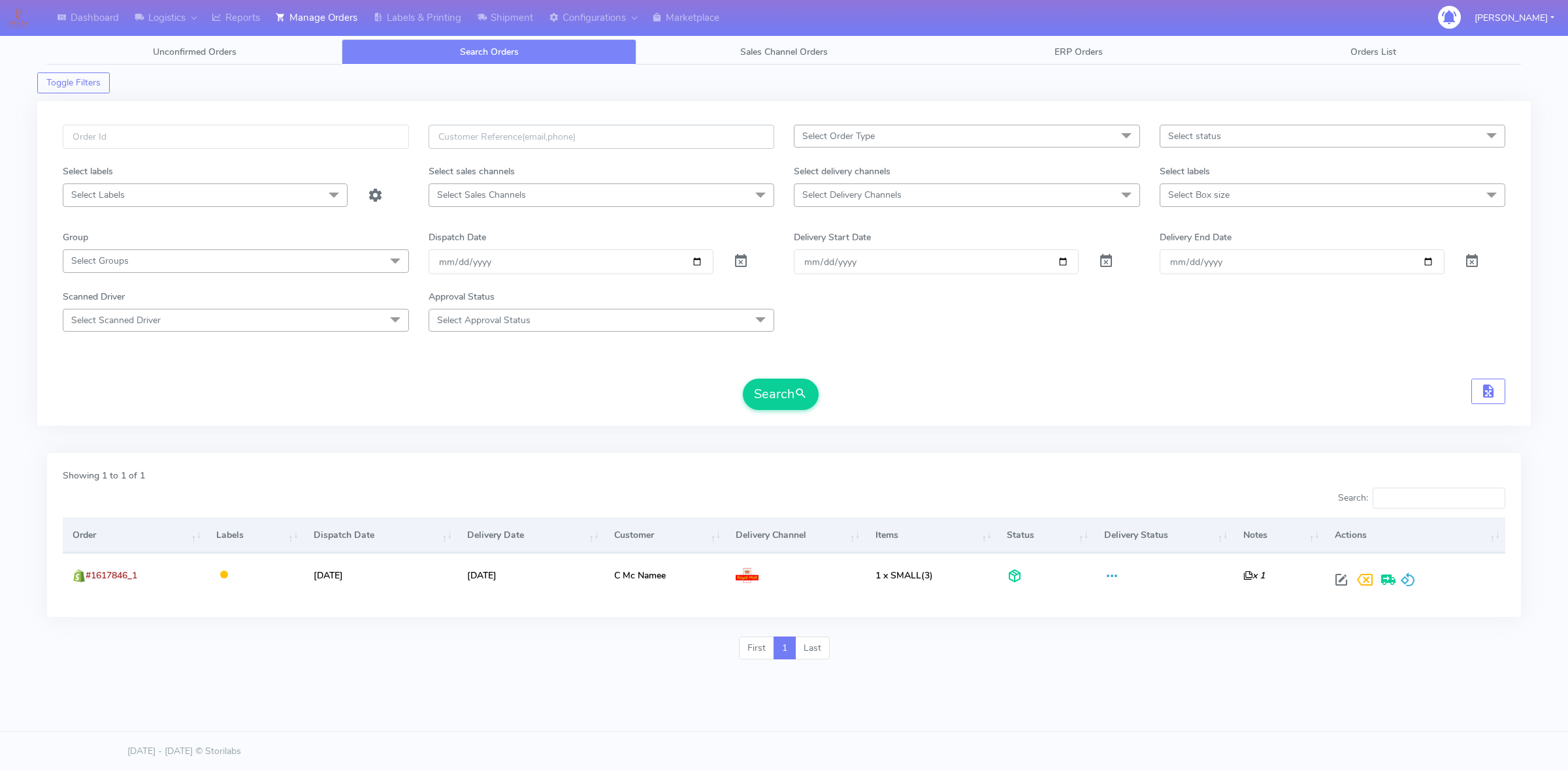
paste input "C Mc Namee"
type input "C Mc Namee"
click at [792, 393] on button "Search" at bounding box center [780, 394] width 76 height 31
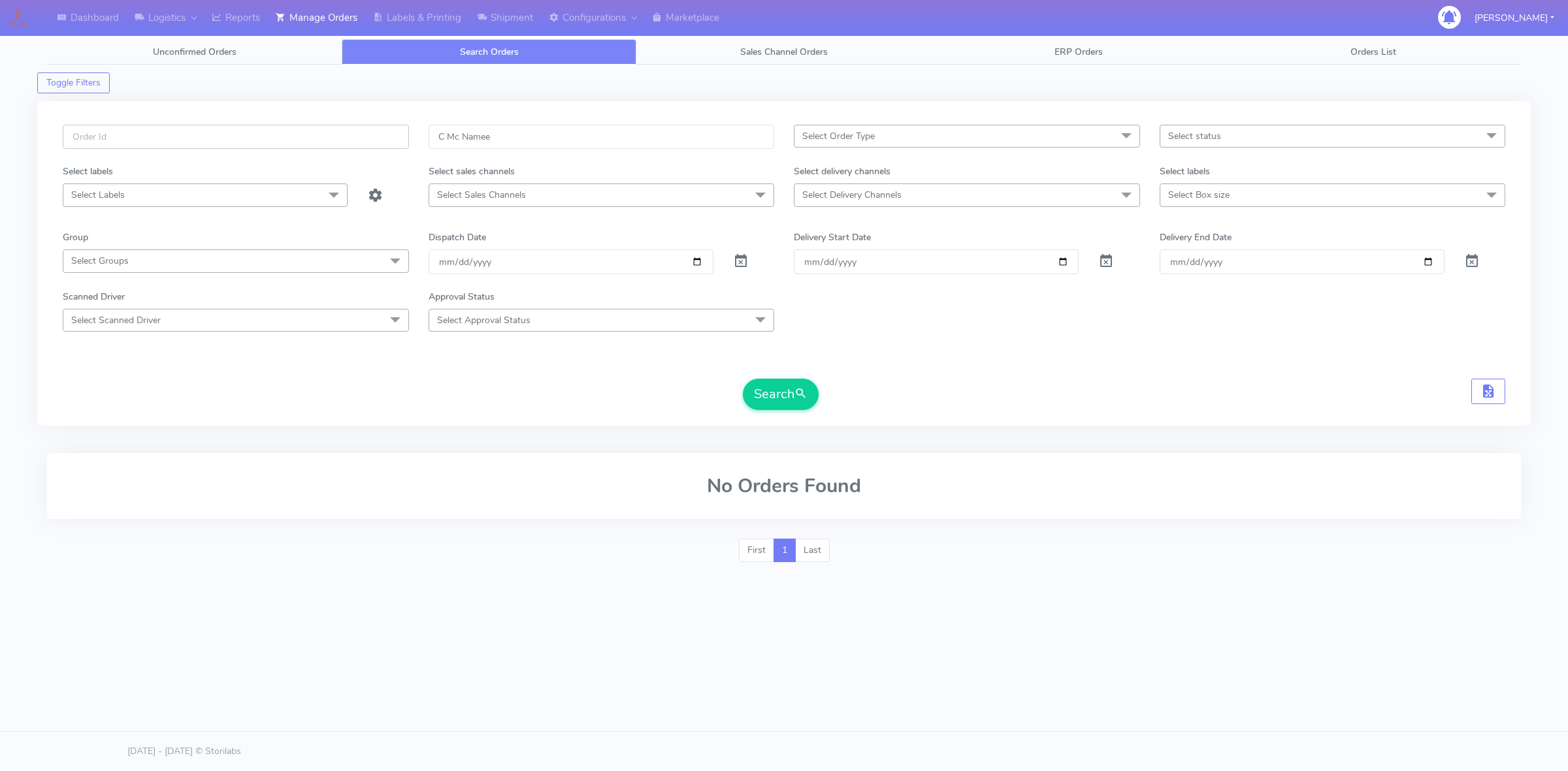
click at [341, 127] on input "text" at bounding box center [235, 137] width 346 height 24
paste input "C Mc Namee"
type input "C Mc Namee"
click at [782, 393] on button "Search" at bounding box center [780, 394] width 76 height 31
click at [805, 49] on span "Sales Channel Orders" at bounding box center [784, 52] width 88 height 12
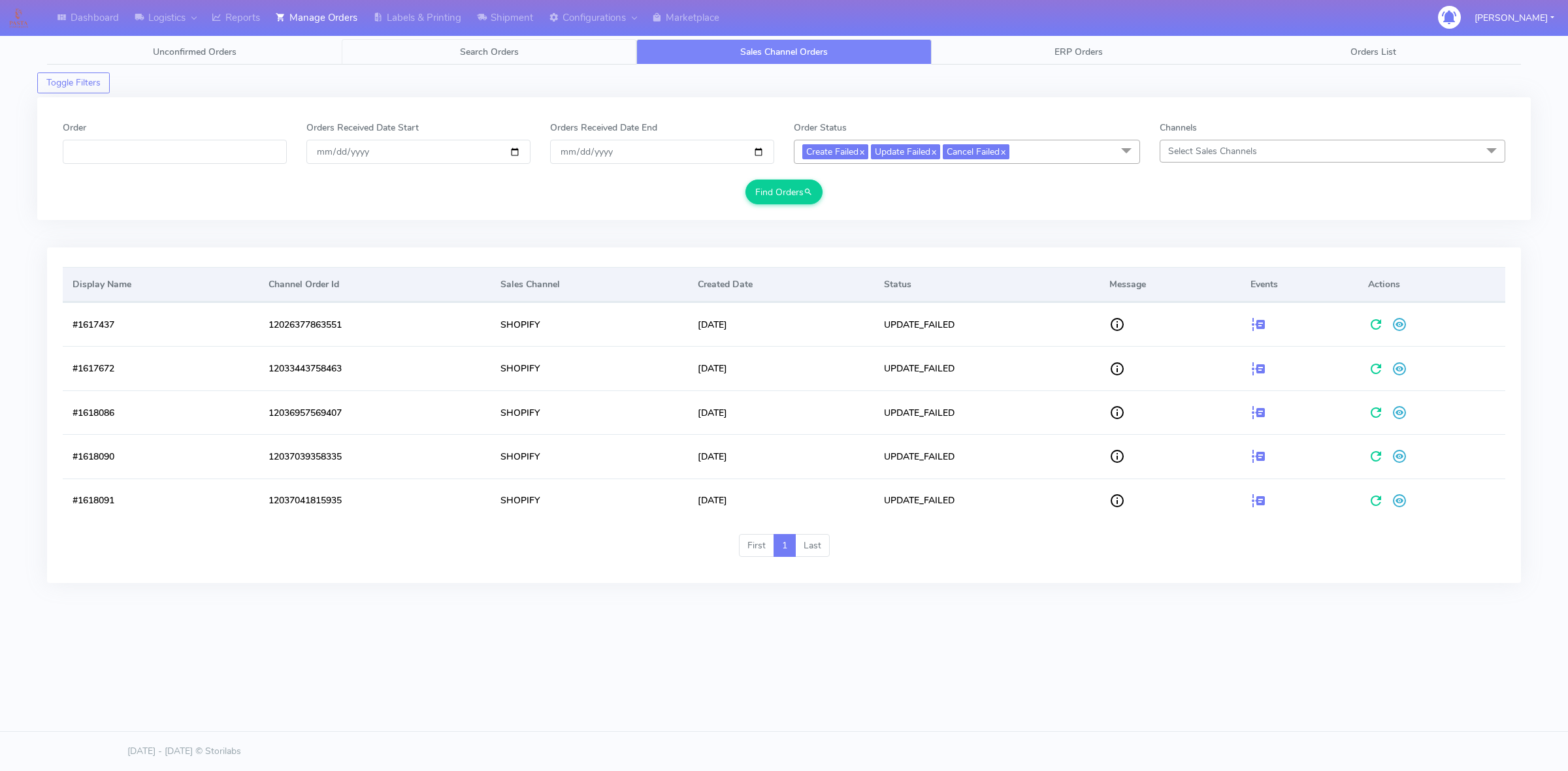
click at [526, 50] on link "Search Orders" at bounding box center [488, 52] width 295 height 25
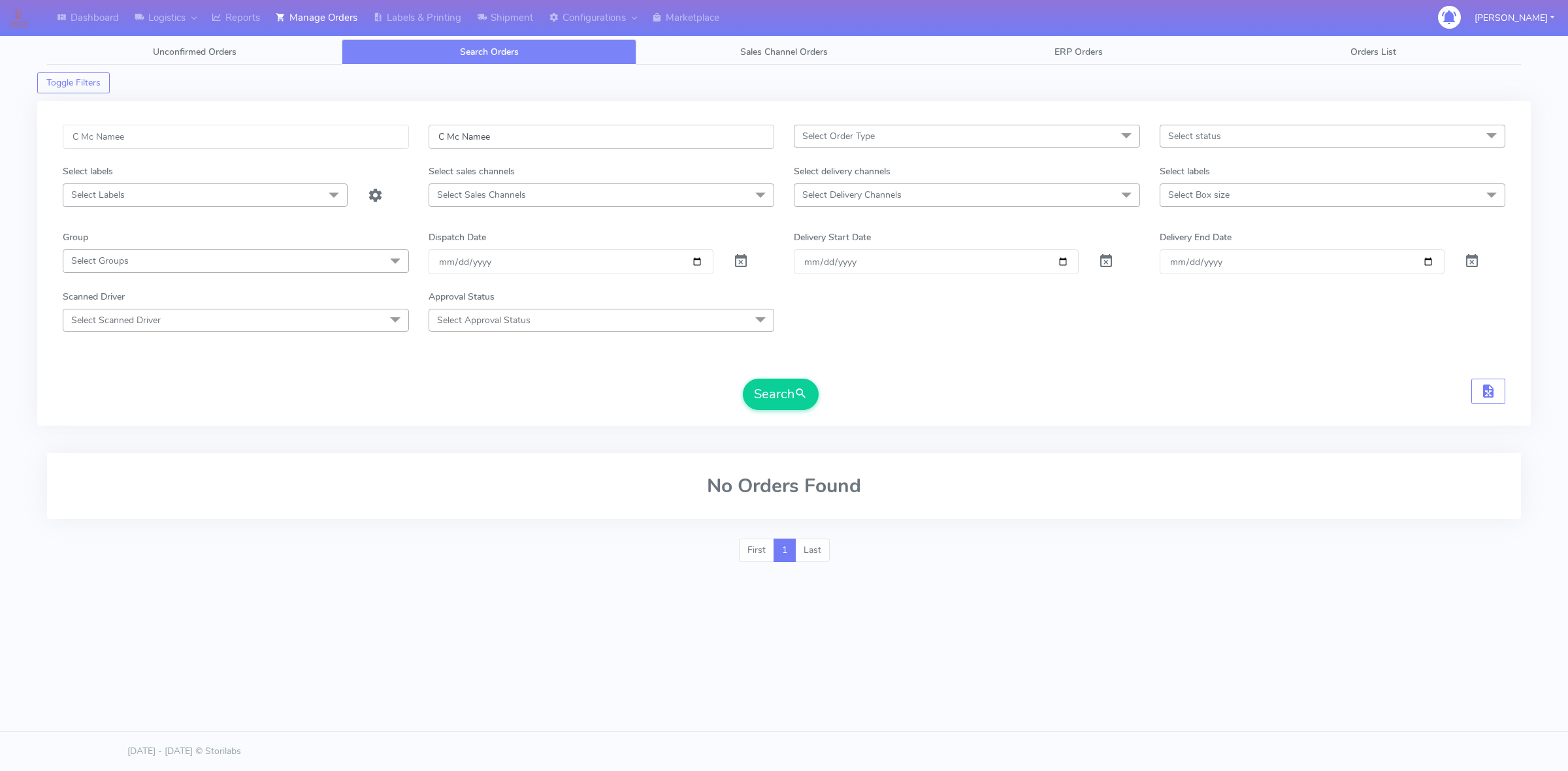
drag, startPoint x: 527, startPoint y: 136, endPoint x: 368, endPoint y: 134, distance: 159.0
click at [368, 134] on div "C Mc [PERSON_NAME] Select Order Type Select All MEALS ATAVI One Off Pasta Club …" at bounding box center [784, 144] width 1462 height 40
click at [369, 126] on input "C Mc Namee" at bounding box center [235, 137] width 346 height 24
click at [358, 140] on input "C Mc Namee" at bounding box center [235, 137] width 346 height 24
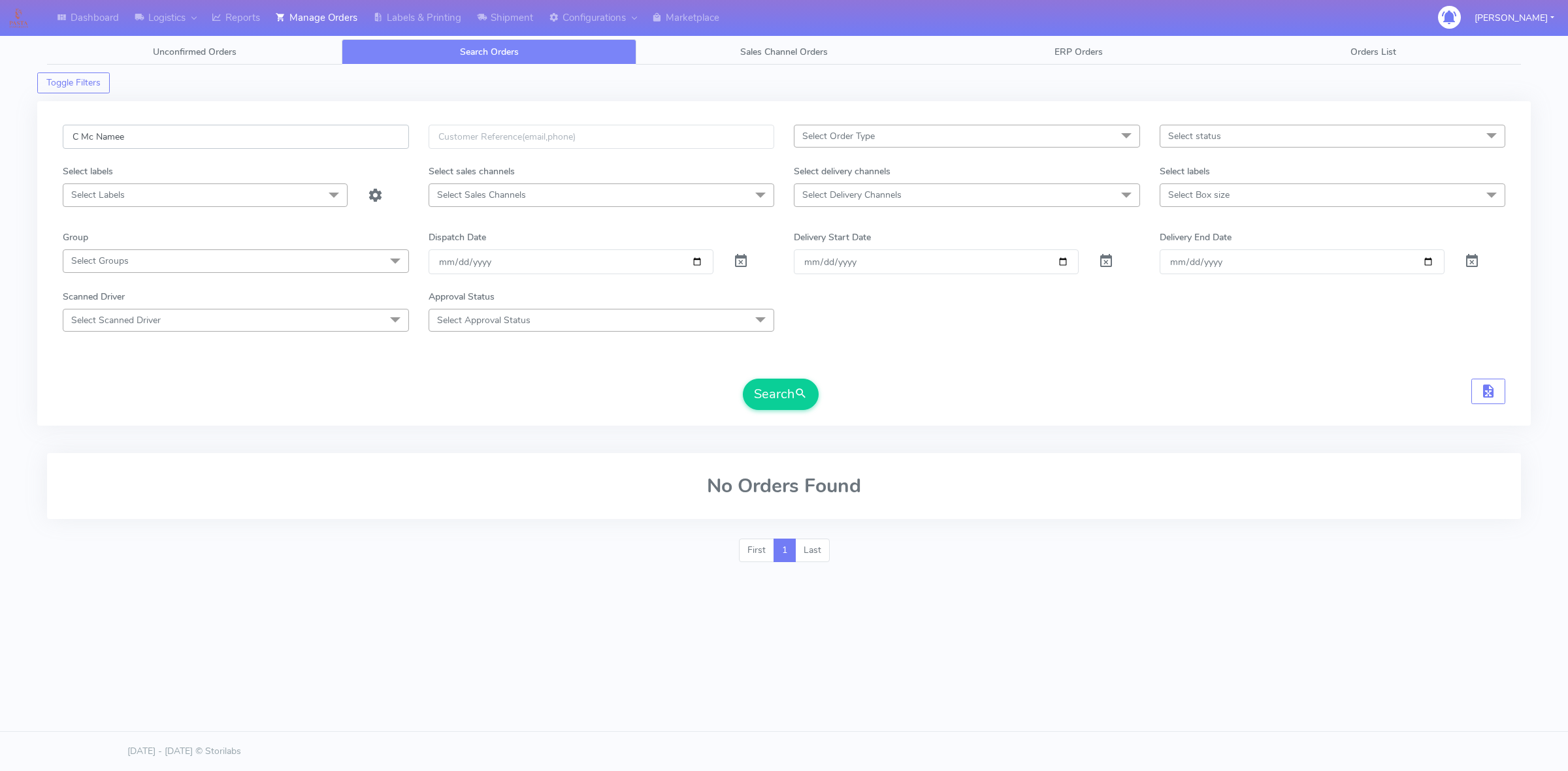
click at [358, 140] on input "C Mc Namee" at bounding box center [235, 137] width 346 height 24
paste input "1617846"
type input "1617846"
click at [808, 413] on div "1617846 Select Order Type Select All MEALS ATAVI One Off Pasta Club Gift Kit Ev…" at bounding box center [784, 271] width 1462 height 293
click at [805, 405] on button "Search" at bounding box center [780, 394] width 76 height 31
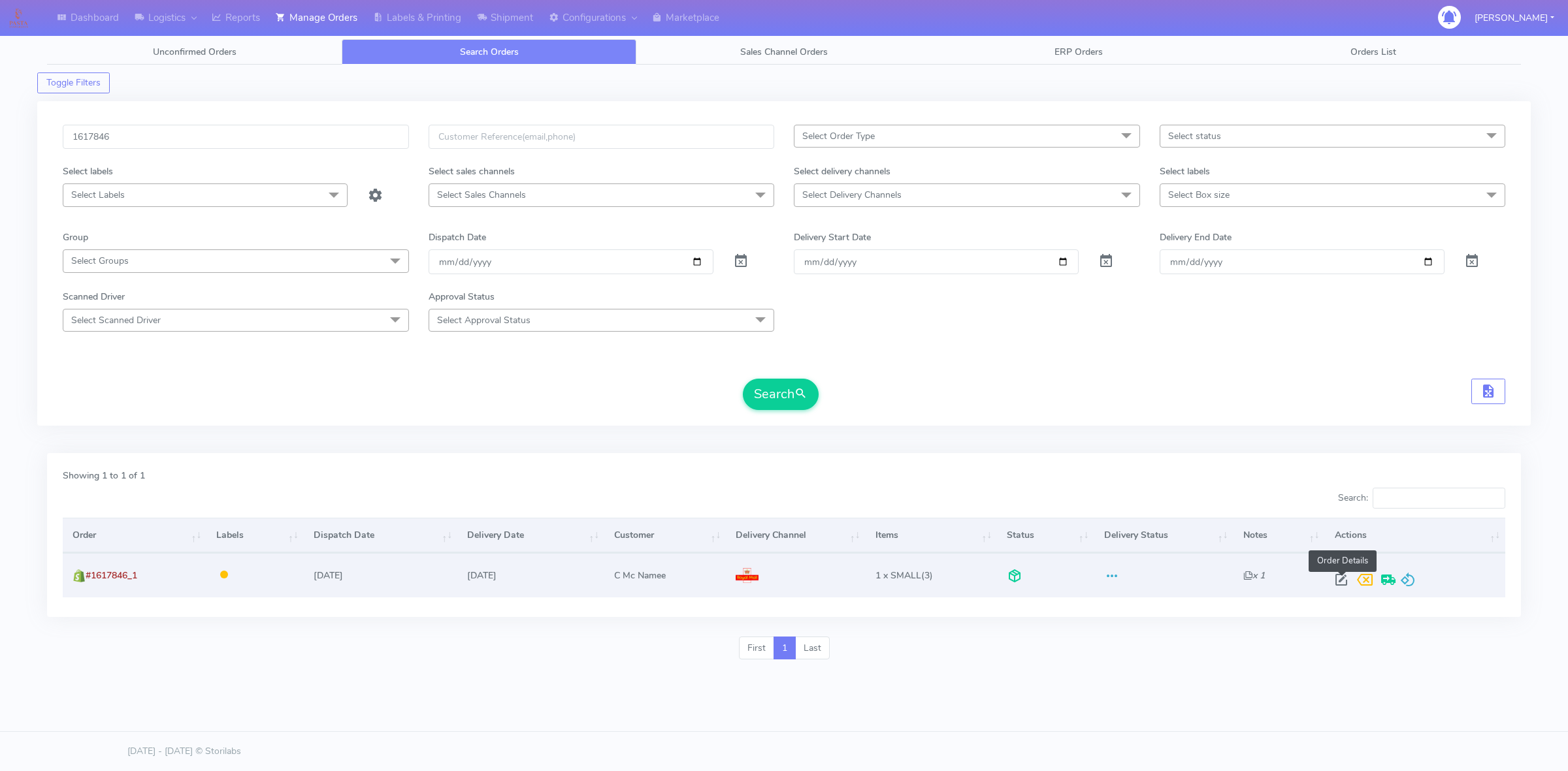
click at [1339, 577] on span at bounding box center [1341, 583] width 24 height 12
select select "3"
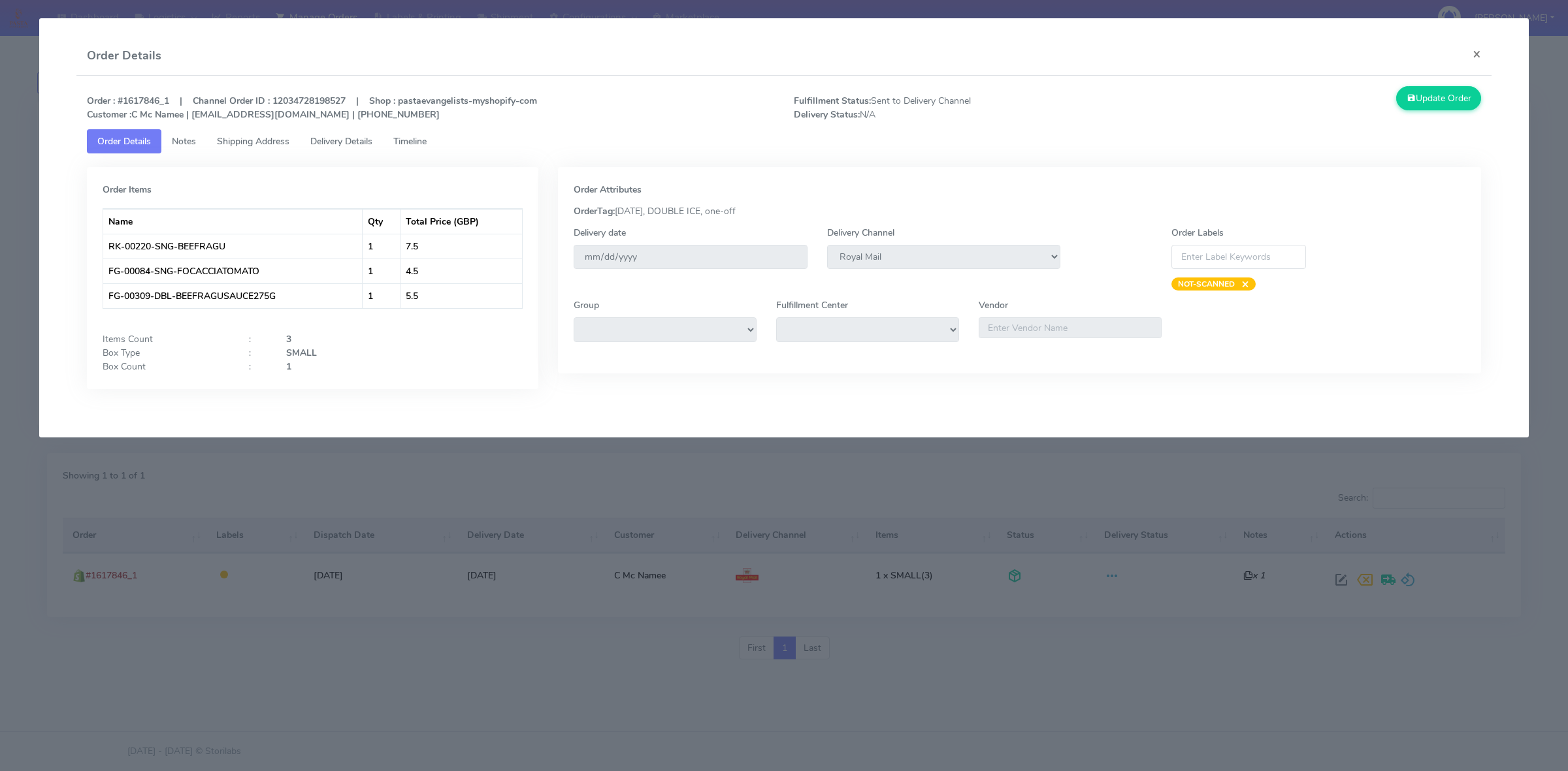
click at [351, 136] on span "Delivery Details" at bounding box center [341, 141] width 62 height 12
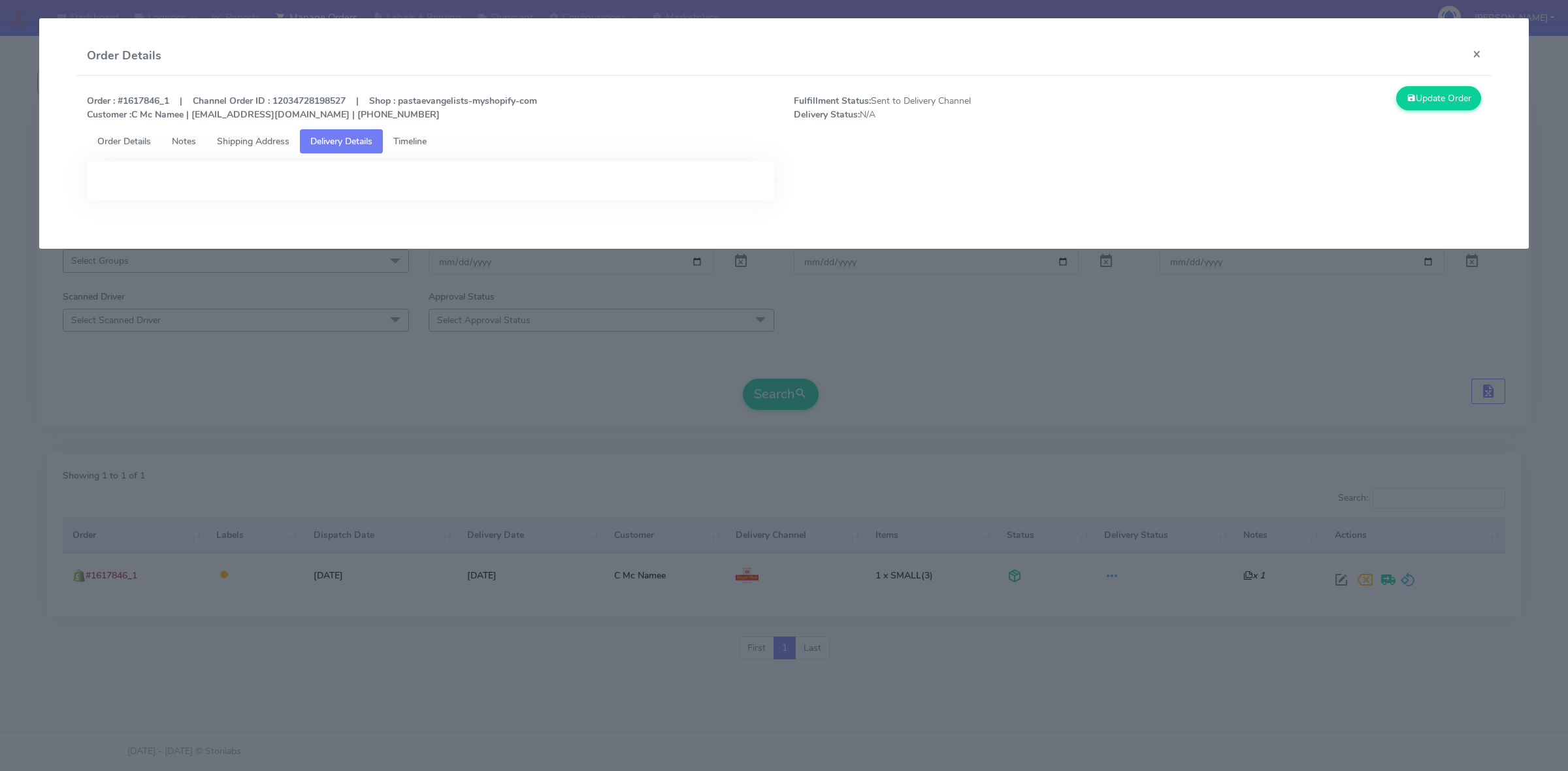
click at [276, 151] on link "Shipping Address" at bounding box center [252, 141] width 93 height 24
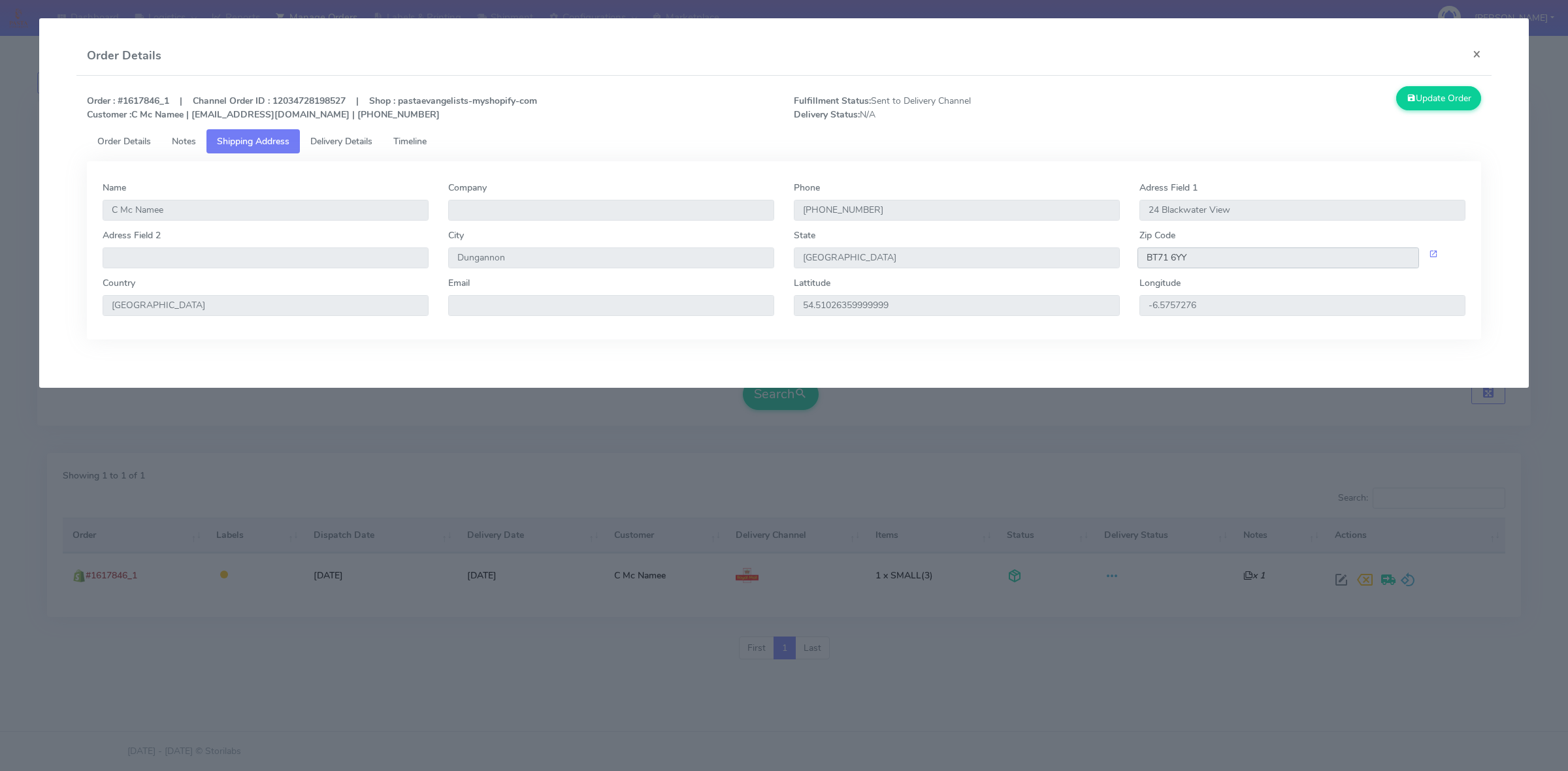
drag, startPoint x: 1192, startPoint y: 255, endPoint x: 1141, endPoint y: 258, distance: 51.1
click at [1141, 258] on input "BT71 6YY" at bounding box center [1278, 258] width 282 height 21
